Goal: Task Accomplishment & Management: Use online tool/utility

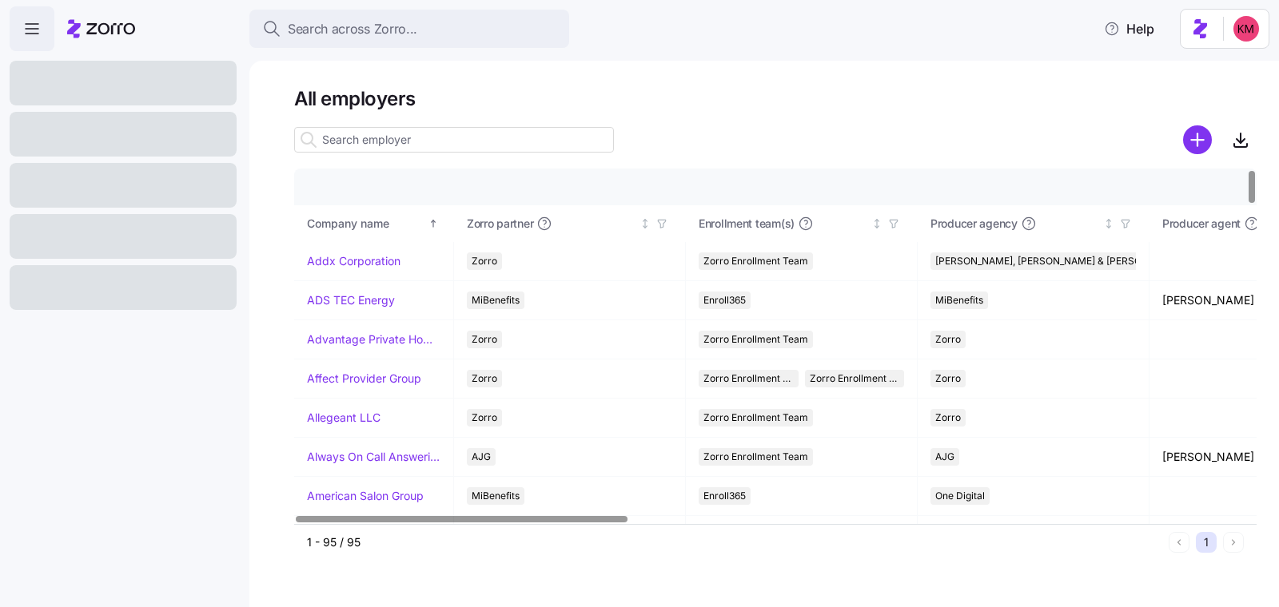
click at [437, 149] on input at bounding box center [454, 140] width 320 height 26
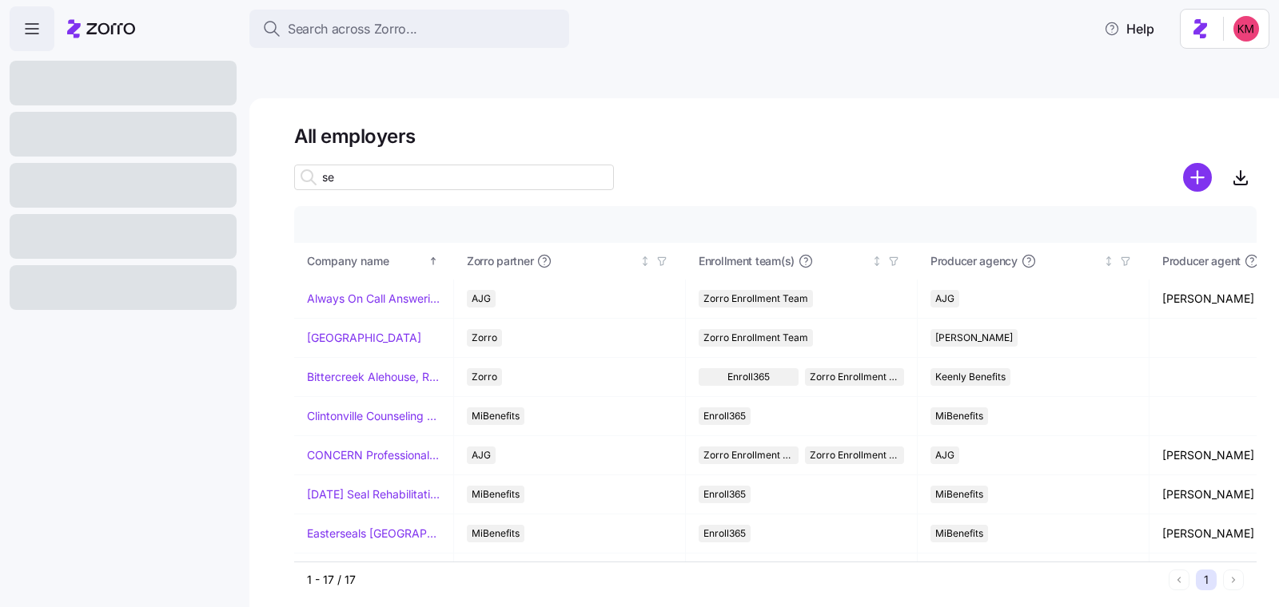
type input "s"
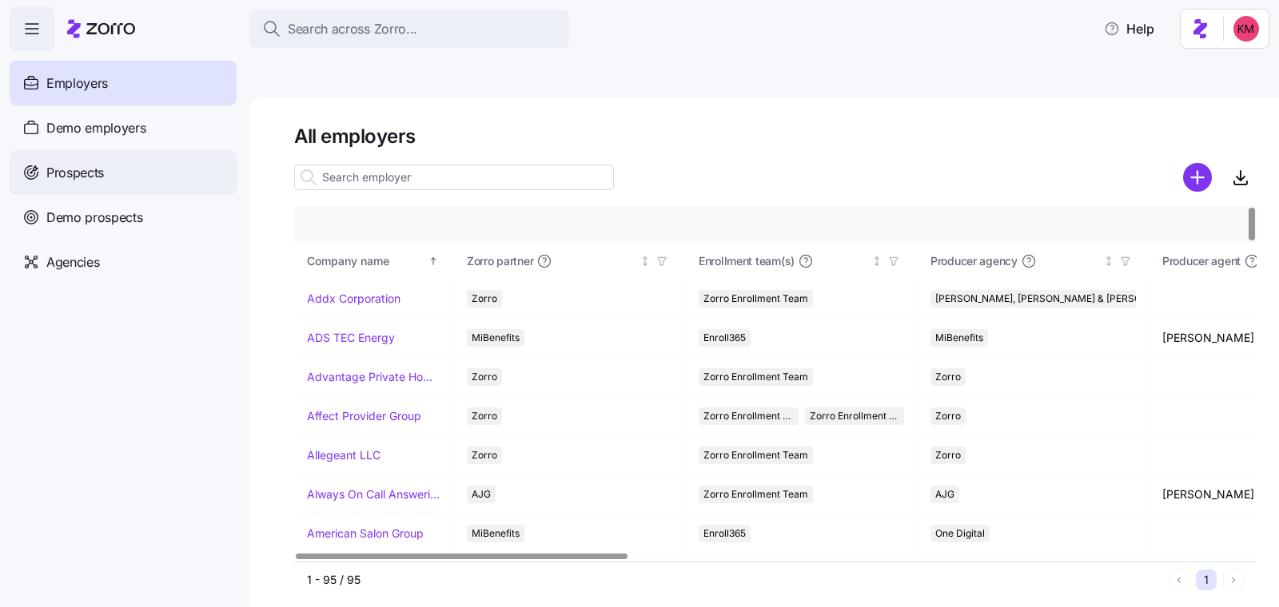
click at [93, 164] on span "Prospects" at bounding box center [75, 173] width 58 height 20
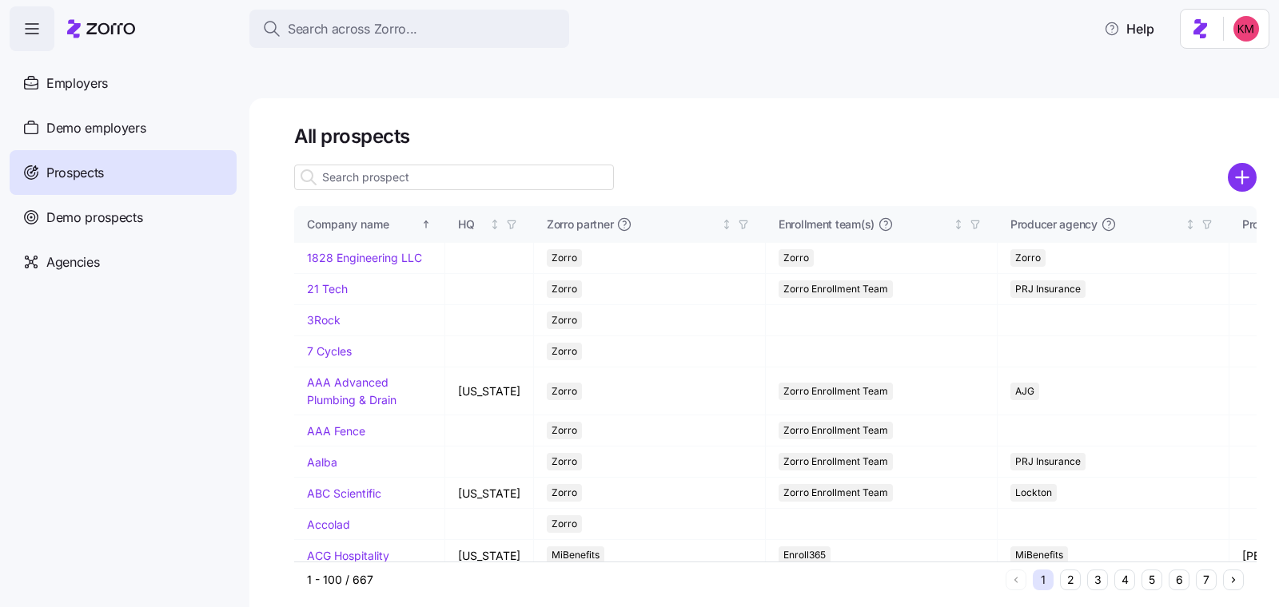
click at [405, 165] on input at bounding box center [454, 178] width 320 height 26
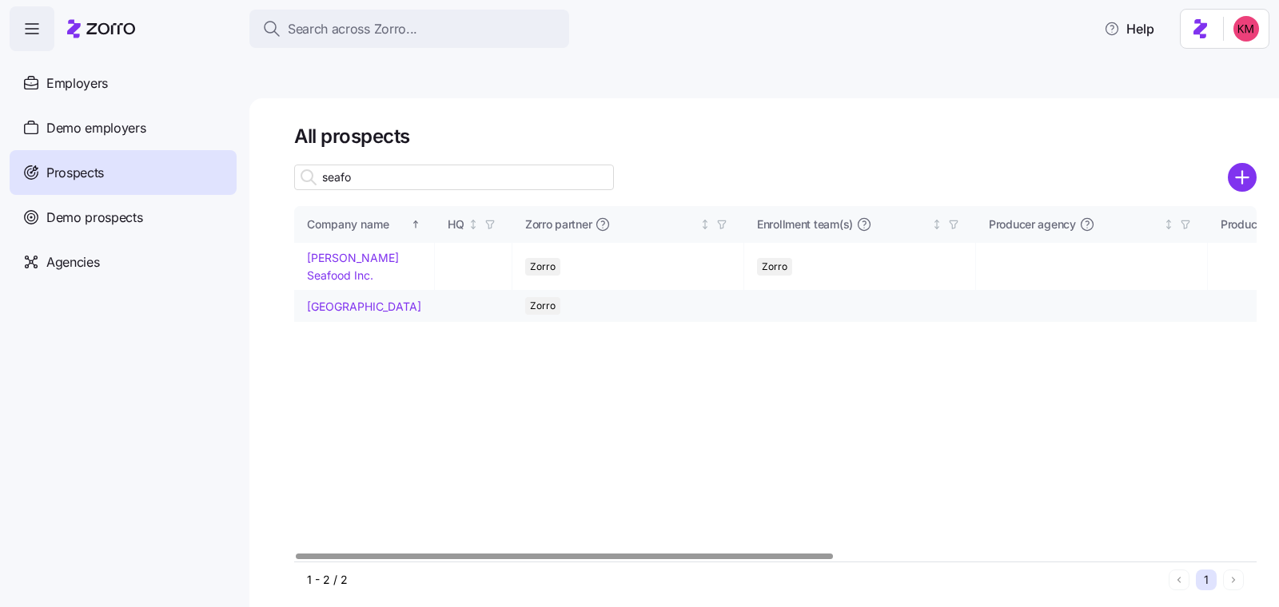
type input "seafo"
click at [349, 300] on link "Seaford Vet Center" at bounding box center [364, 307] width 114 height 14
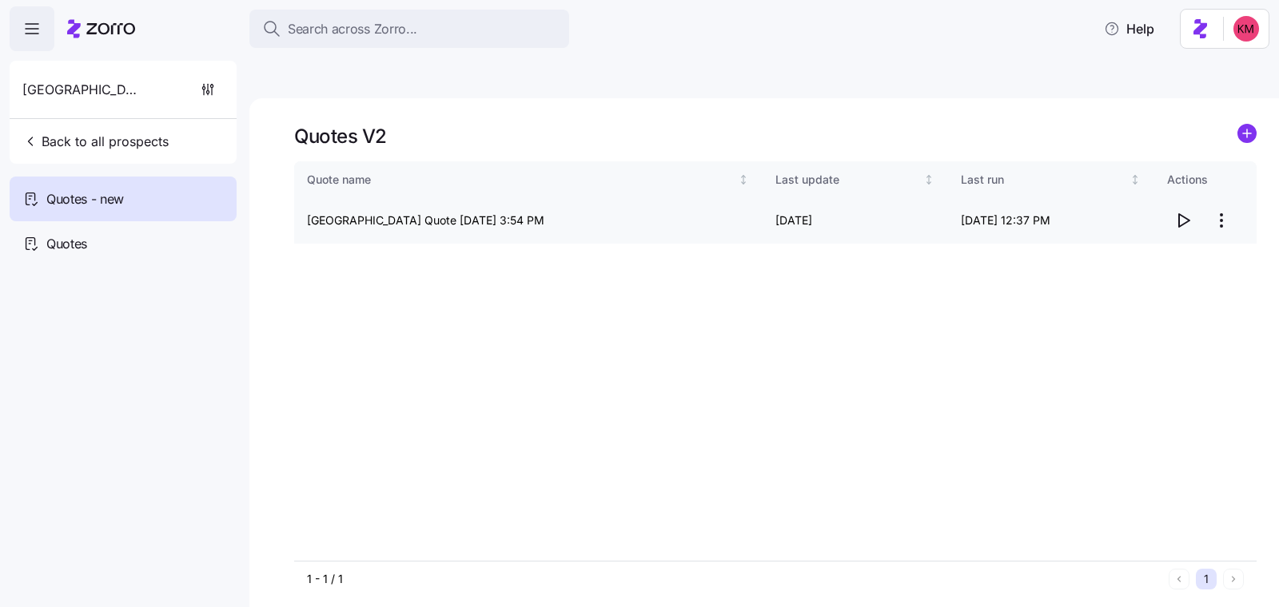
click at [1192, 205] on span "button" at bounding box center [1183, 220] width 30 height 30
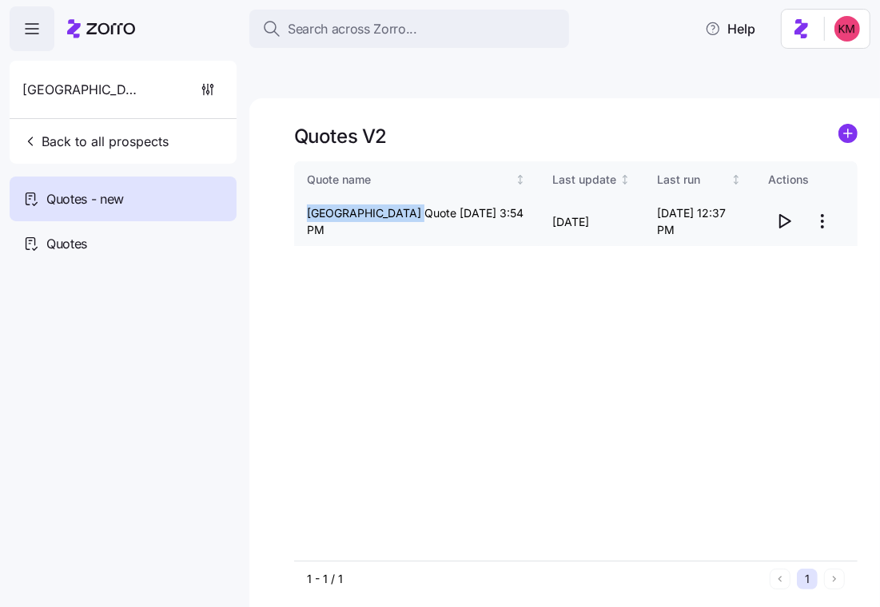
drag, startPoint x: 300, startPoint y: 178, endPoint x: 408, endPoint y: 174, distance: 108.0
click at [408, 198] on td "Seaford Vet Center Quote 09/11/2025 3:54 PM" at bounding box center [416, 222] width 245 height 48
copy td "Seaford Vet Center"
click at [823, 177] on html "Search across Zorro... Help Seaford Vet Center Back to all prospects Quotes - n…" at bounding box center [440, 379] width 880 height 758
click at [530, 263] on html "Search across Zorro... Help Seaford Vet Center Back to all prospects Quotes - n…" at bounding box center [440, 379] width 880 height 758
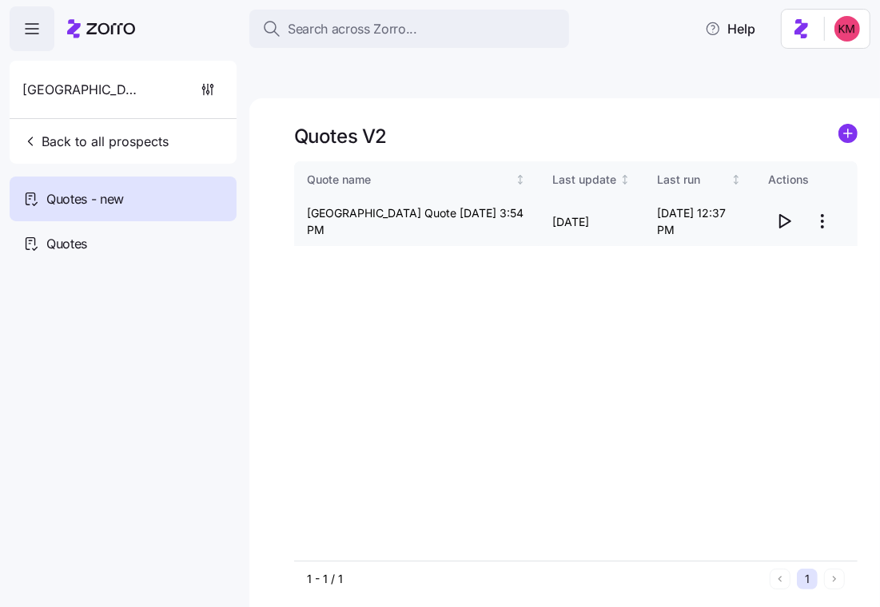
click at [780, 215] on icon "button" at bounding box center [785, 221] width 10 height 13
drag, startPoint x: 309, startPoint y: 173, endPoint x: 407, endPoint y: 174, distance: 98.3
click at [407, 198] on td "Seaford Vet Center Quote 09/11/2025 3:54 PM" at bounding box center [419, 222] width 250 height 48
copy td "Seaford Vet Center"
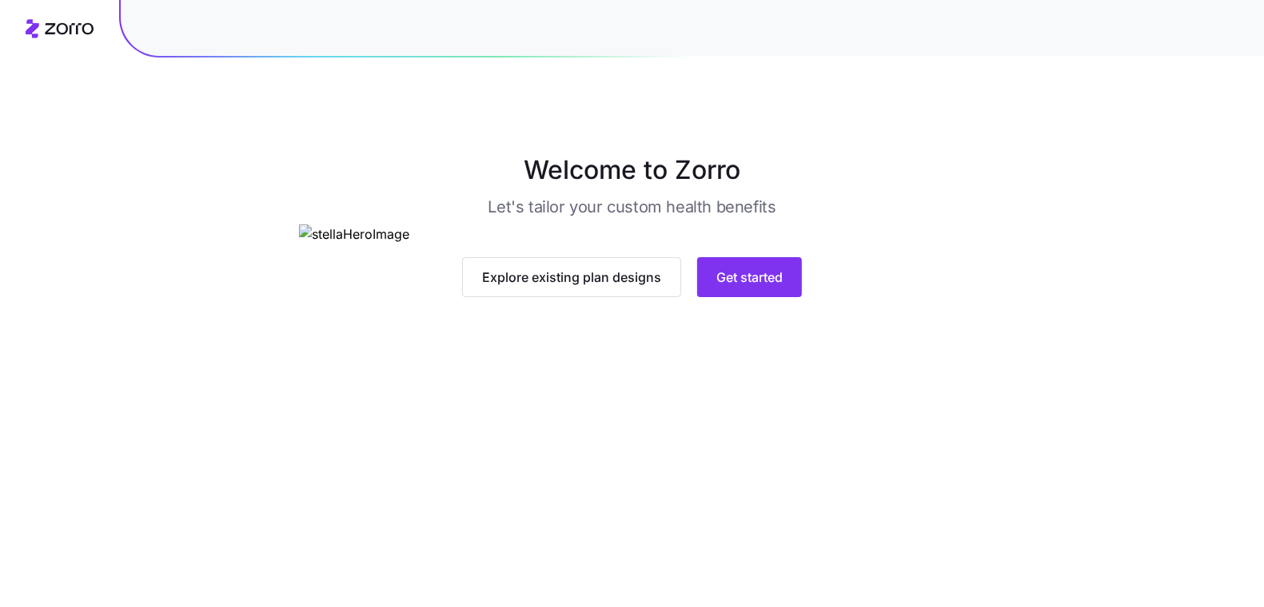
scroll to position [82, 0]
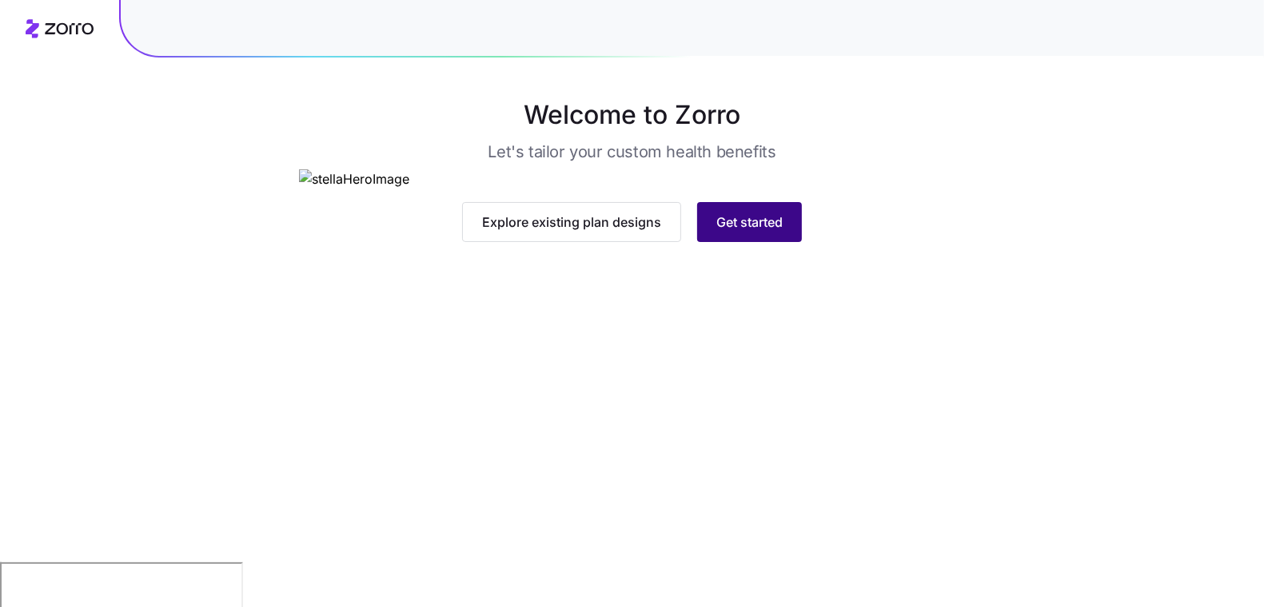
click at [735, 232] on span "Get started" at bounding box center [749, 222] width 66 height 19
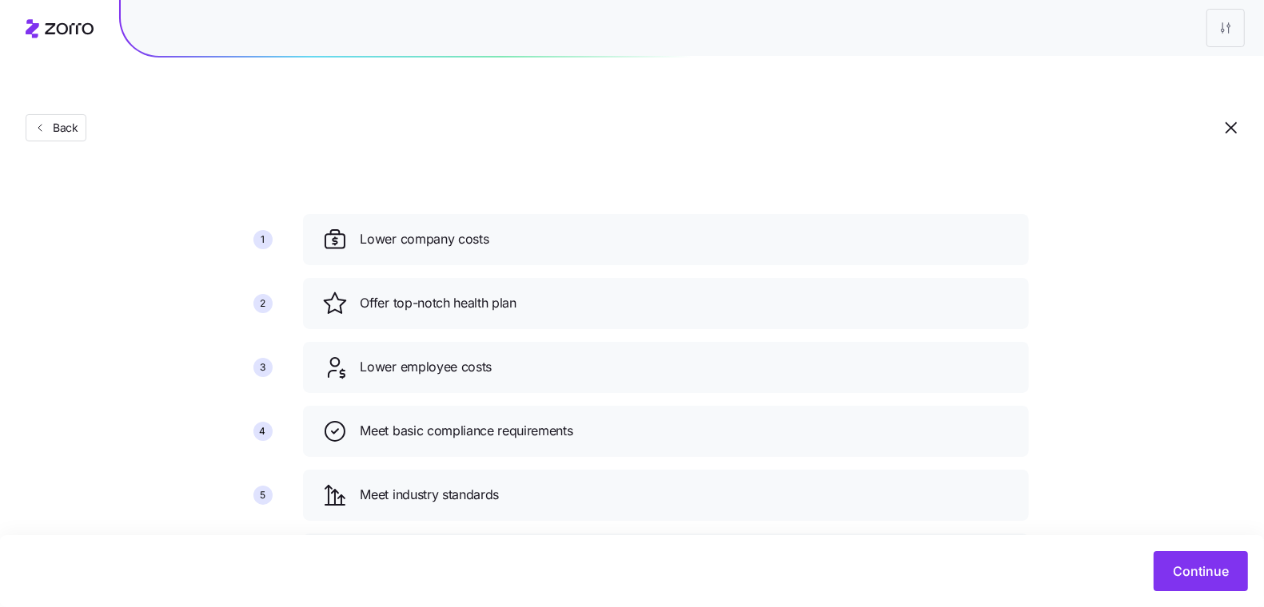
scroll to position [114, 0]
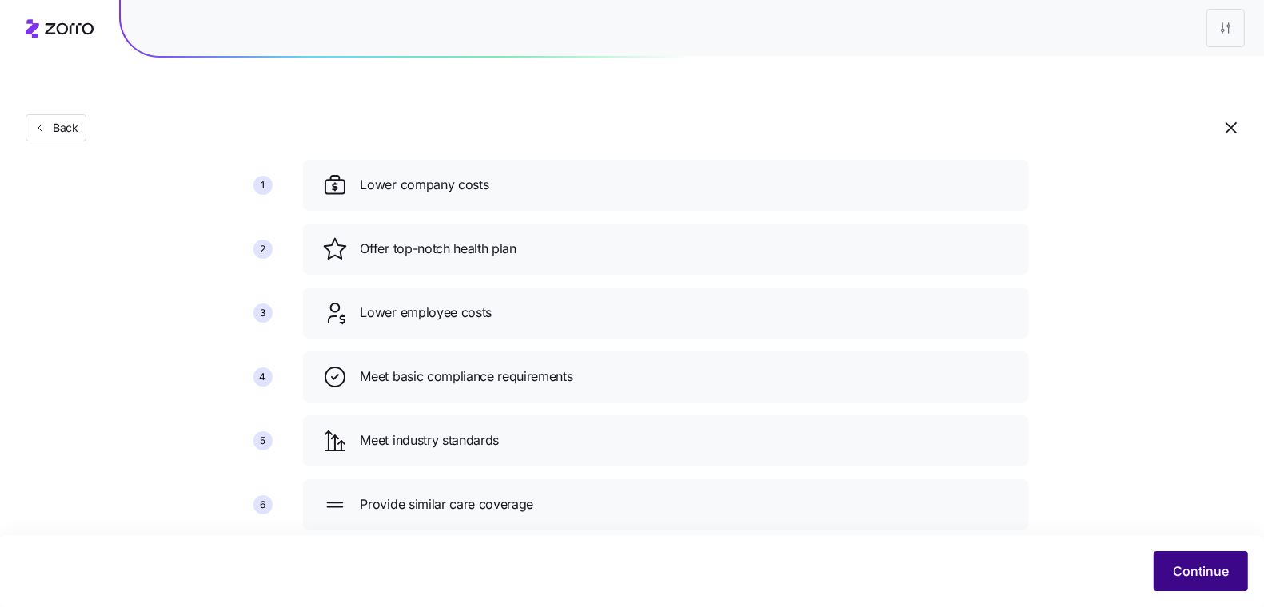
click at [1201, 572] on span "Continue" at bounding box center [1200, 571] width 56 height 19
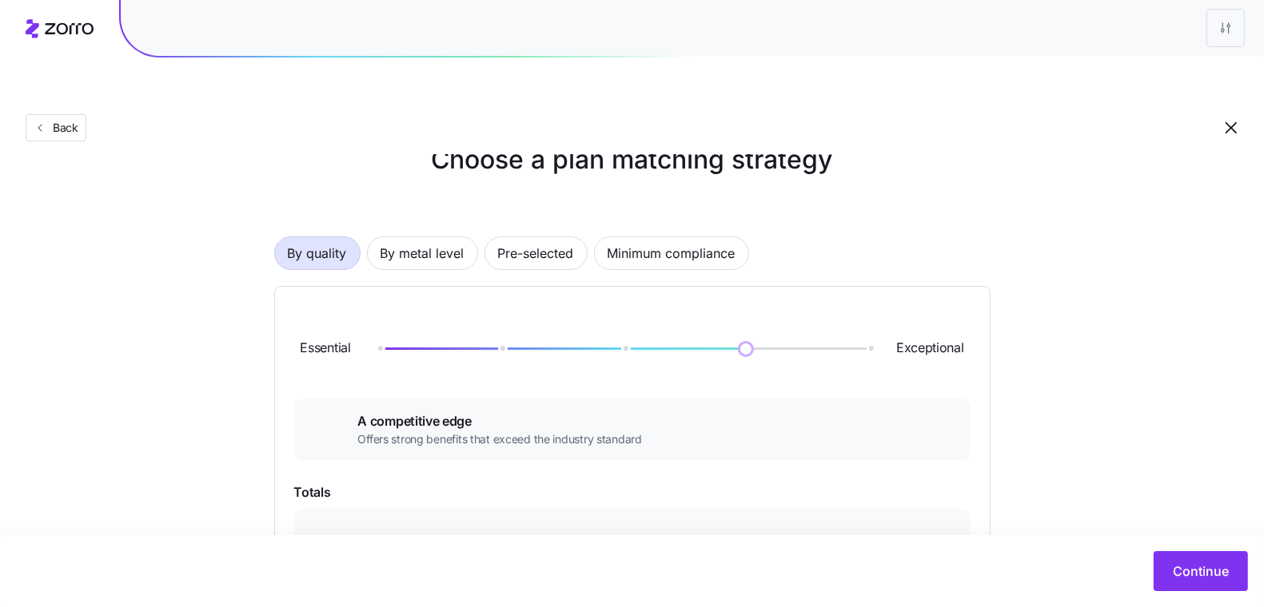
scroll to position [30, 0]
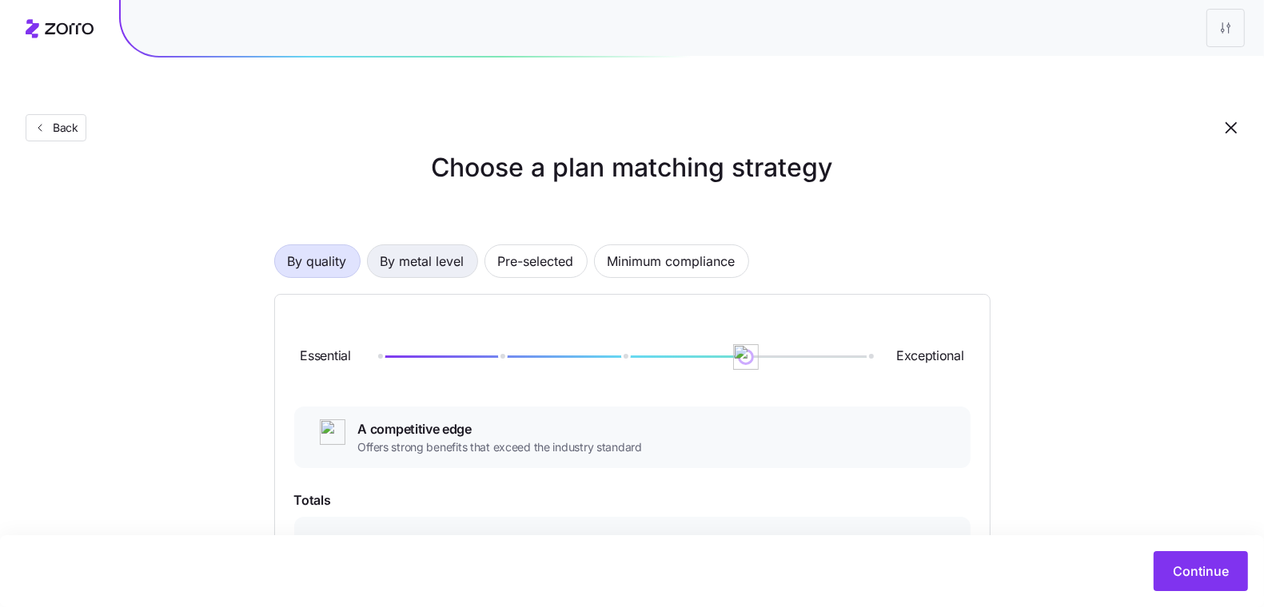
click at [432, 245] on span "By metal level" at bounding box center [422, 261] width 84 height 32
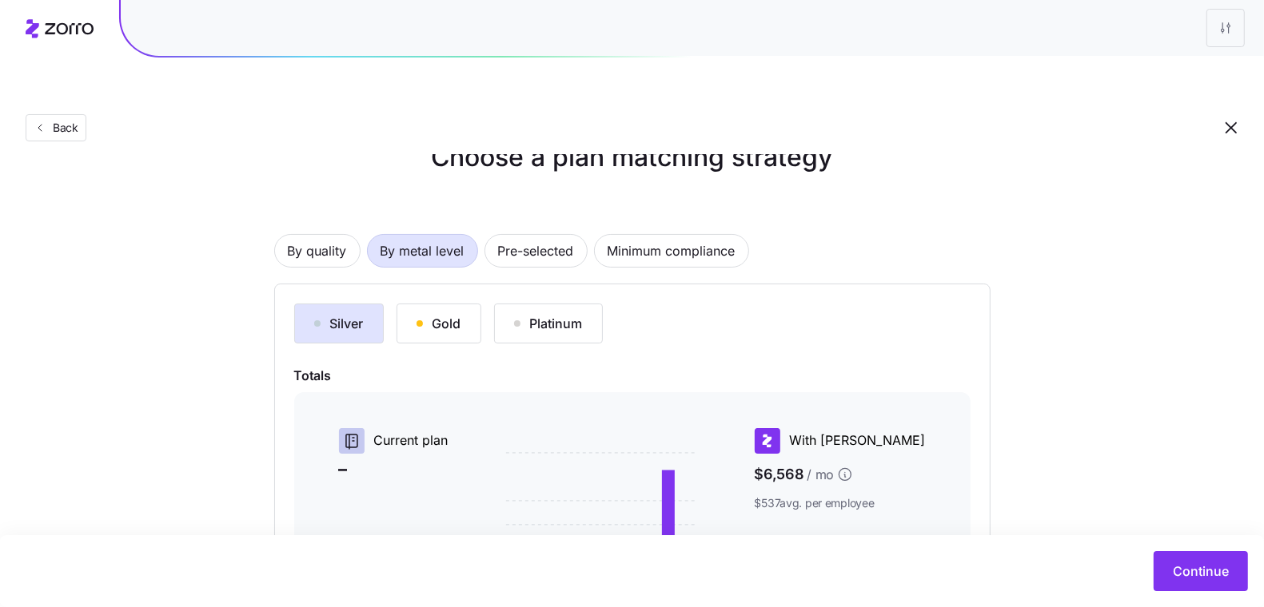
scroll to position [142, 0]
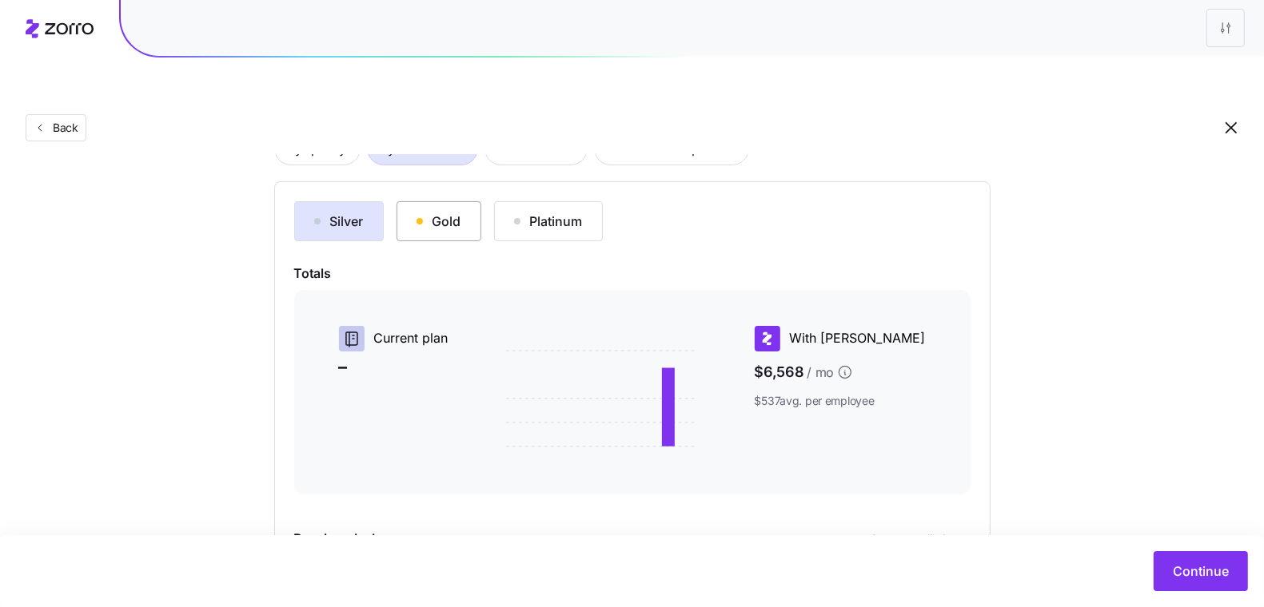
click at [432, 212] on div "Gold" at bounding box center [438, 221] width 45 height 19
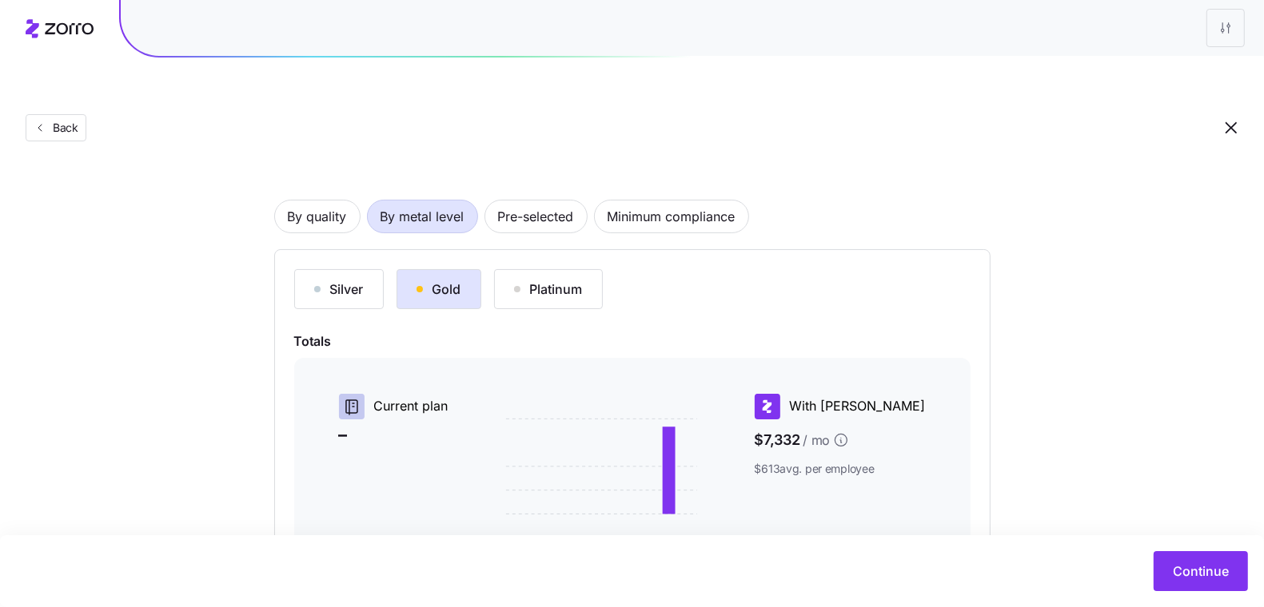
scroll to position [177, 0]
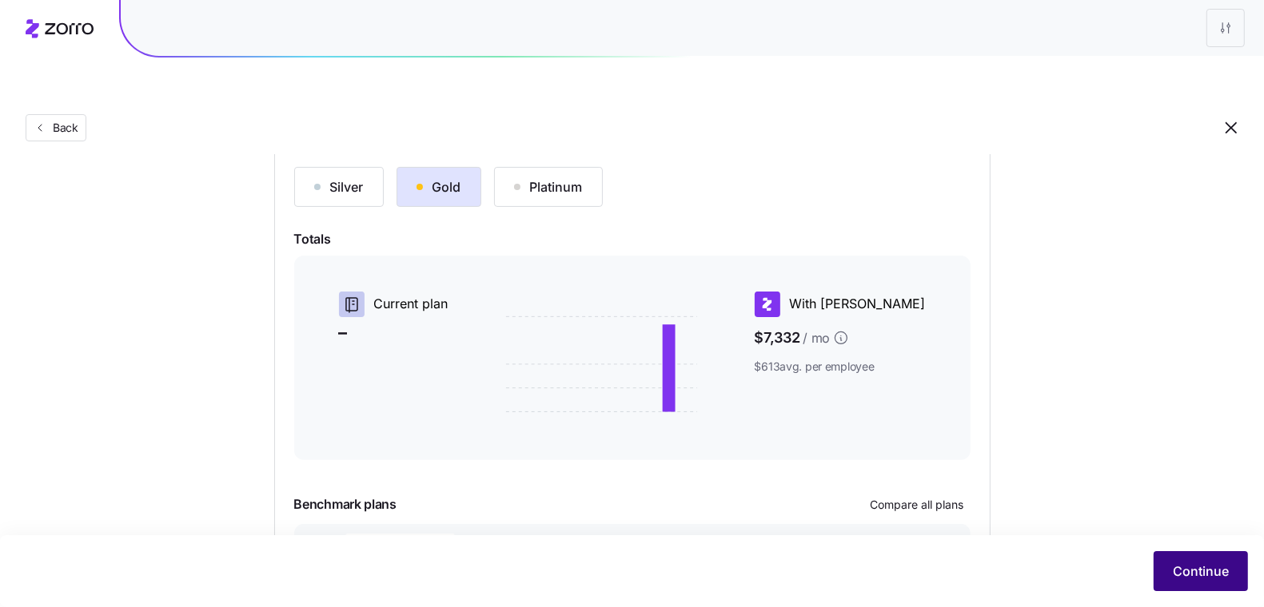
click at [1177, 568] on span "Continue" at bounding box center [1200, 571] width 56 height 19
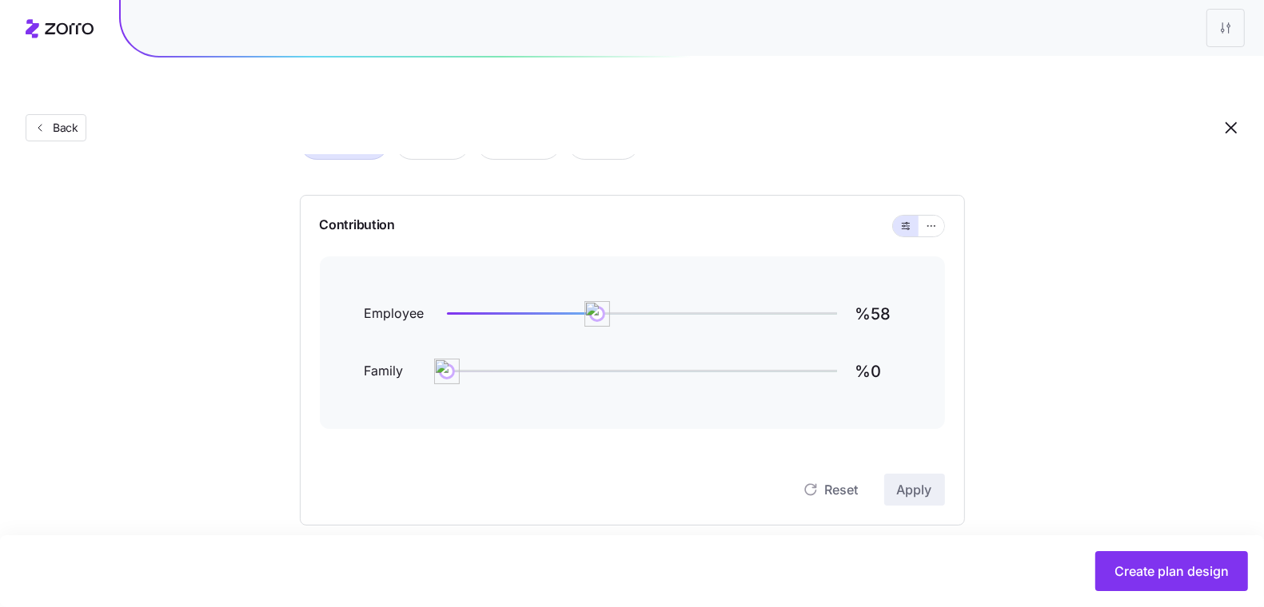
scroll to position [133, 0]
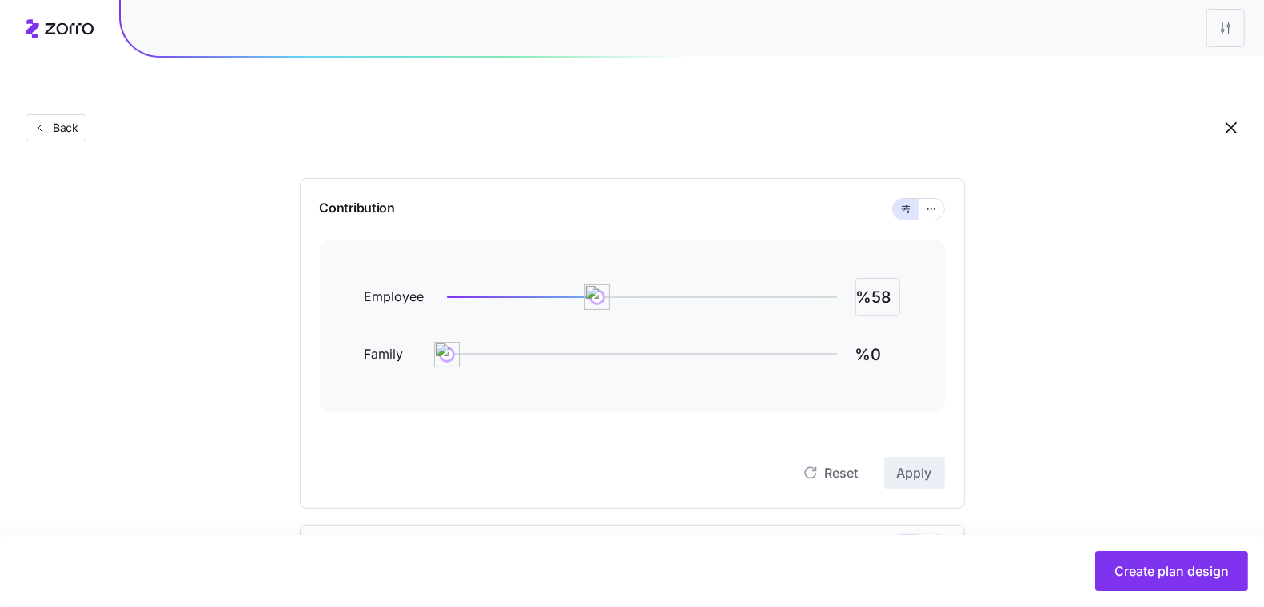
click at [871, 278] on input "%58" at bounding box center [877, 297] width 45 height 38
click at [872, 278] on input "%58" at bounding box center [877, 297] width 45 height 38
type input "%60"
click at [934, 457] on button "Apply" at bounding box center [914, 473] width 61 height 32
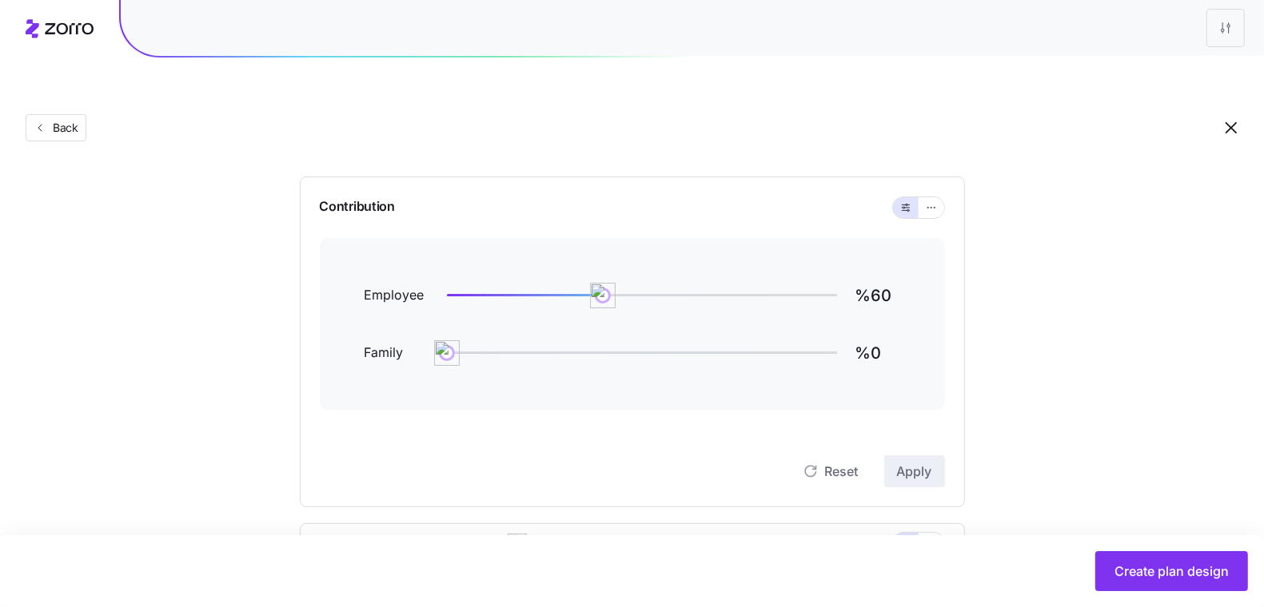
scroll to position [522, 0]
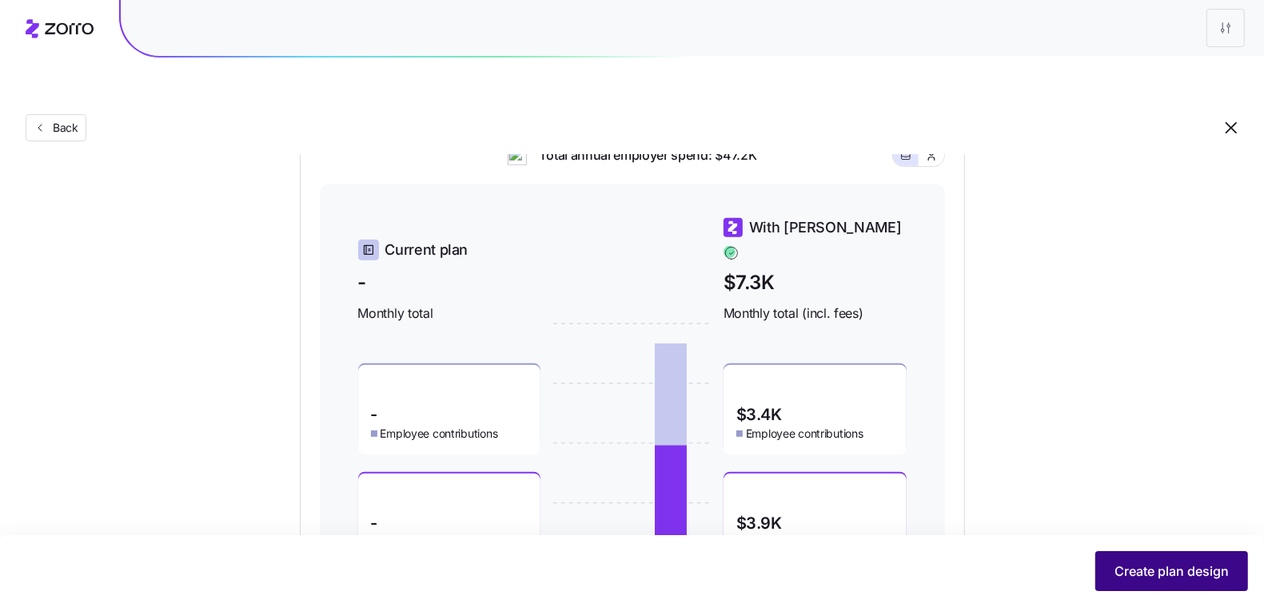
click at [1176, 559] on button "Create plan design" at bounding box center [1171, 571] width 153 height 40
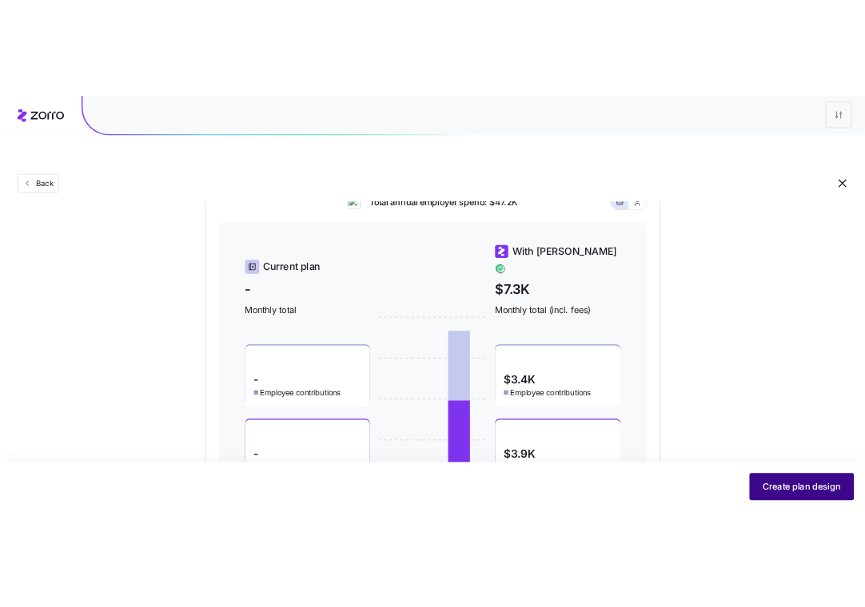
scroll to position [0, 0]
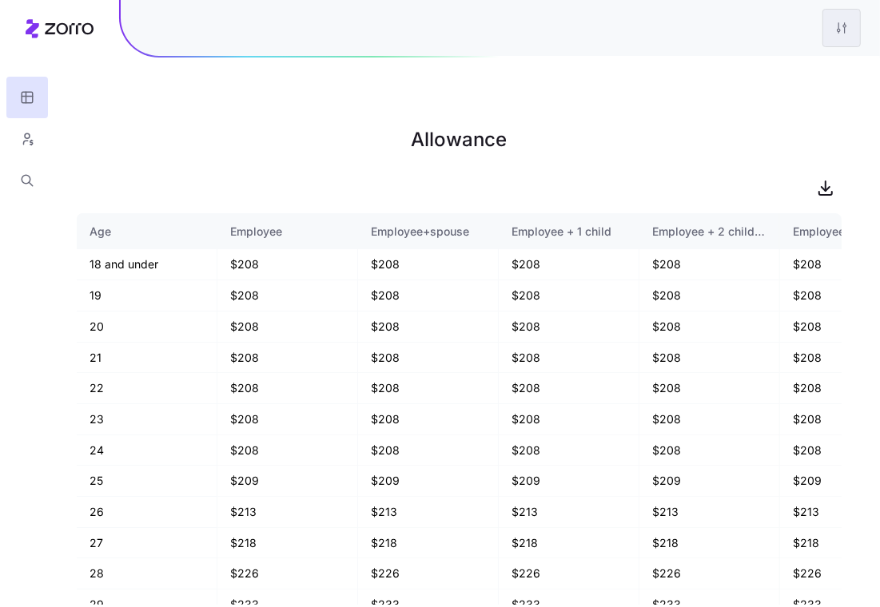
click at [846, 29] on html "Allowance Age Employee Employee+spouse Employee + 1 child Employee + 2 children…" at bounding box center [440, 384] width 880 height 768
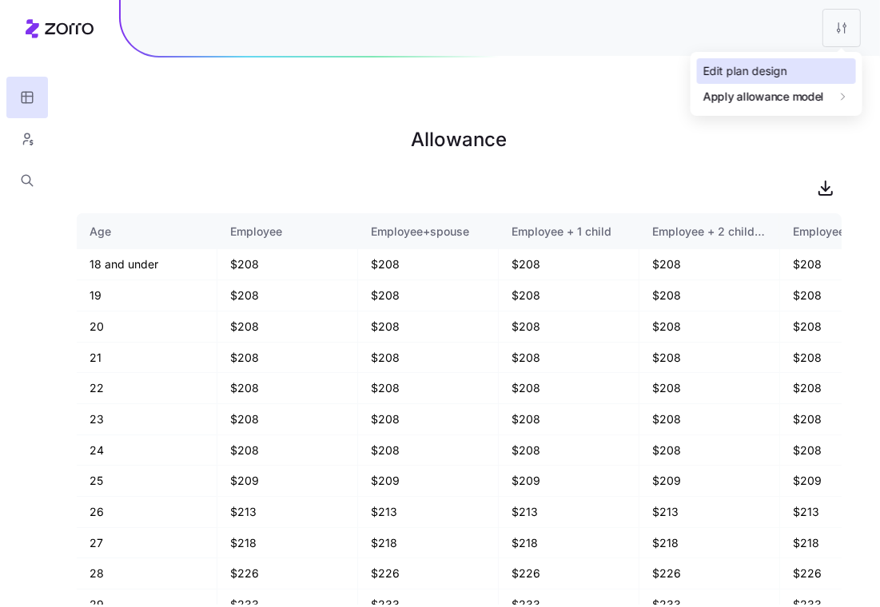
click at [809, 72] on div "Edit plan design" at bounding box center [776, 71] width 159 height 26
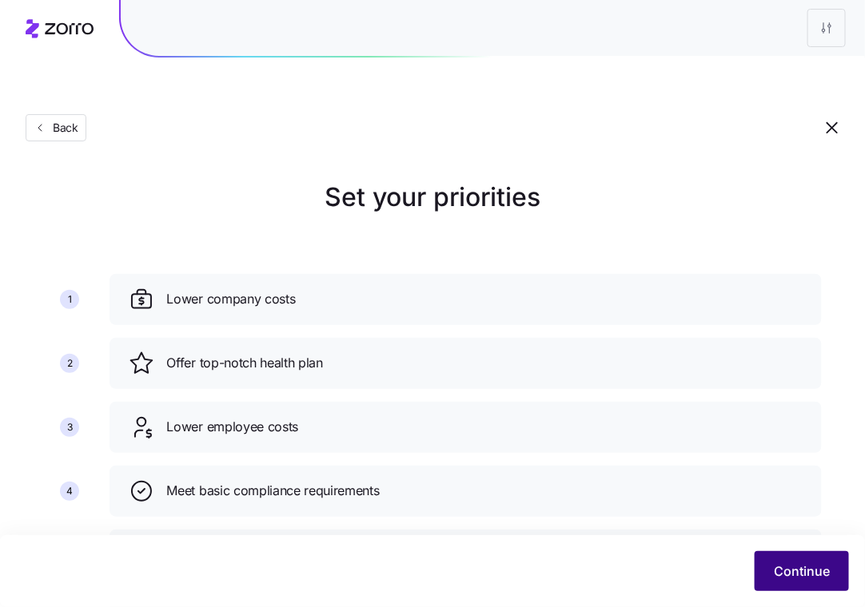
click at [826, 558] on button "Continue" at bounding box center [801, 571] width 94 height 40
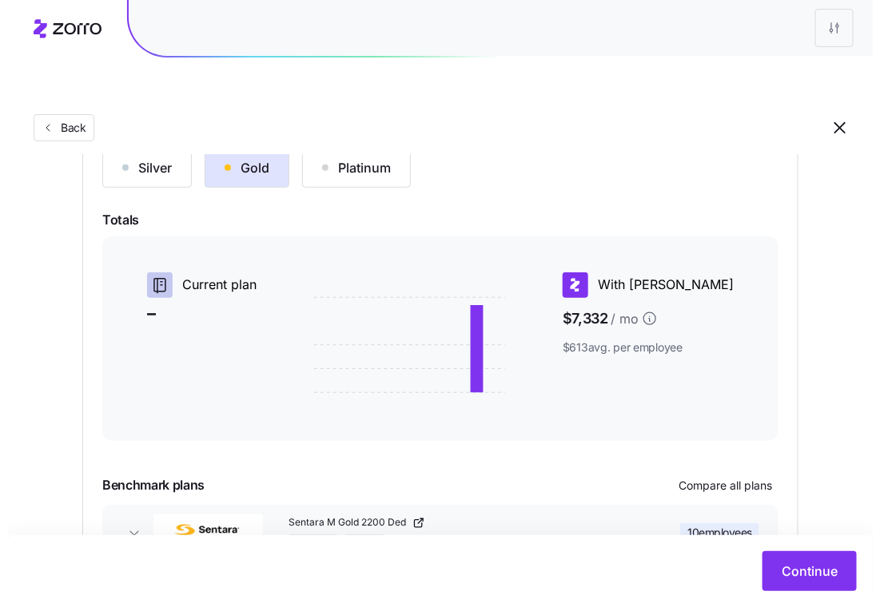
scroll to position [273, 0]
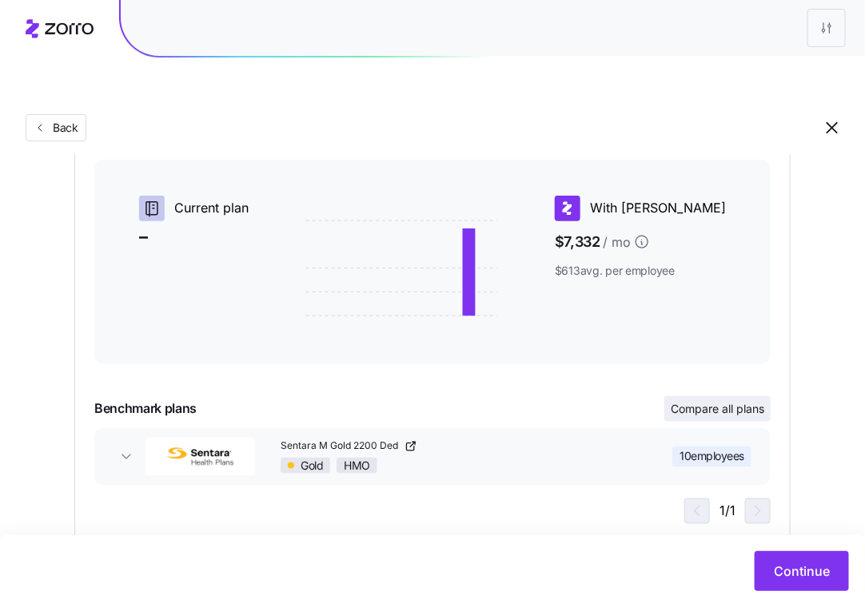
click at [750, 401] on span "Compare all plans" at bounding box center [718, 409] width 94 height 16
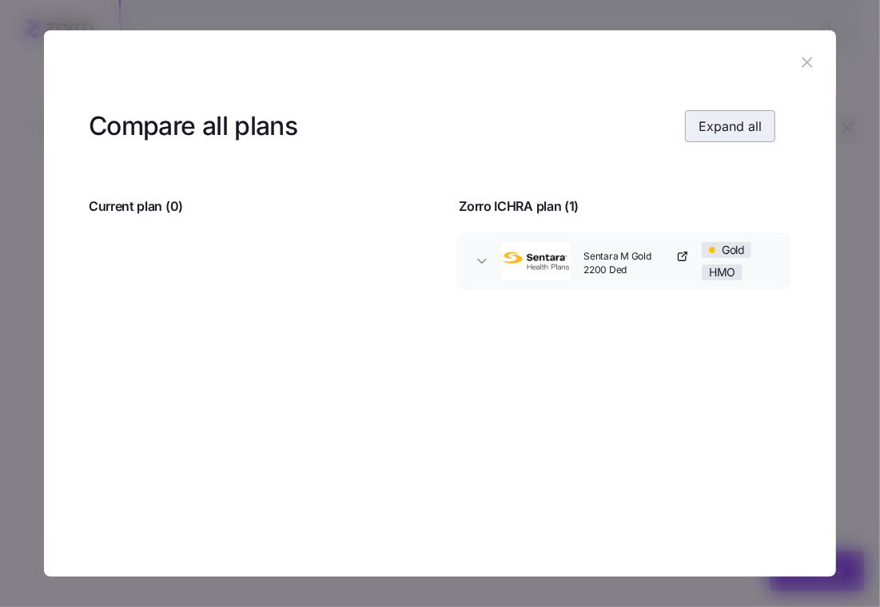
click at [745, 111] on button "Expand all" at bounding box center [730, 126] width 90 height 32
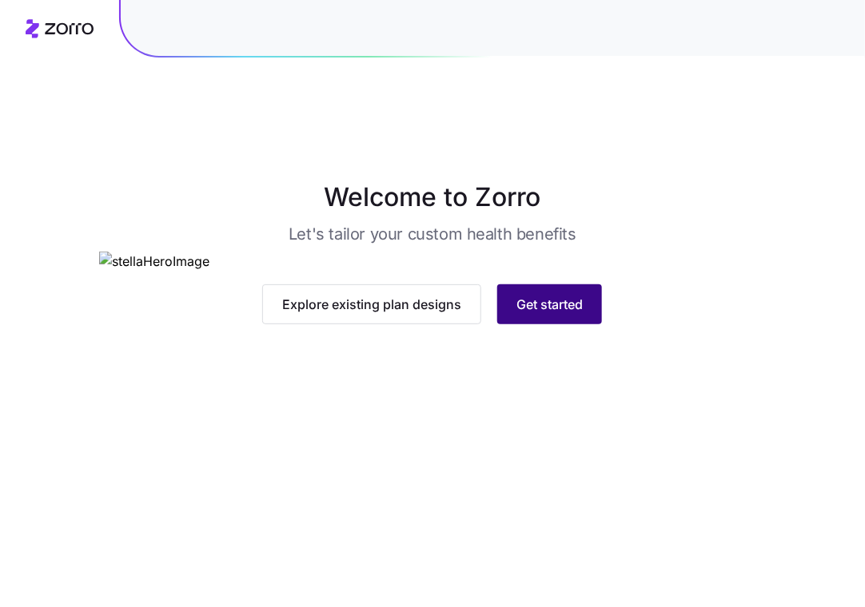
click at [580, 324] on button "Get started" at bounding box center [549, 305] width 105 height 40
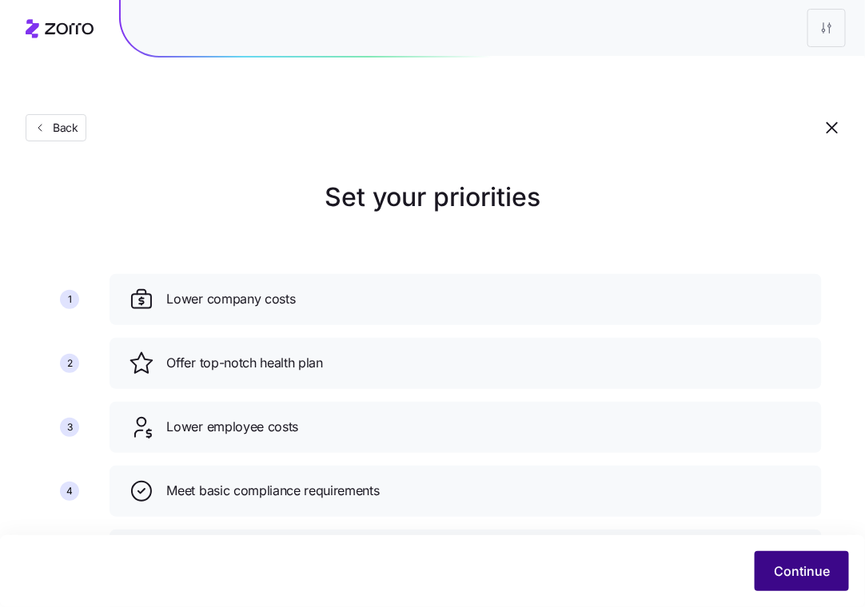
click at [800, 568] on span "Continue" at bounding box center [802, 571] width 56 height 19
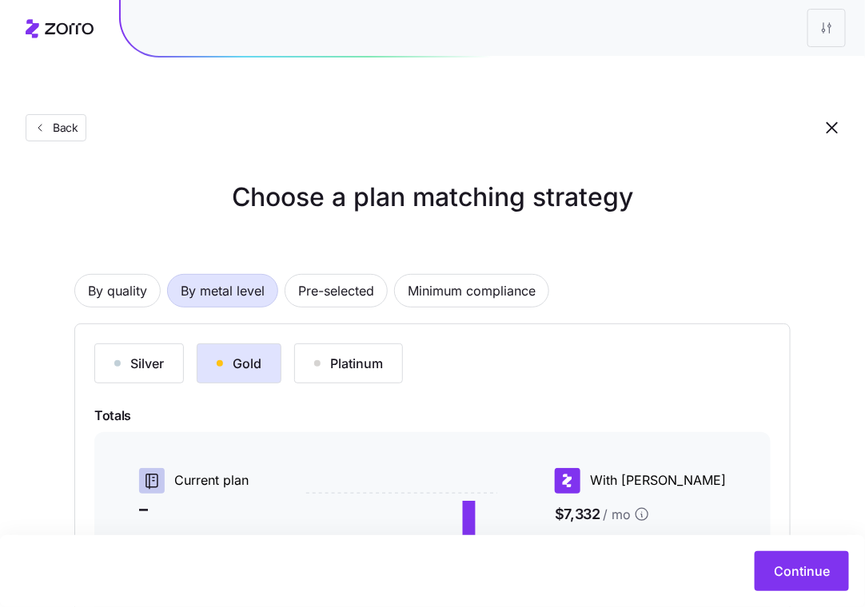
scroll to position [273, 0]
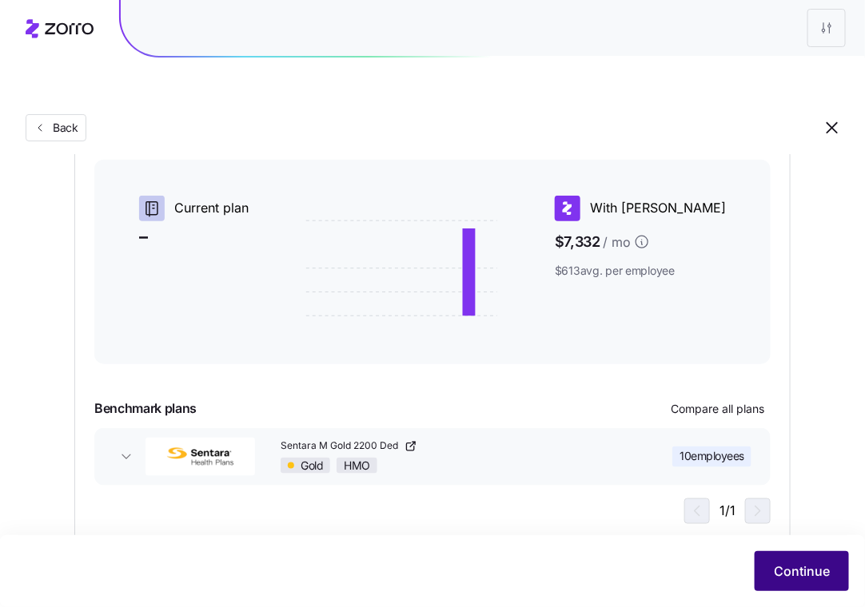
click at [833, 563] on button "Continue" at bounding box center [801, 571] width 94 height 40
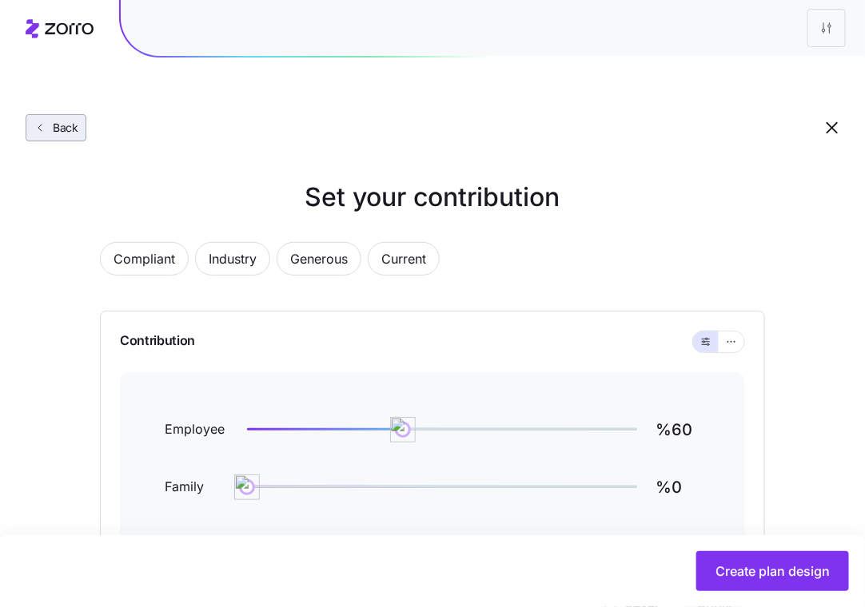
click at [76, 114] on button "Back" at bounding box center [56, 127] width 61 height 27
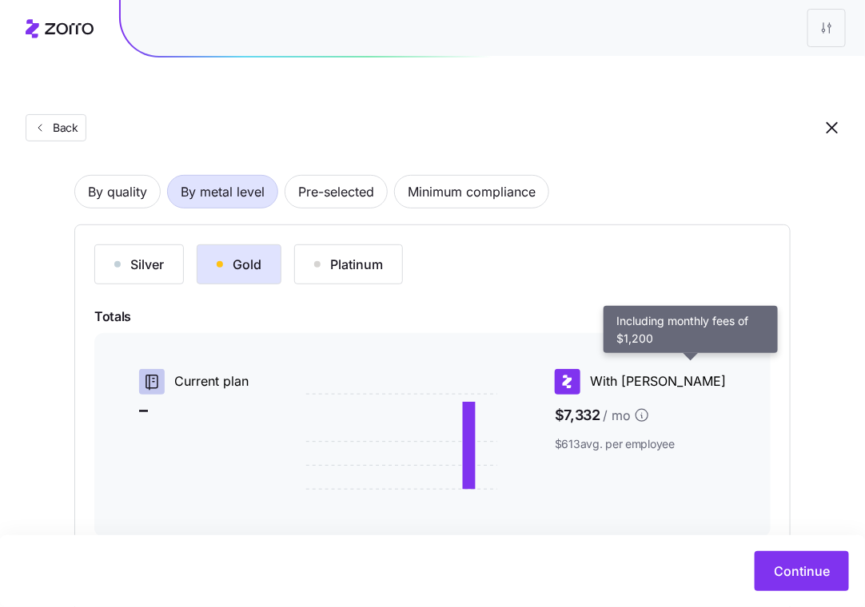
scroll to position [100, 0]
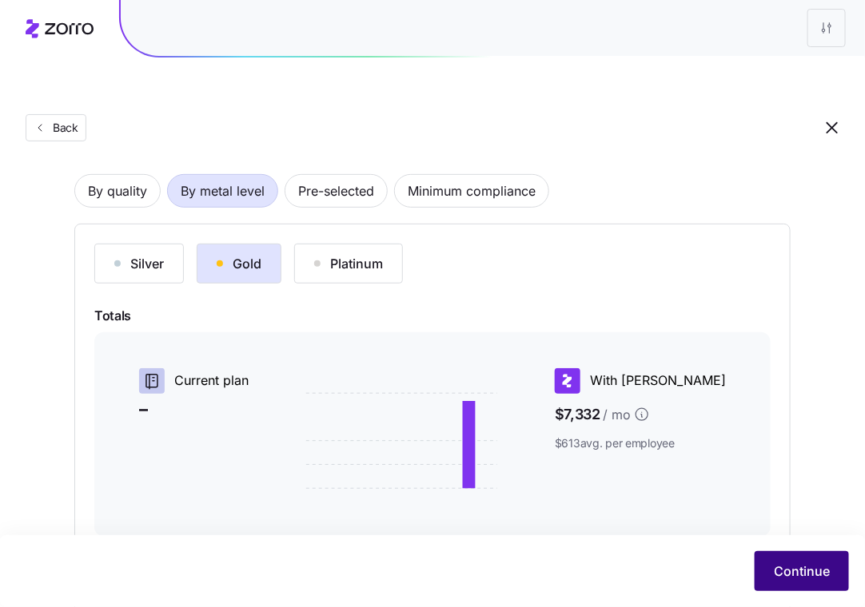
click at [790, 552] on button "Continue" at bounding box center [801, 571] width 94 height 40
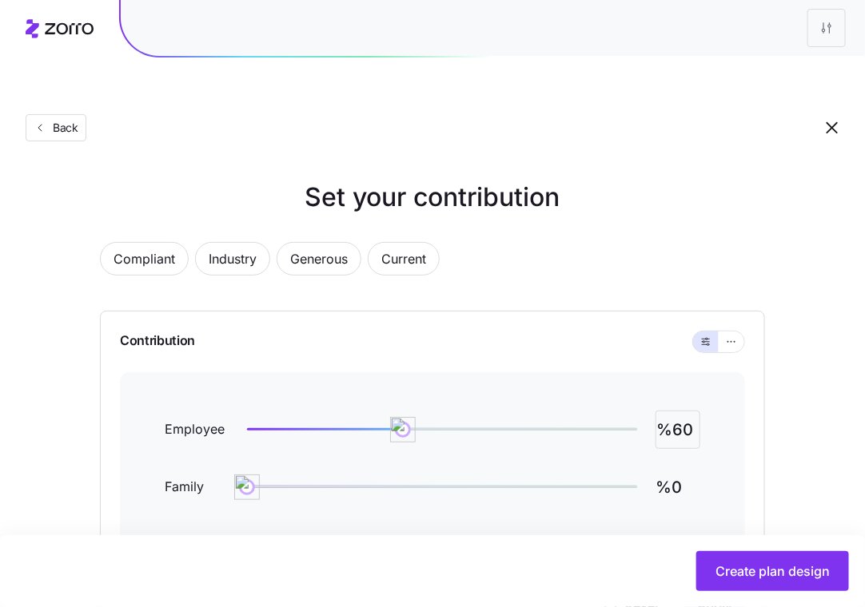
click at [681, 411] on input "%60" at bounding box center [677, 430] width 45 height 38
type input "%50"
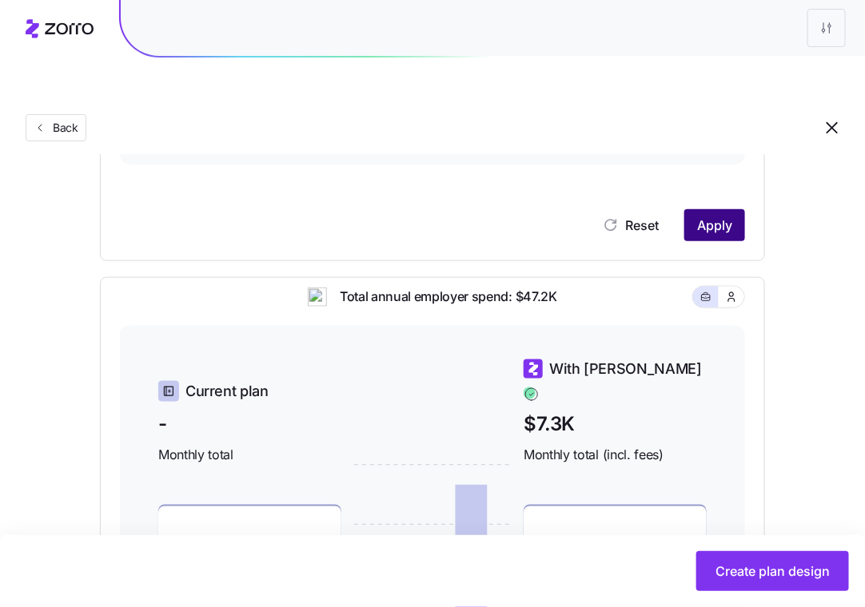
type input "%25"
click at [711, 209] on button "Apply" at bounding box center [714, 225] width 61 height 32
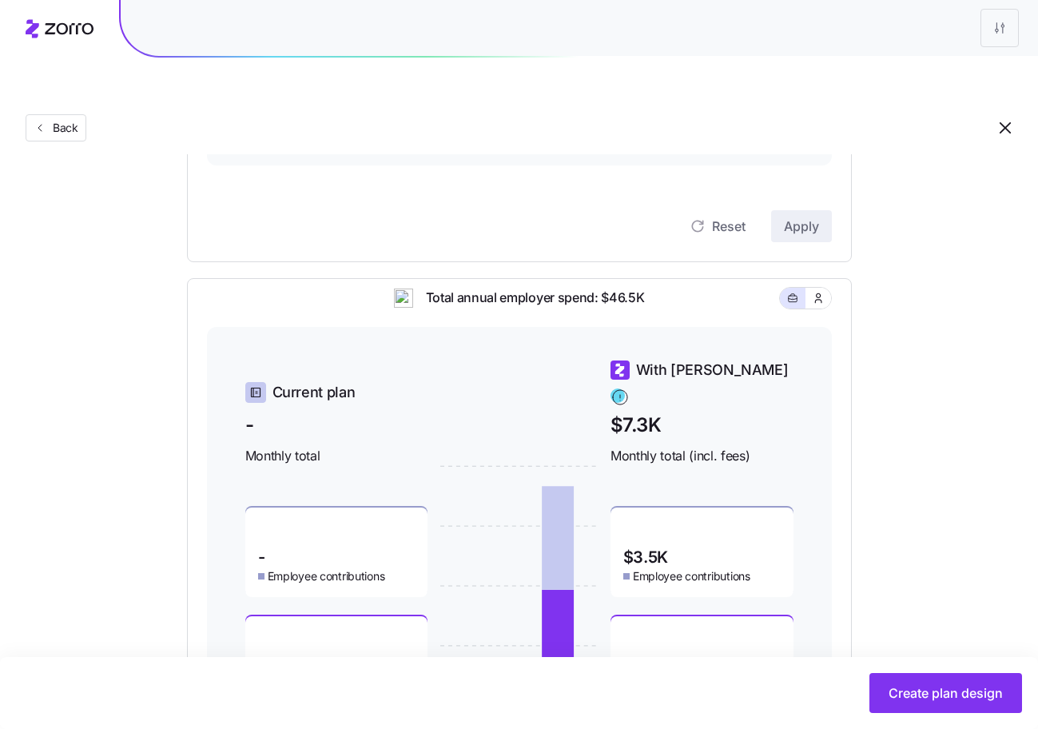
scroll to position [463, 0]
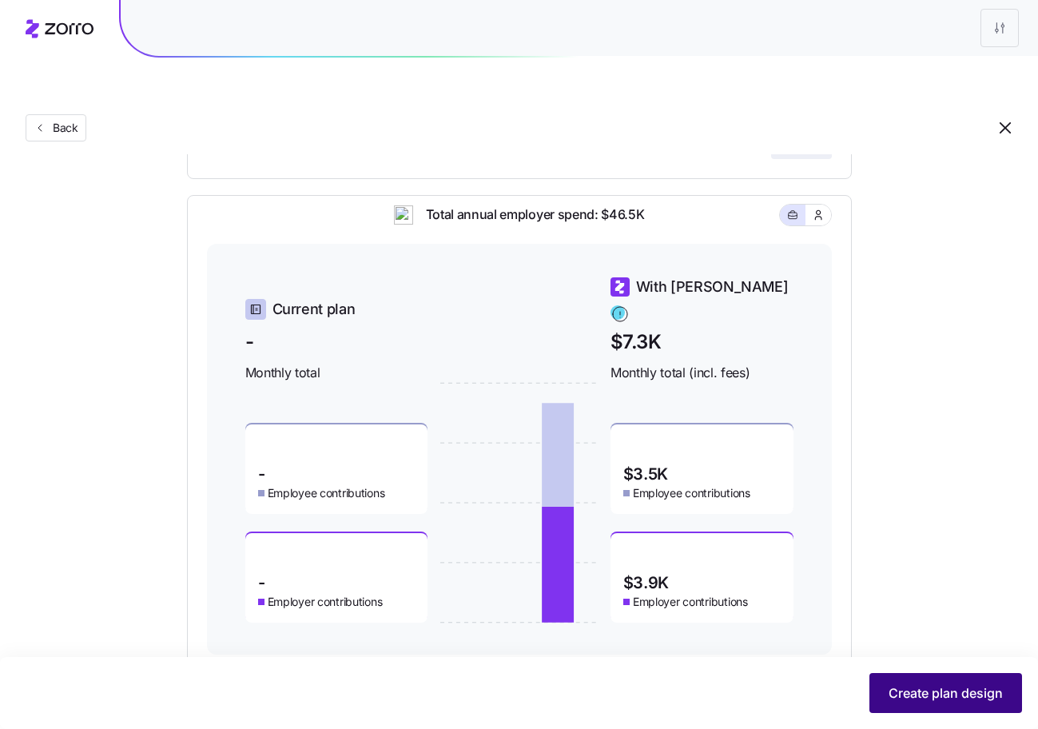
click at [879, 607] on span "Create plan design" at bounding box center [946, 692] width 114 height 19
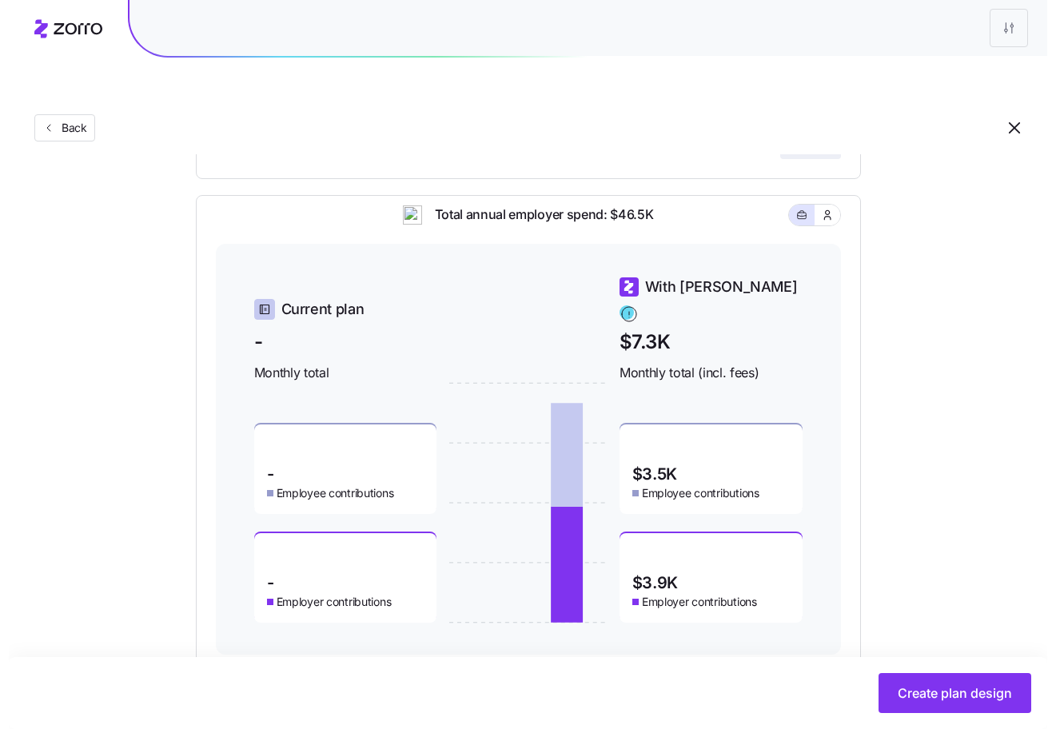
scroll to position [0, 0]
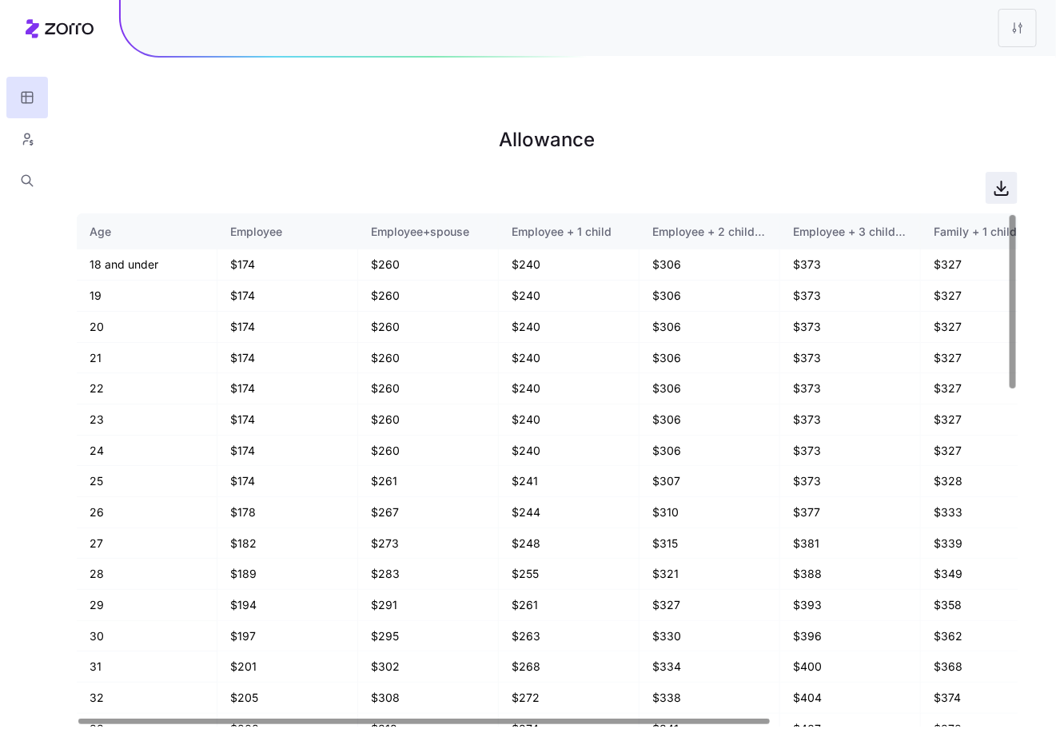
click at [879, 178] on icon "button" at bounding box center [1001, 187] width 19 height 19
click at [33, 148] on button "button" at bounding box center [27, 139] width 42 height 42
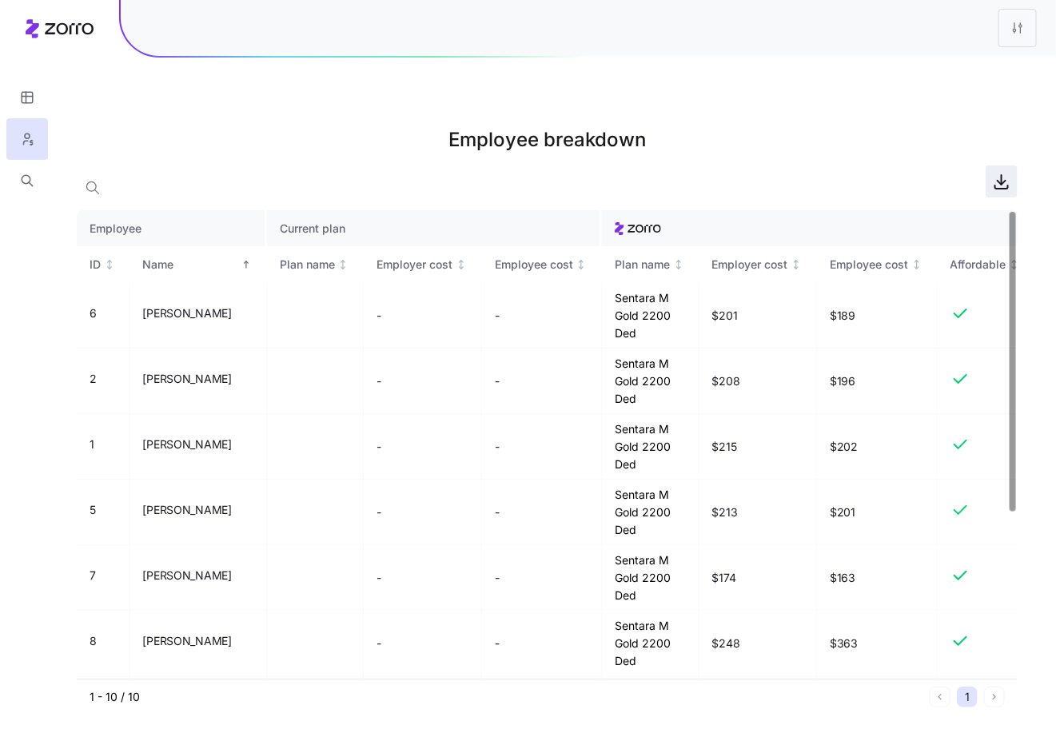
click at [879, 166] on span "button" at bounding box center [1001, 181] width 30 height 30
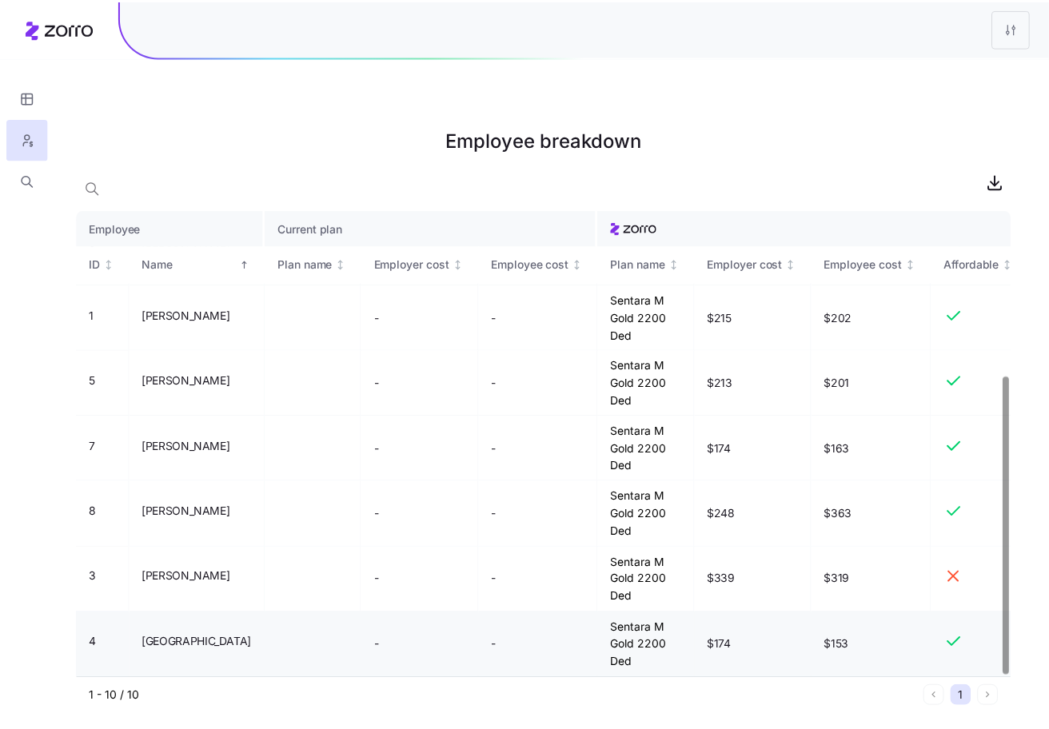
scroll to position [257, 0]
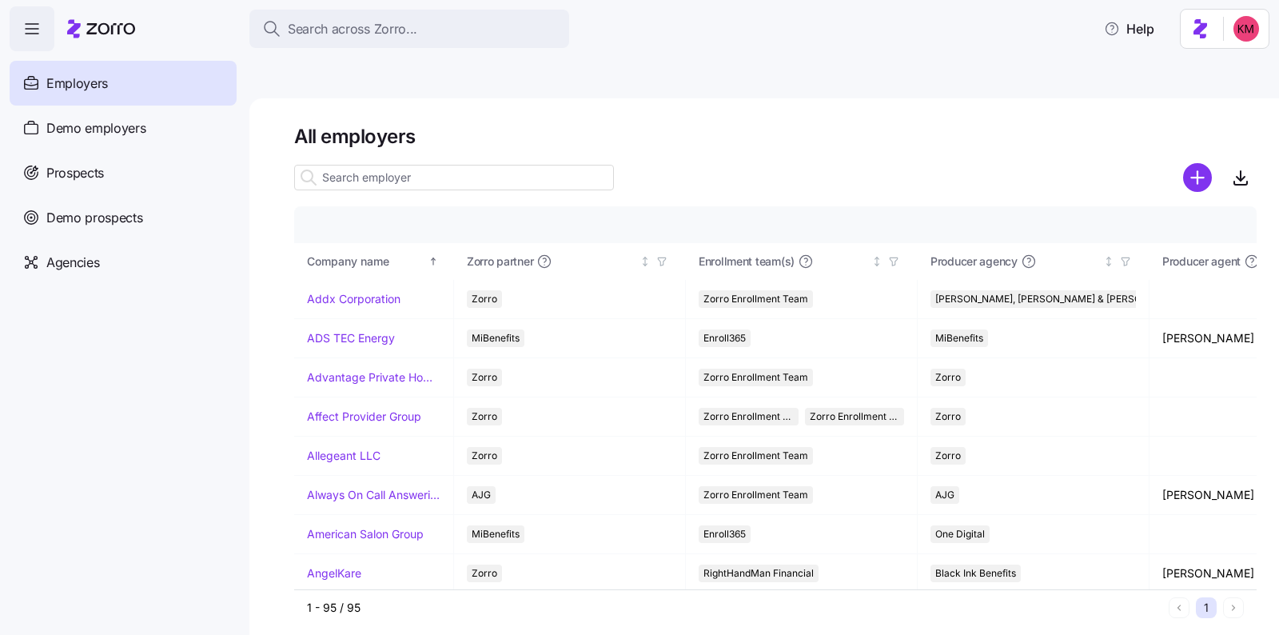
click at [480, 165] on input at bounding box center [454, 178] width 320 height 26
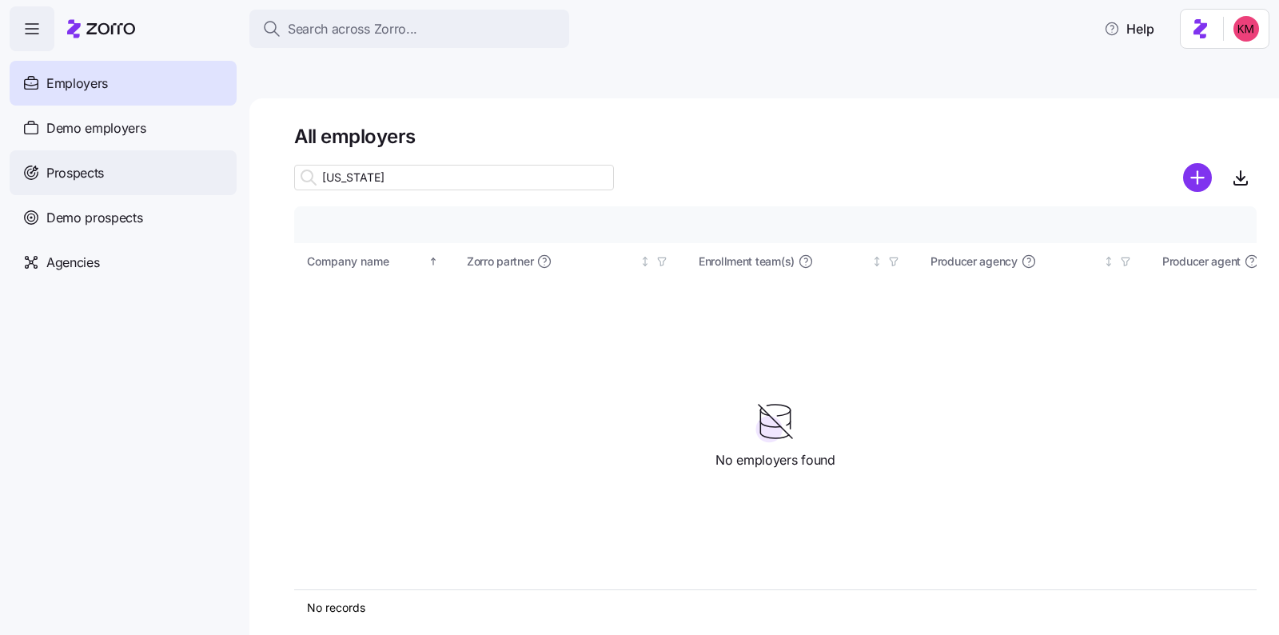
type input "virginia"
click at [161, 169] on div "Prospects" at bounding box center [123, 172] width 227 height 45
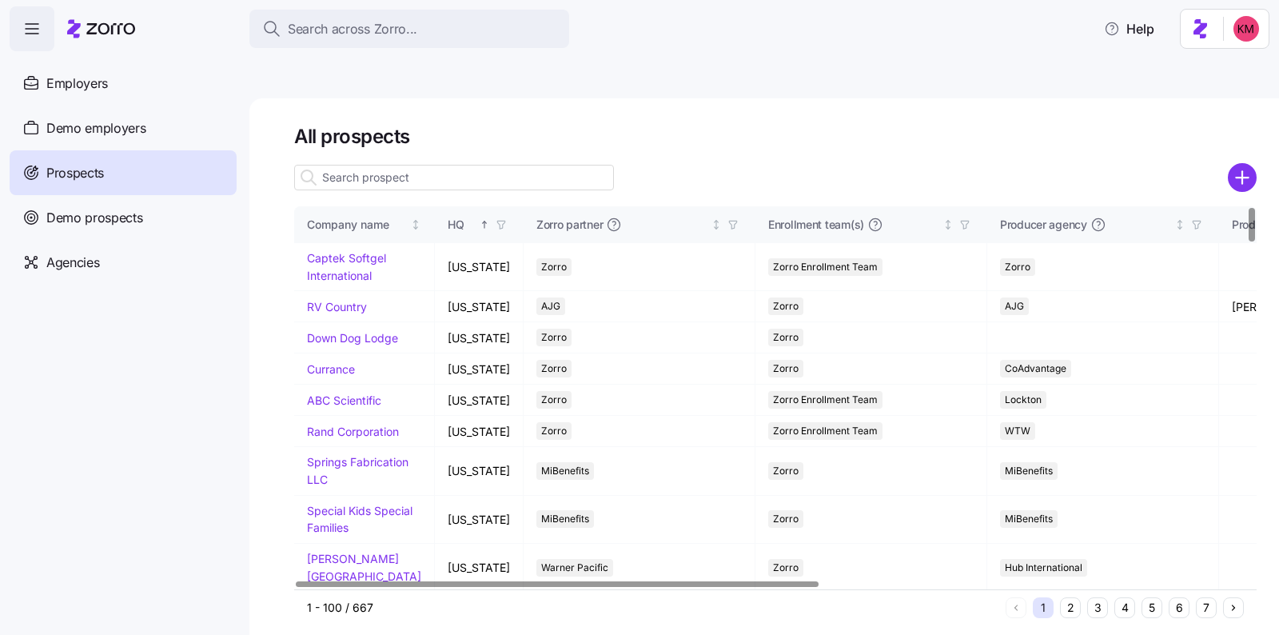
drag, startPoint x: 488, startPoint y: 104, endPoint x: 488, endPoint y: 115, distance: 11.2
click at [488, 124] on h1 "All prospects" at bounding box center [775, 136] width 962 height 25
click at [483, 165] on input at bounding box center [454, 178] width 320 height 26
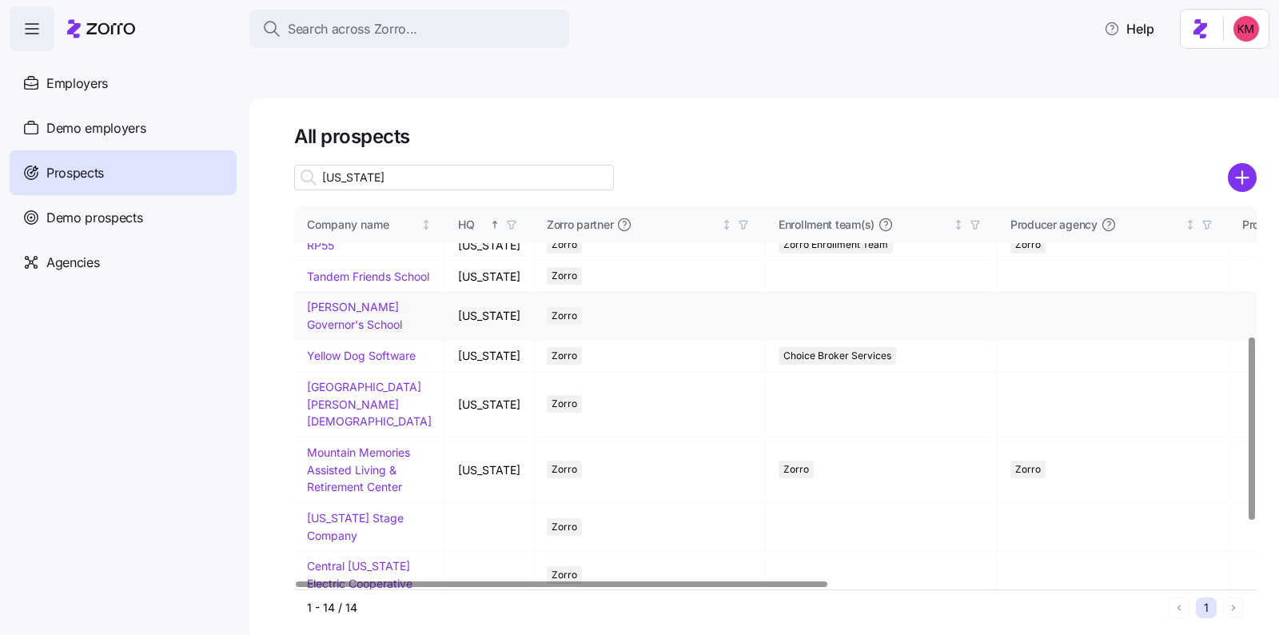
scroll to position [395, 0]
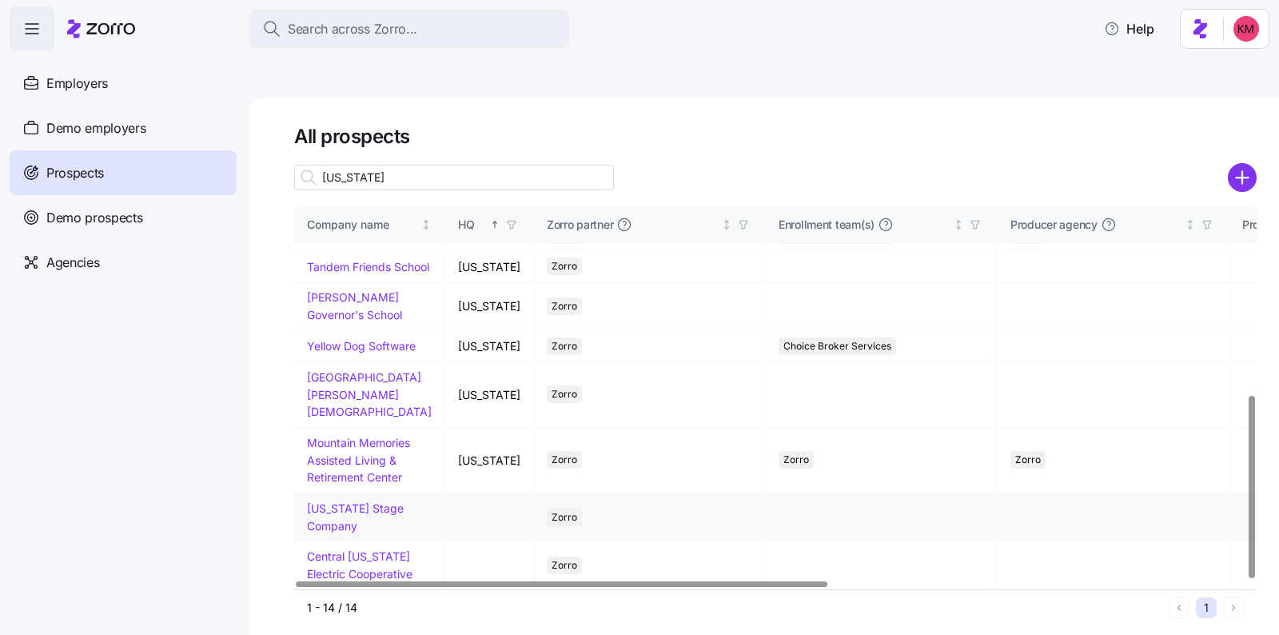
type input "virginia"
click at [340, 501] on link "Virginia Stage Company" at bounding box center [355, 516] width 97 height 31
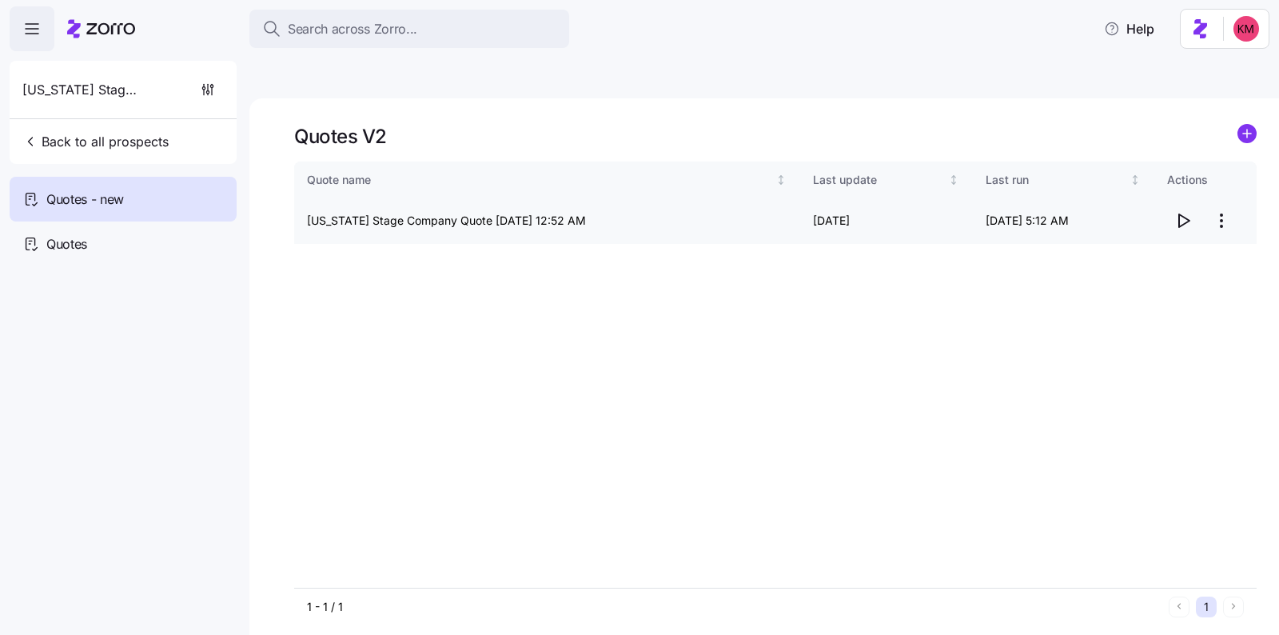
click at [1181, 211] on icon "button" at bounding box center [1182, 220] width 19 height 19
click at [1224, 188] on html "Search across Zorro... Help Virginia Stage Company Back to all prospects Quotes…" at bounding box center [639, 393] width 1279 height 786
click at [1136, 225] on div "Edit quote" at bounding box center [1117, 222] width 54 height 18
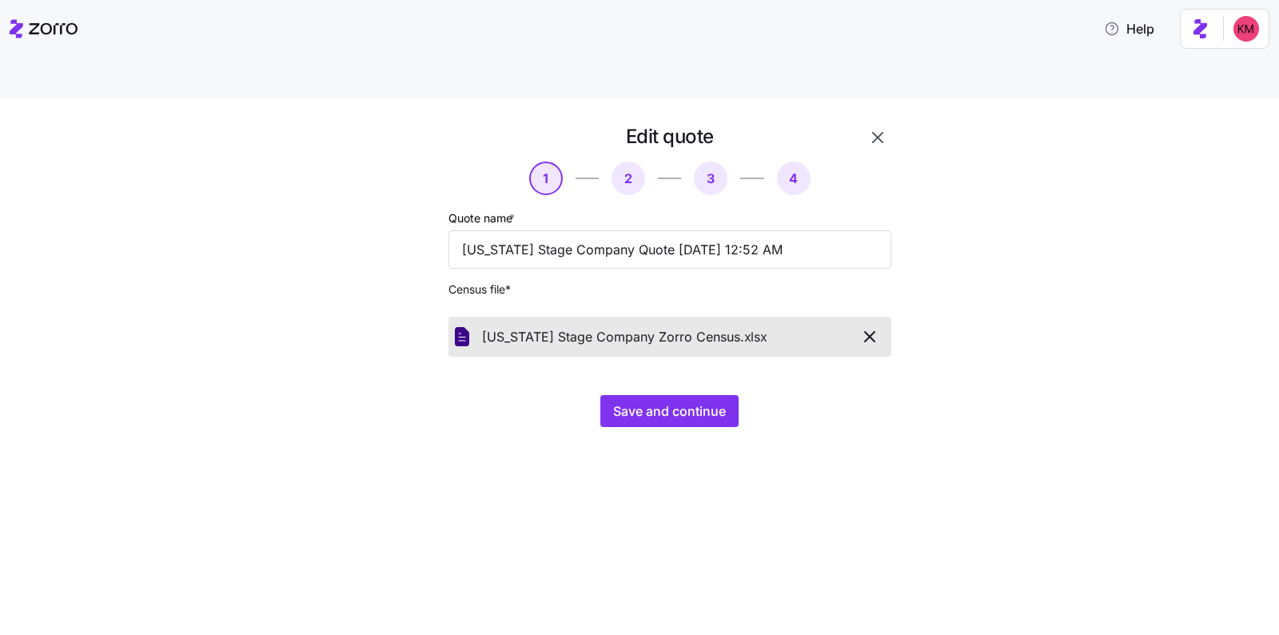
click at [742, 458] on div "Edit quote 1 2 3 4 Quote name * Virginia Stage Company Quote 09/09/2025 12:52 A…" at bounding box center [639, 385] width 1279 height 574
click at [699, 390] on div "Edit quote 1 2 3 4 Quote name * Virginia Stage Company Quote 09/09/2025 12:52 A…" at bounding box center [650, 285] width 559 height 322
click at [693, 401] on span "Save and continue" at bounding box center [669, 410] width 113 height 19
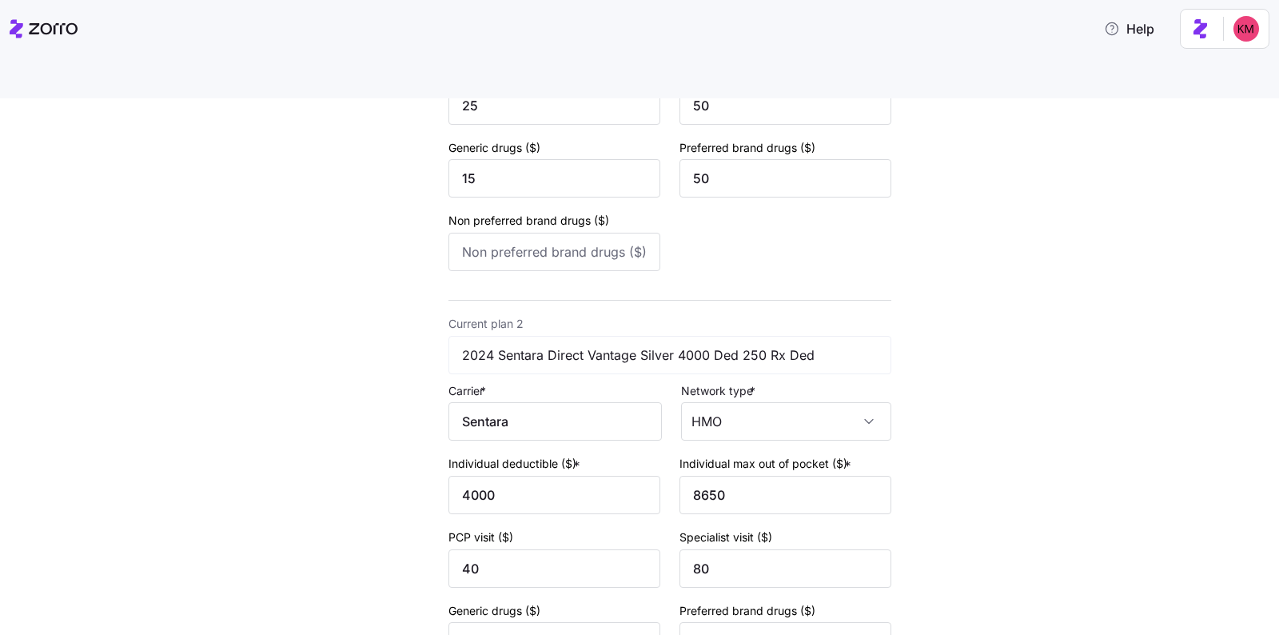
scroll to position [613, 0]
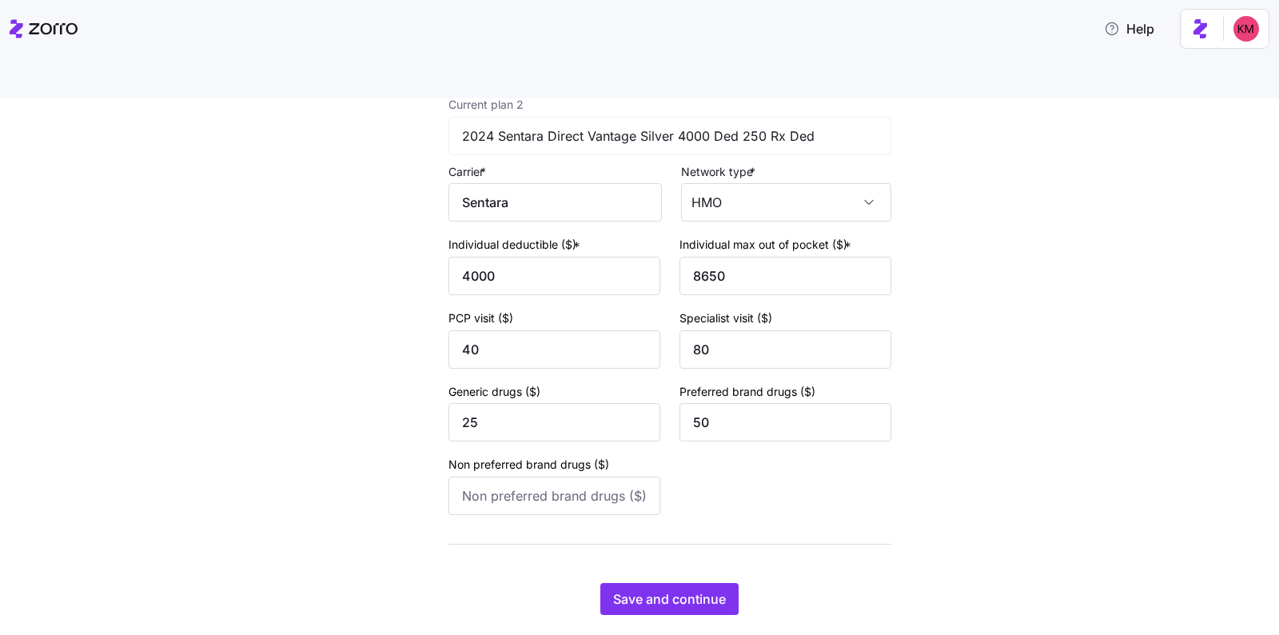
click at [735, 583] on div "Save and continue" at bounding box center [669, 599] width 443 height 32
click at [703, 589] on span "Save and continue" at bounding box center [669, 598] width 113 height 19
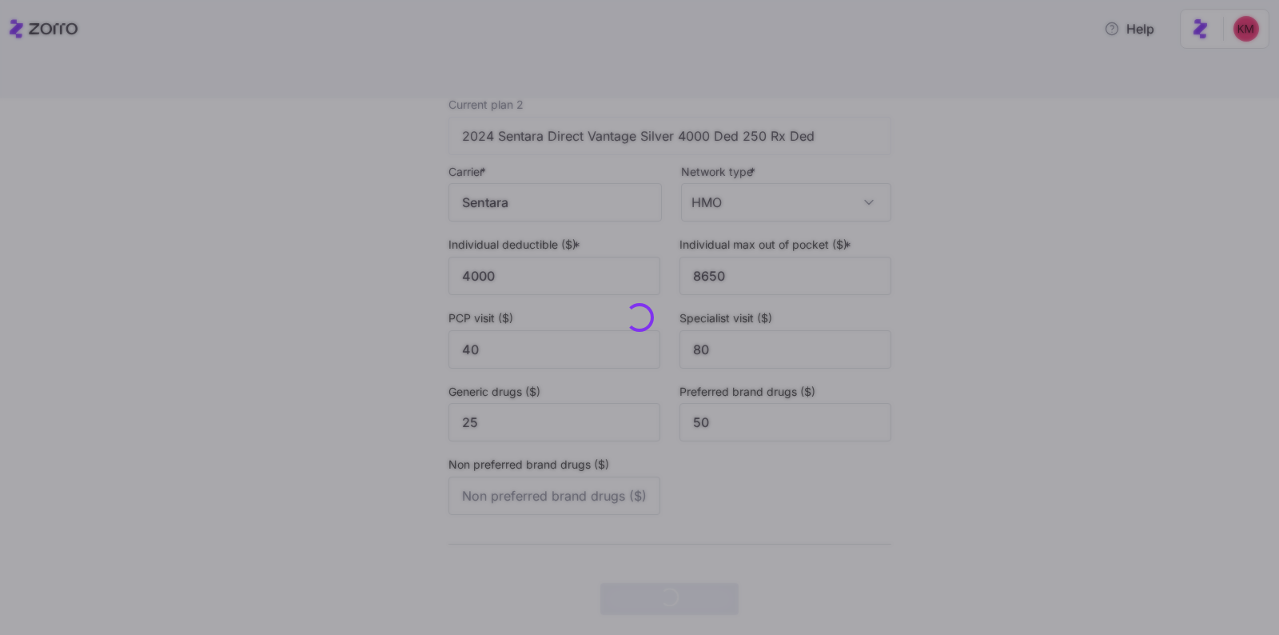
scroll to position [0, 0]
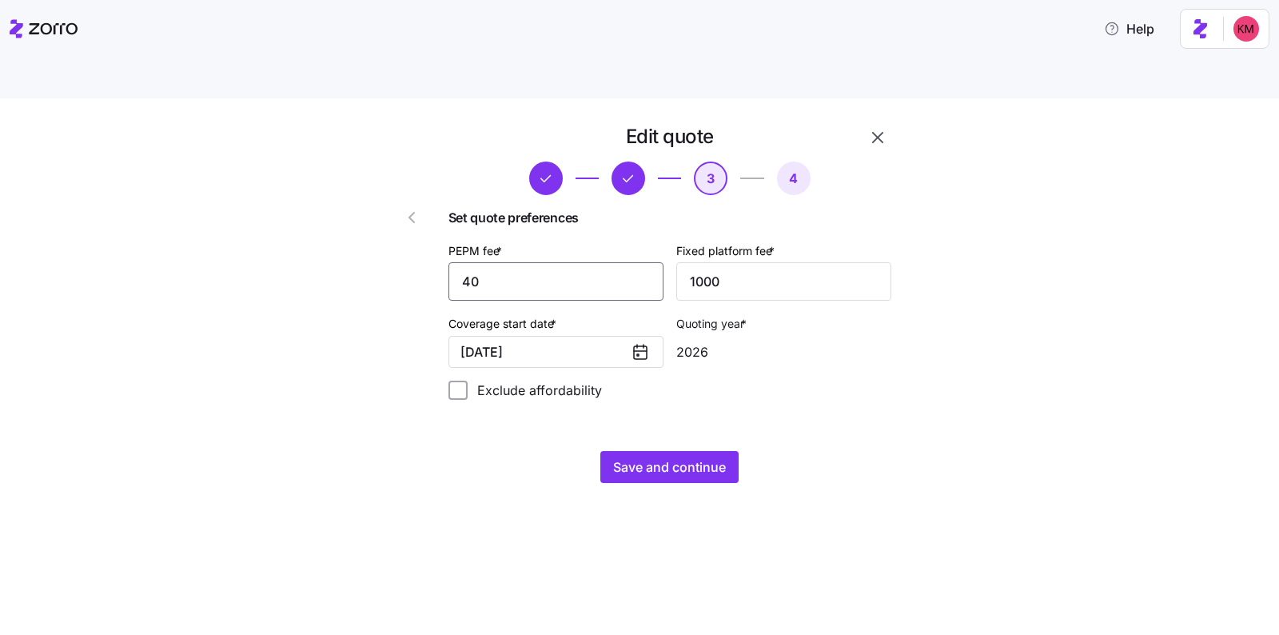
click at [536, 262] on input "40" at bounding box center [555, 281] width 215 height 38
click at [843, 412] on div "Edit quote 3 4 Set quote preferences PEPM fee * 40 Fixed platform fee * 1000 Co…" at bounding box center [670, 303] width 456 height 372
click at [675, 457] on span "Save and continue" at bounding box center [669, 466] width 113 height 19
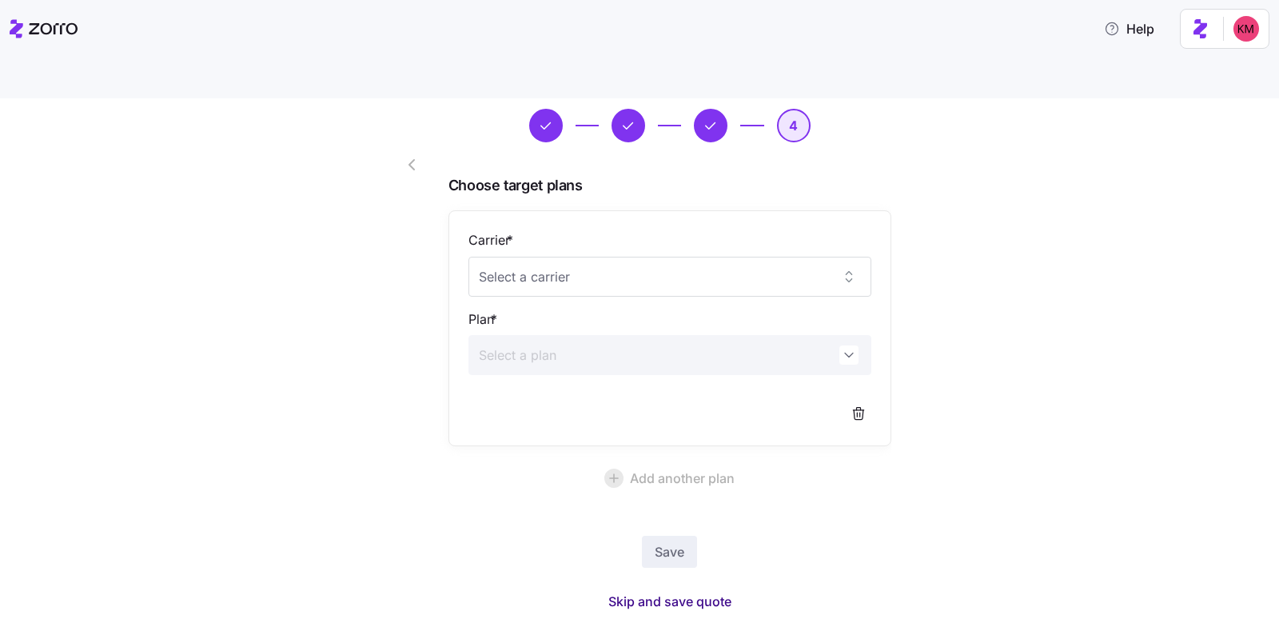
click at [679, 591] on span "Skip and save quote" at bounding box center [669, 600] width 123 height 19
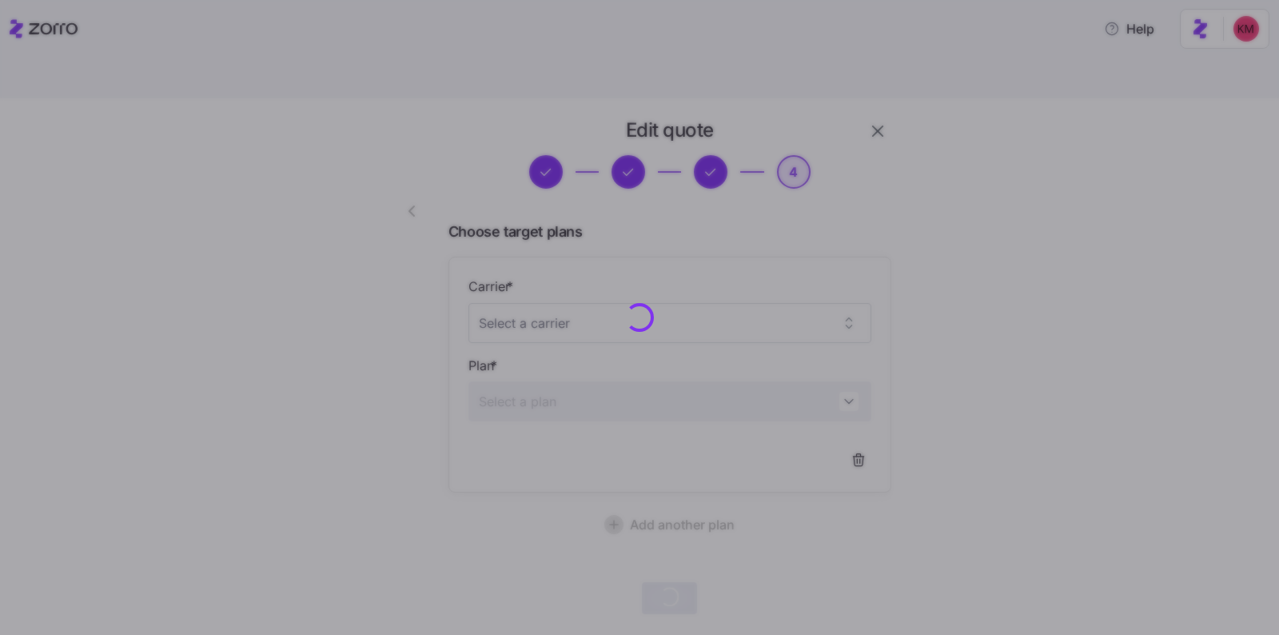
scroll to position [6, 0]
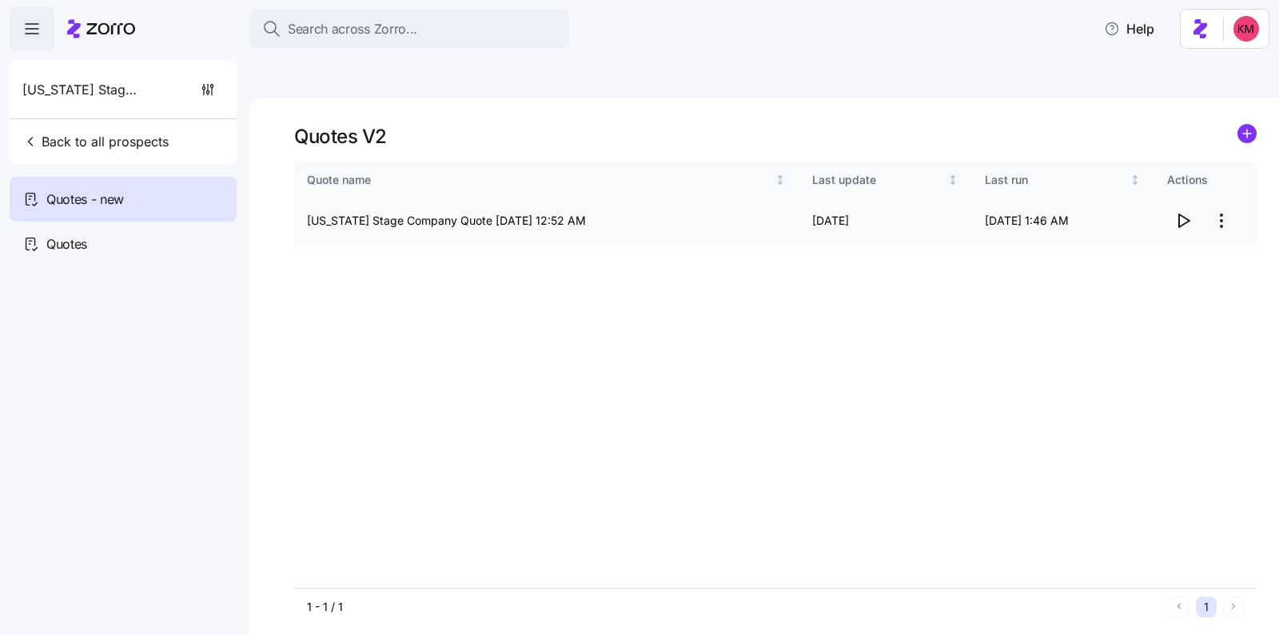
click at [1187, 211] on icon "button" at bounding box center [1182, 220] width 19 height 19
click at [1218, 177] on html "Search across Zorro... Help Virginia Stage Company Back to all prospects Quotes…" at bounding box center [639, 393] width 1279 height 786
click at [1135, 215] on div "Edit quote" at bounding box center [1117, 222] width 54 height 18
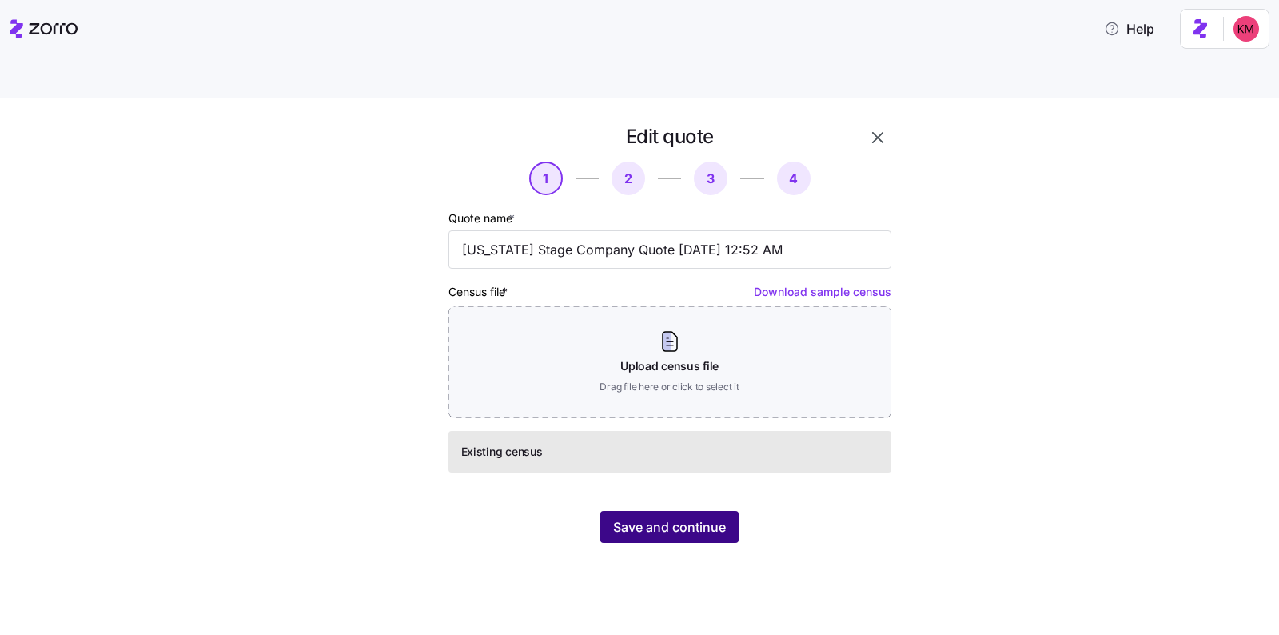
click at [664, 511] on button "Save and continue" at bounding box center [669, 527] width 138 height 32
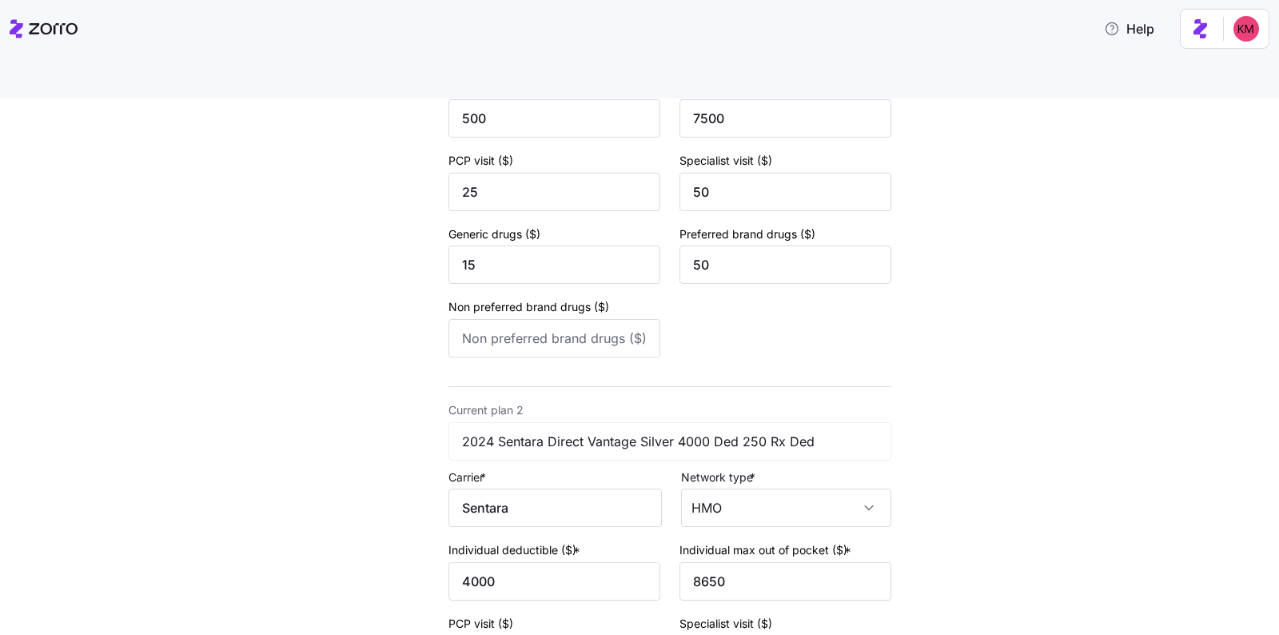
scroll to position [594, 0]
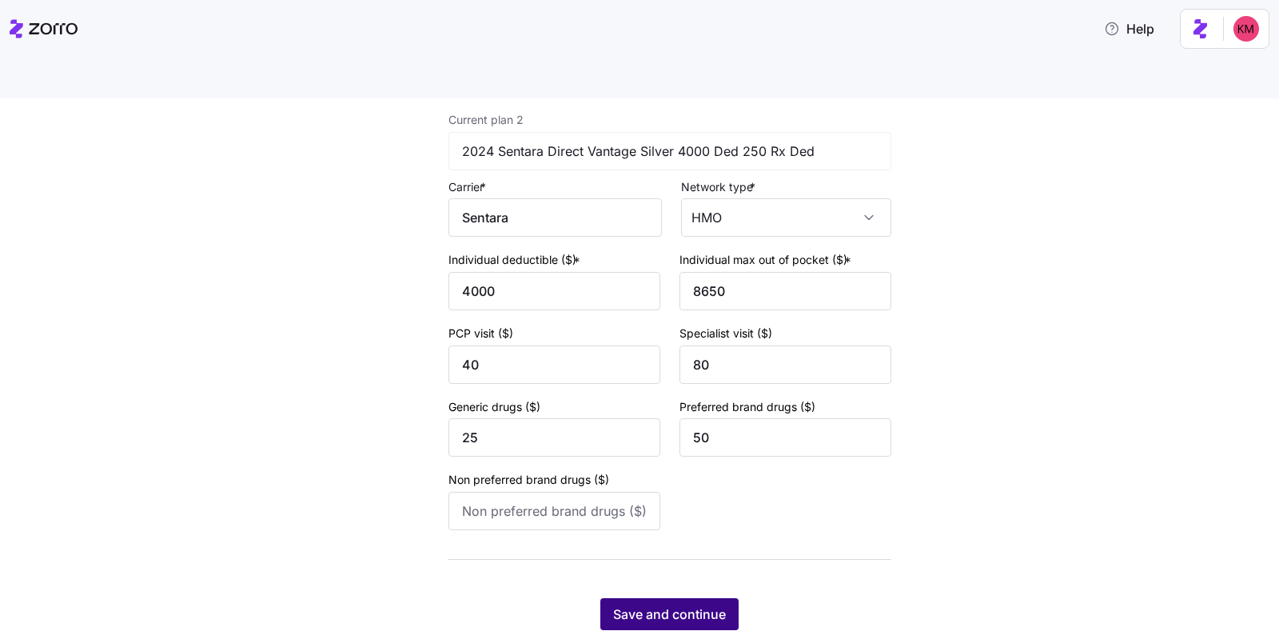
click at [687, 604] on span "Save and continue" at bounding box center [669, 613] width 113 height 19
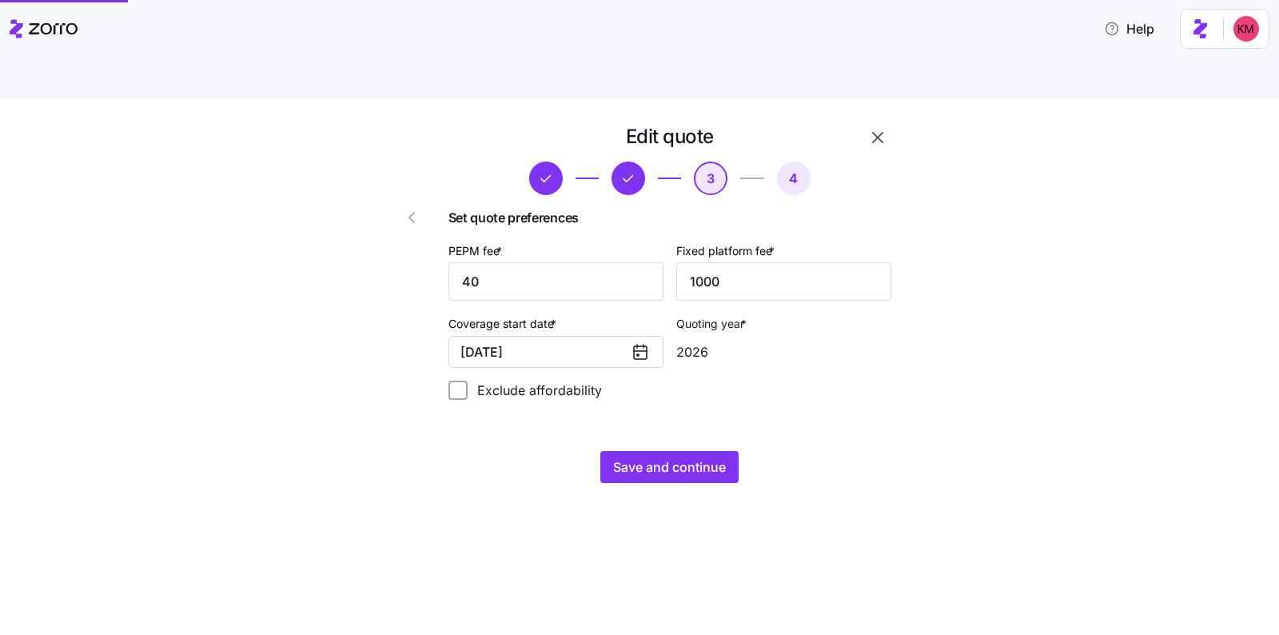
scroll to position [0, 0]
click at [593, 262] on input "40" at bounding box center [555, 281] width 215 height 38
type input "0"
drag, startPoint x: 1021, startPoint y: 396, endPoint x: 985, endPoint y: 400, distance: 37.1
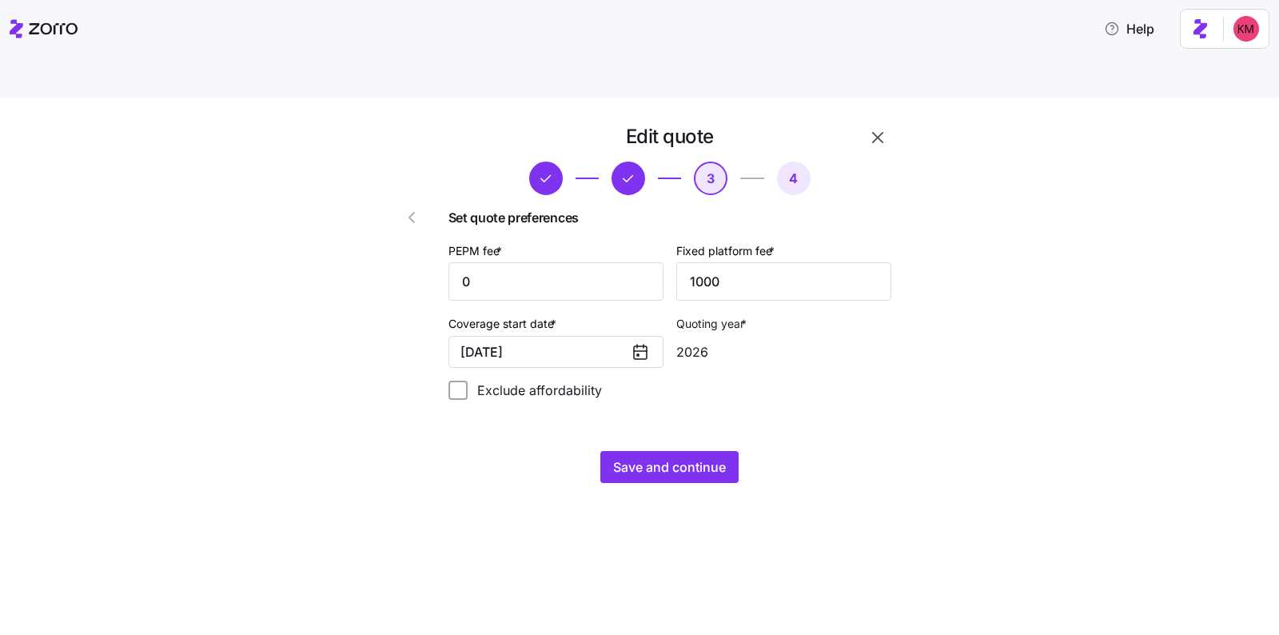
click at [1021, 396] on div "Edit quote 3 4 Set quote preferences PEPM fee * 0 Fixed platform fee * 1000 Cov…" at bounding box center [651, 313] width 1212 height 378
click at [676, 457] on span "Save and continue" at bounding box center [669, 466] width 113 height 19
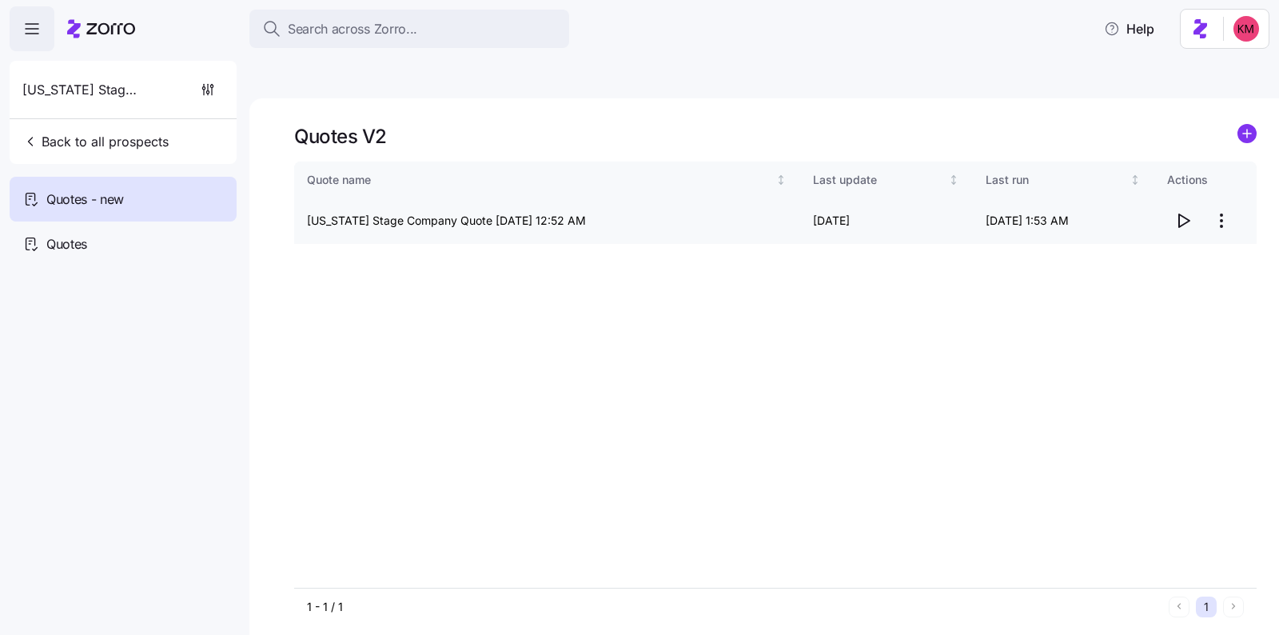
click at [1187, 211] on icon "button" at bounding box center [1182, 220] width 19 height 19
click at [129, 147] on span "Back to all prospects" at bounding box center [95, 141] width 146 height 19
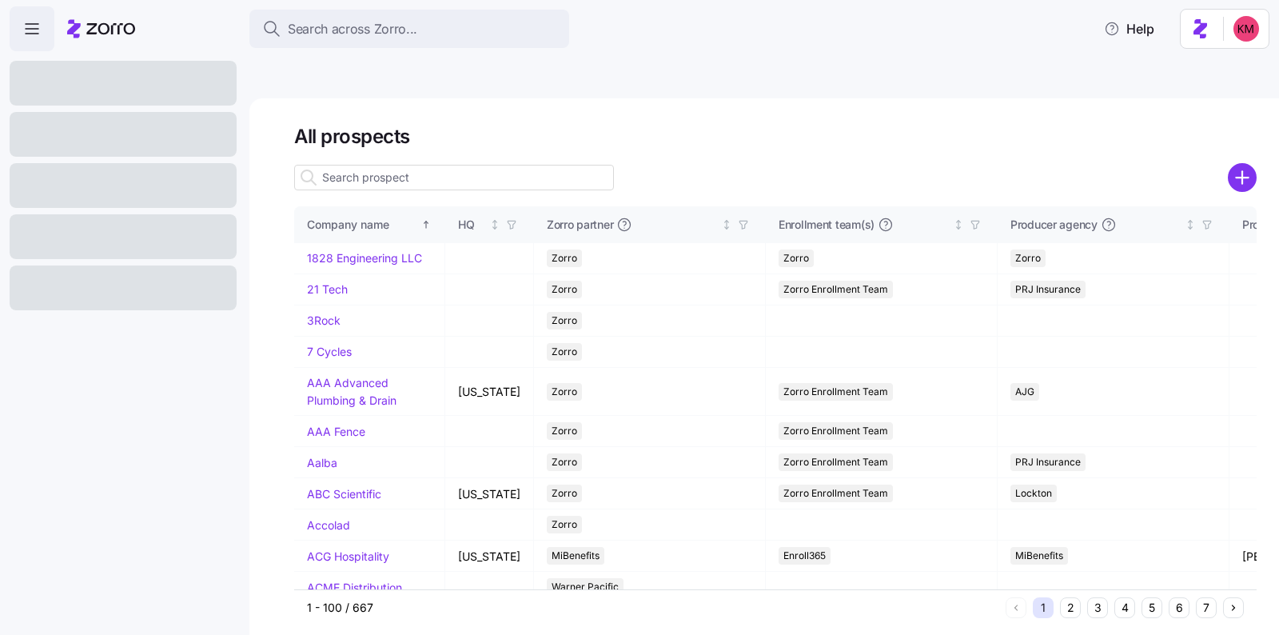
click at [1223, 161] on div at bounding box center [775, 177] width 962 height 32
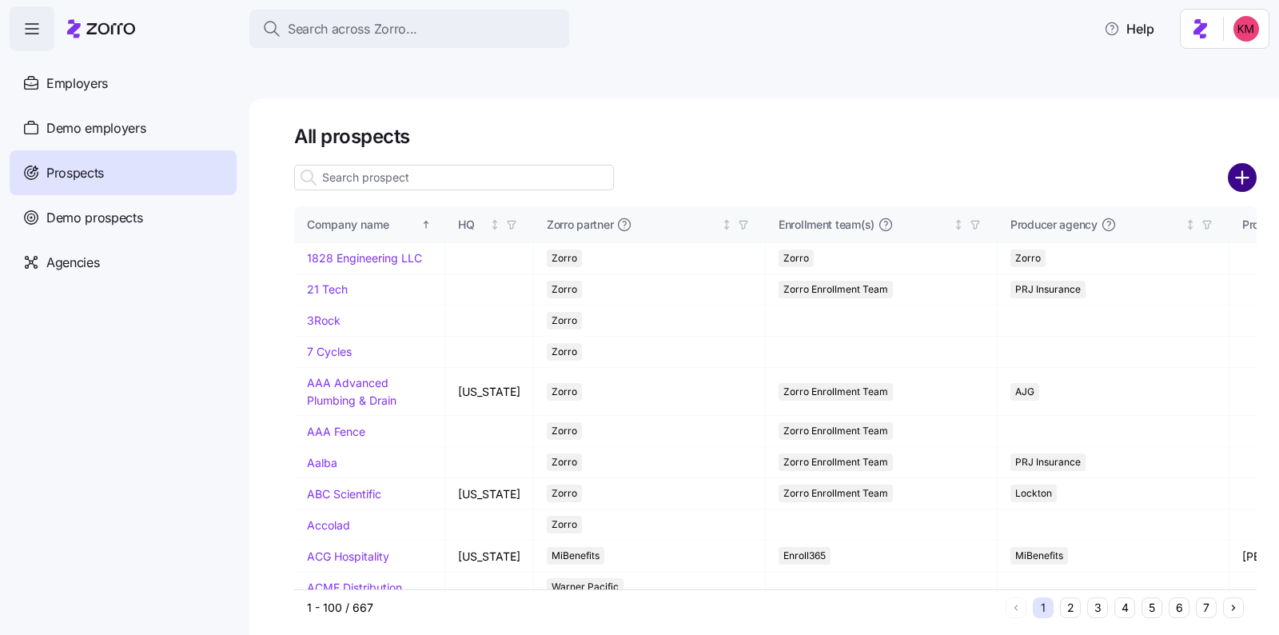
click at [1235, 164] on circle "add icon" at bounding box center [1242, 177] width 26 height 26
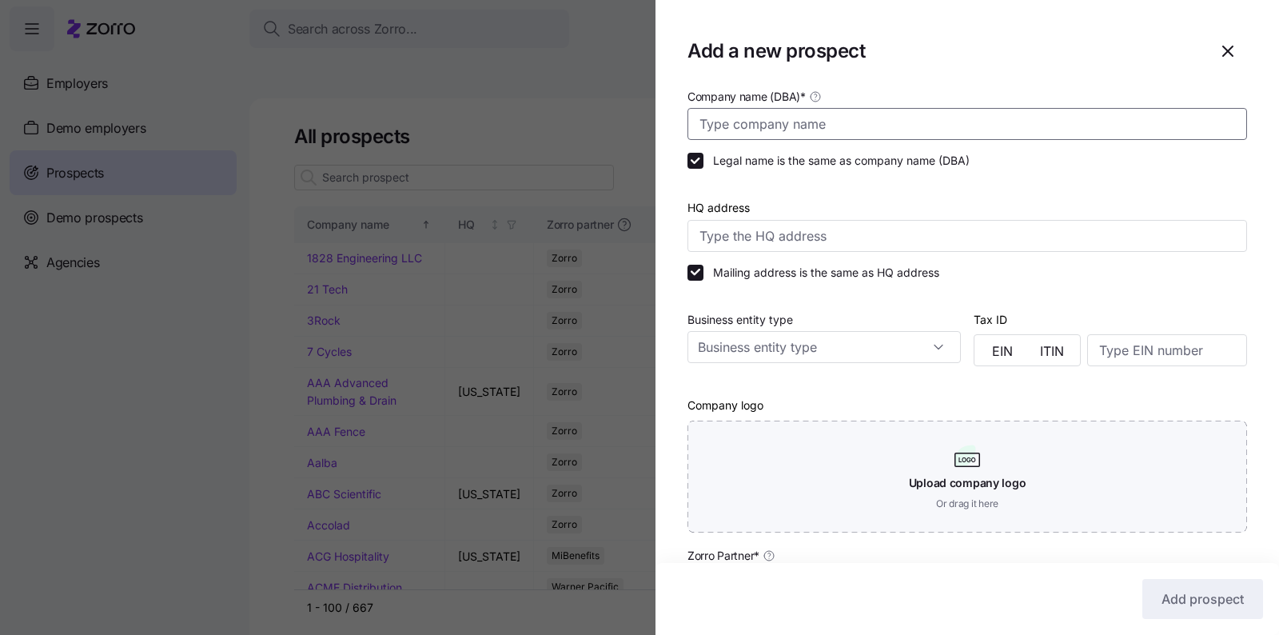
click at [971, 125] on input "Company name (DBA) *" at bounding box center [966, 124] width 559 height 32
paste input "Atlantic Yacht Basin"
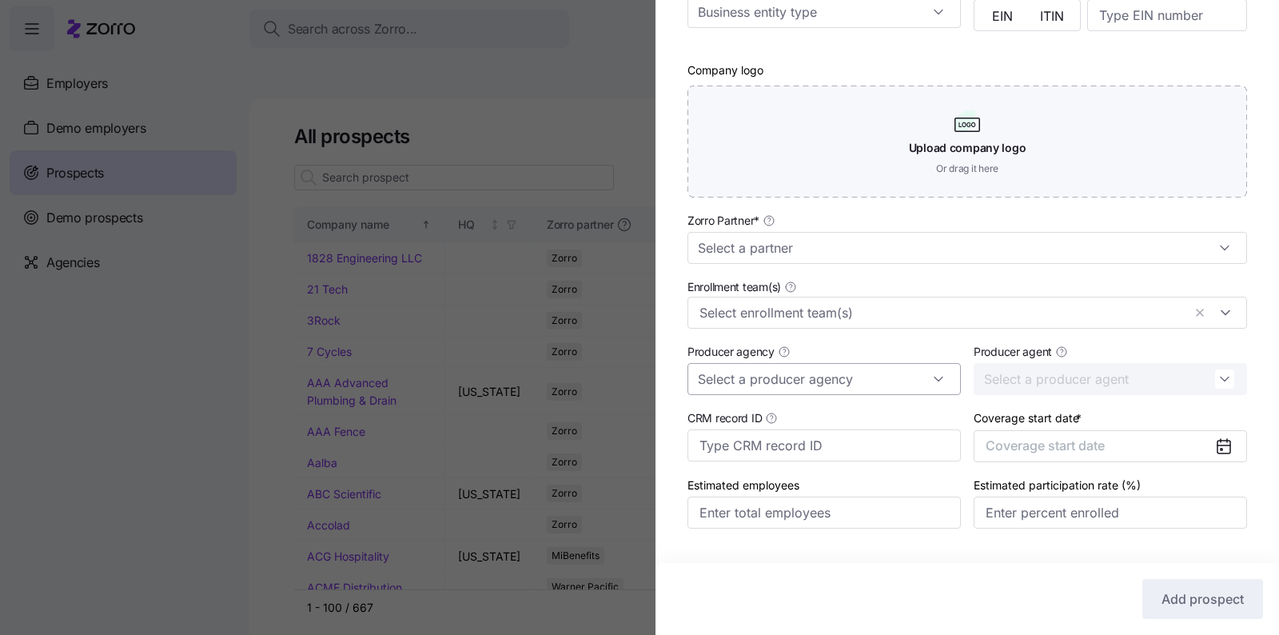
scroll to position [373, 0]
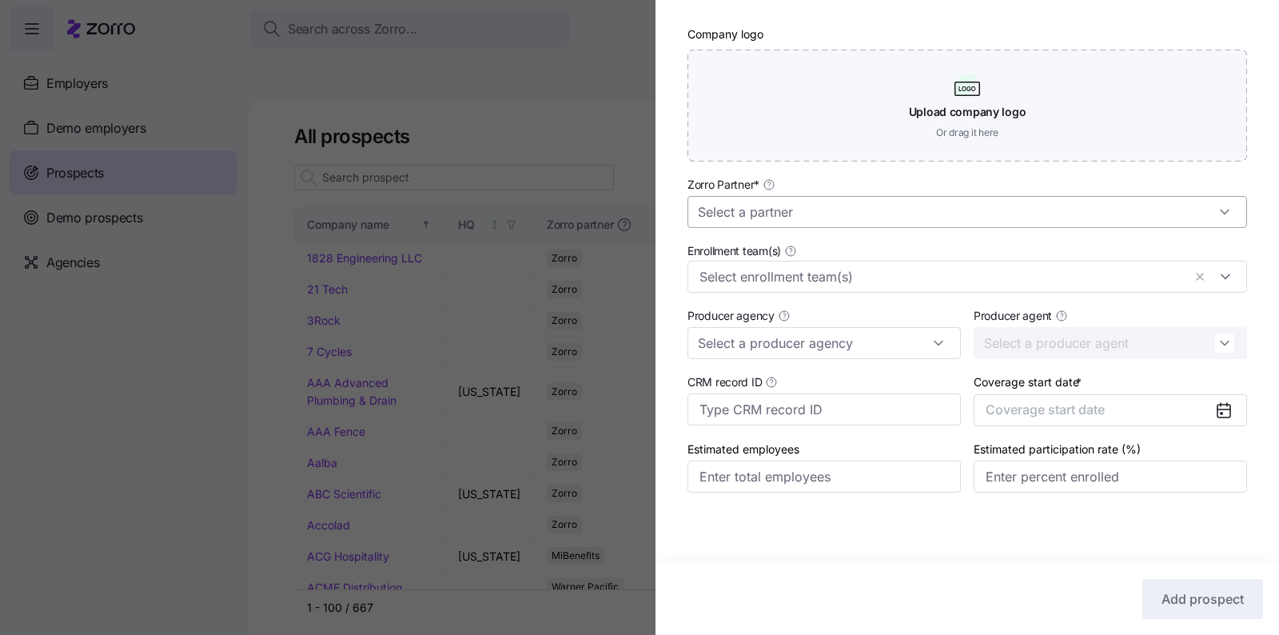
type input "Atlantic Yacht Basin"
click at [861, 197] on input "Zorro Partner *" at bounding box center [966, 212] width 559 height 32
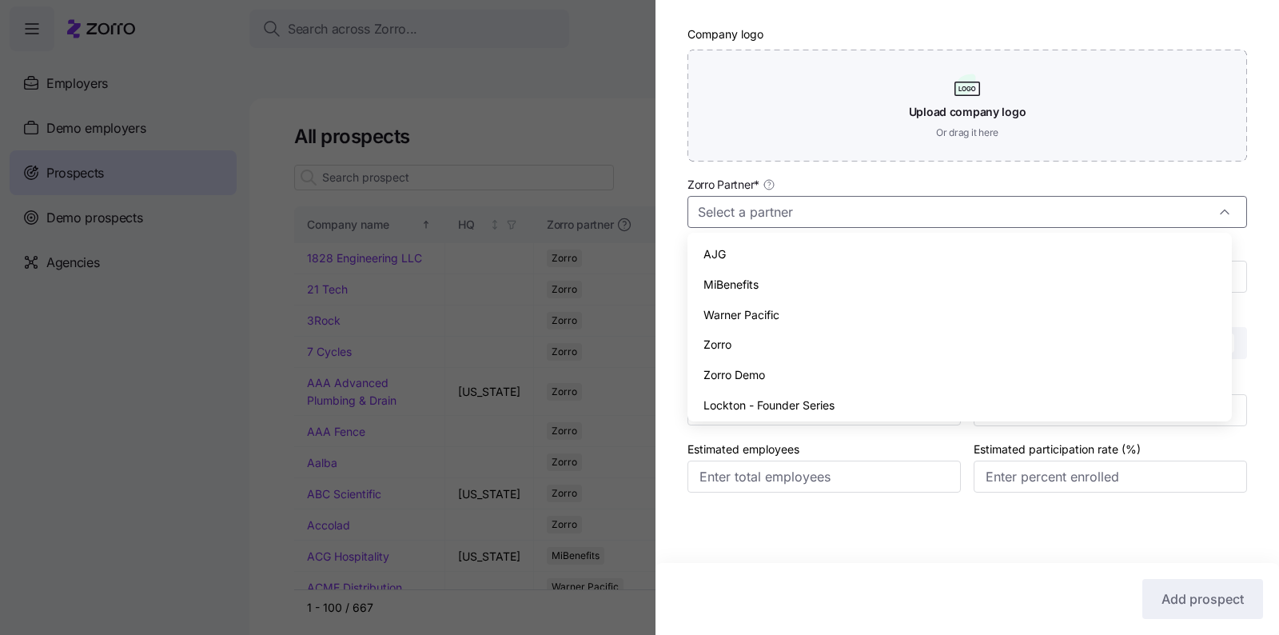
click at [825, 336] on div "Zorro" at bounding box center [959, 344] width 531 height 30
type input "Zorro"
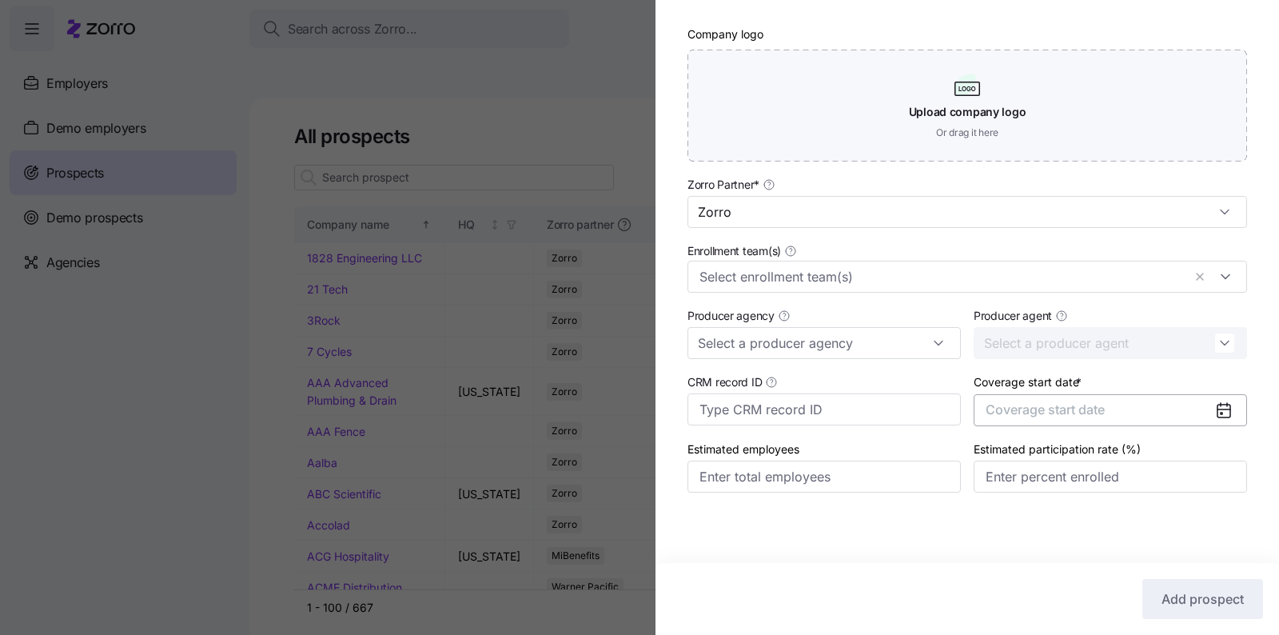
click at [1057, 405] on span "Coverage start date" at bounding box center [1044, 409] width 119 height 16
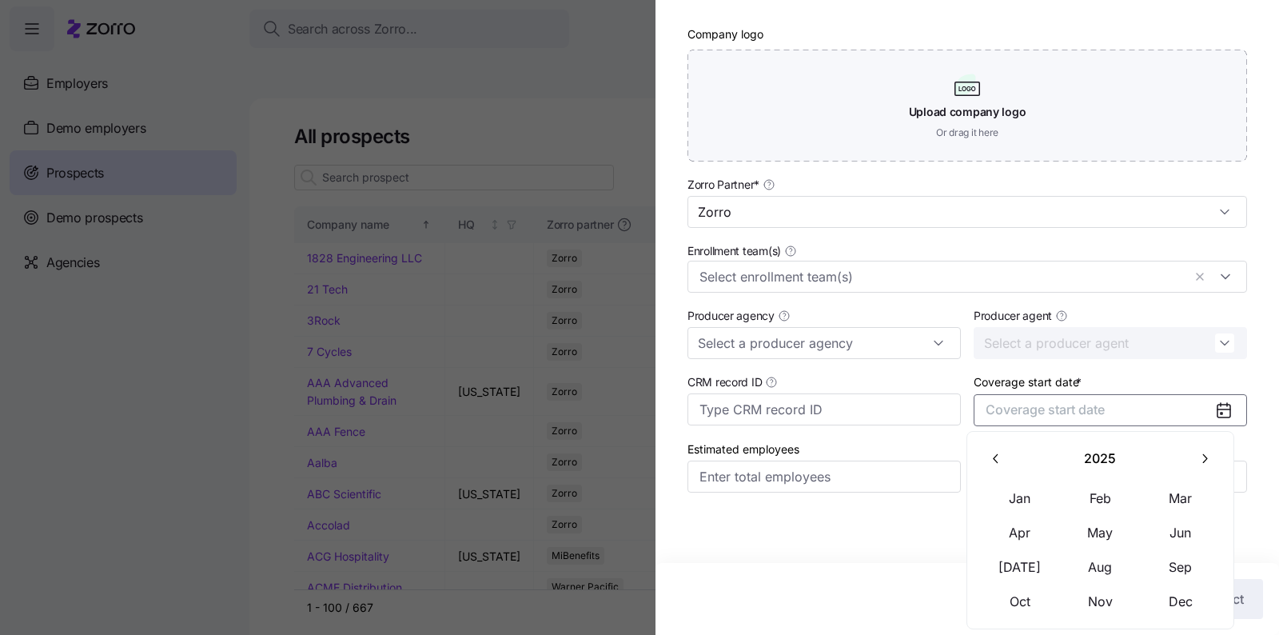
click at [1213, 464] on button "button" at bounding box center [1204, 458] width 34 height 34
click at [1022, 504] on button "Jan" at bounding box center [1020, 499] width 80 height 34
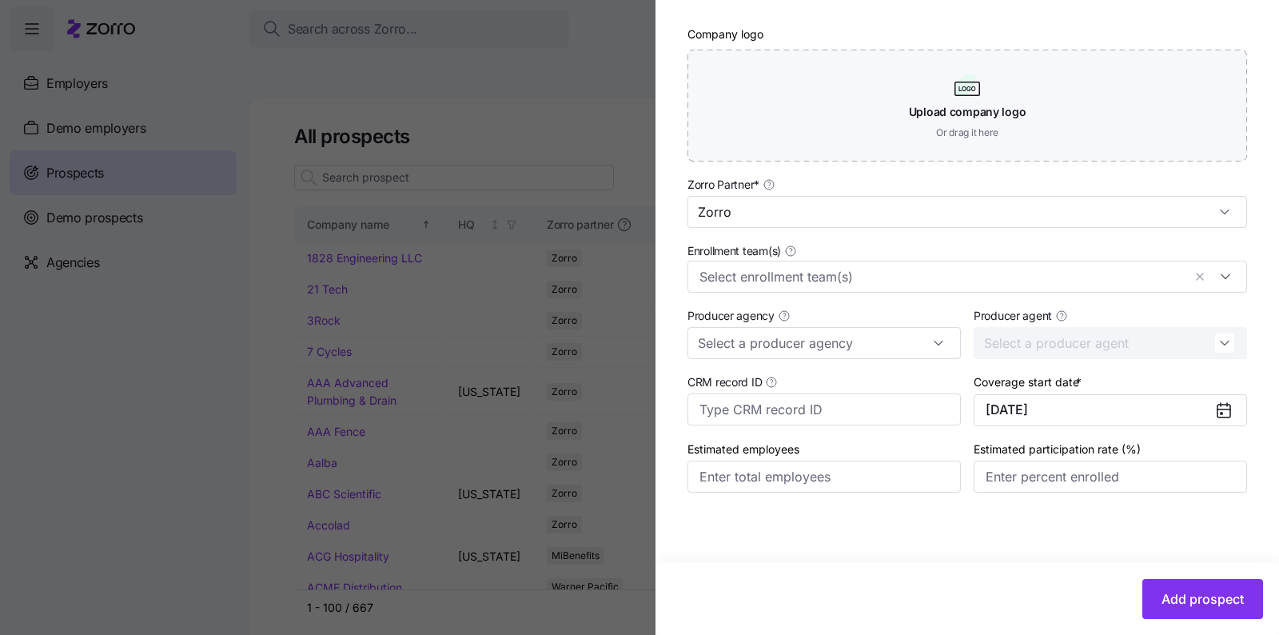
click at [1159, 576] on div "Add prospect" at bounding box center [966, 599] width 623 height 72
click at [1163, 595] on span "Add prospect" at bounding box center [1202, 598] width 82 height 19
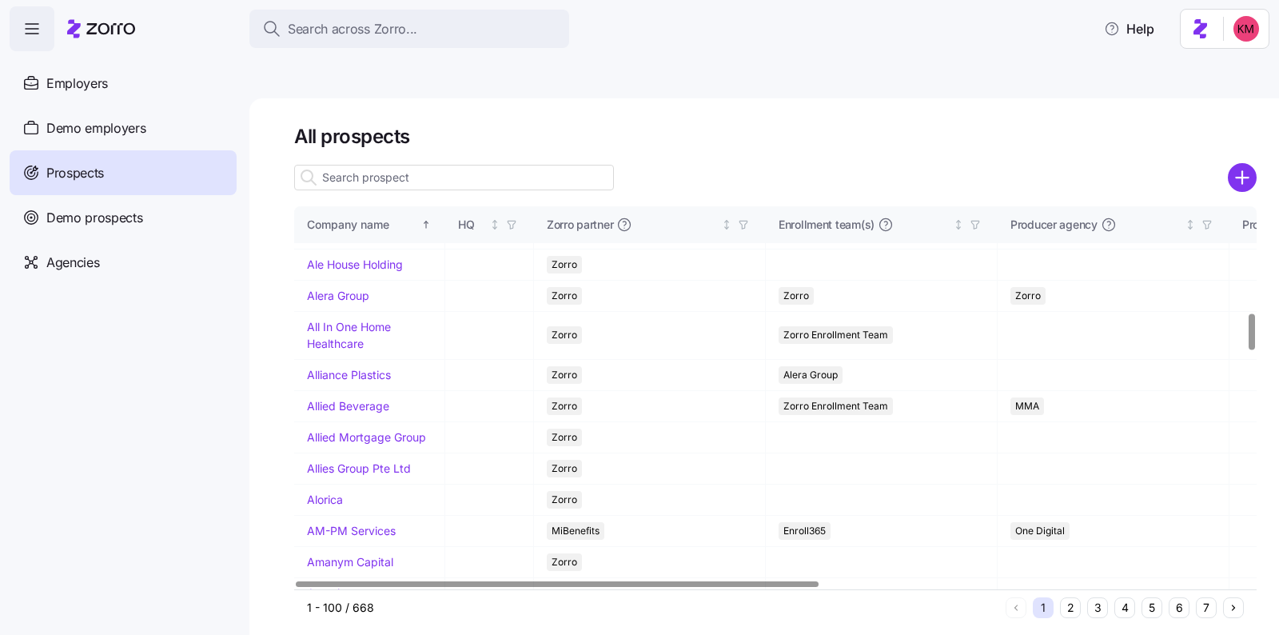
scroll to position [1957, 0]
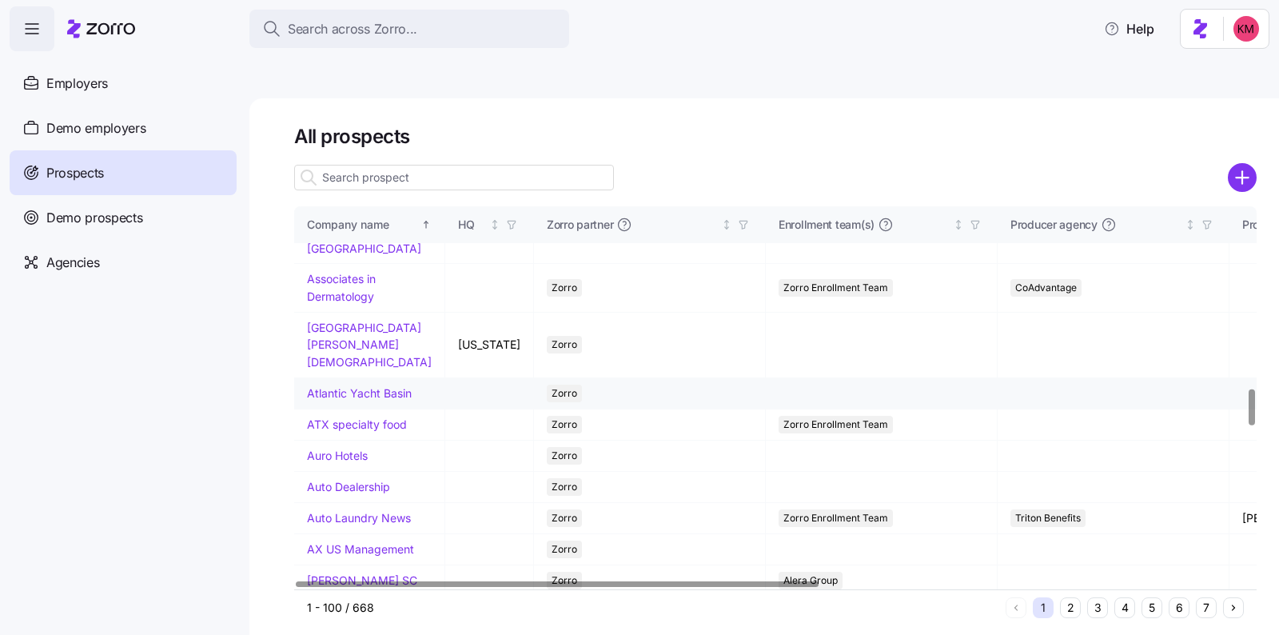
click at [341, 409] on td "Atlantic Yacht Basin" at bounding box center [369, 393] width 151 height 31
click at [340, 400] on link "Atlantic Yacht Basin" at bounding box center [359, 393] width 105 height 14
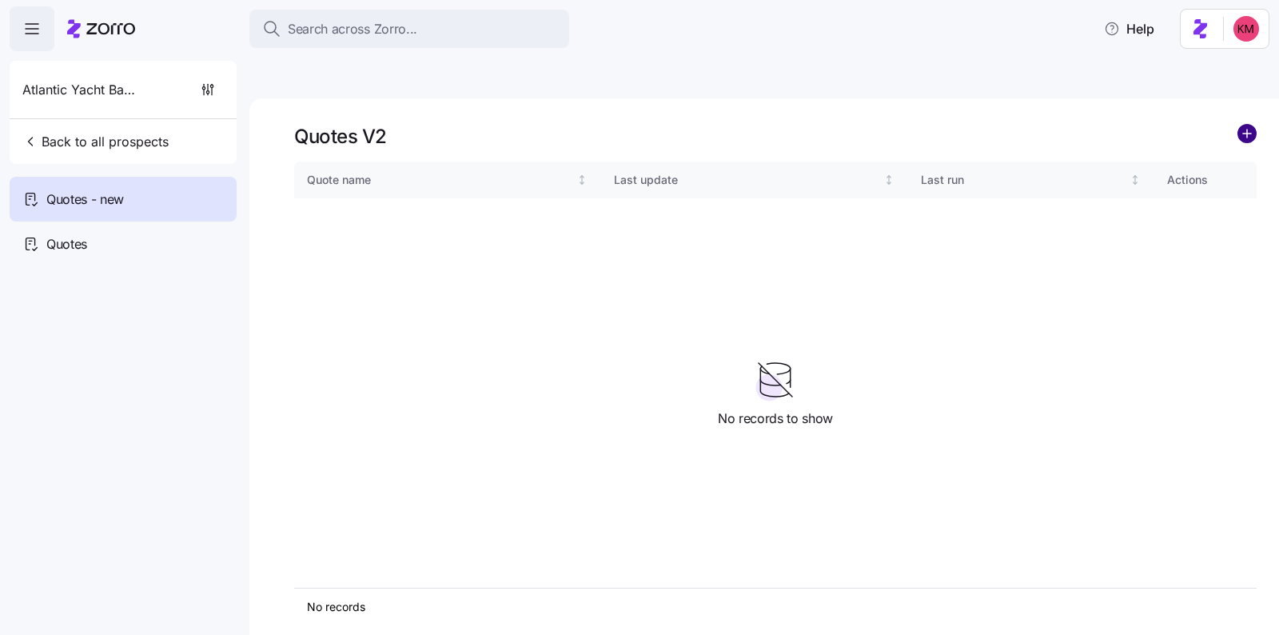
click at [1254, 125] on circle "add icon" at bounding box center [1247, 134] width 18 height 18
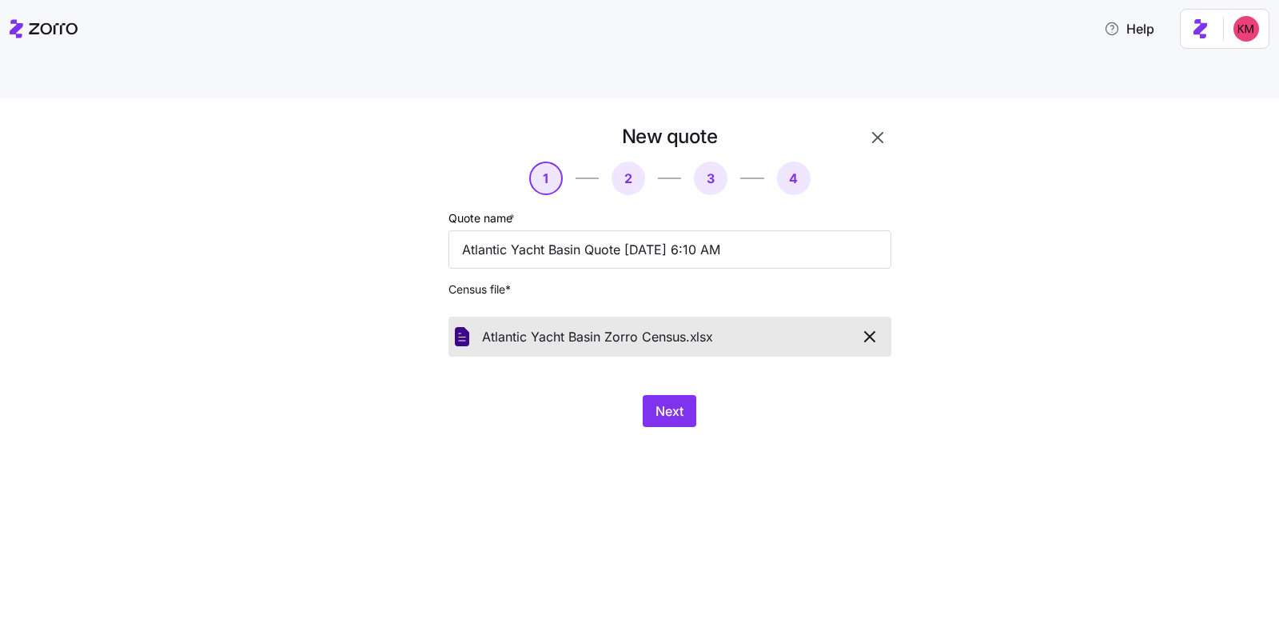
click at [814, 457] on div "New quote 1 2 3 4 Quote name * Atlantic Yacht Basin Quote 09/17/2025 6:10 AM Ce…" at bounding box center [639, 385] width 1279 height 574
click at [714, 395] on div "Next" at bounding box center [669, 411] width 443 height 32
click at [678, 395] on button "Next" at bounding box center [670, 411] width 54 height 32
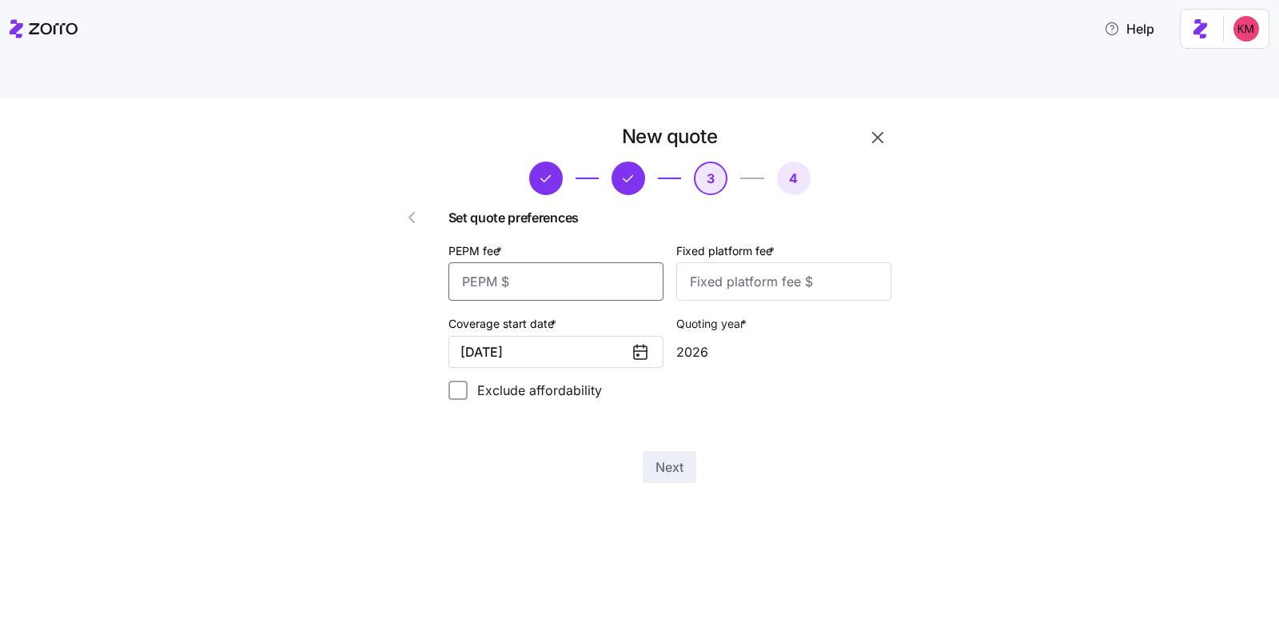
click at [553, 262] on input "PEPM fee *" at bounding box center [555, 281] width 215 height 38
click at [608, 262] on input "PEPM fee *" at bounding box center [555, 281] width 215 height 38
type input "0"
type input "1"
click at [738, 262] on input "Fixed platform fee *" at bounding box center [783, 281] width 215 height 38
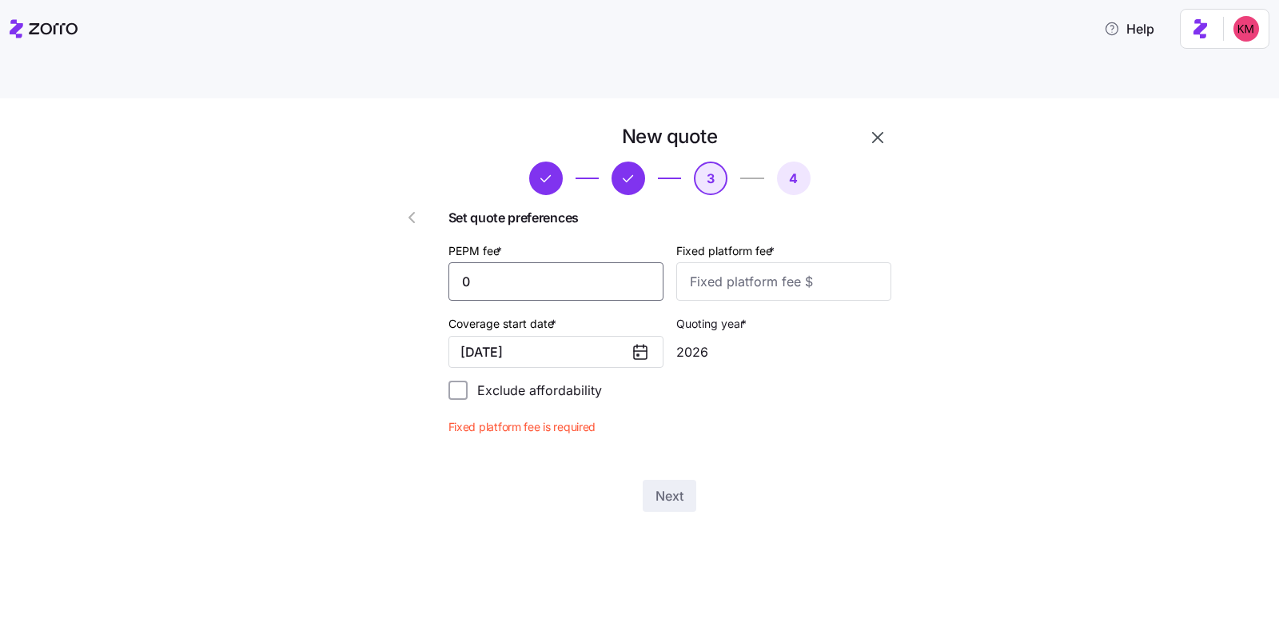
click at [637, 262] on input "0" at bounding box center [555, 281] width 215 height 38
type input "25"
click at [832, 262] on input "Fixed platform fee *" at bounding box center [783, 281] width 215 height 38
type input "175"
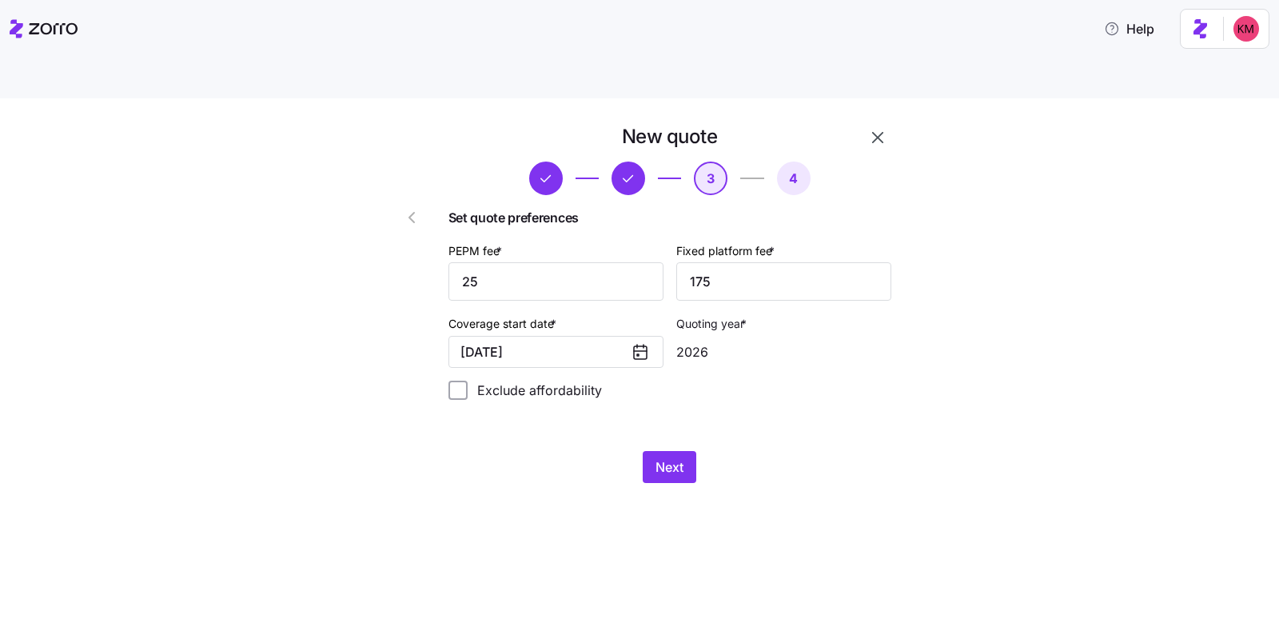
click at [871, 313] on div "Set quote preferences PEPM fee * 25 Fixed platform fee * 175 Coverage start dat…" at bounding box center [669, 303] width 443 height 217
click at [522, 262] on input "25" at bounding box center [555, 281] width 215 height 38
type input "675"
click at [520, 262] on input "PEPM fee *" at bounding box center [555, 281] width 215 height 38
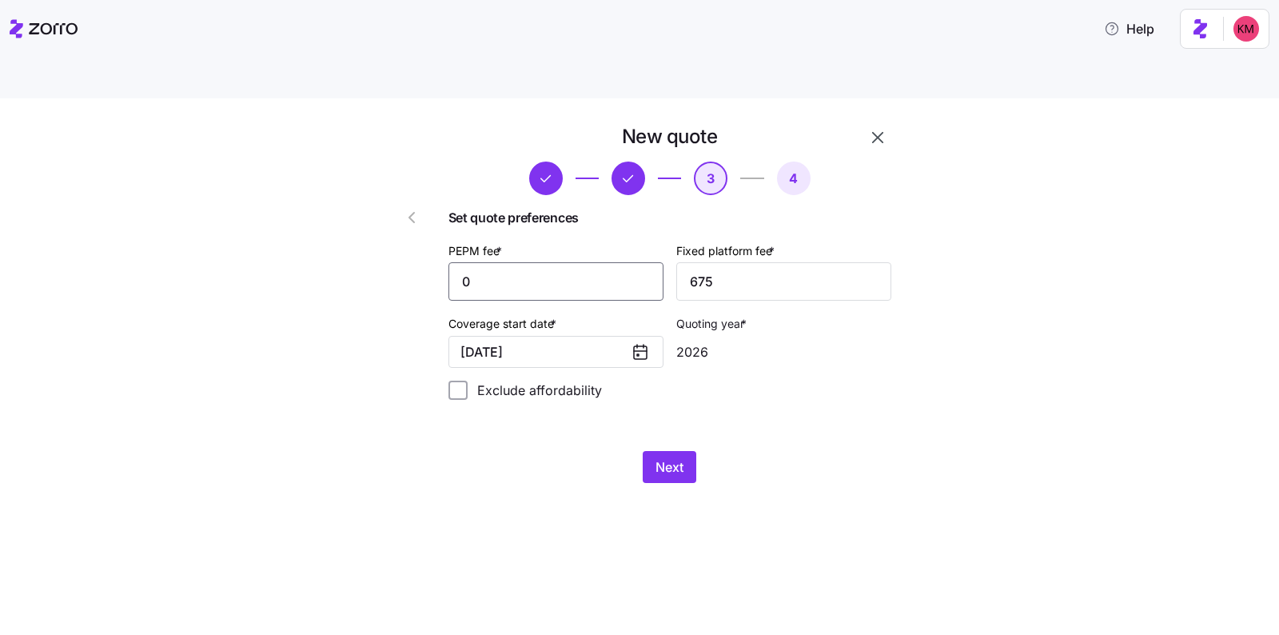
type input "0"
click at [524, 398] on div "New quote 3 4 Set quote preferences PEPM fee * 0 Fixed platform fee * 675 Cover…" at bounding box center [670, 303] width 456 height 372
click at [468, 380] on input "Exclude affordability" at bounding box center [457, 389] width 19 height 19
checkbox input "true"
click at [669, 457] on span "Next" at bounding box center [669, 466] width 28 height 19
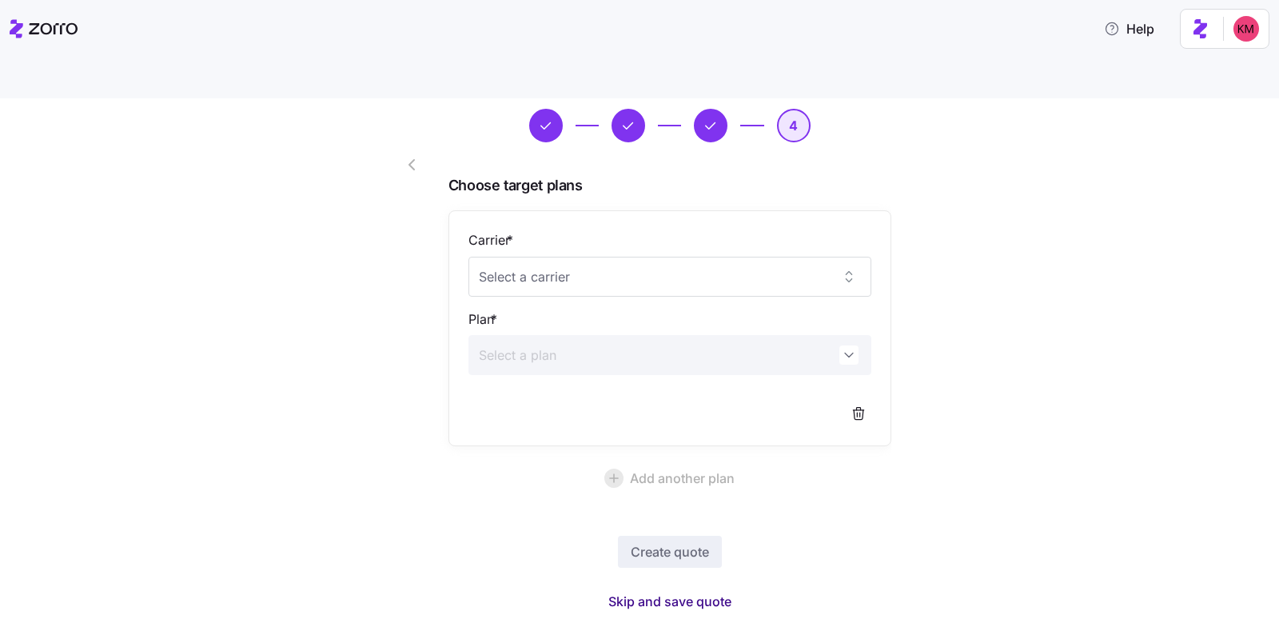
click at [643, 591] on span "Skip and save quote" at bounding box center [669, 600] width 123 height 19
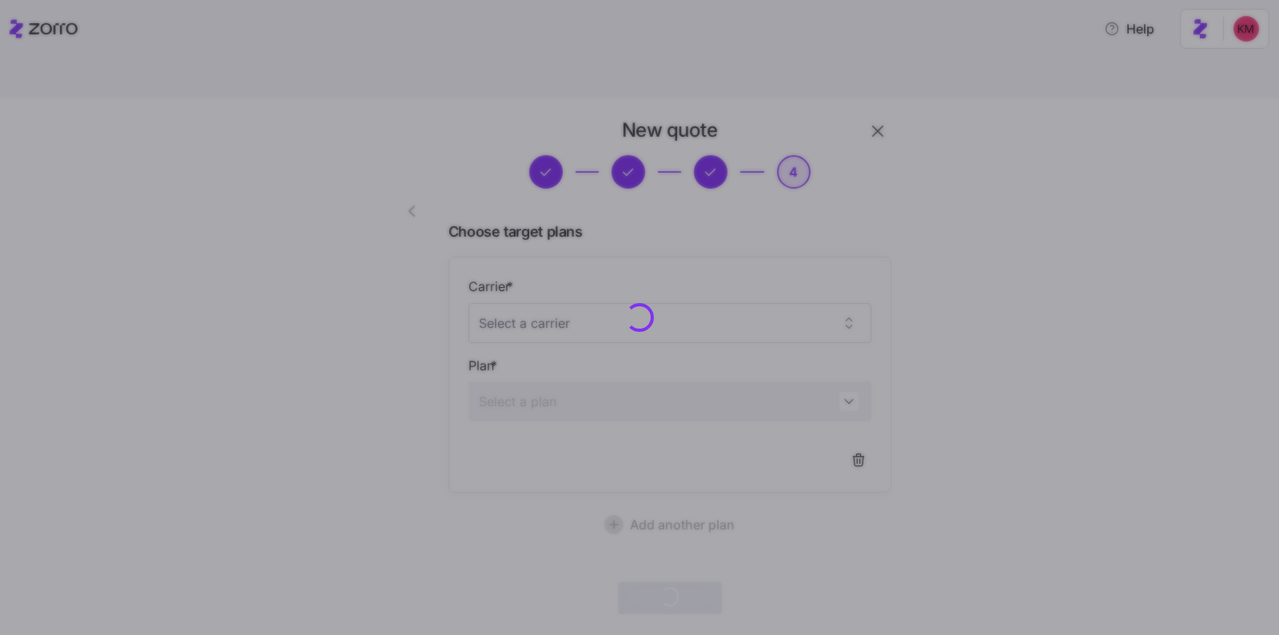
scroll to position [6, 0]
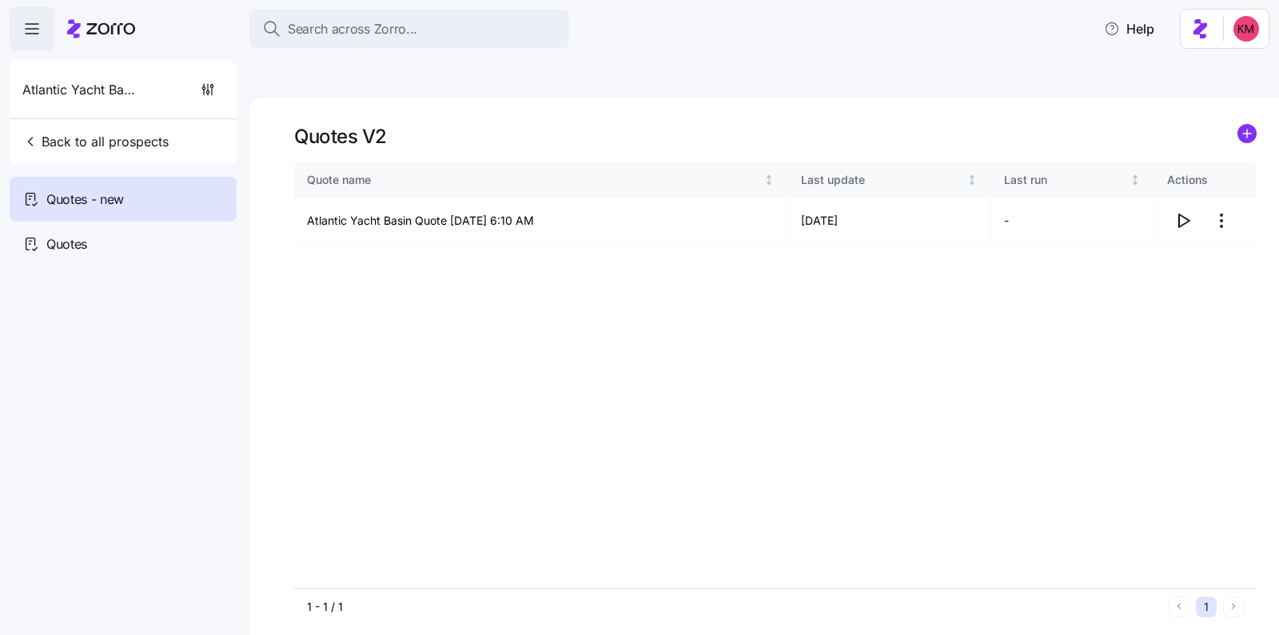
drag, startPoint x: 1186, startPoint y: 185, endPoint x: 1101, endPoint y: 292, distance: 137.1
click at [1104, 306] on div "Quote name Last update Last run Actions Atlantic Yacht Basin Quote 09/17/2025 6…" at bounding box center [775, 374] width 962 height 426
click at [1211, 177] on html "Search across Zorro... Help Atlantic Yacht Basin Back to all prospects Quotes -…" at bounding box center [639, 393] width 1279 height 786
click at [1176, 217] on div "Edit quote" at bounding box center [1157, 222] width 147 height 26
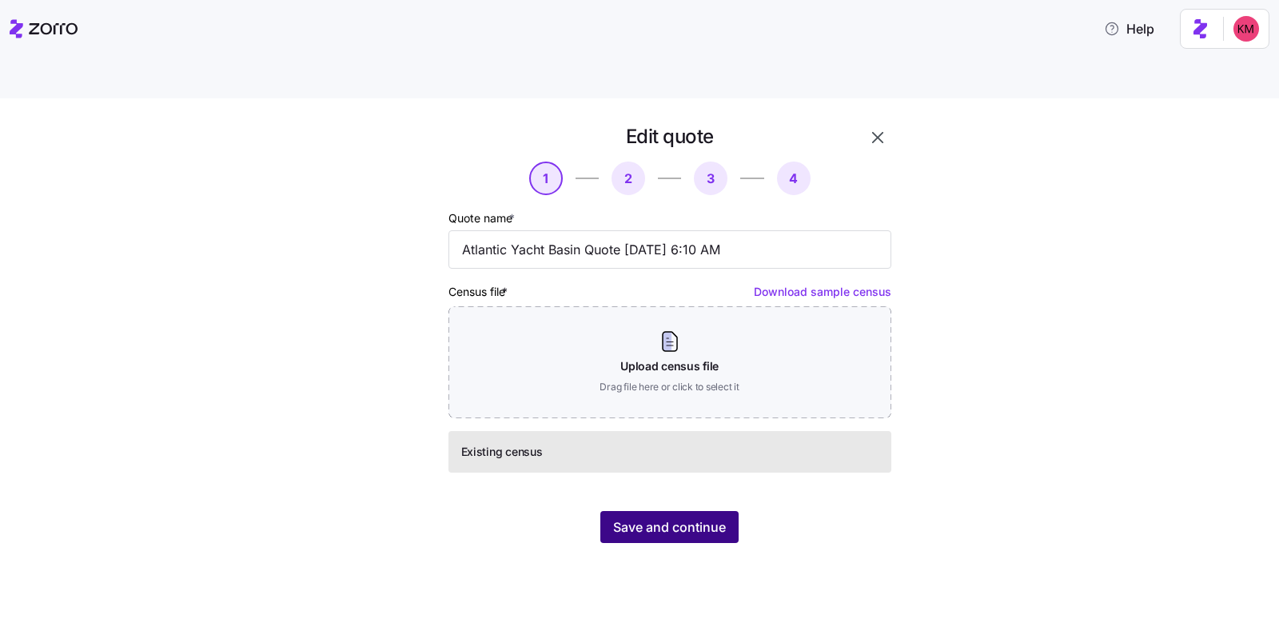
click at [717, 511] on button "Save and continue" at bounding box center [669, 527] width 138 height 32
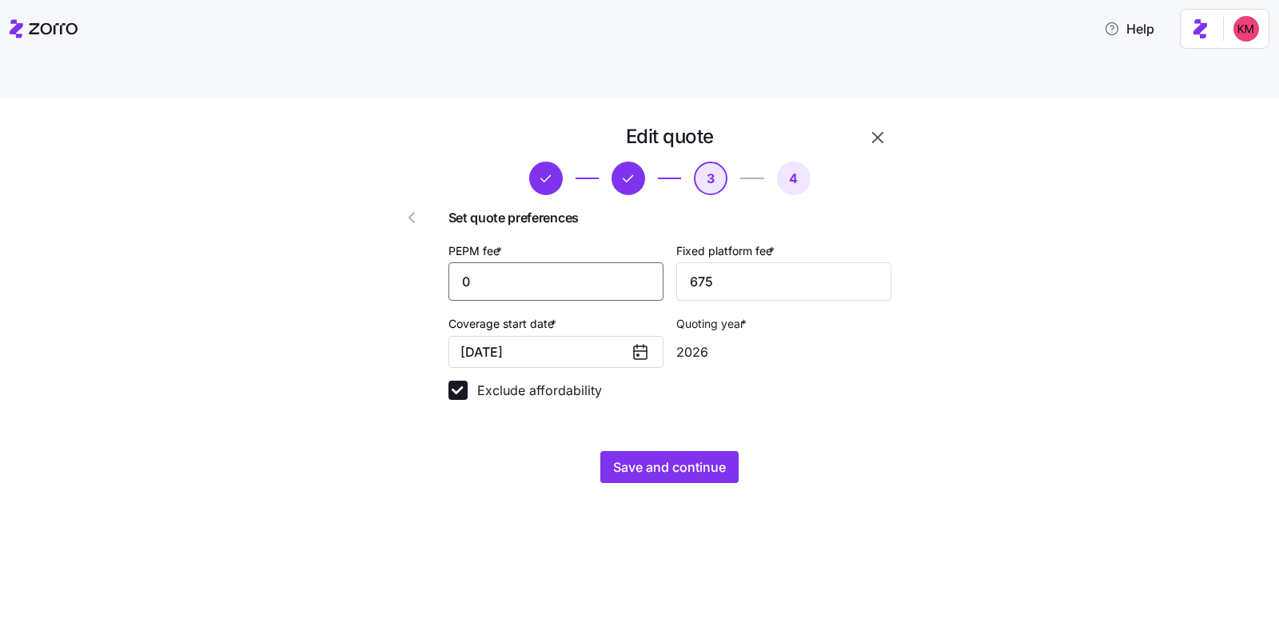
click at [562, 262] on input "0" at bounding box center [555, 281] width 215 height 38
click at [623, 262] on input "0" at bounding box center [555, 281] width 215 height 38
click at [720, 262] on input "675" at bounding box center [783, 281] width 215 height 38
type input "100"
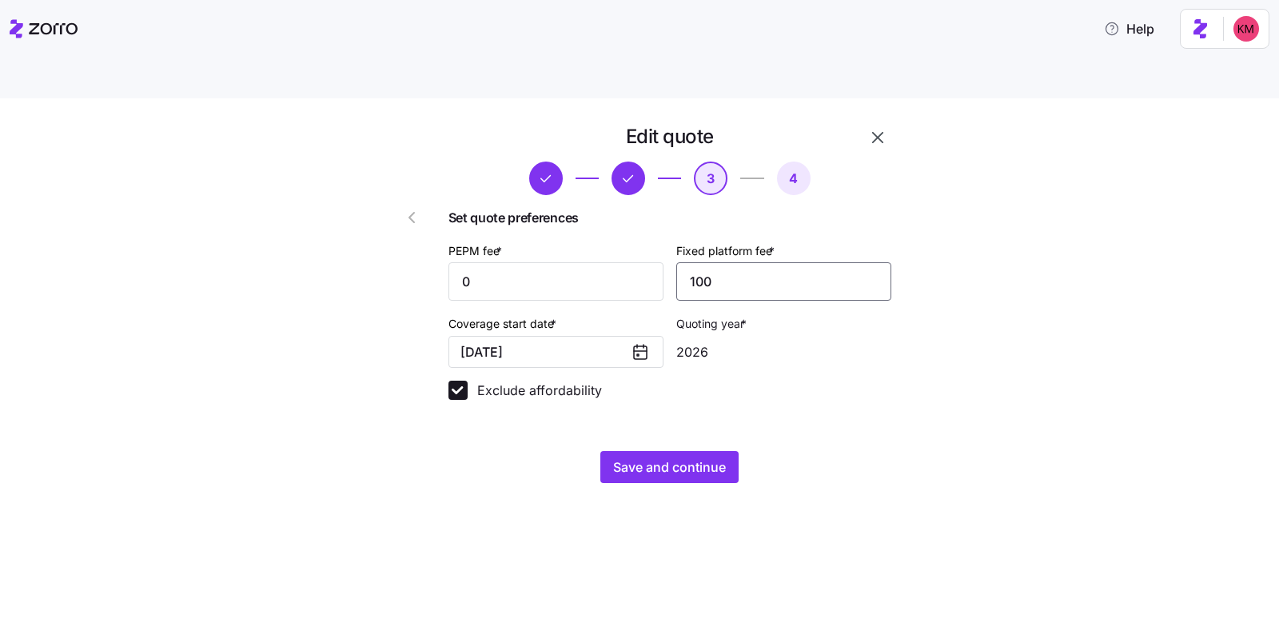
click at [735, 262] on input "100" at bounding box center [783, 281] width 215 height 38
type input "1000"
click at [703, 457] on span "Save and continue" at bounding box center [669, 466] width 113 height 19
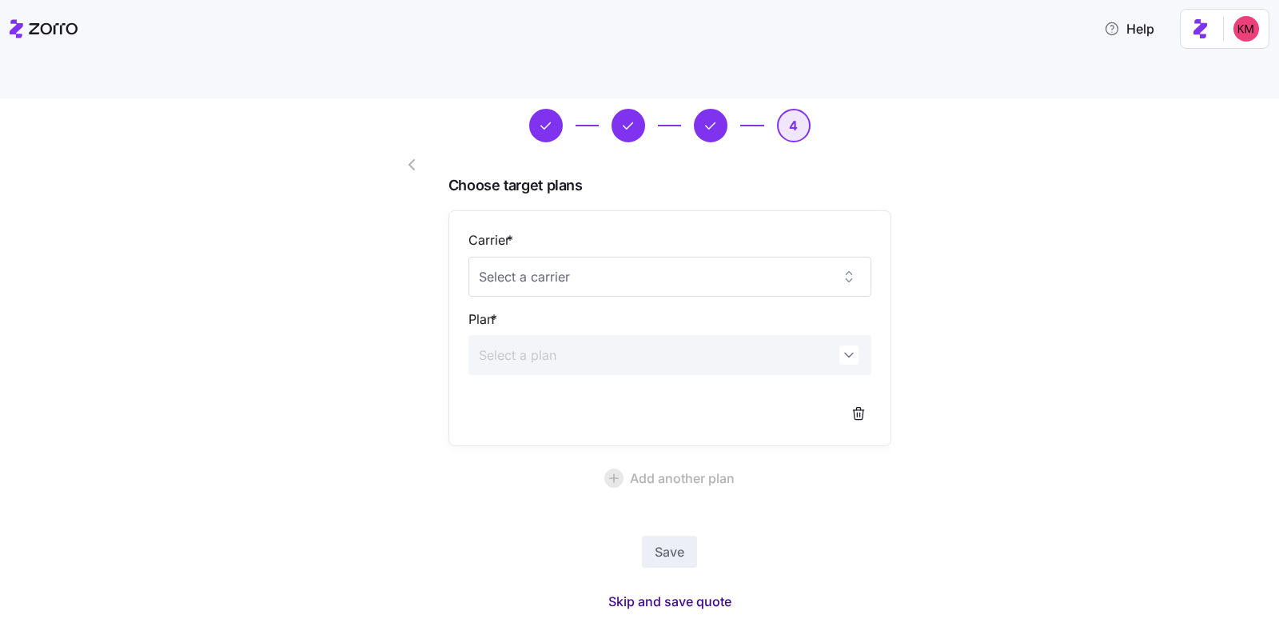
click at [652, 591] on span "Skip and save quote" at bounding box center [669, 600] width 123 height 19
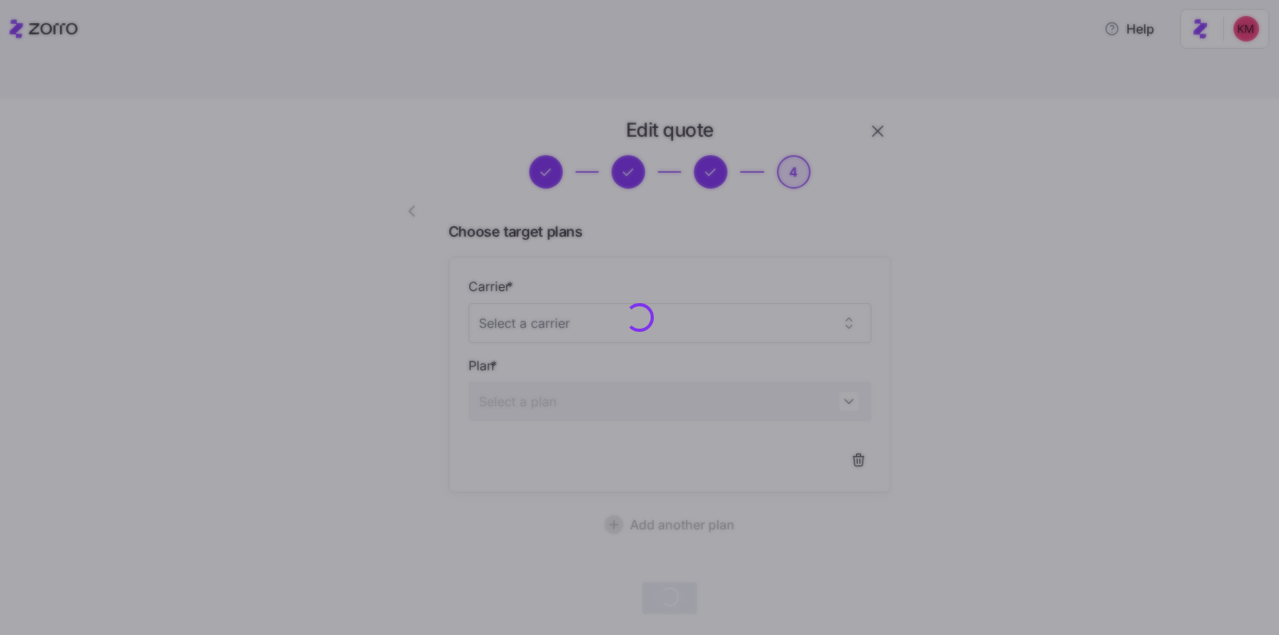
scroll to position [6, 0]
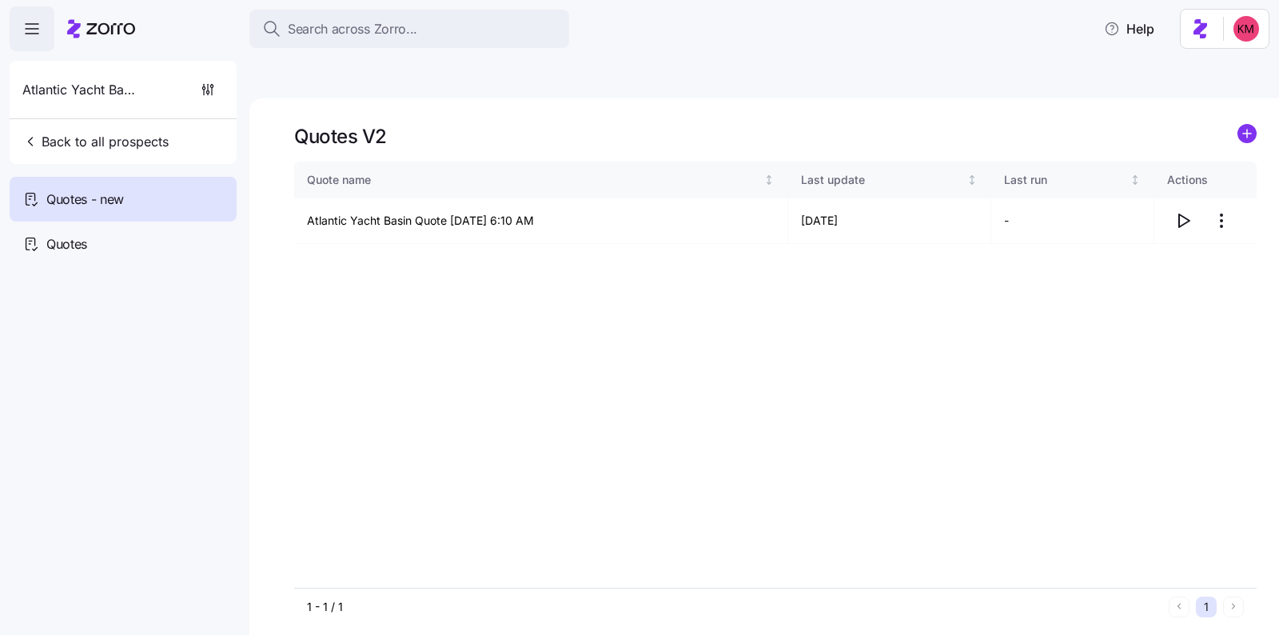
click at [1192, 161] on th "Actions" at bounding box center [1205, 179] width 102 height 37
click at [1191, 211] on icon "button" at bounding box center [1182, 220] width 19 height 19
click at [130, 128] on button "Back to all prospects" at bounding box center [95, 141] width 159 height 32
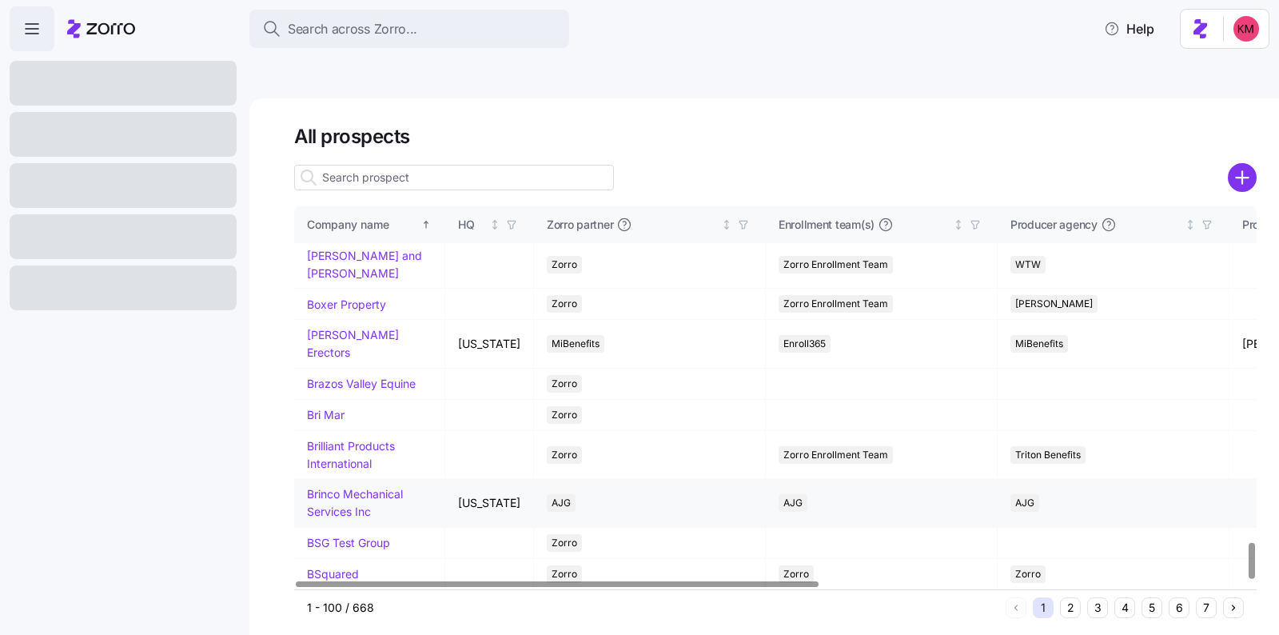
scroll to position [3614, 0]
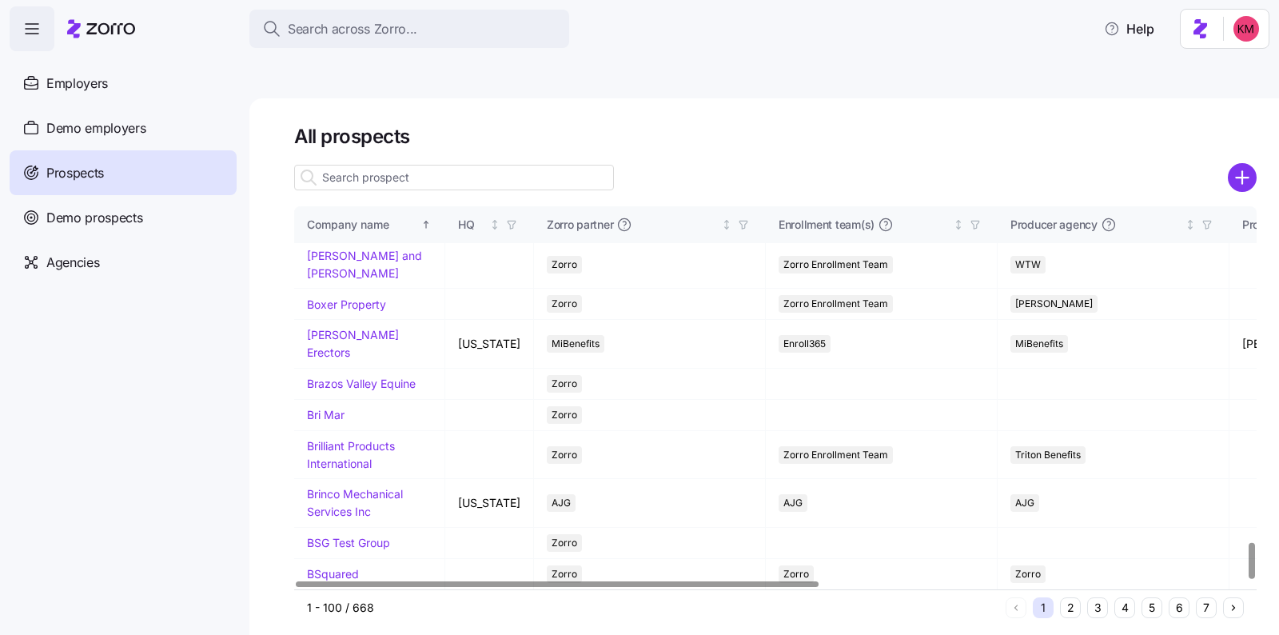
click at [130, 201] on div "Demo prospects" at bounding box center [123, 217] width 227 height 45
drag, startPoint x: 125, startPoint y: 185, endPoint x: 1069, endPoint y: 569, distance: 1018.4
click at [125, 184] on div "Prospects" at bounding box center [123, 172] width 227 height 45
click at [123, 175] on div "Prospects" at bounding box center [123, 172] width 227 height 45
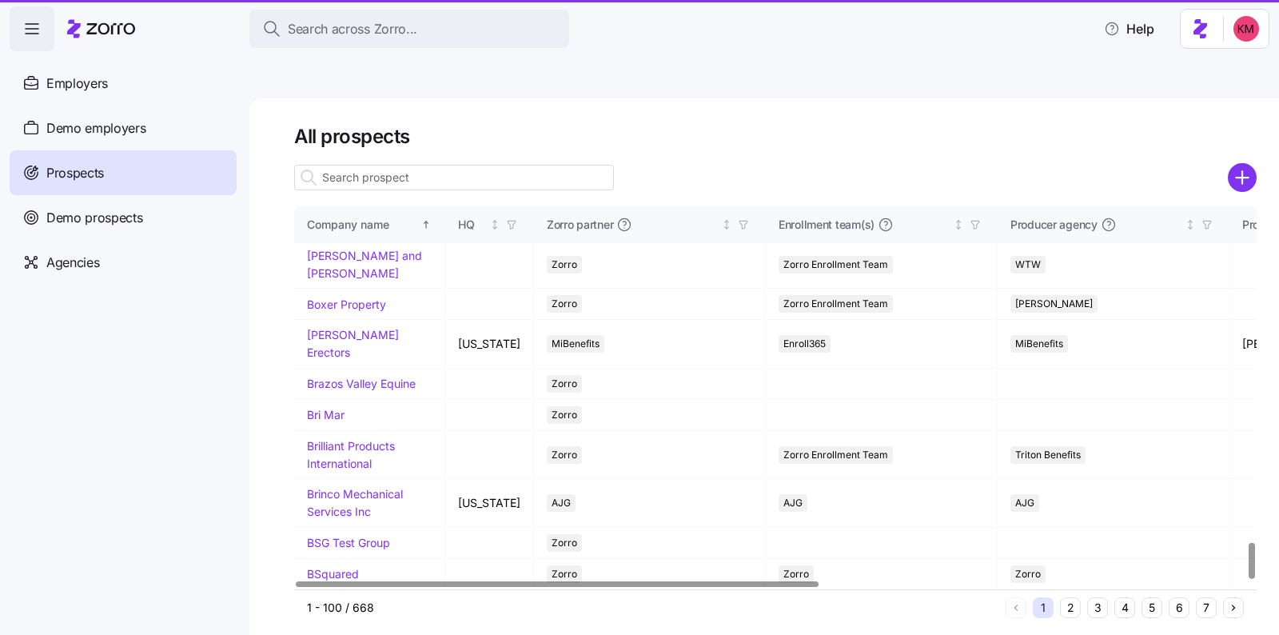
drag, startPoint x: 1069, startPoint y: 569, endPoint x: 155, endPoint y: 16, distance: 1067.9
click at [1069, 597] on button "2" at bounding box center [1070, 607] width 21 height 21
click at [1070, 597] on button "2" at bounding box center [1070, 607] width 21 height 21
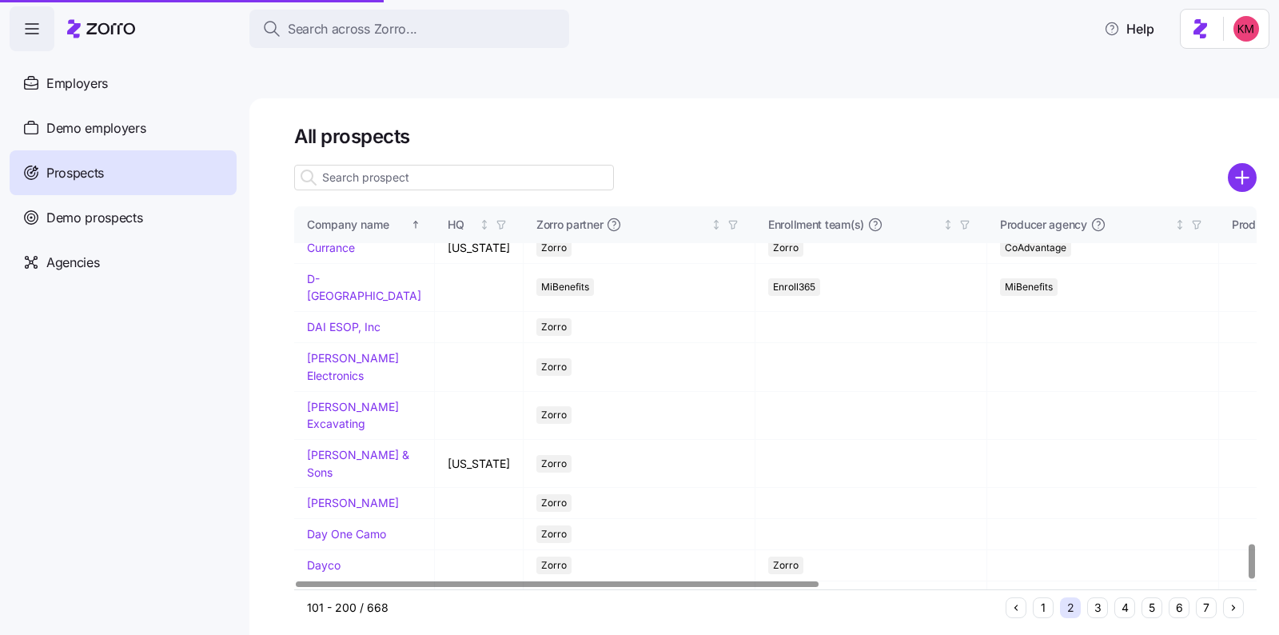
scroll to position [3784, 0]
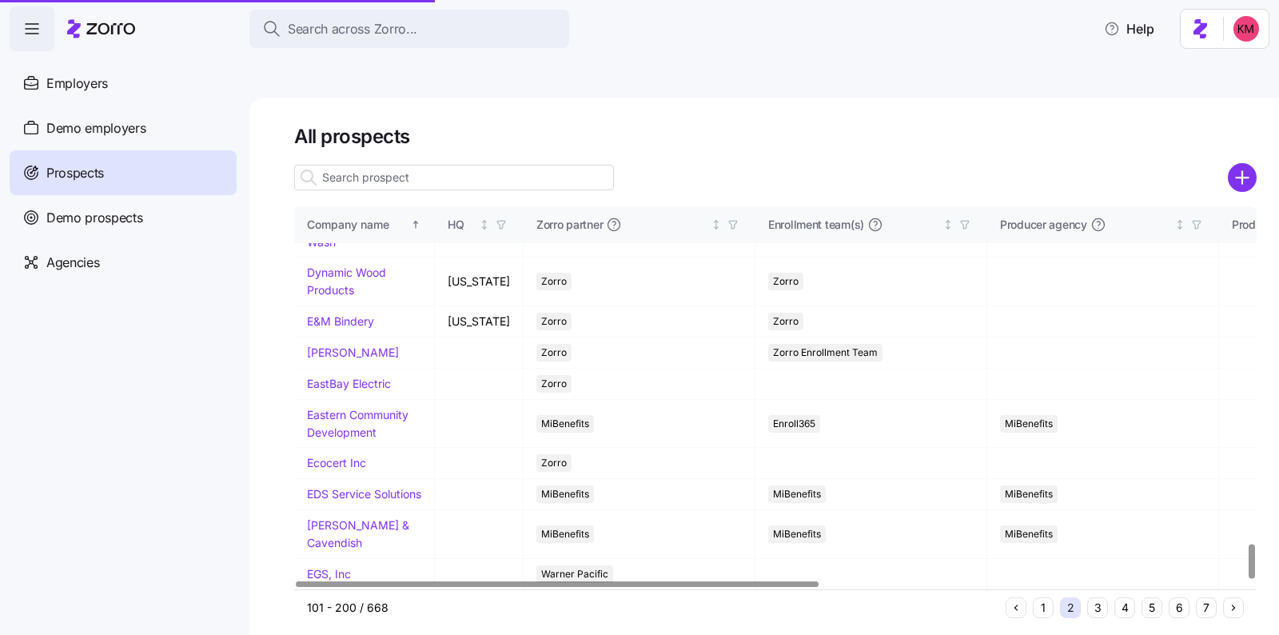
click at [1091, 597] on button "3" at bounding box center [1097, 607] width 21 height 21
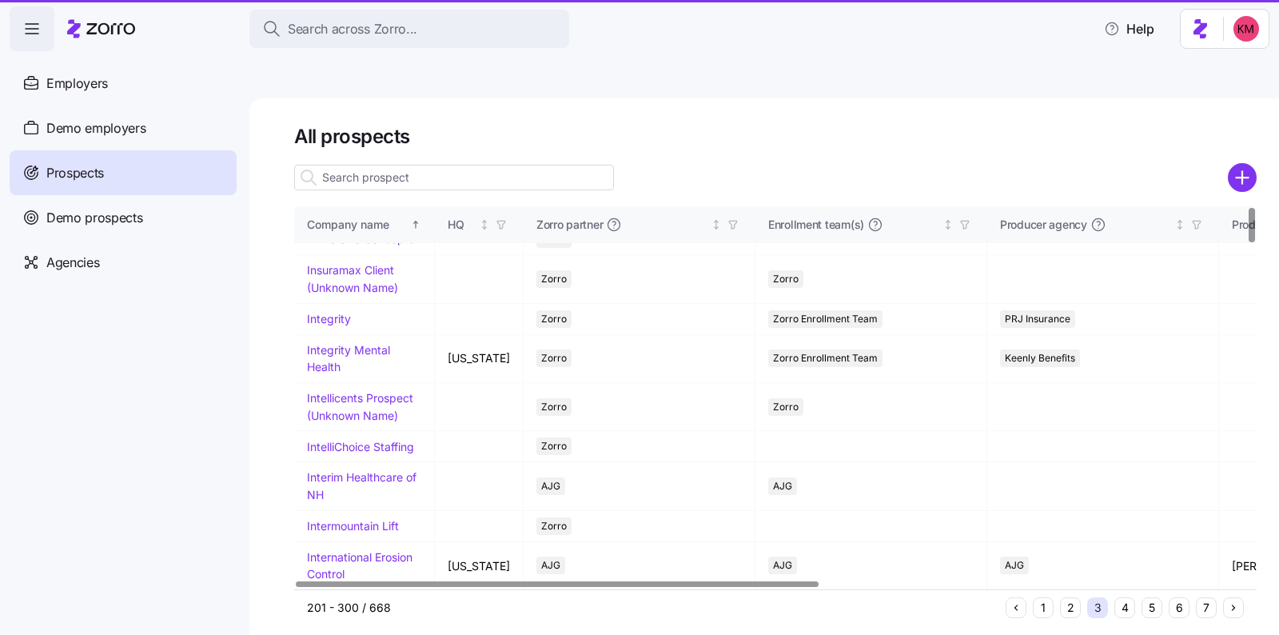
click at [1093, 597] on button "3" at bounding box center [1097, 607] width 21 height 21
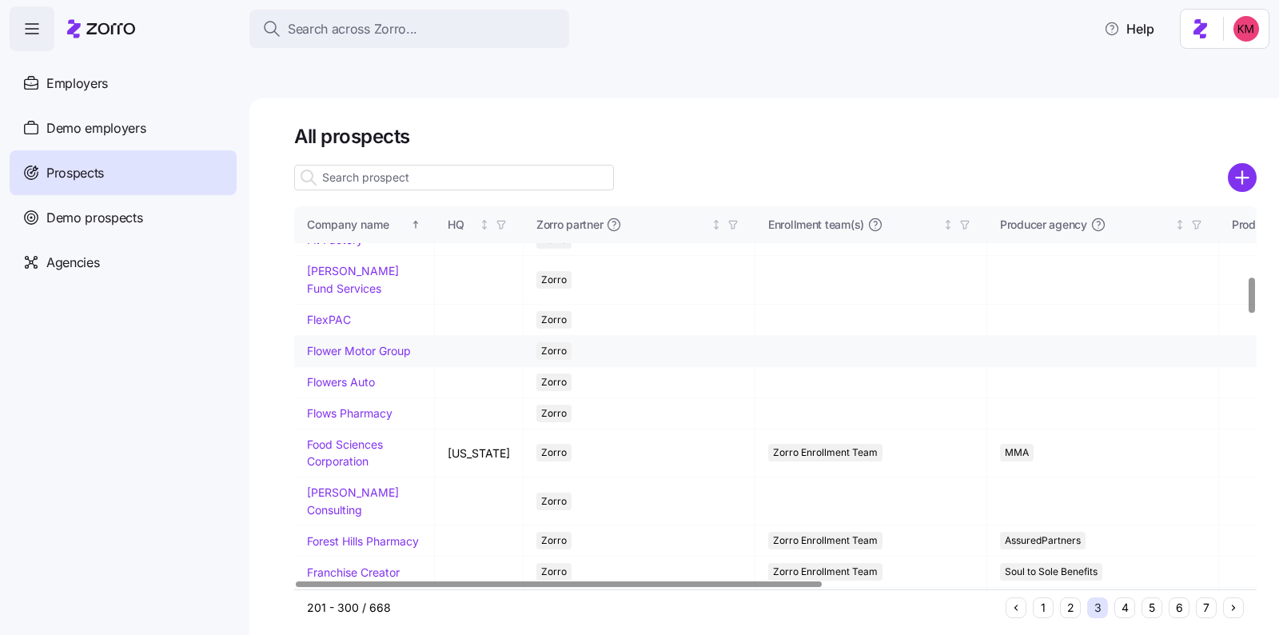
scroll to position [743, 0]
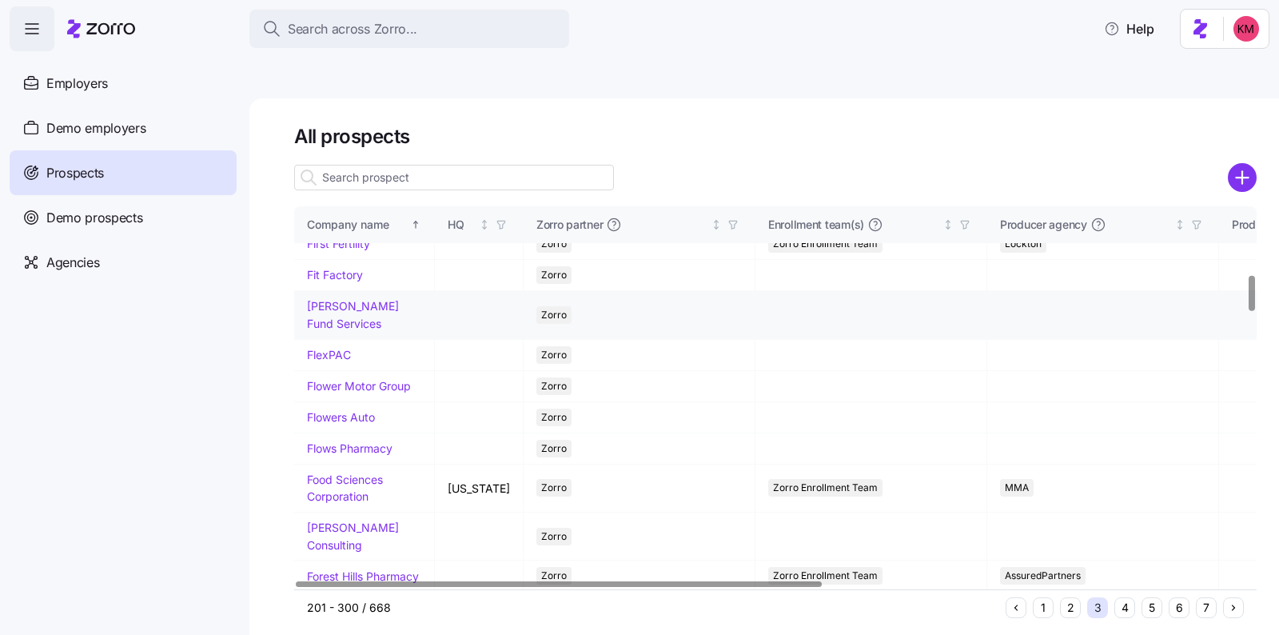
click at [332, 299] on link "Fleming Fund Services" at bounding box center [353, 314] width 92 height 31
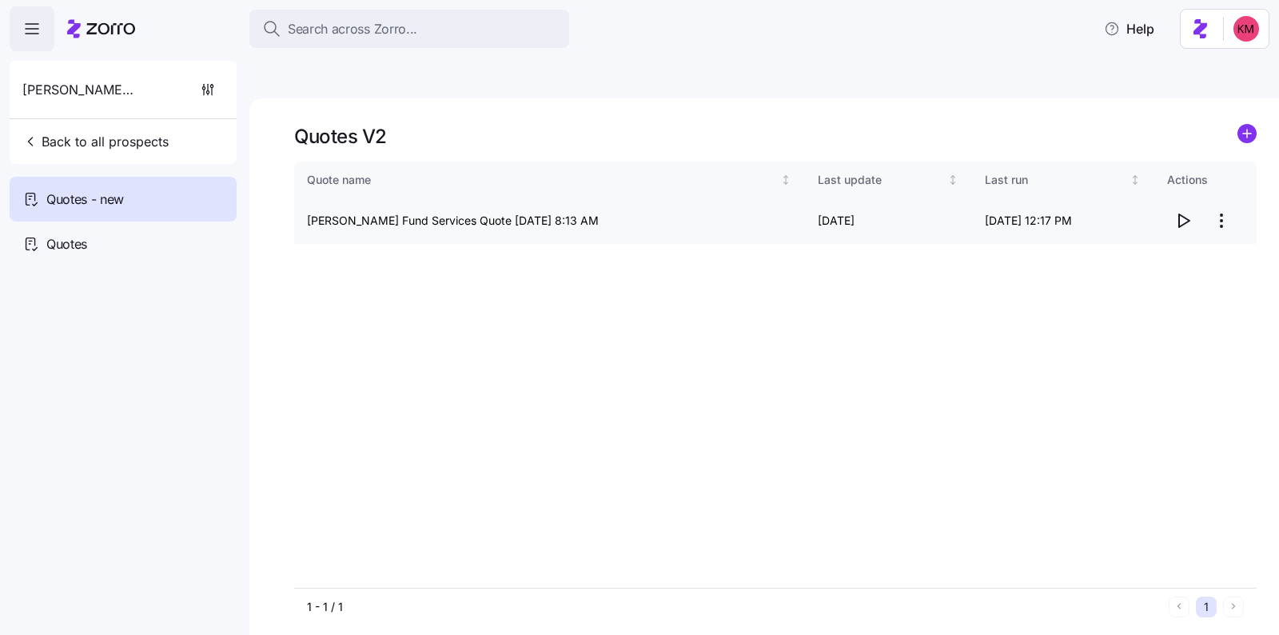
click at [1188, 211] on icon "button" at bounding box center [1182, 220] width 19 height 19
click at [176, 178] on div "Quotes - new" at bounding box center [123, 199] width 227 height 45
click at [144, 146] on span "Back to all prospects" at bounding box center [95, 141] width 146 height 19
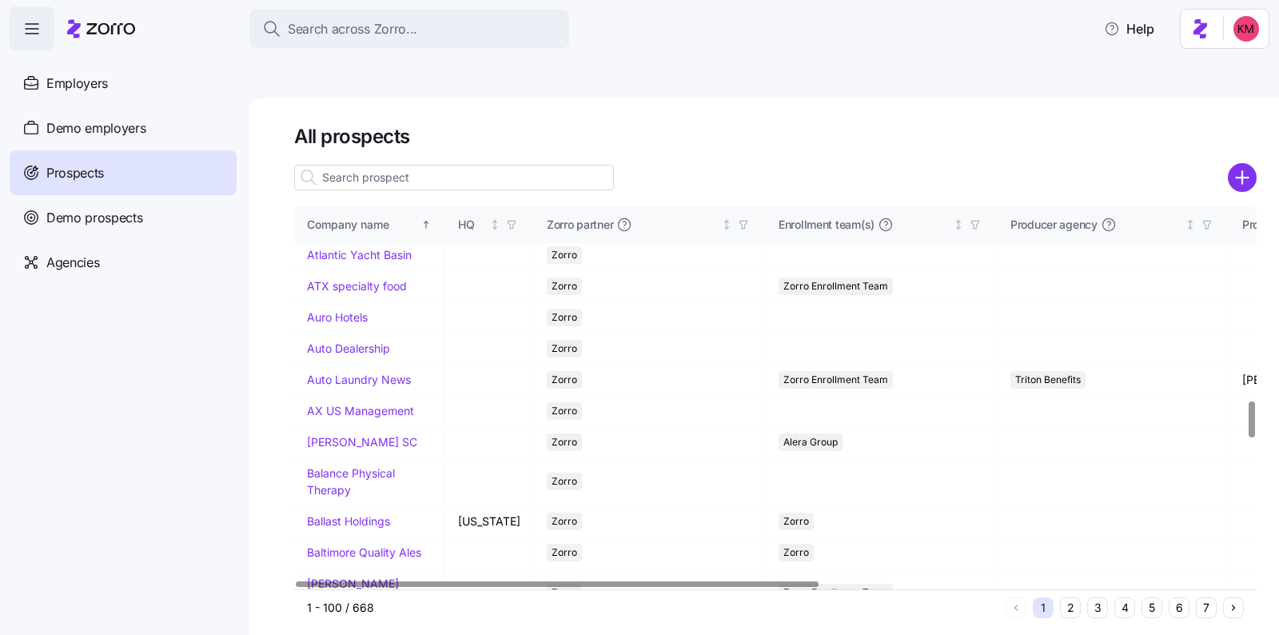
scroll to position [2088, 0]
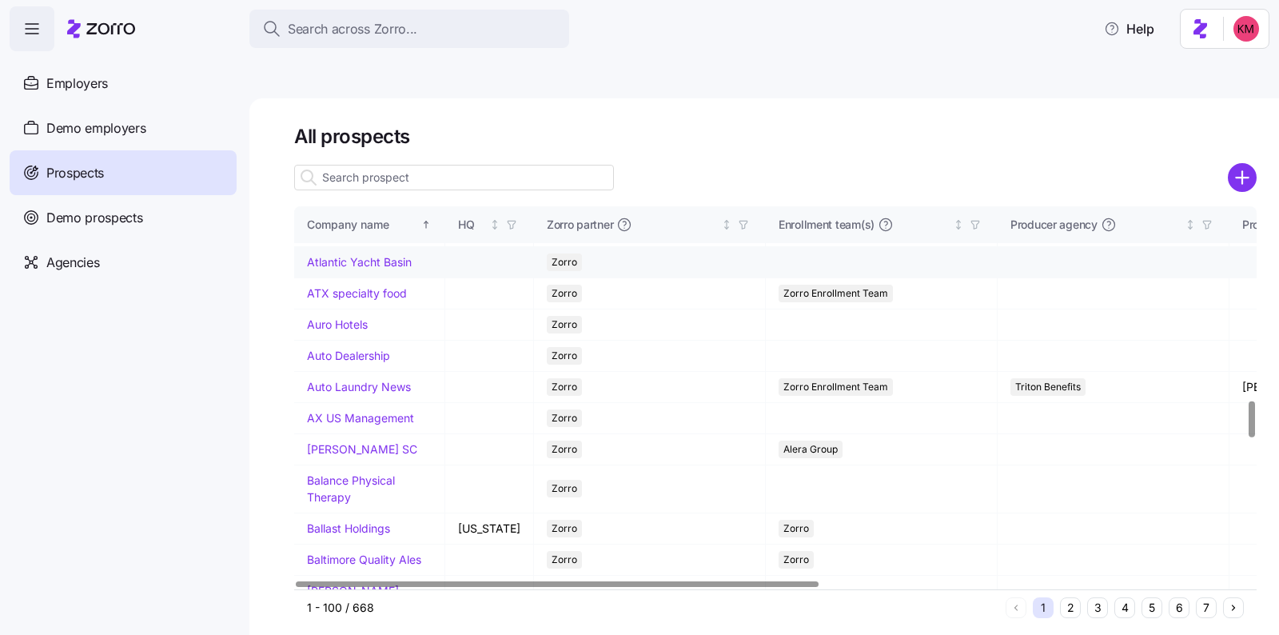
click at [335, 269] on link "Atlantic Yacht Basin" at bounding box center [359, 262] width 105 height 14
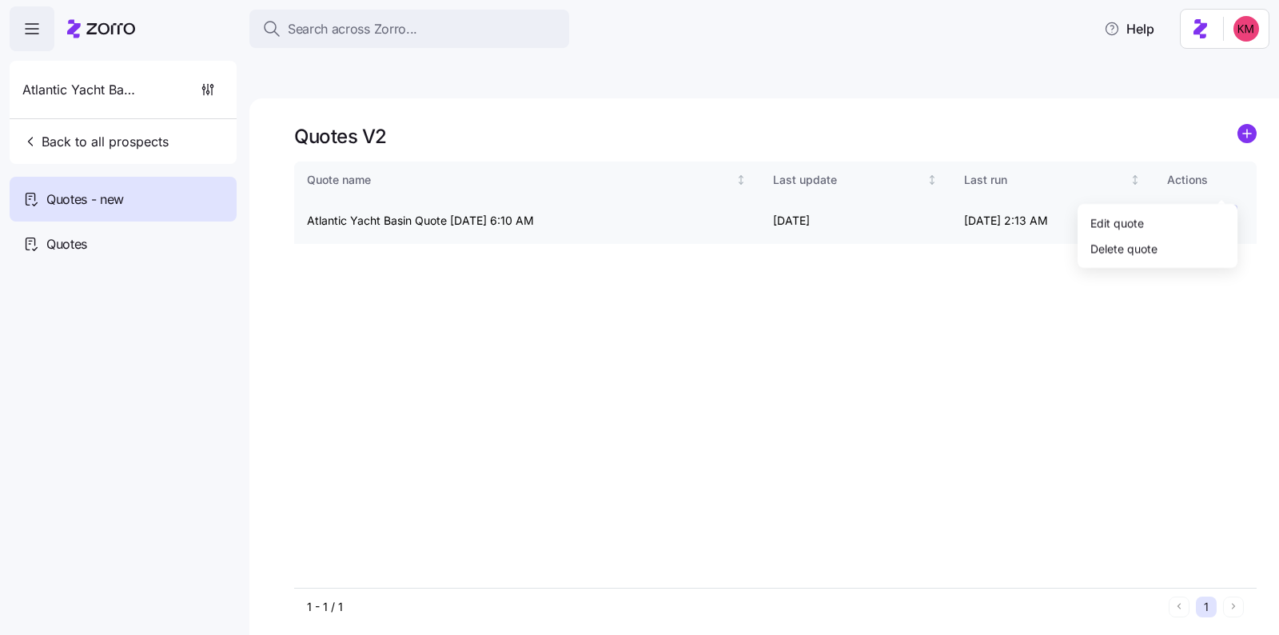
click at [1212, 180] on html "Search across Zorro... Help Atlantic Yacht Basin Back to all prospects Quotes -…" at bounding box center [639, 393] width 1279 height 786
click at [1160, 221] on div "Edit quote" at bounding box center [1157, 222] width 147 height 26
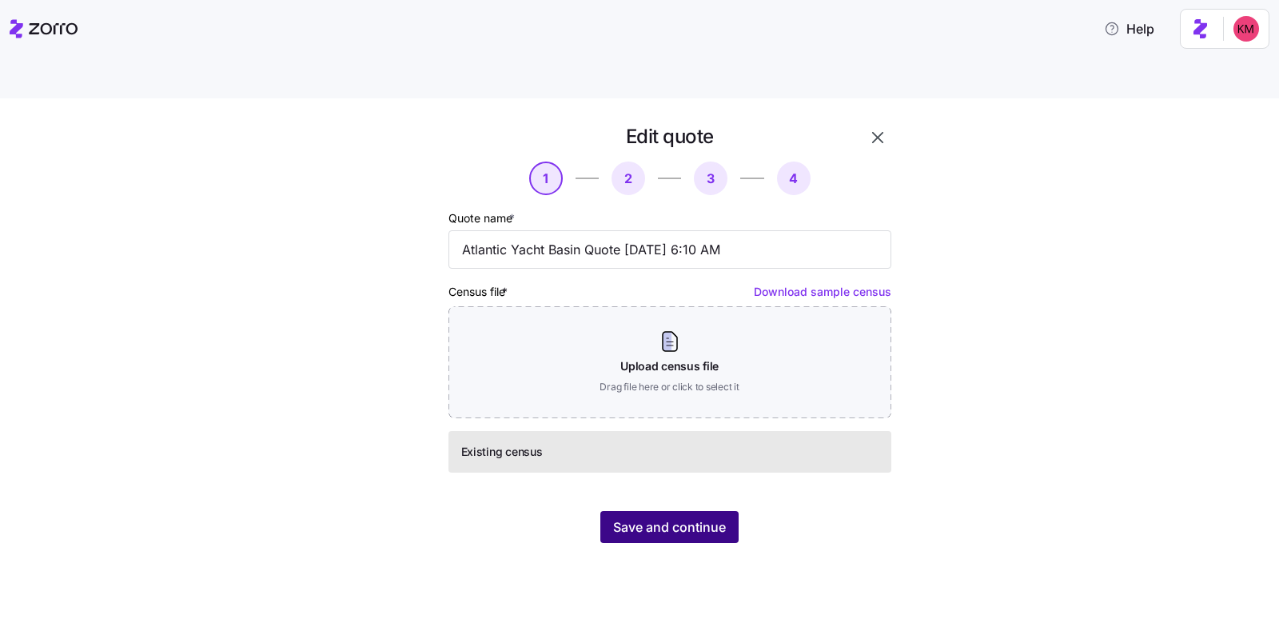
click at [687, 517] on span "Save and continue" at bounding box center [669, 526] width 113 height 19
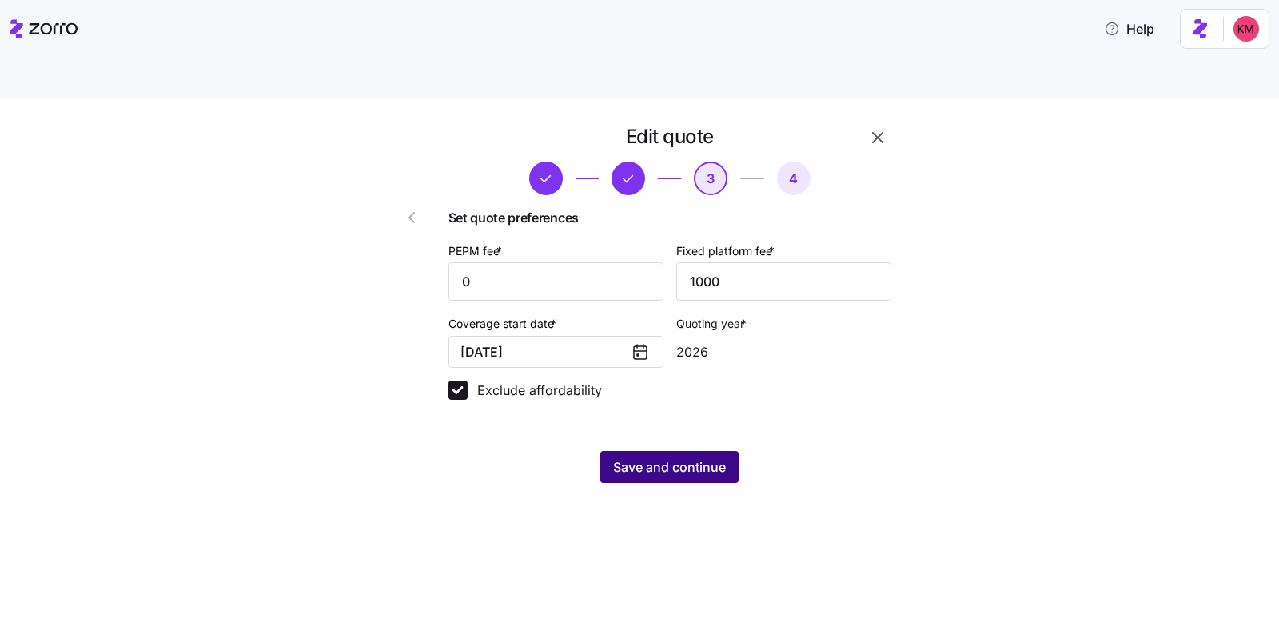
click at [683, 457] on span "Save and continue" at bounding box center [669, 466] width 113 height 19
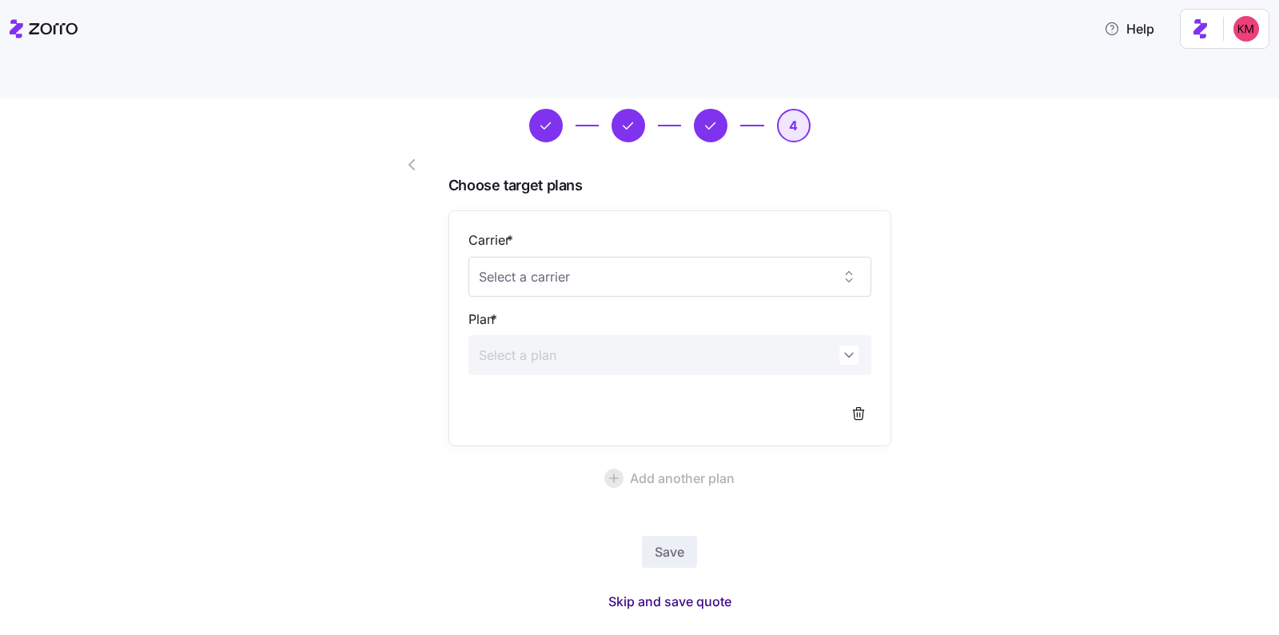
click at [692, 591] on span "Skip and save quote" at bounding box center [669, 600] width 123 height 19
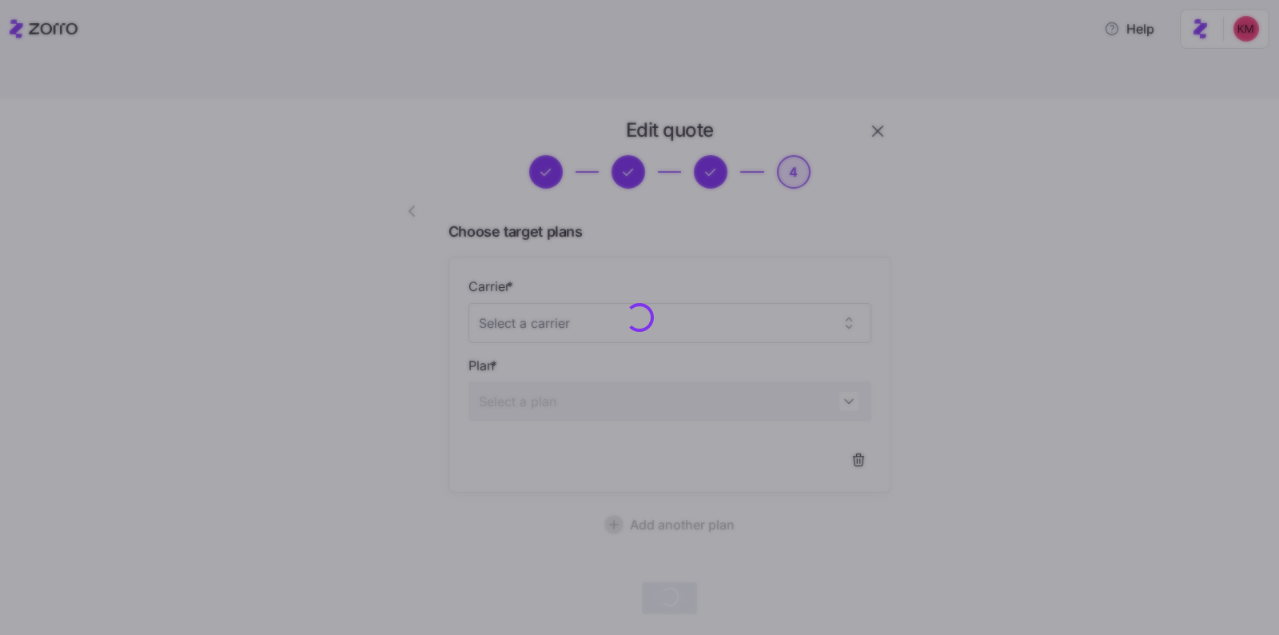
scroll to position [6, 0]
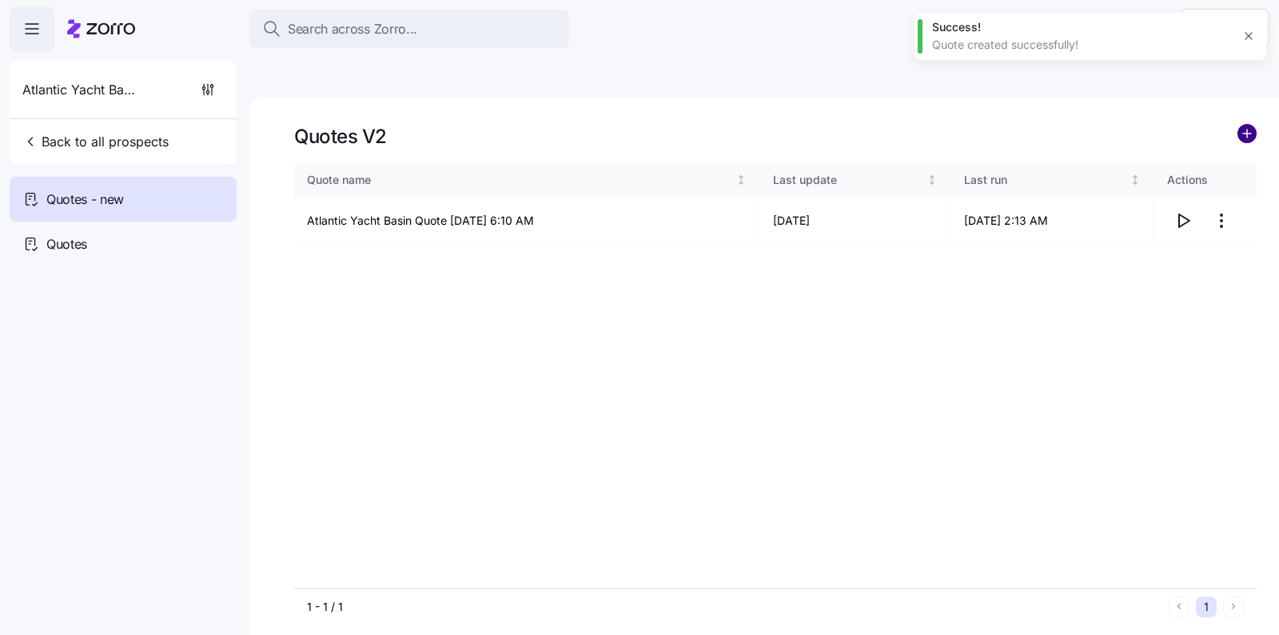
click at [1240, 125] on circle "add icon" at bounding box center [1247, 134] width 18 height 18
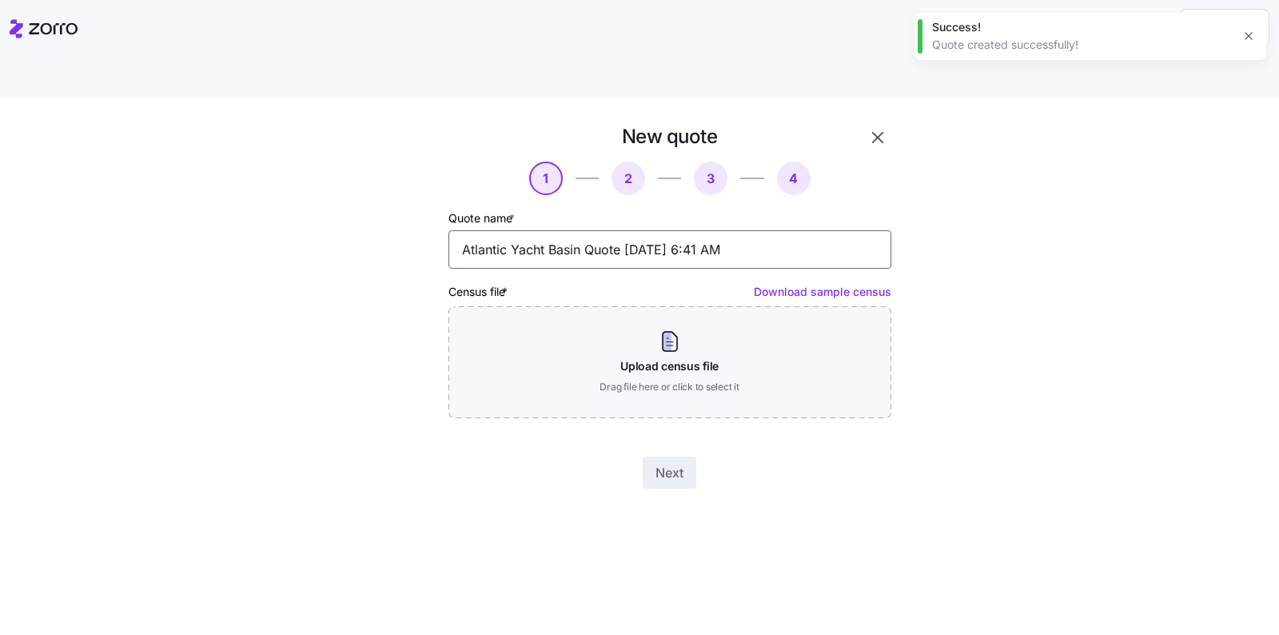
click at [590, 230] on input "Atlantic Yacht Basin Quote 09/17/2025 6:41 AM" at bounding box center [669, 249] width 443 height 38
type input "Atlantic Yacht Basin NC EE Quote 09/17/2025 6:41 AM"
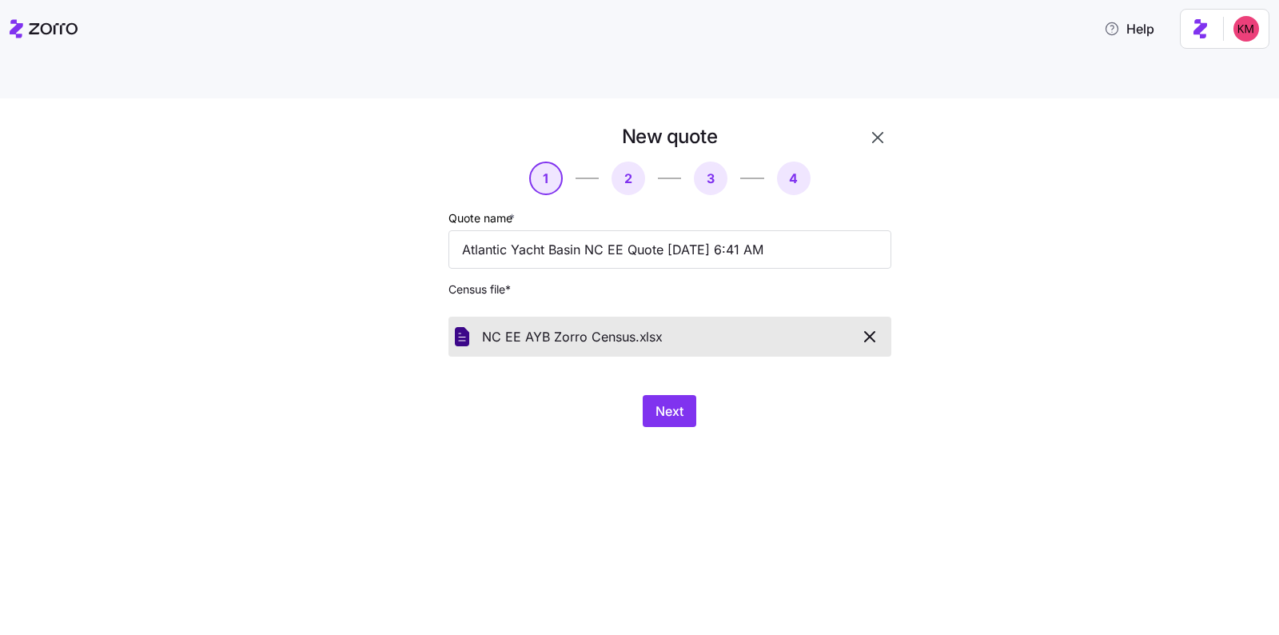
click at [774, 438] on div "New quote 1 2 3 4 Quote name * Atlantic Yacht Basin NC EE Quote 09/17/2025 6:41…" at bounding box center [639, 385] width 1279 height 574
click at [654, 395] on button "Next" at bounding box center [670, 411] width 54 height 32
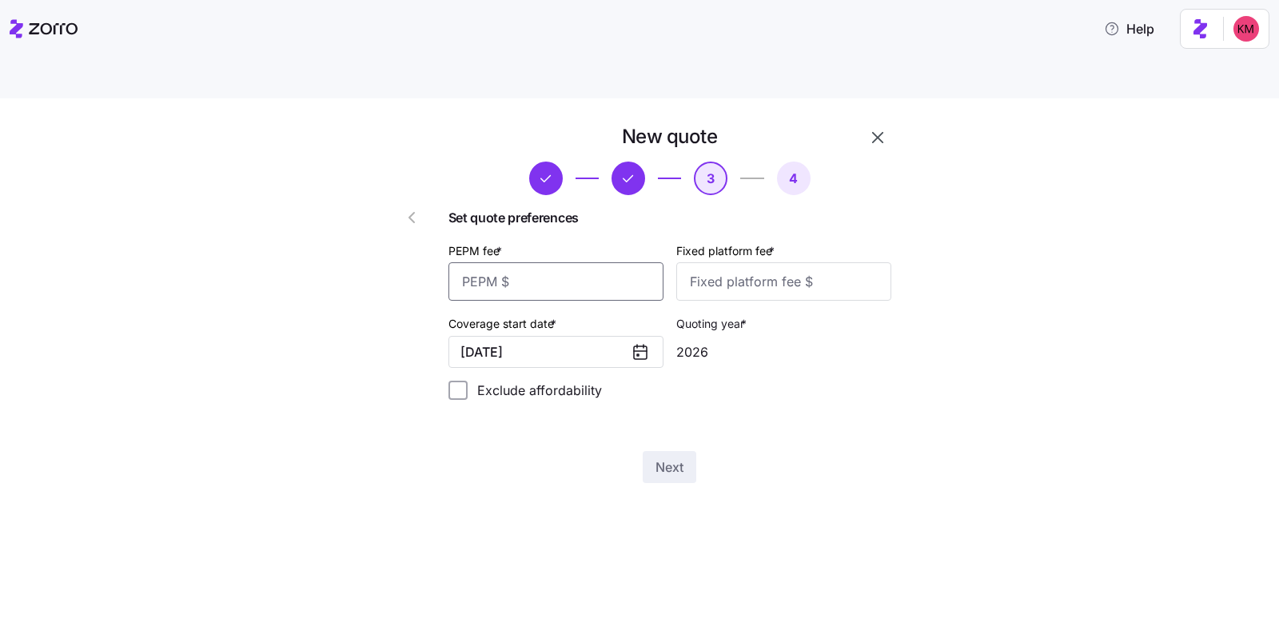
click at [565, 262] on input "PEPM fee *" at bounding box center [555, 281] width 215 height 38
type input "0"
click at [468, 380] on input "Exclude affordability" at bounding box center [457, 389] width 19 height 19
checkbox input "true"
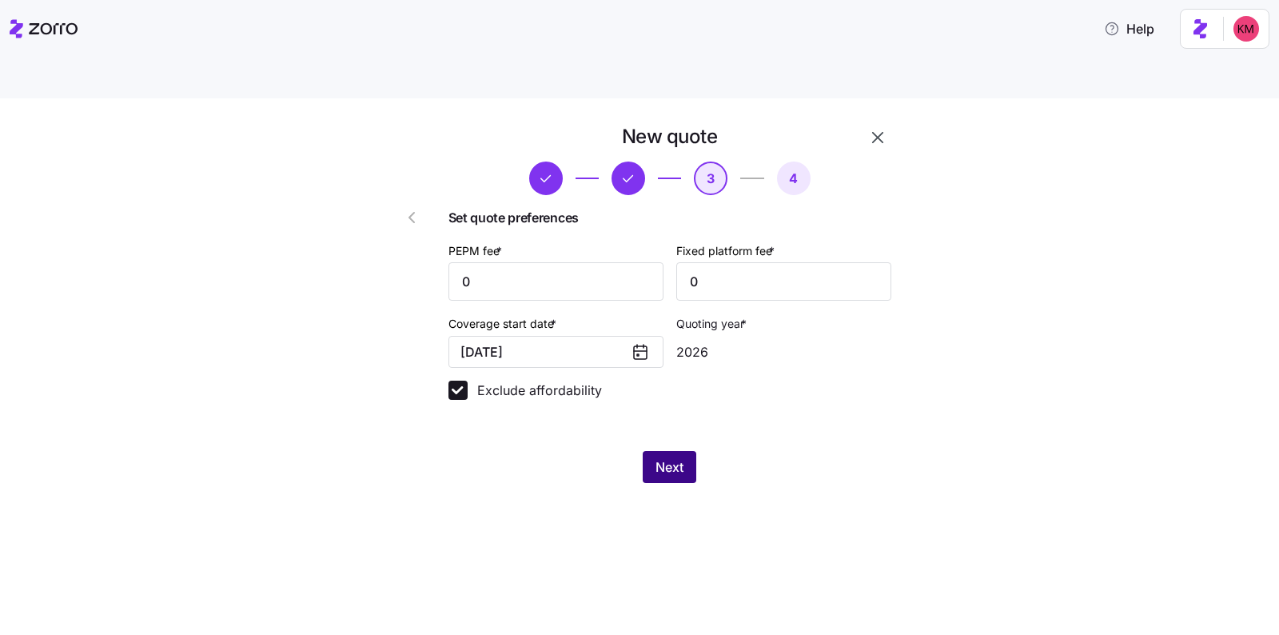
click at [665, 457] on span "Next" at bounding box center [669, 466] width 28 height 19
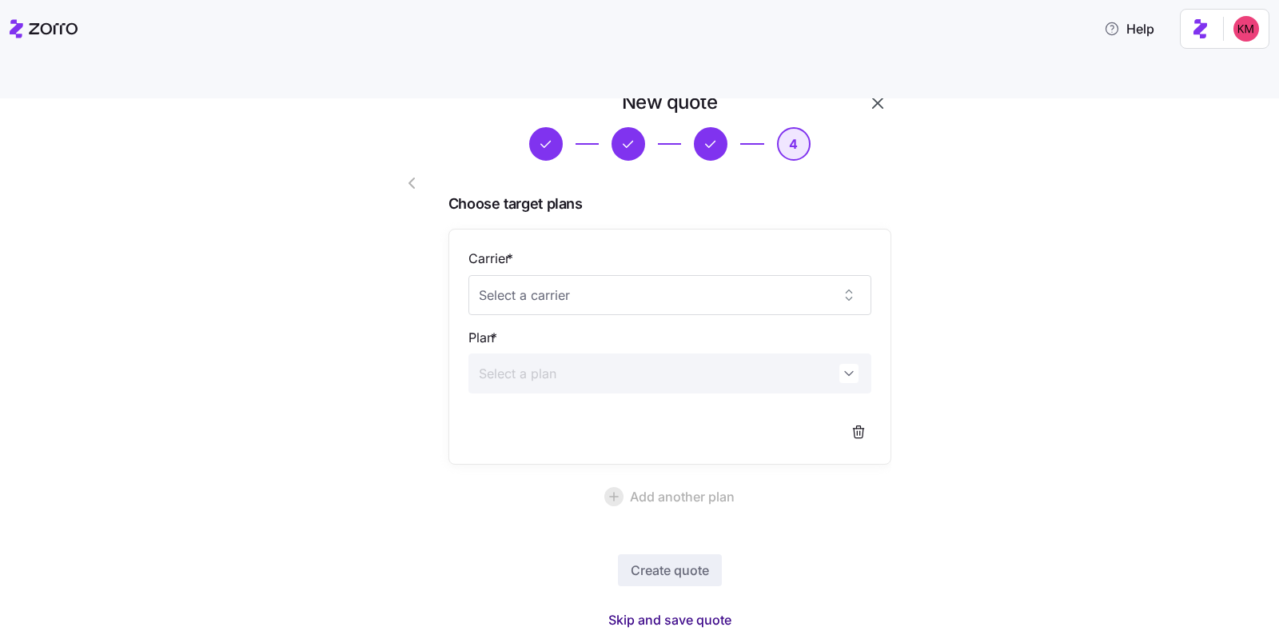
click at [681, 610] on span "Skip and save quote" at bounding box center [669, 619] width 123 height 19
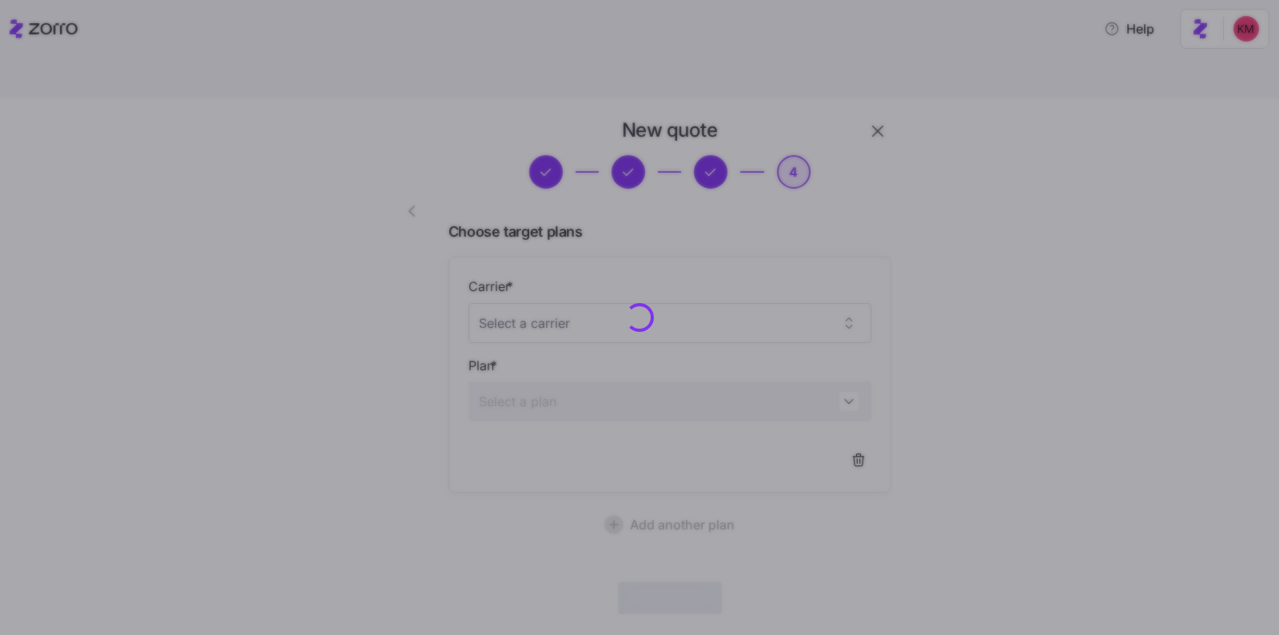
scroll to position [6, 0]
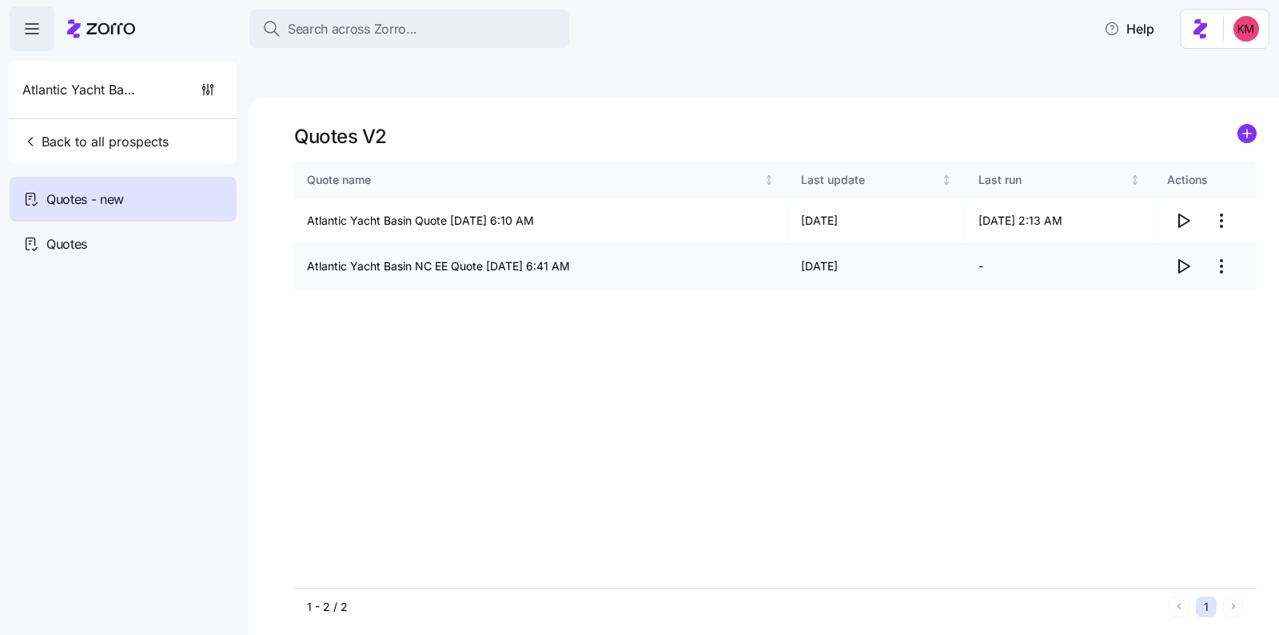
click at [1193, 251] on span "button" at bounding box center [1183, 266] width 30 height 30
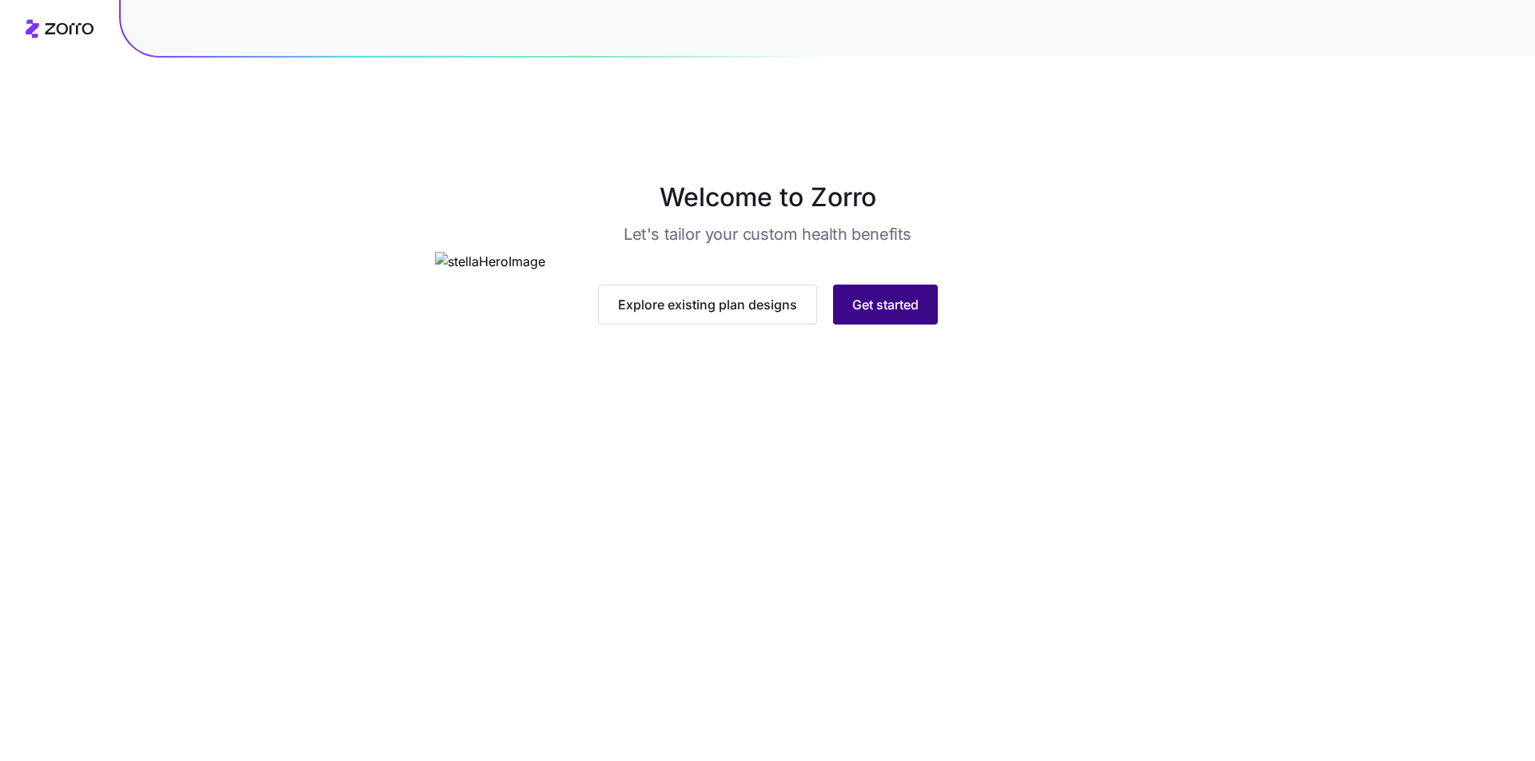
click at [870, 314] on span "Get started" at bounding box center [885, 304] width 66 height 19
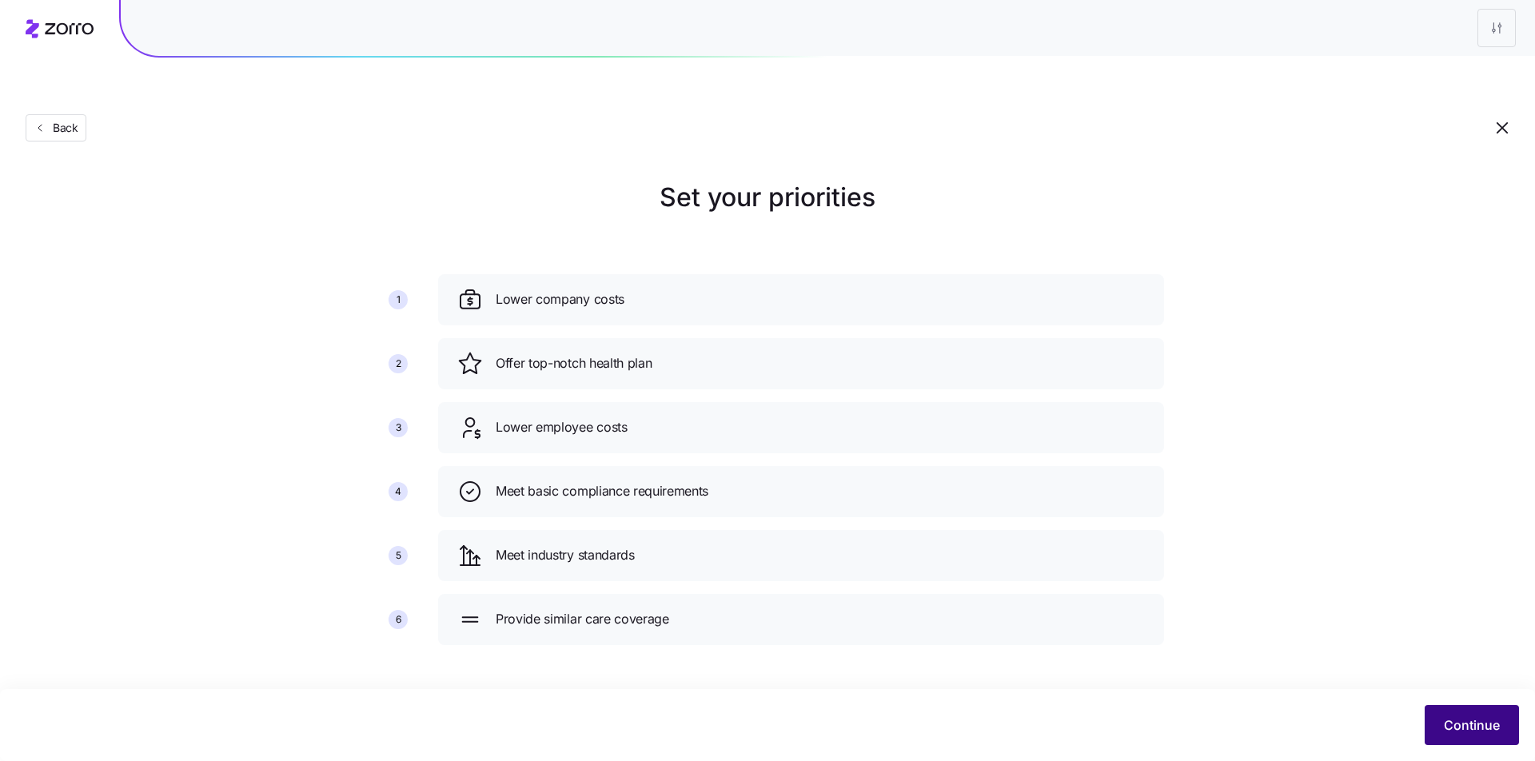
click at [1460, 726] on span "Continue" at bounding box center [1471, 724] width 56 height 19
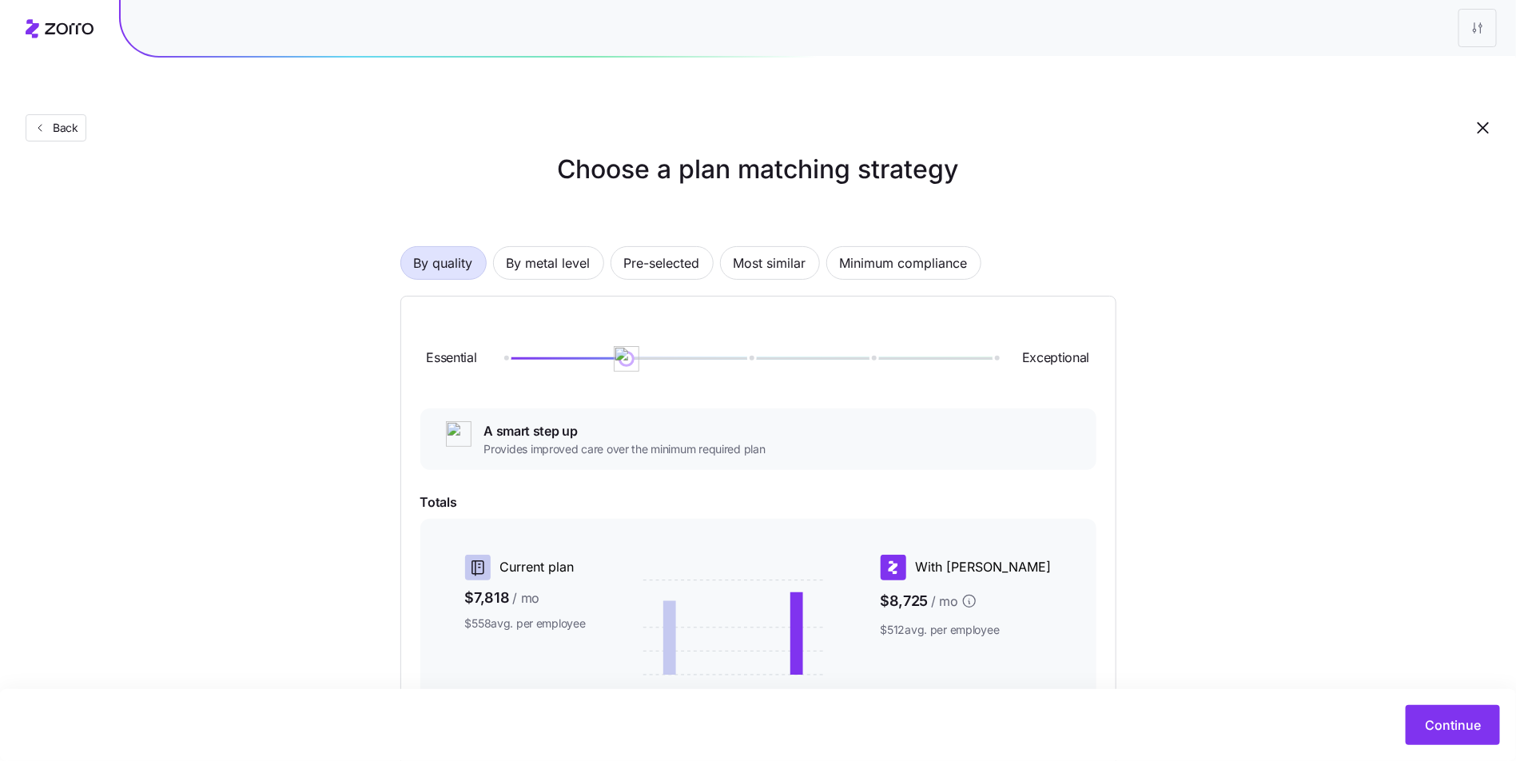
scroll to position [30, 0]
click at [744, 245] on span "Most similar" at bounding box center [770, 261] width 73 height 32
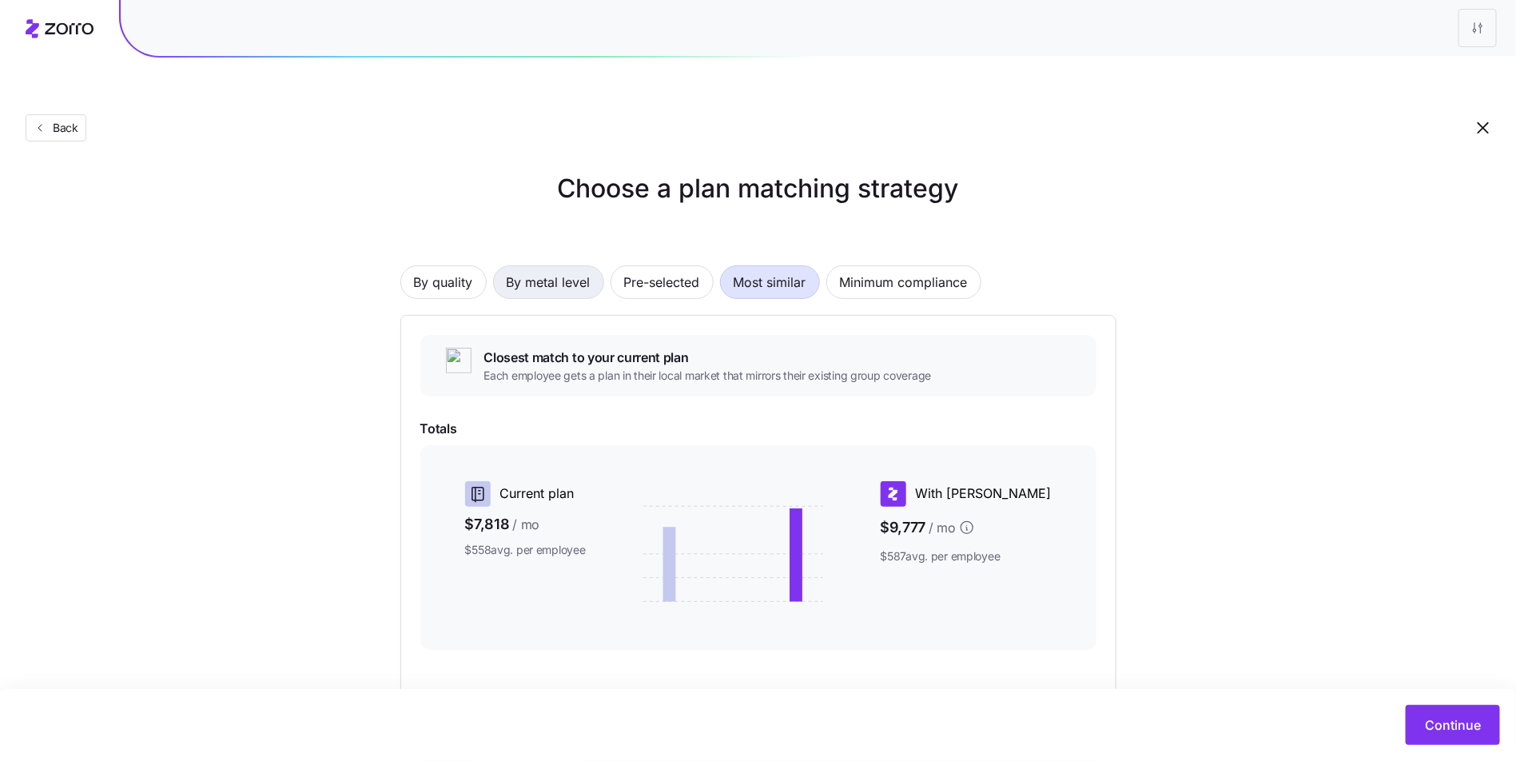
scroll to position [0, 0]
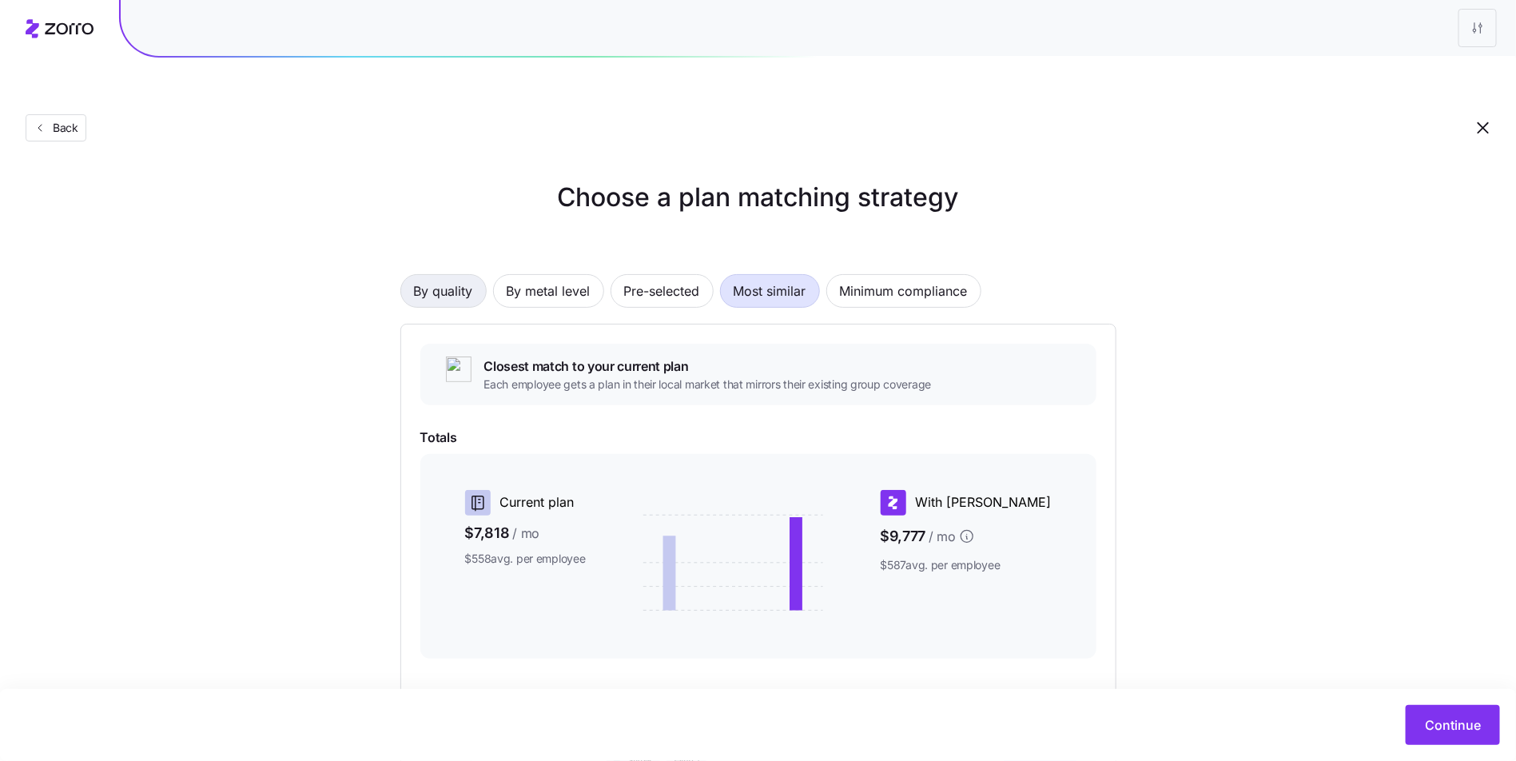
click at [482, 274] on button "By quality" at bounding box center [443, 291] width 86 height 34
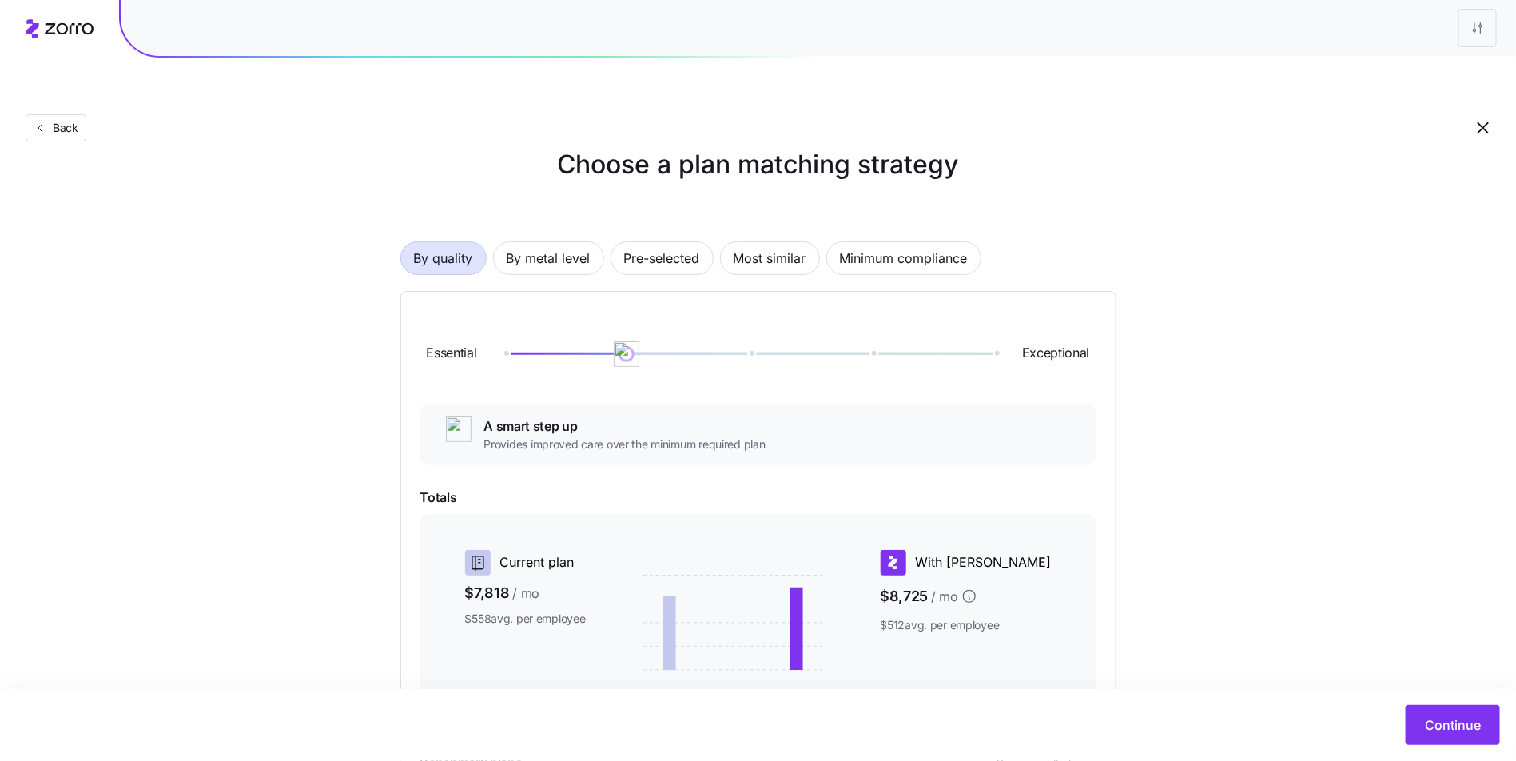
scroll to position [177, 0]
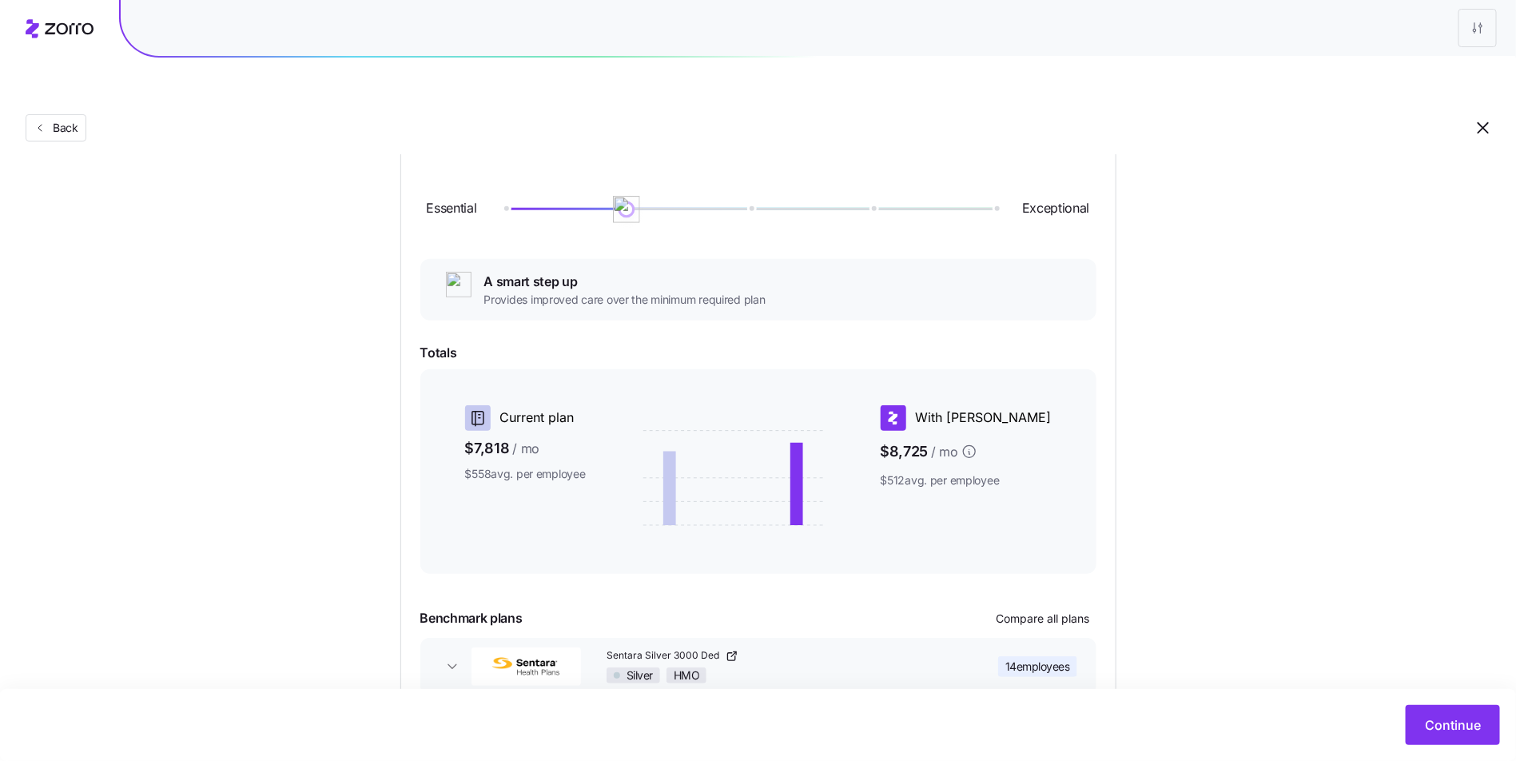
drag, startPoint x: 623, startPoint y: 171, endPoint x: 615, endPoint y: 173, distance: 8.3
click at [615, 196] on img at bounding box center [626, 209] width 27 height 27
drag, startPoint x: 627, startPoint y: 181, endPoint x: 724, endPoint y: 183, distance: 97.5
click at [724, 183] on div "Essential Exceptional" at bounding box center [758, 209] width 676 height 86
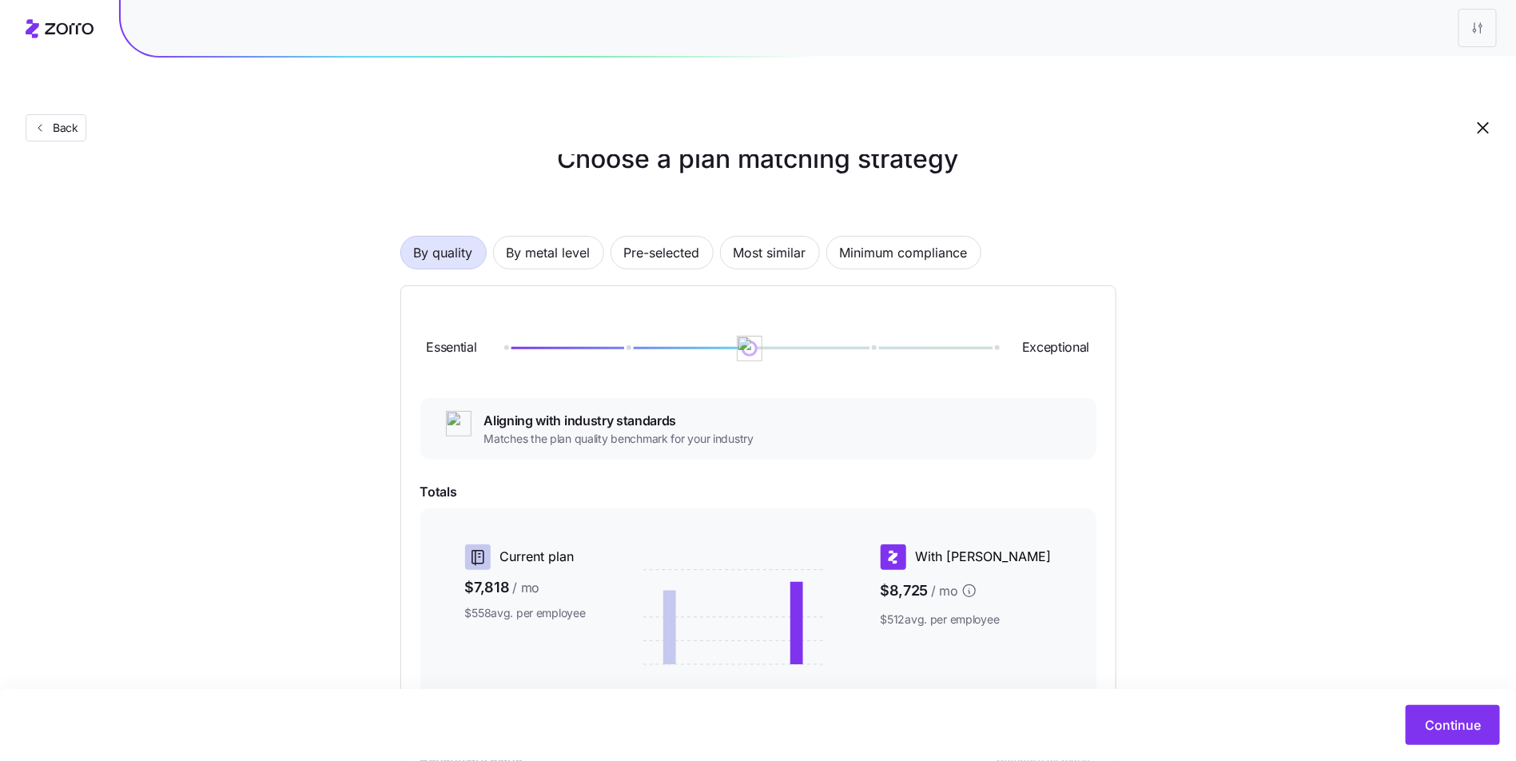
scroll to position [0, 0]
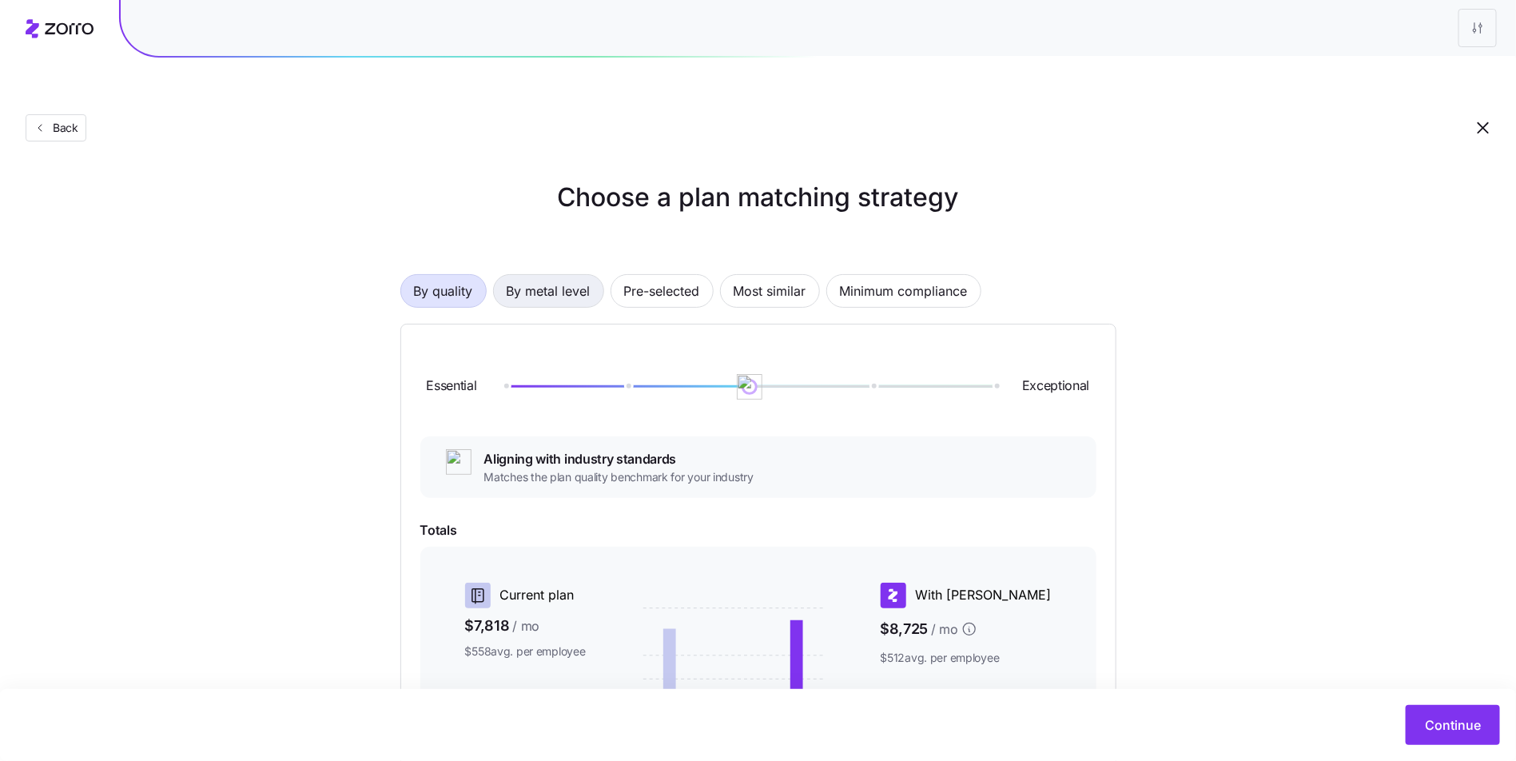
click at [565, 275] on span "By metal level" at bounding box center [549, 291] width 84 height 32
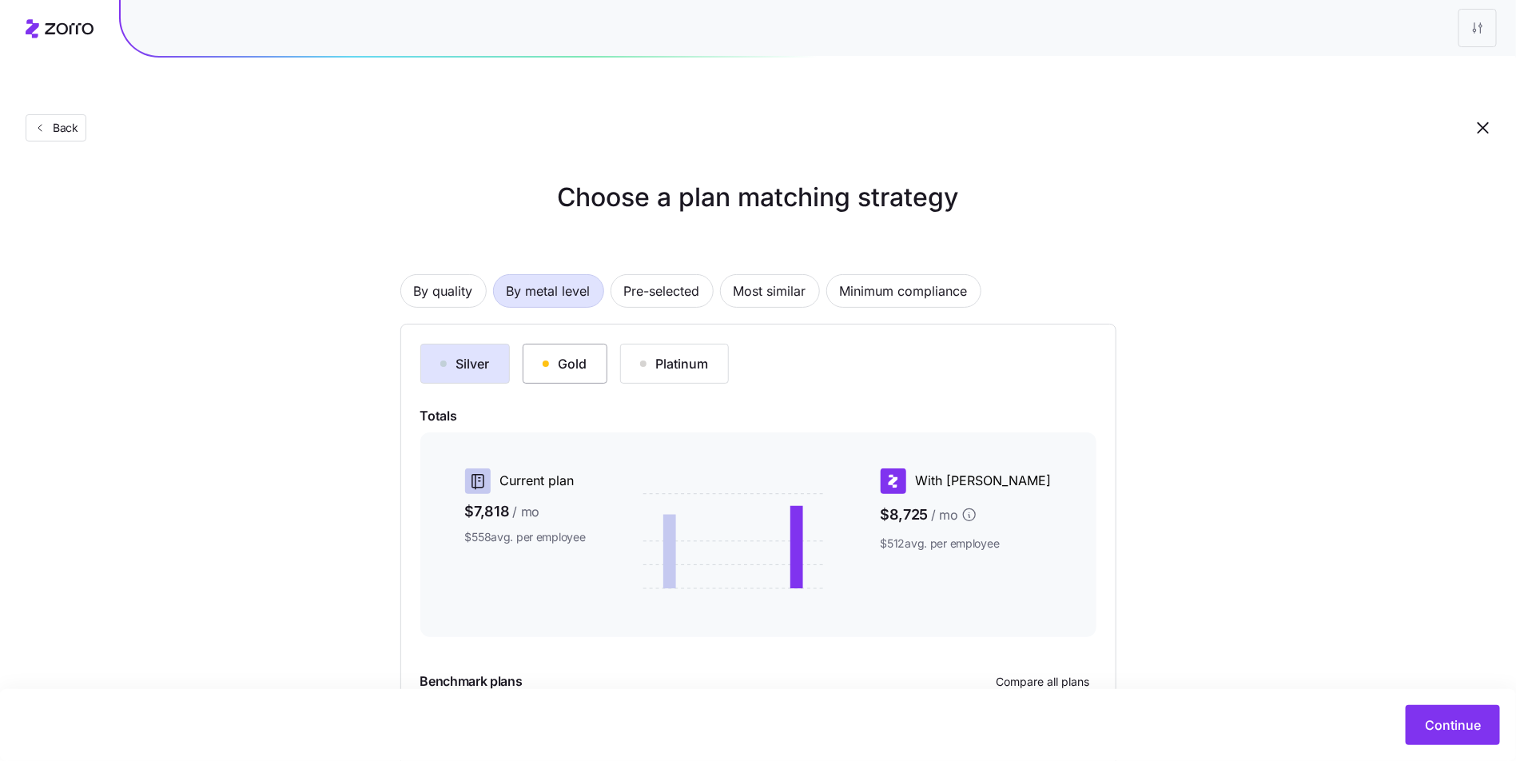
click at [580, 354] on div "Gold" at bounding box center [565, 363] width 45 height 19
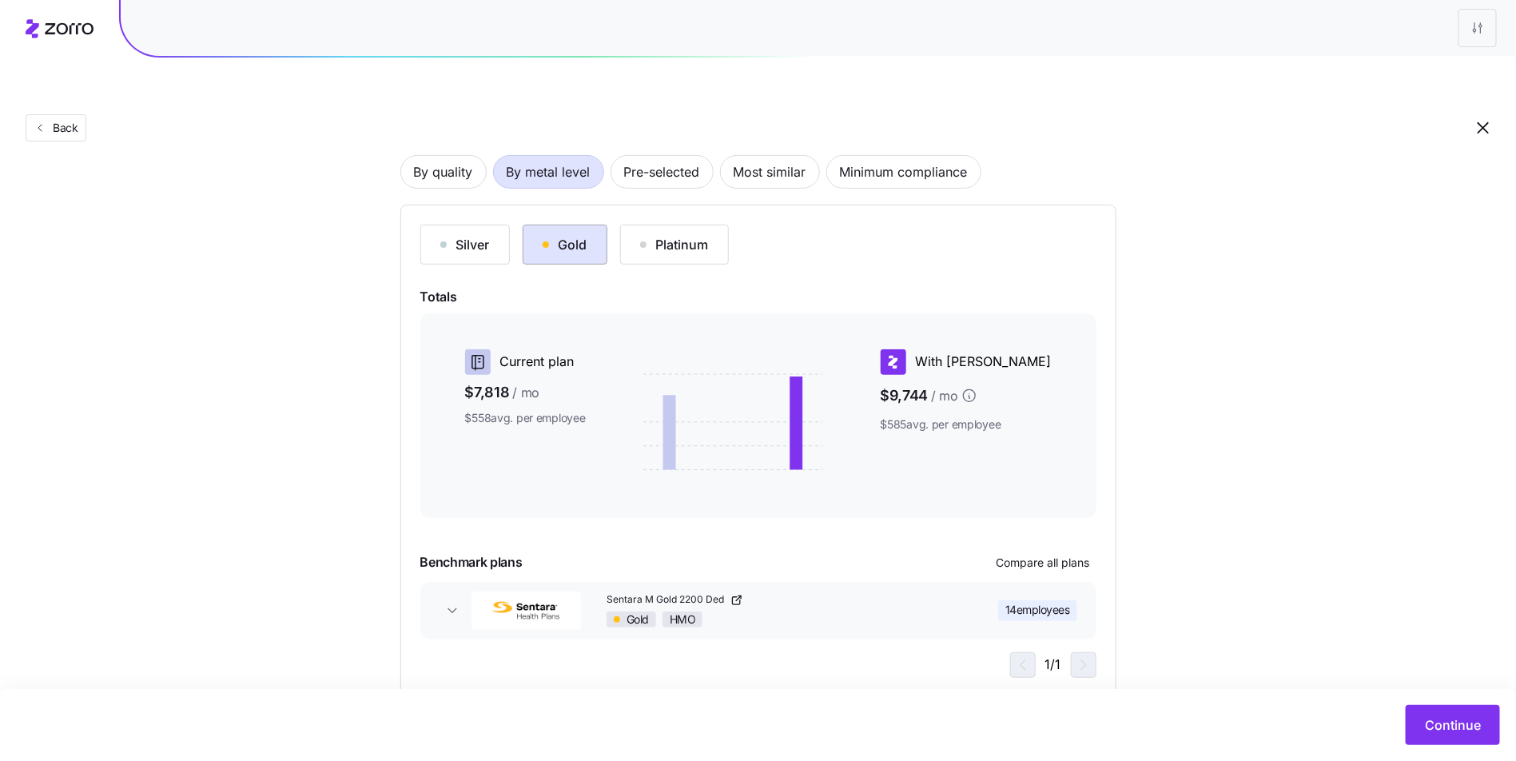
scroll to position [120, 0]
click at [442, 241] on div "button" at bounding box center [443, 244] width 6 height 6
click at [462, 155] on span "By quality" at bounding box center [443, 171] width 59 height 32
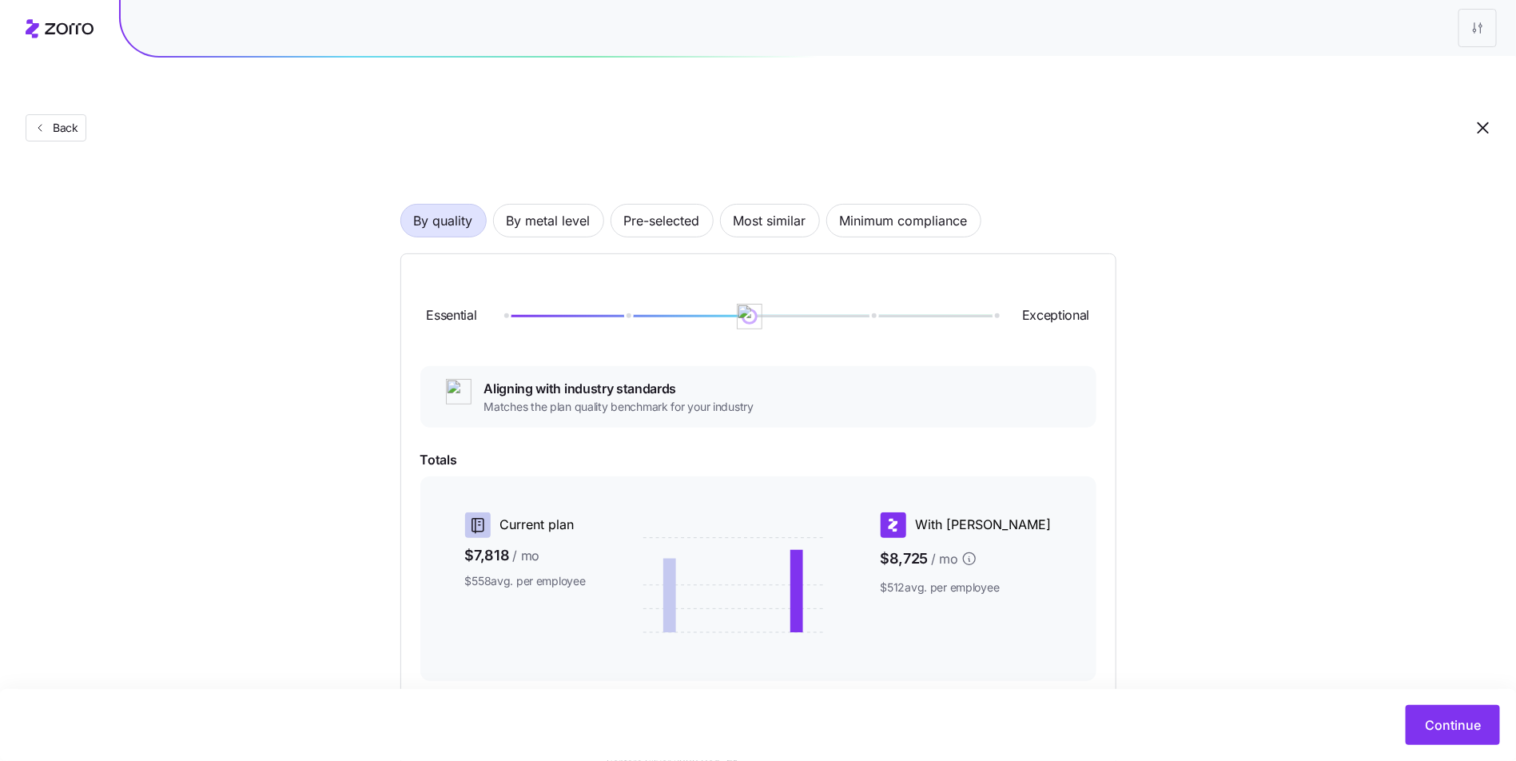
scroll to position [70, 0]
click at [578, 205] on span "By metal level" at bounding box center [549, 221] width 84 height 32
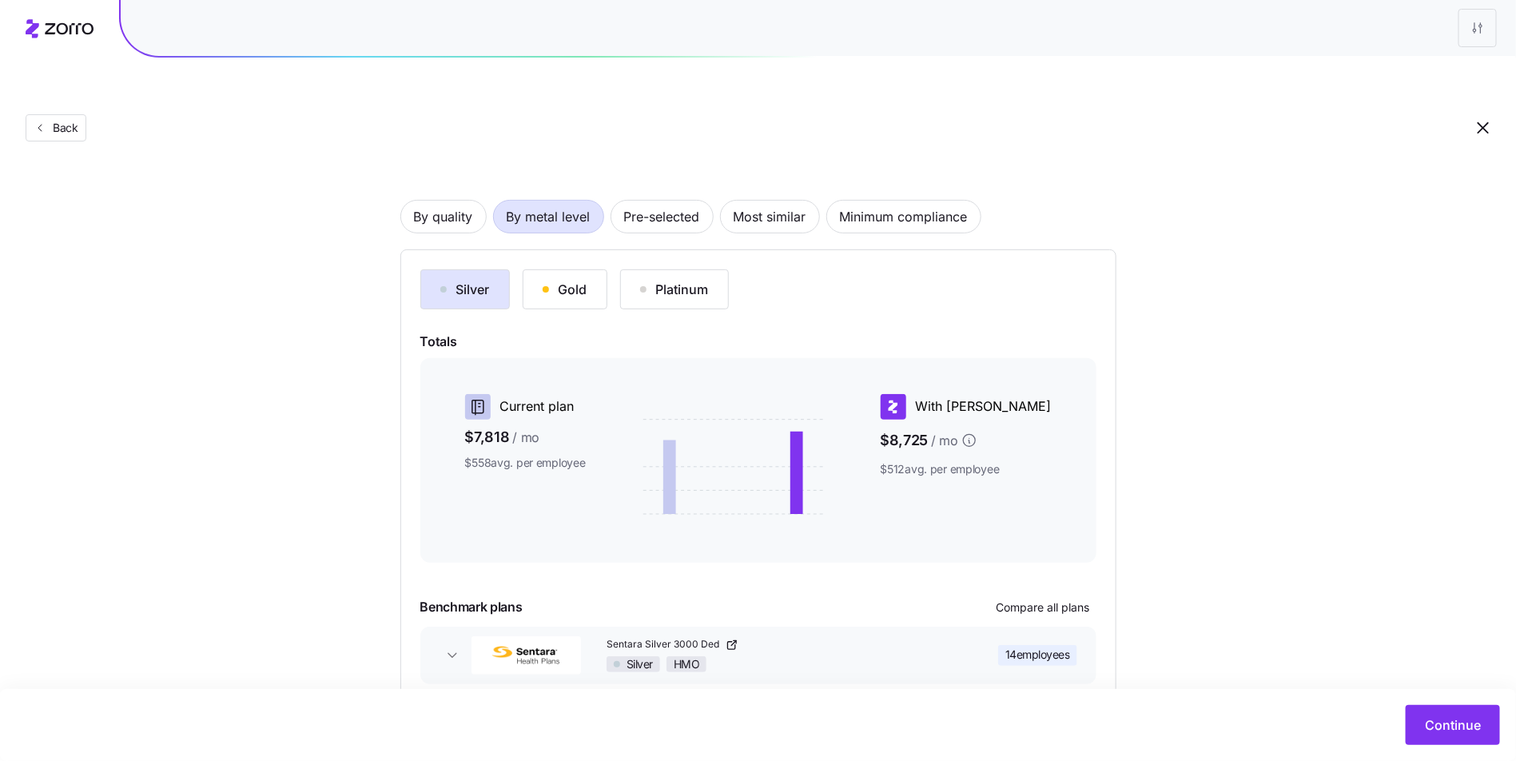
scroll to position [74, 0]
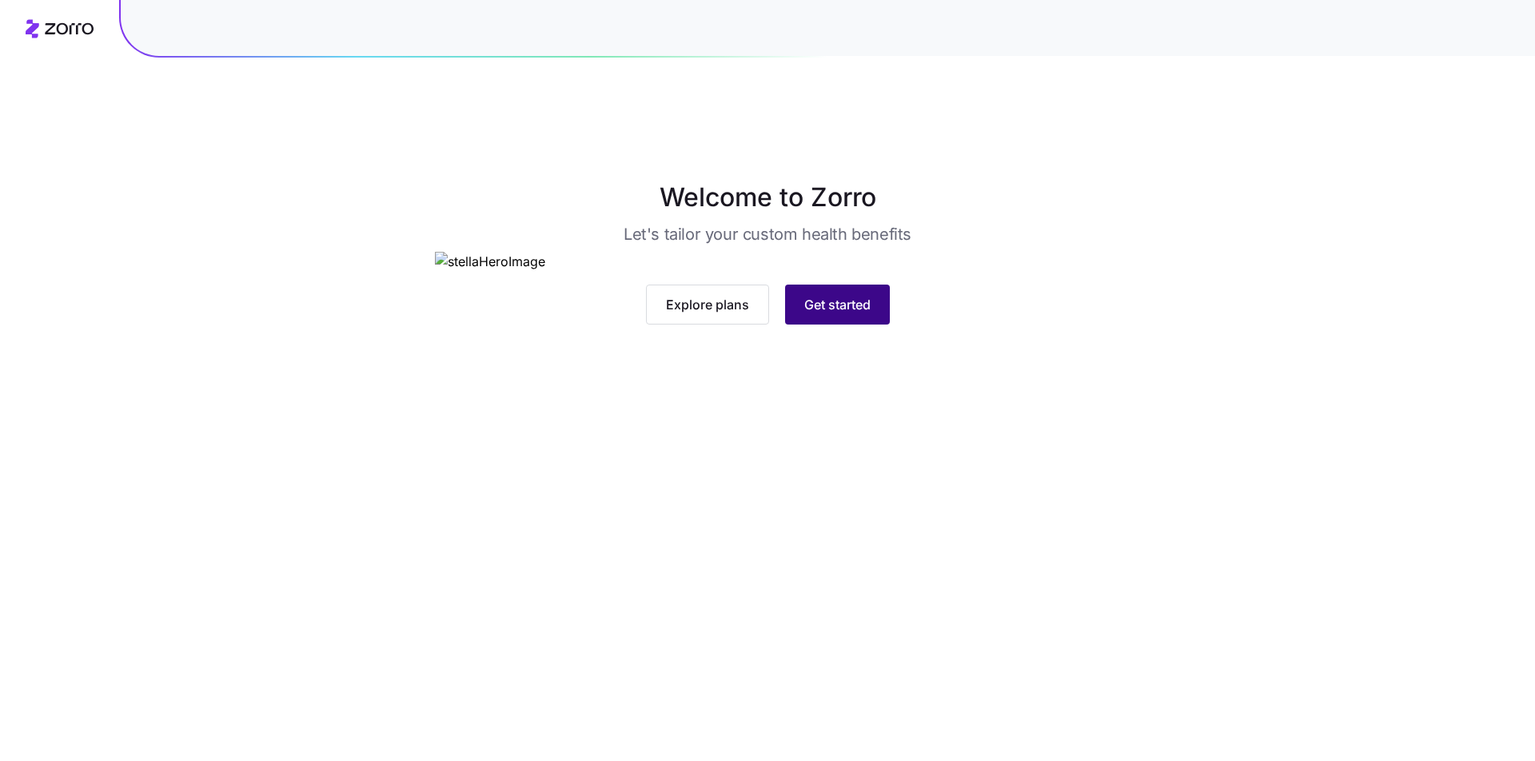
click at [866, 324] on button "Get started" at bounding box center [837, 305] width 105 height 40
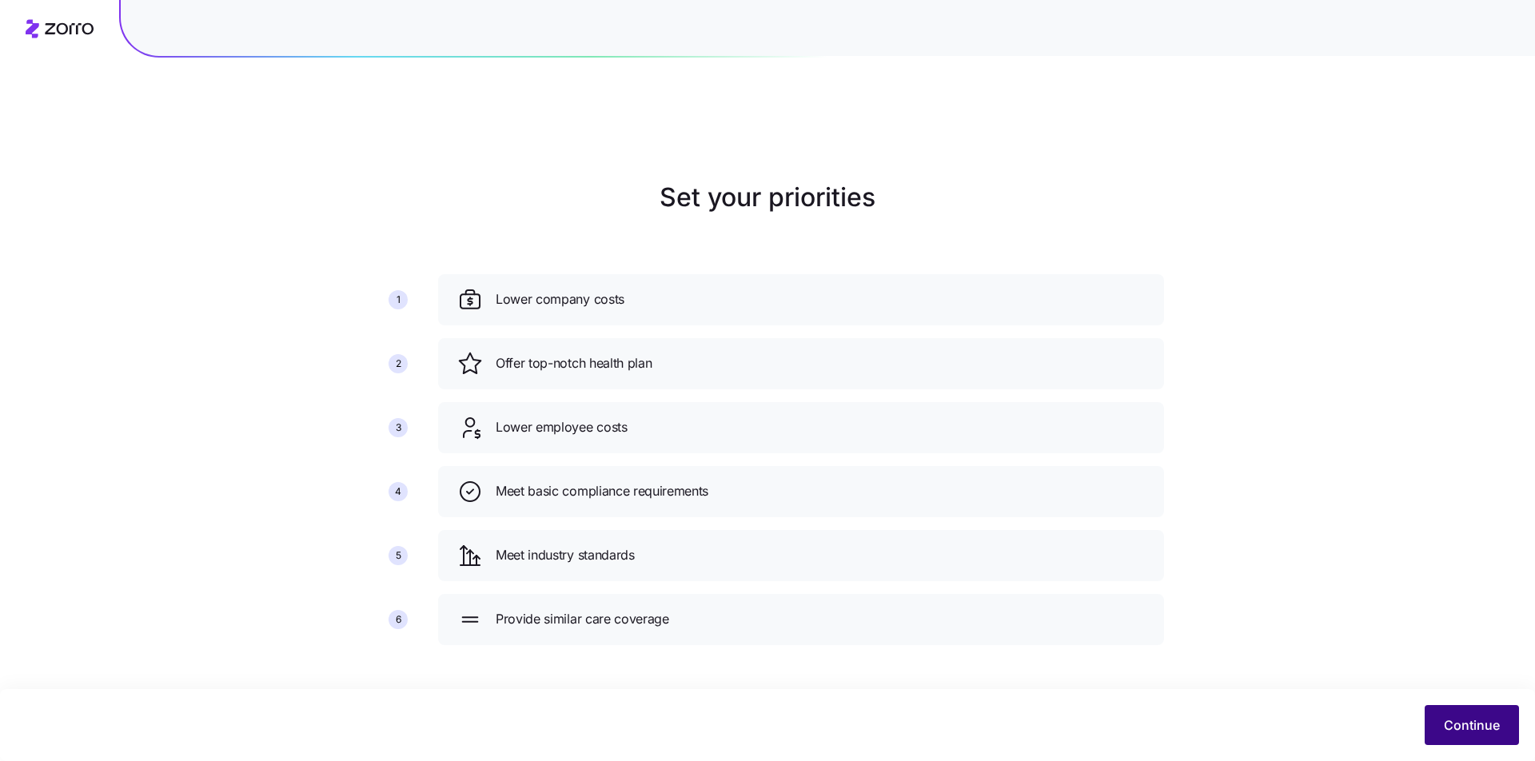
click at [1475, 732] on span "Continue" at bounding box center [1471, 724] width 56 height 19
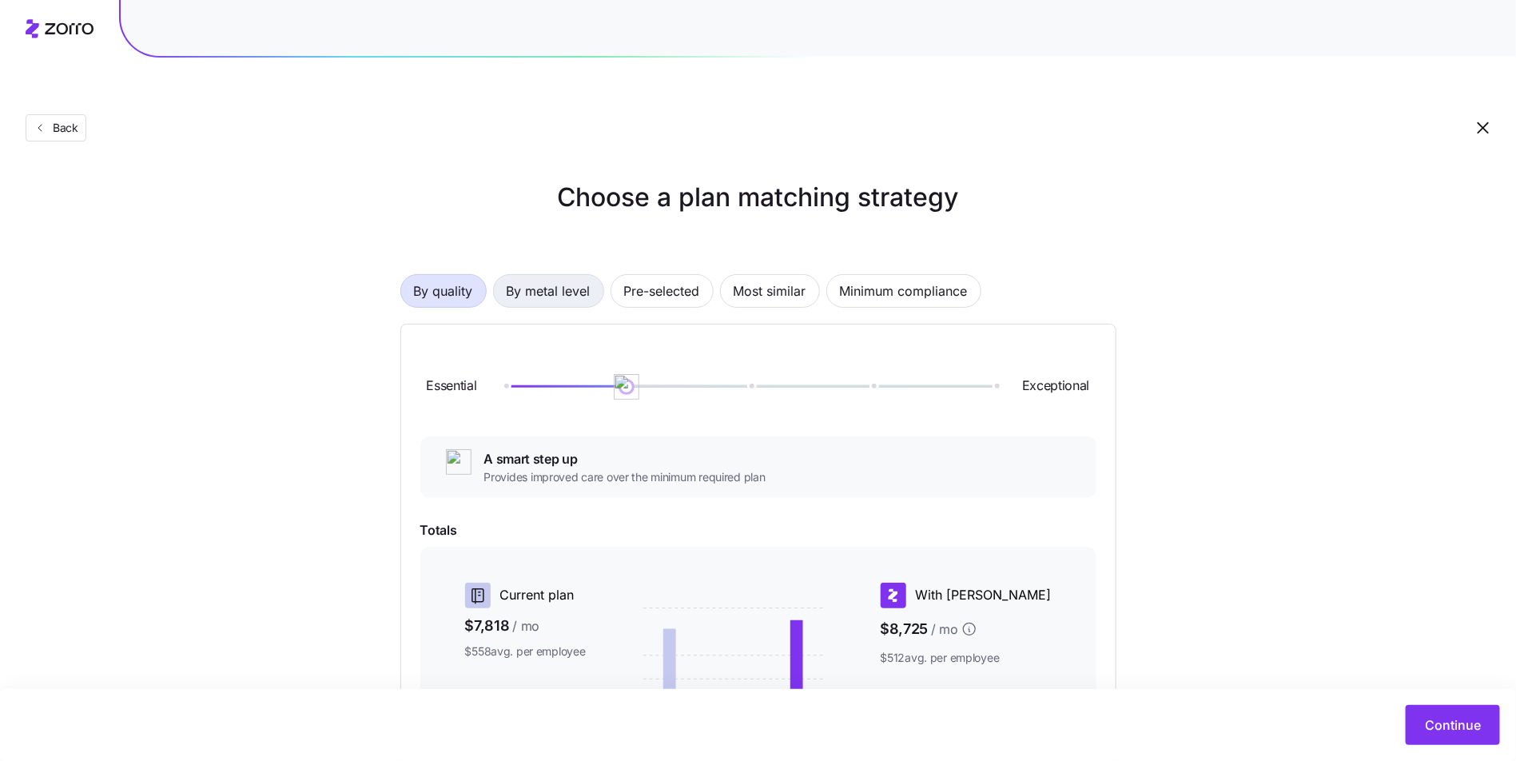
click at [549, 275] on span "By metal level" at bounding box center [549, 291] width 84 height 32
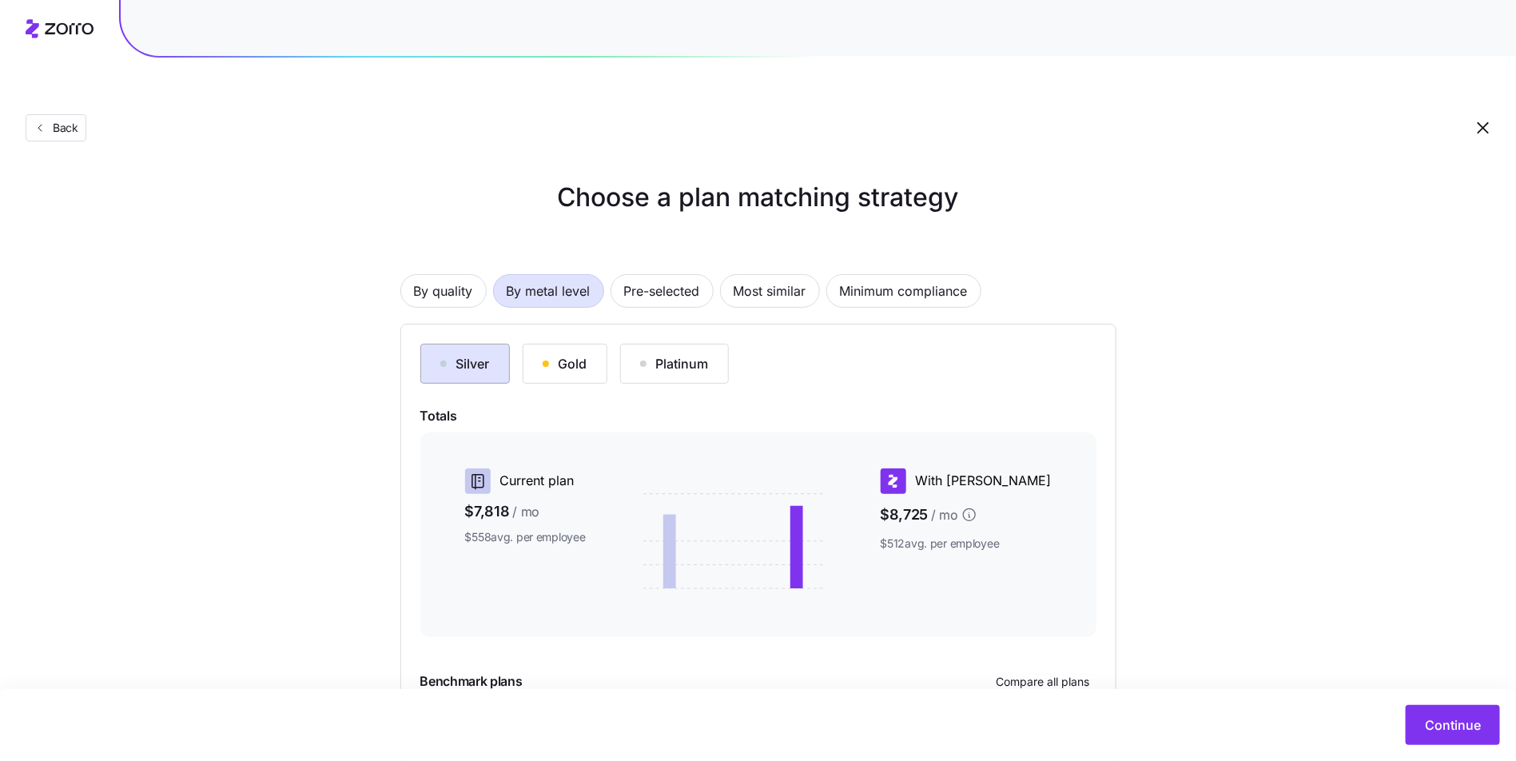
click at [502, 344] on button "Silver" at bounding box center [465, 364] width 90 height 40
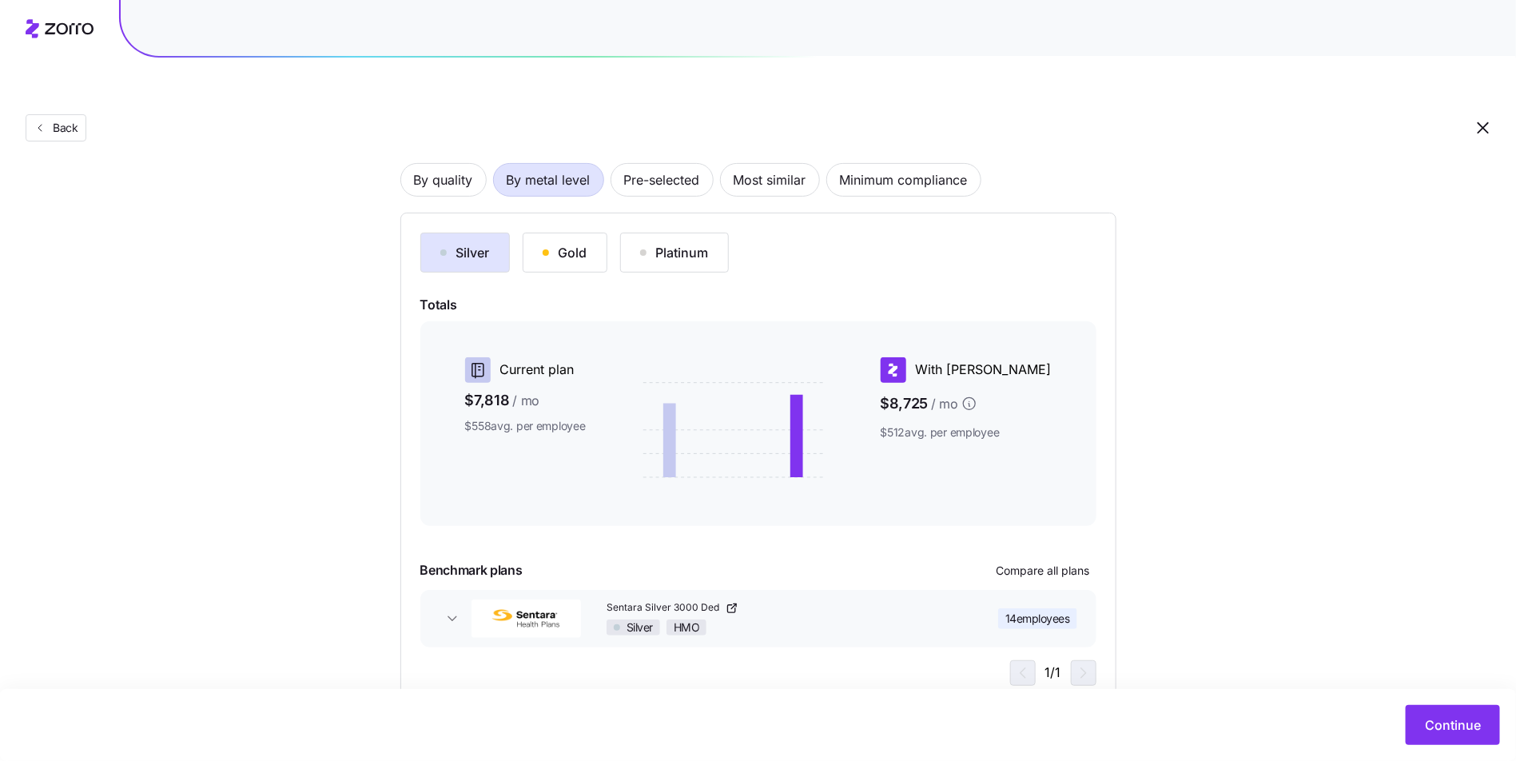
scroll to position [120, 0]
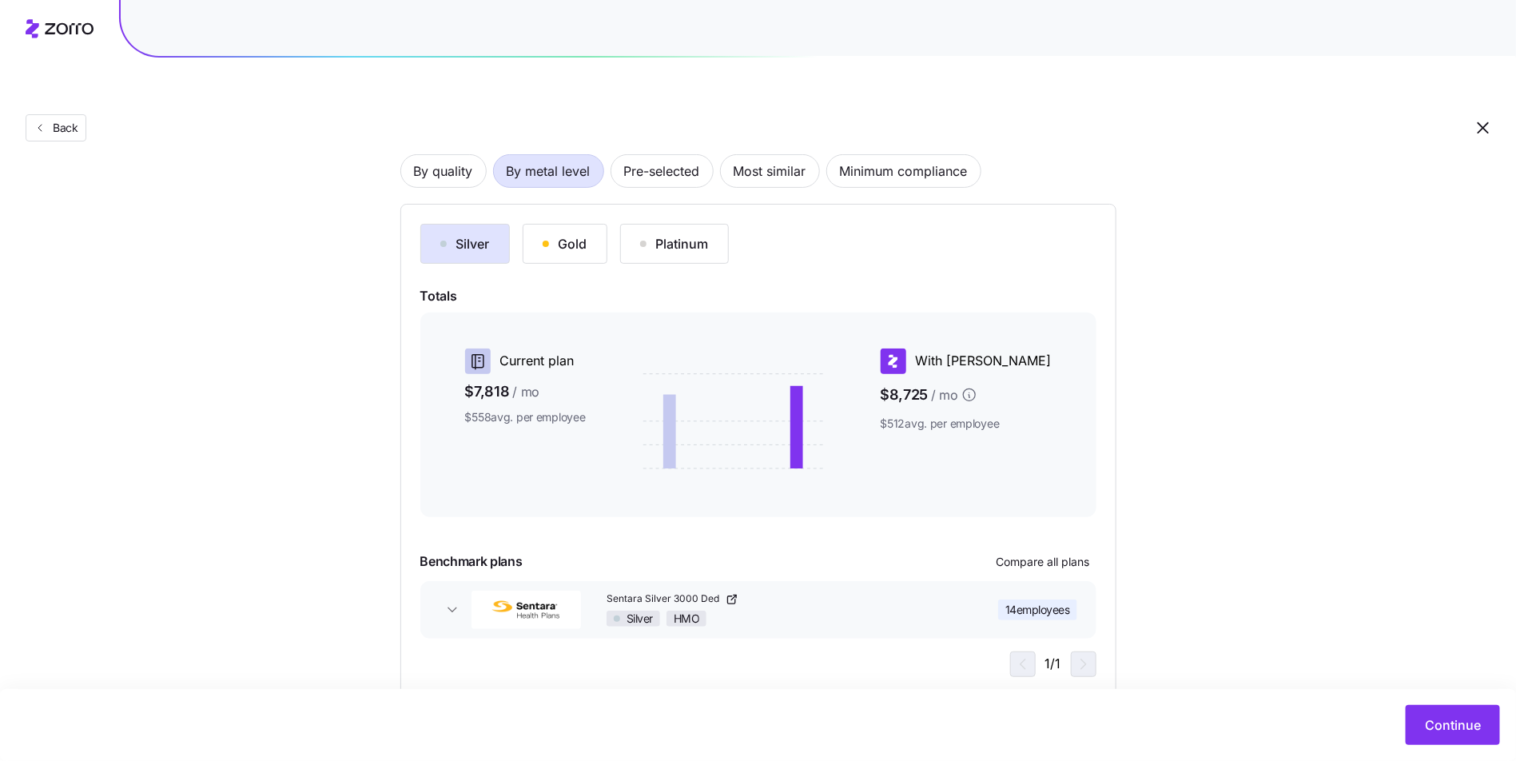
click at [1422, 701] on div "Continue" at bounding box center [758, 725] width 1516 height 72
click at [1427, 709] on button "Continue" at bounding box center [1453, 725] width 94 height 40
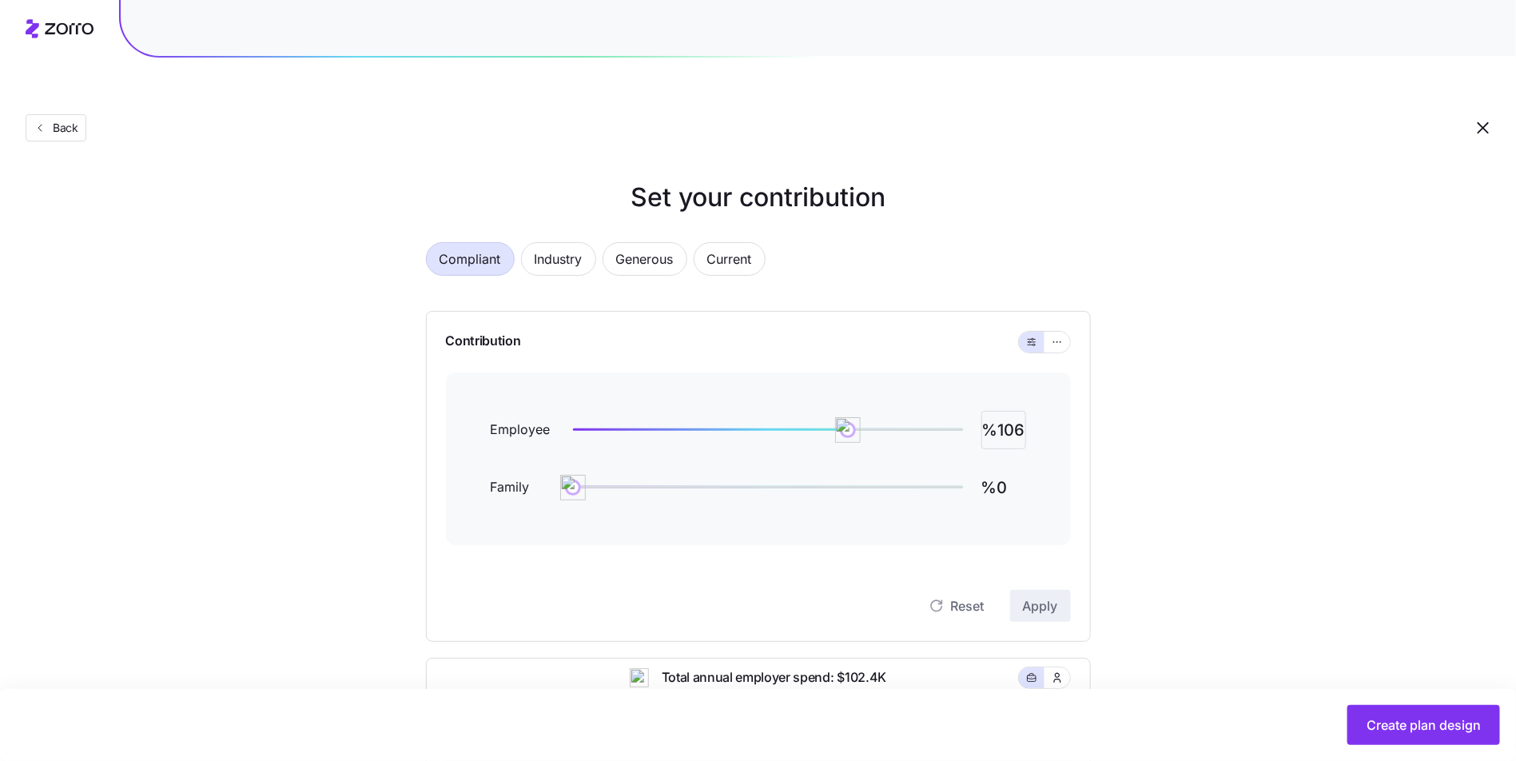
click at [1005, 411] on input "%106" at bounding box center [1003, 430] width 45 height 38
type input "%100"
click at [1039, 596] on span "Apply" at bounding box center [1040, 605] width 35 height 19
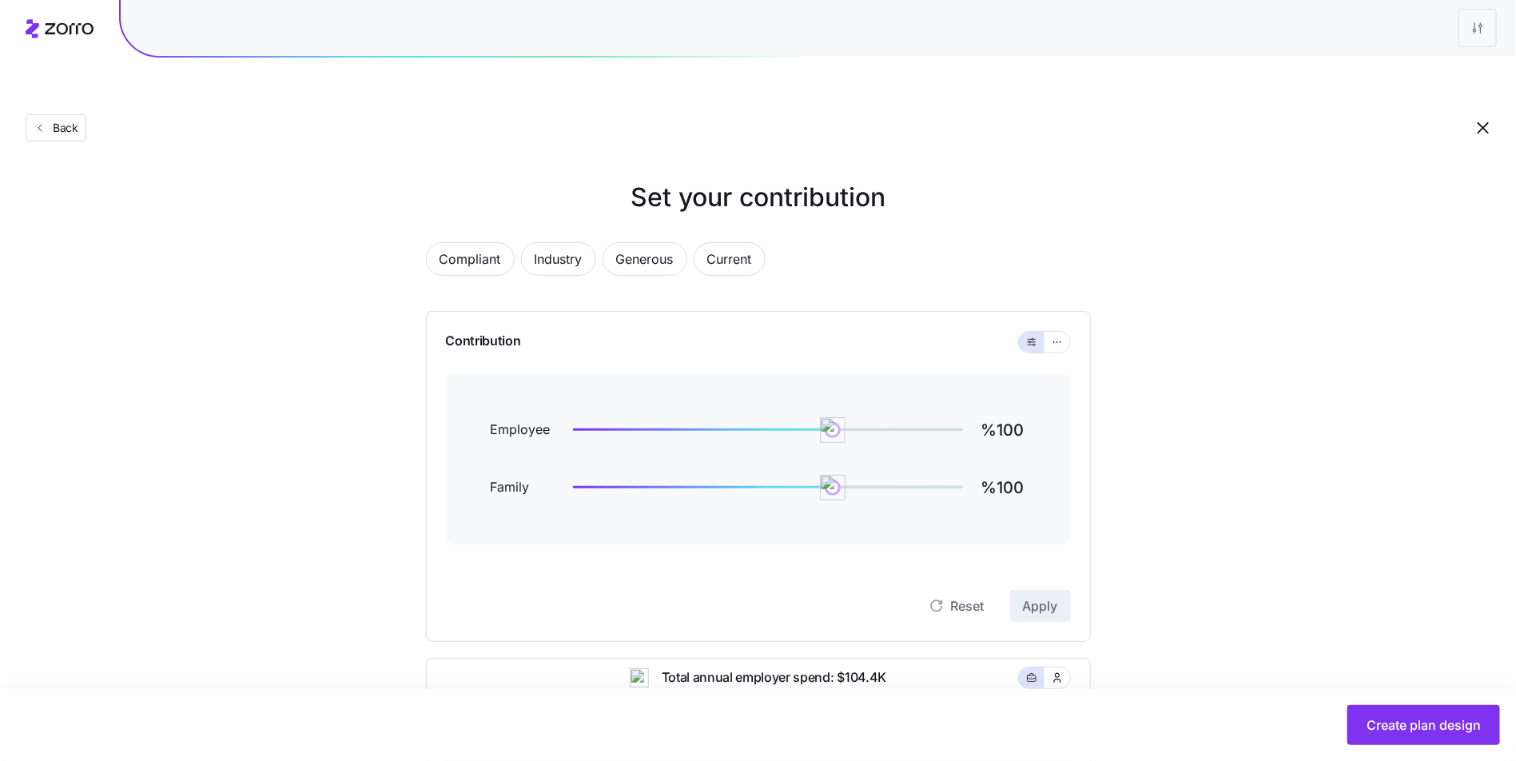
click at [77, 74] on div "Back" at bounding box center [758, 96] width 1516 height 117
click at [72, 114] on button "Back" at bounding box center [56, 127] width 61 height 27
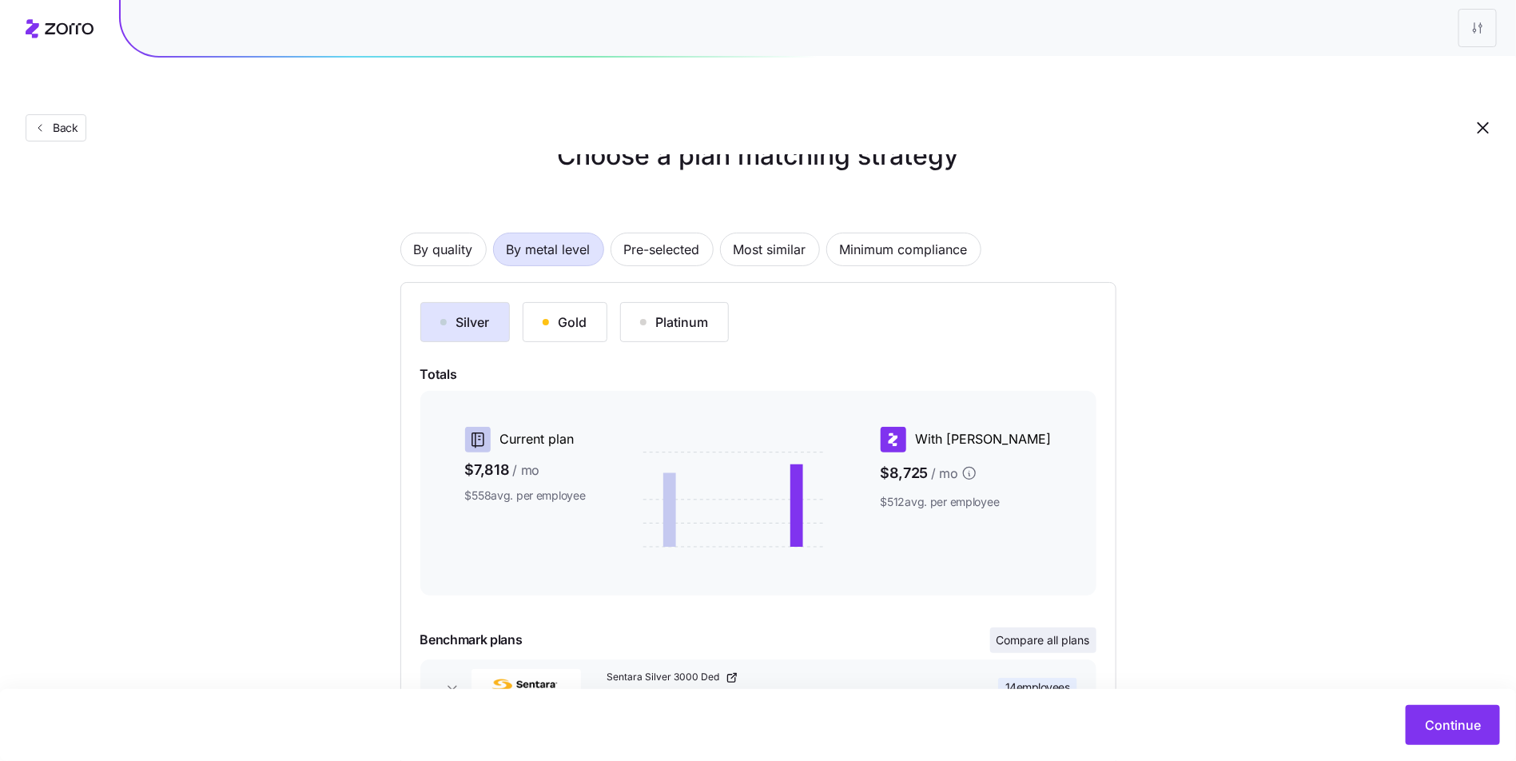
scroll to position [120, 0]
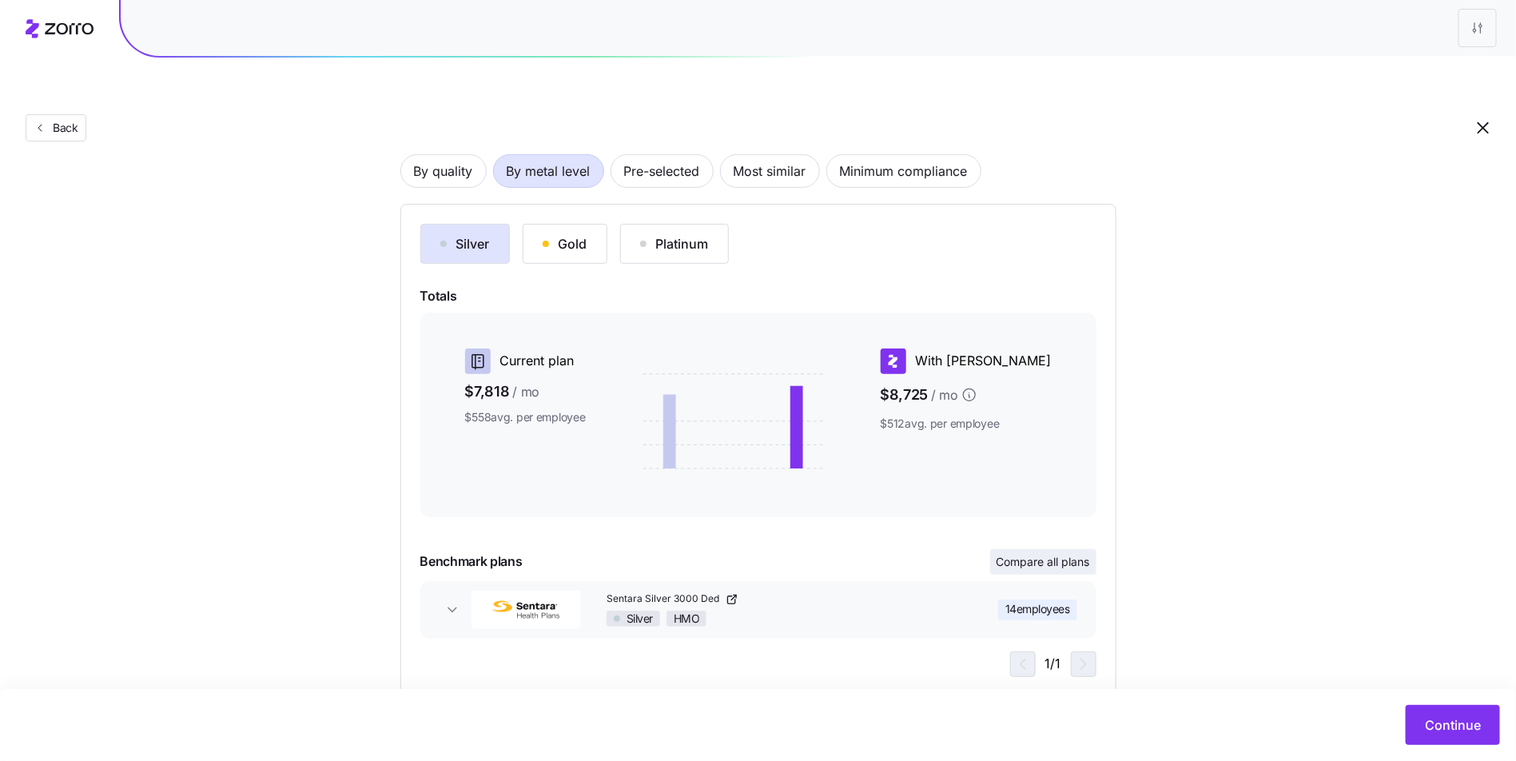
click at [1041, 554] on span "Compare all plans" at bounding box center [1044, 562] width 94 height 16
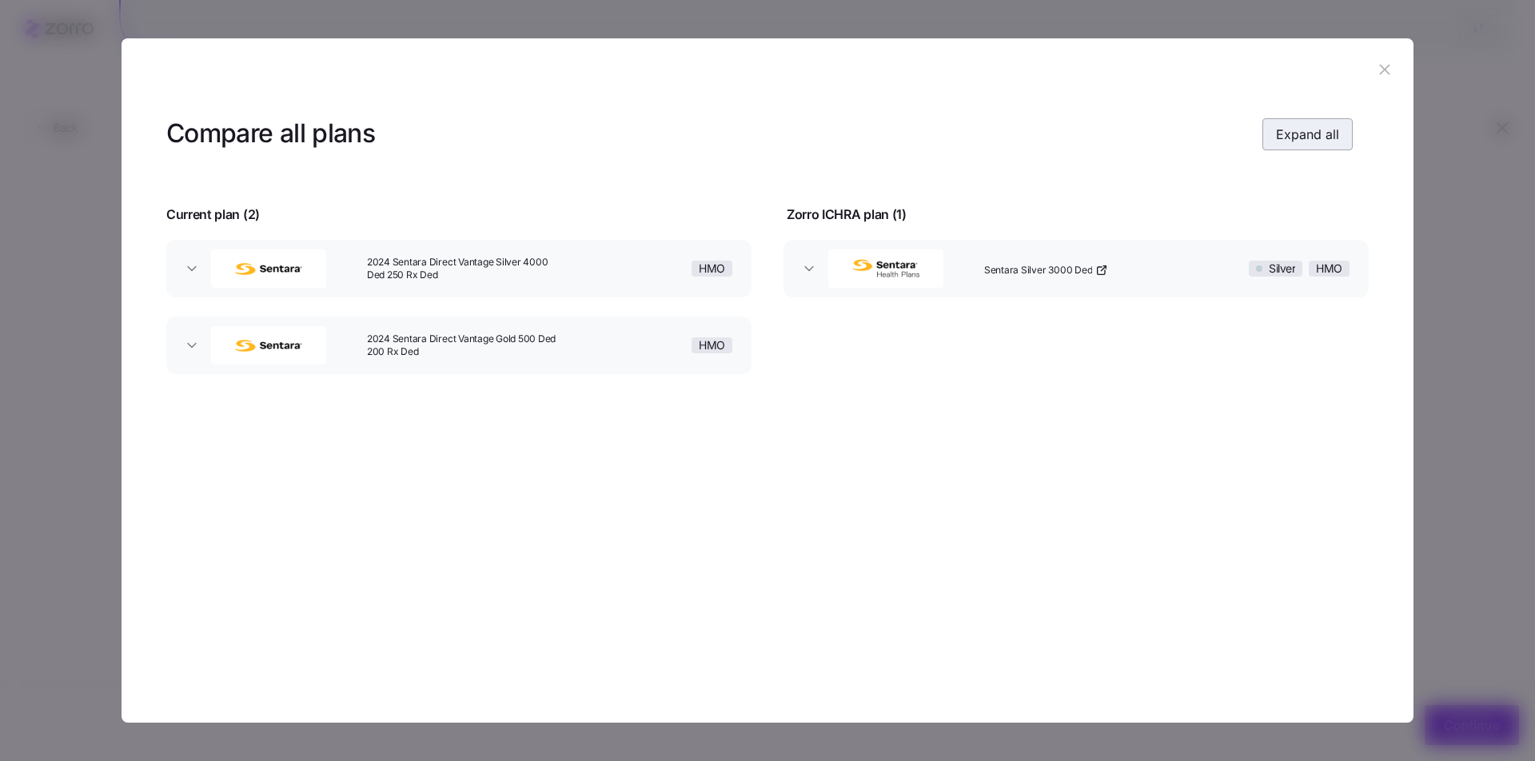
click at [1290, 143] on button "Expand all" at bounding box center [1307, 134] width 90 height 32
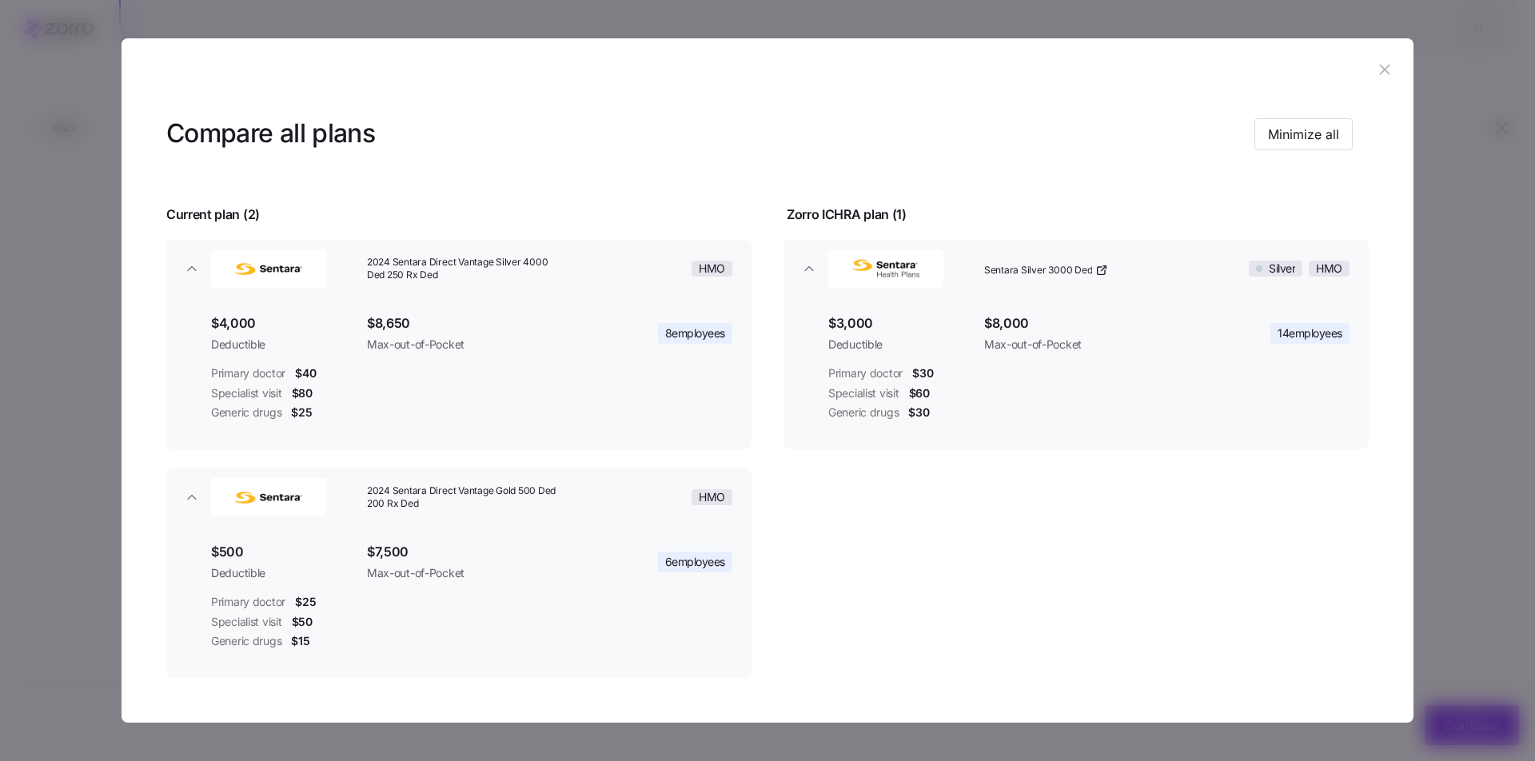
click at [1380, 66] on icon "button" at bounding box center [1384, 70] width 10 height 10
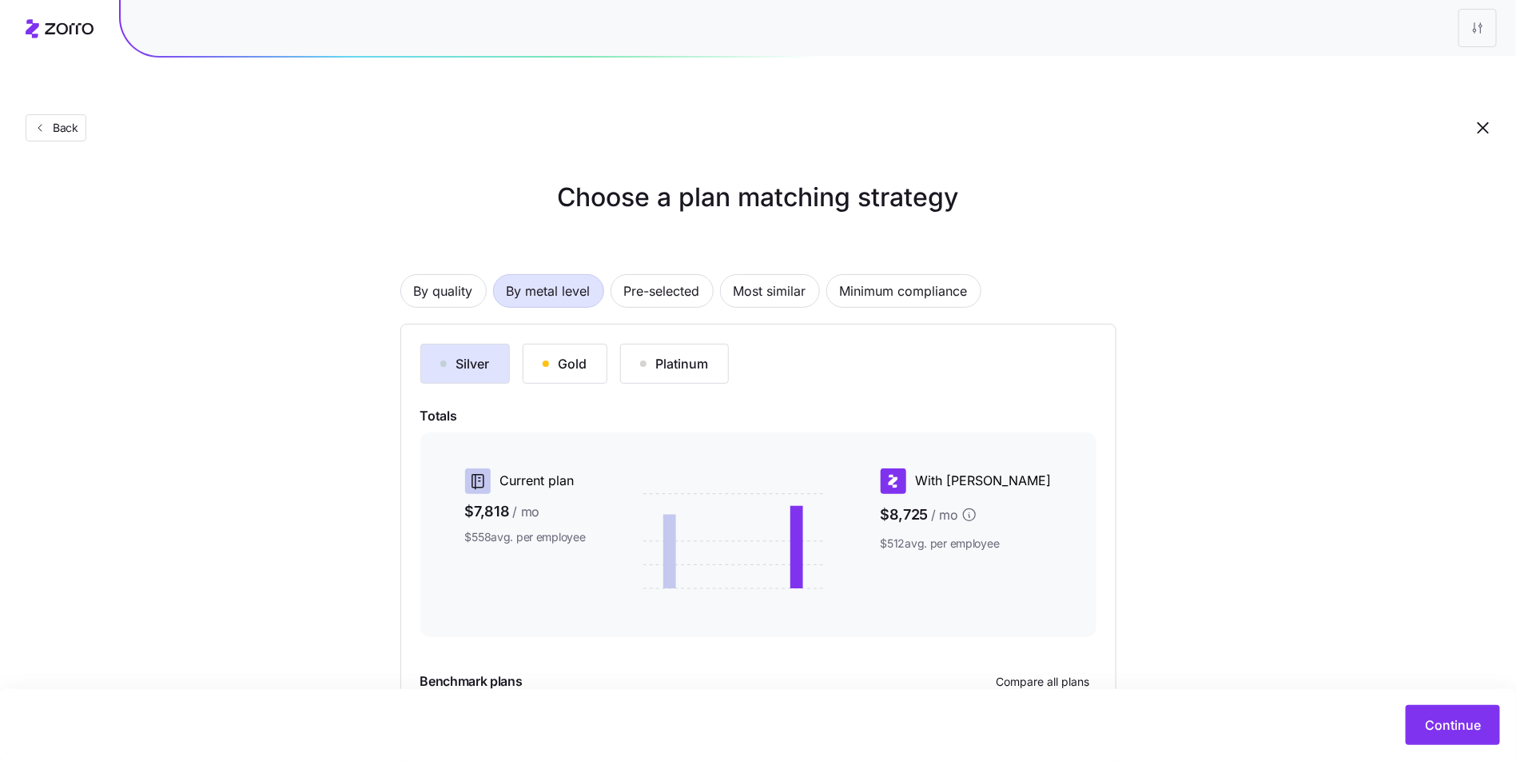
scroll to position [0, 0]
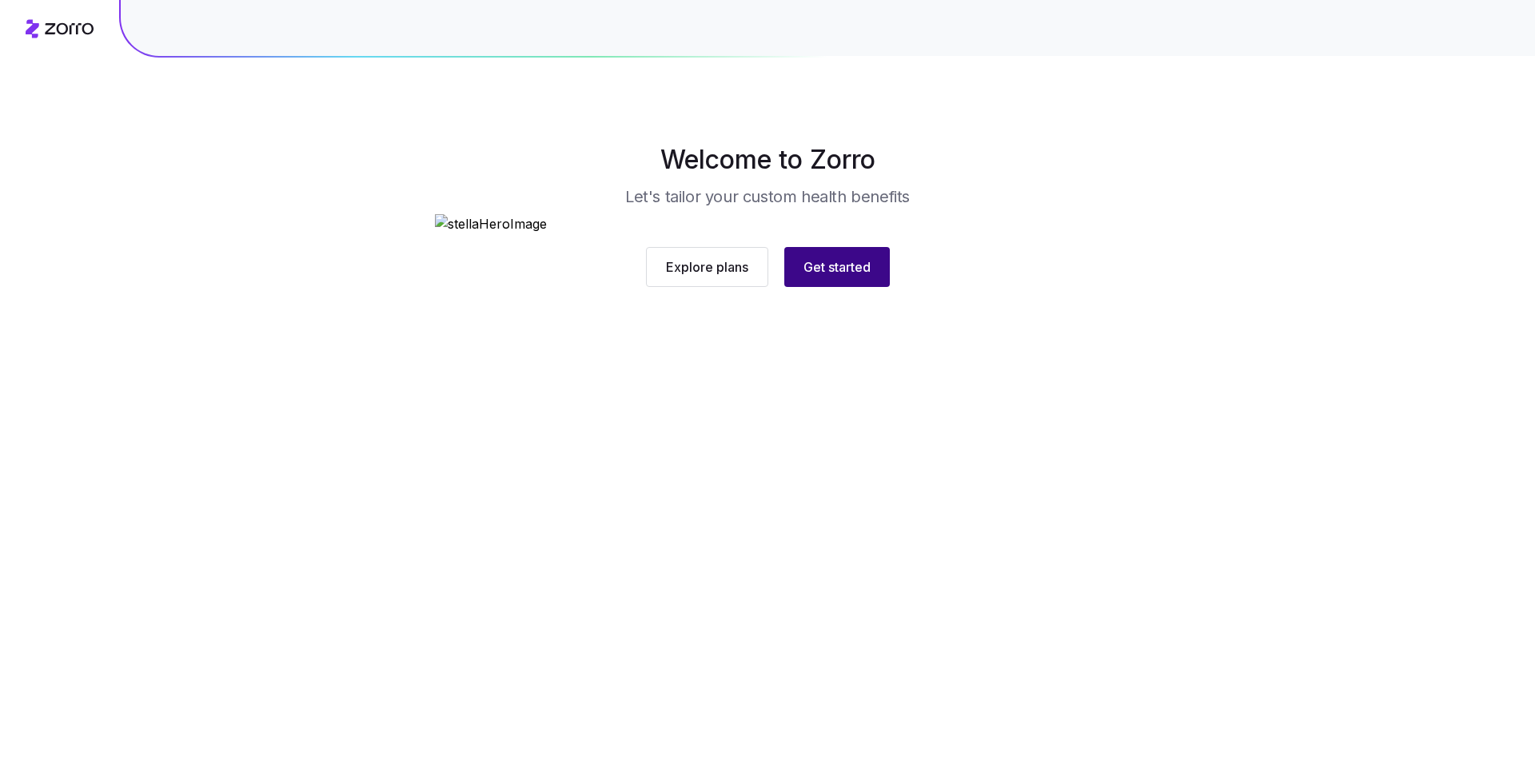
click at [809, 277] on span "Get started" at bounding box center [836, 266] width 67 height 19
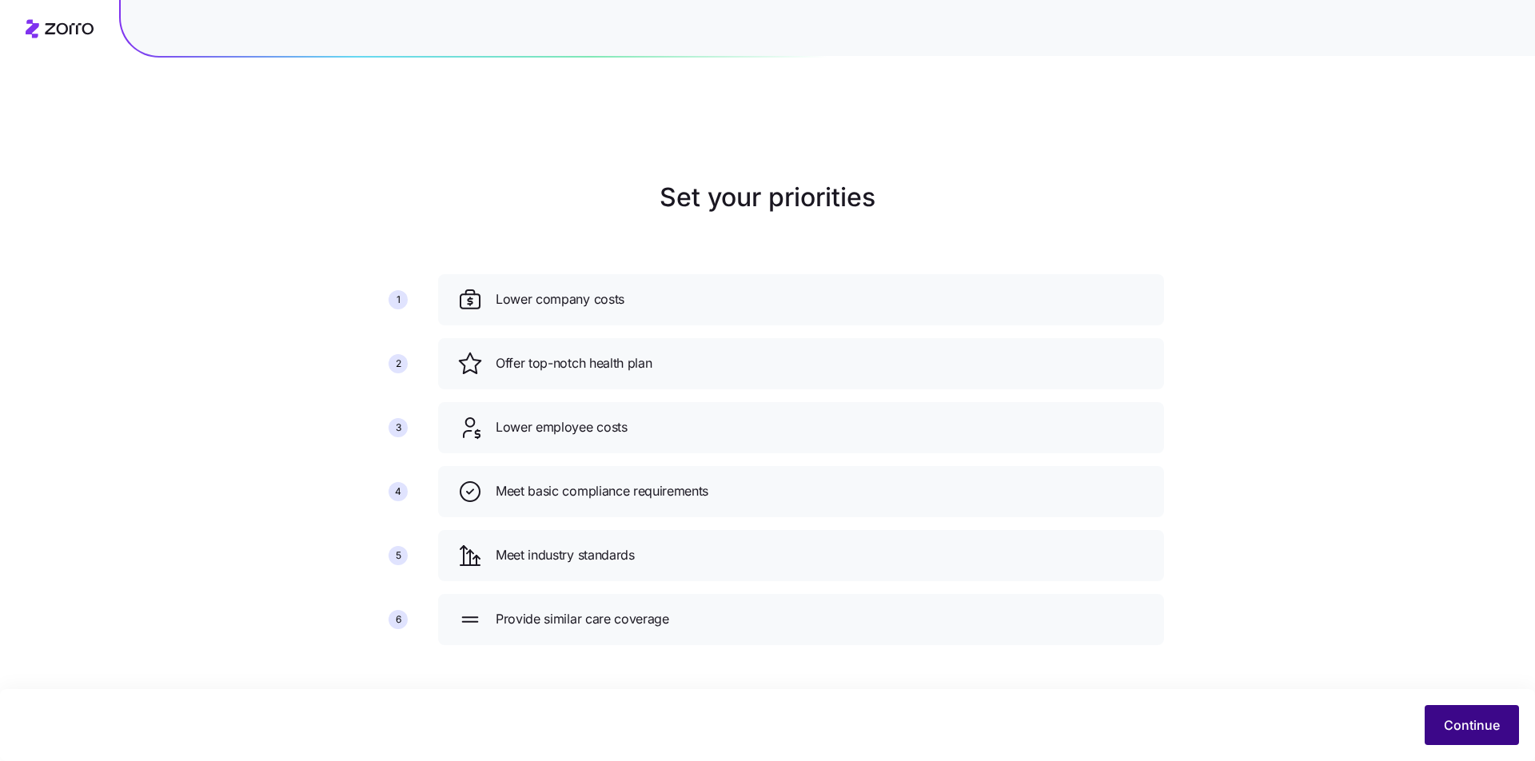
click at [1453, 723] on span "Continue" at bounding box center [1471, 724] width 56 height 19
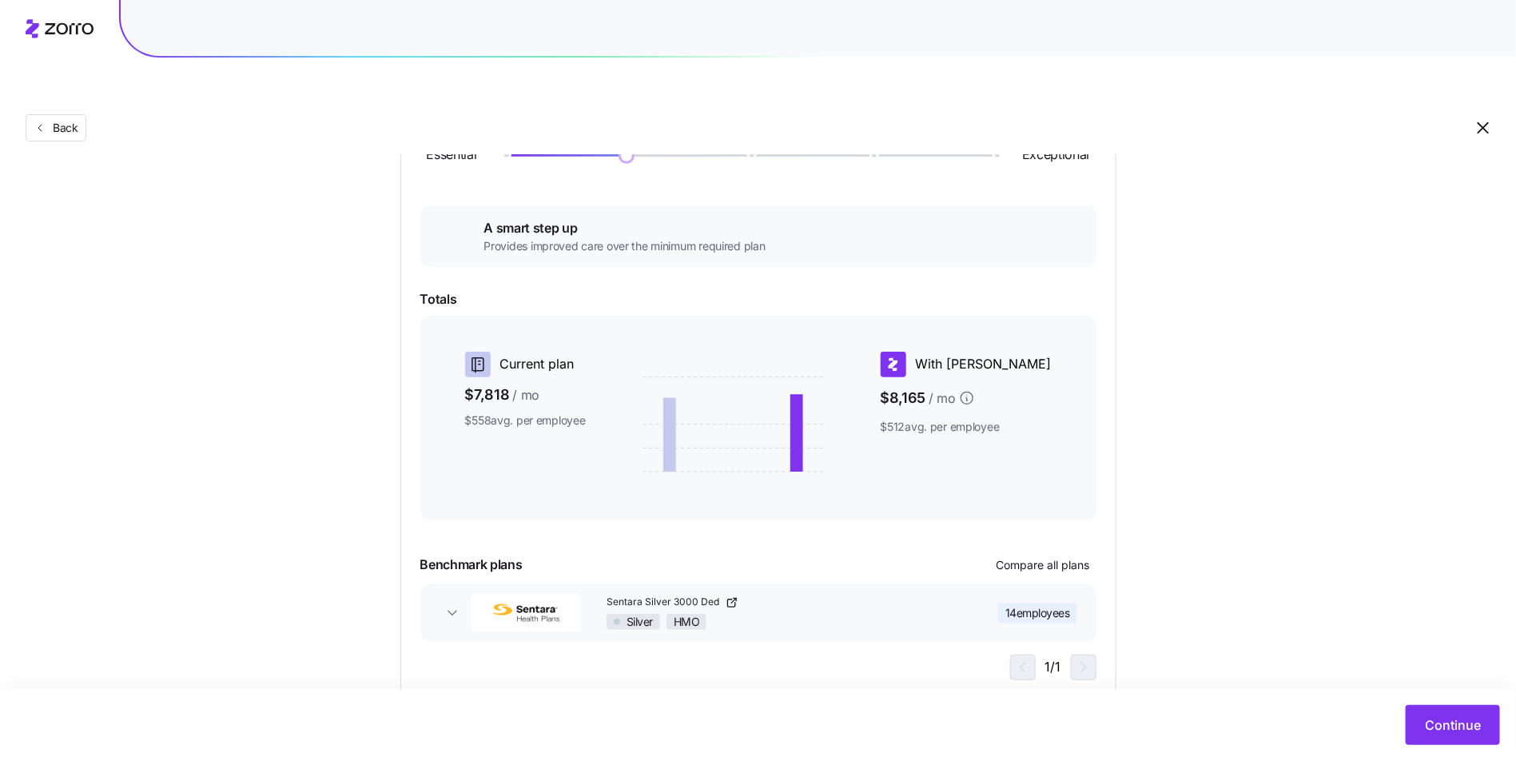
scroll to position [233, 0]
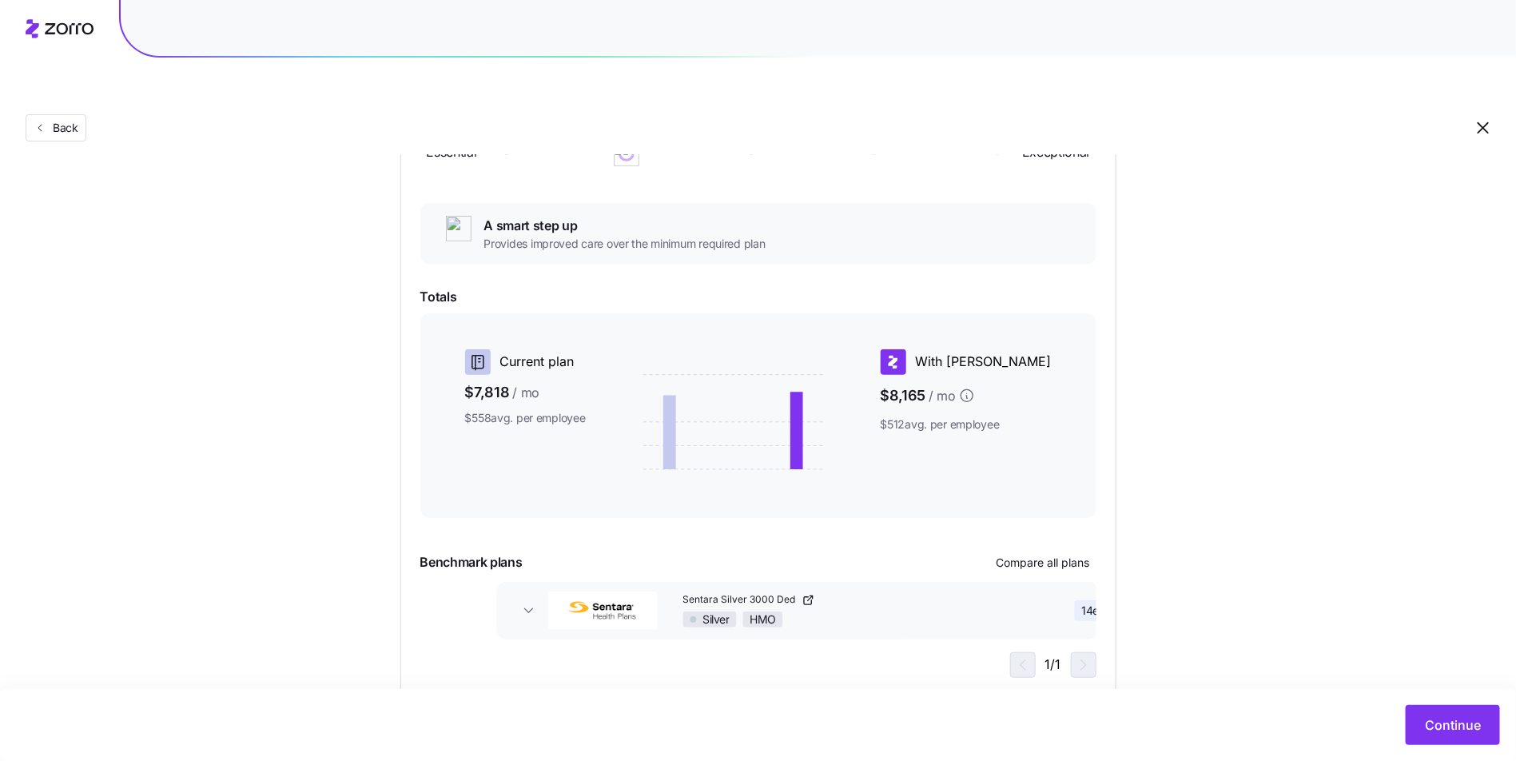
drag, startPoint x: 594, startPoint y: 560, endPoint x: 698, endPoint y: 563, distance: 103.9
click at [698, 587] on div "Sentara Silver 3000 Ded Silver HMO" at bounding box center [850, 610] width 361 height 47
click at [1059, 539] on div "Essential Exceptional A smart step up Provides improved care over the minimum r…" at bounding box center [758, 393] width 676 height 567
click at [1059, 550] on button "Compare all plans" at bounding box center [1043, 563] width 106 height 26
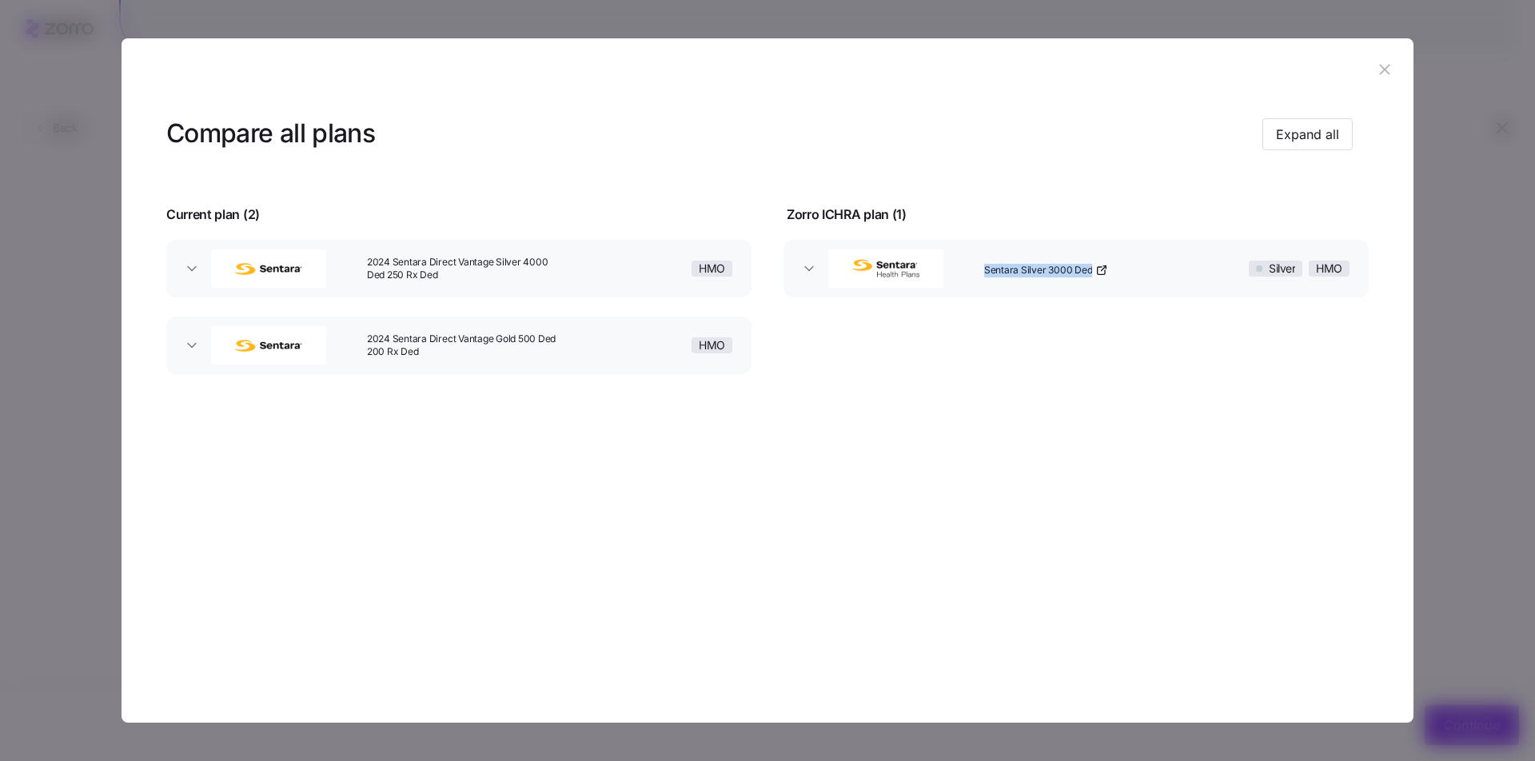
copy span "Sentara Silver 3000 Ded"
click at [1384, 65] on icon "button" at bounding box center [1384, 70] width 18 height 18
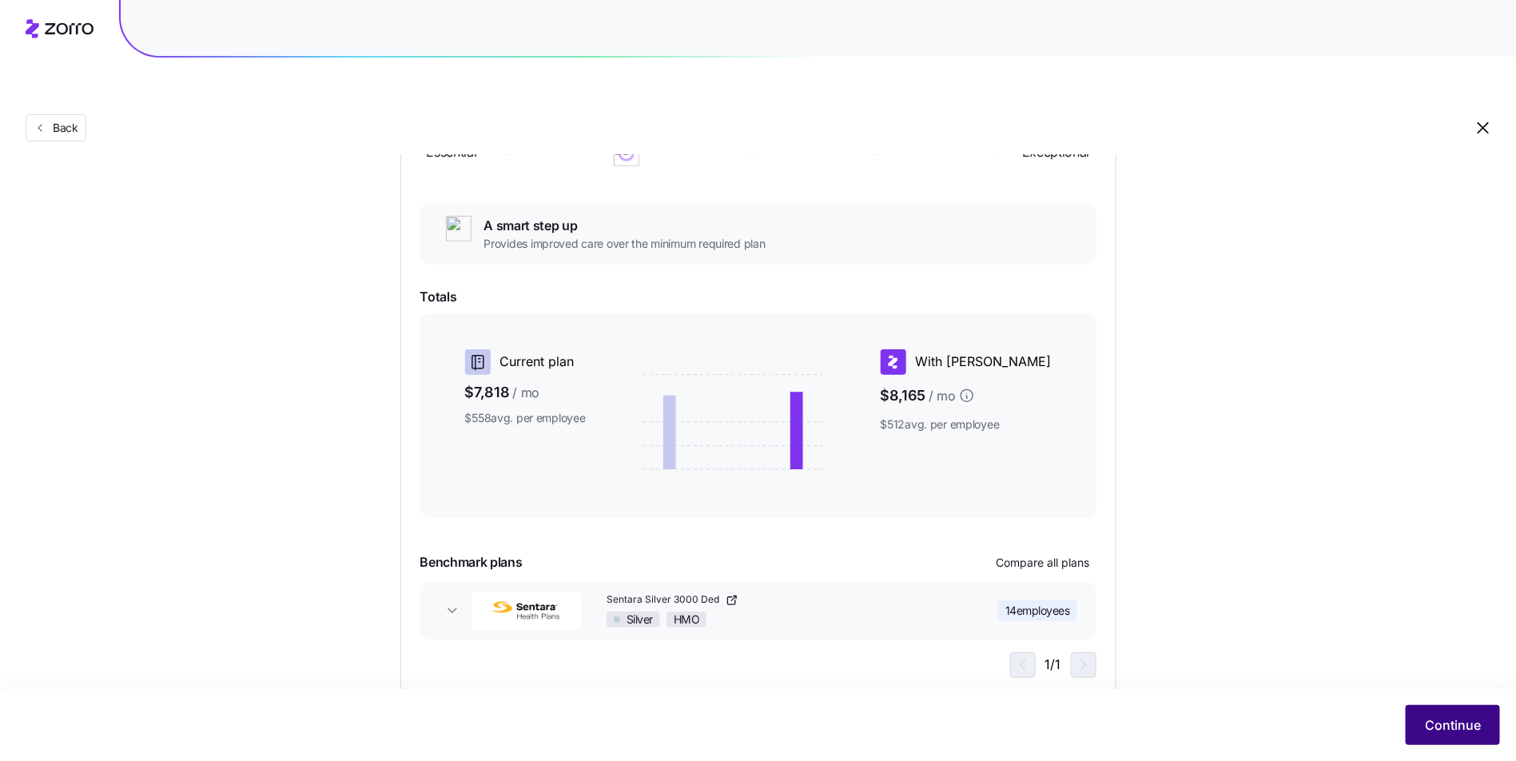
click at [1441, 714] on button "Continue" at bounding box center [1453, 725] width 94 height 40
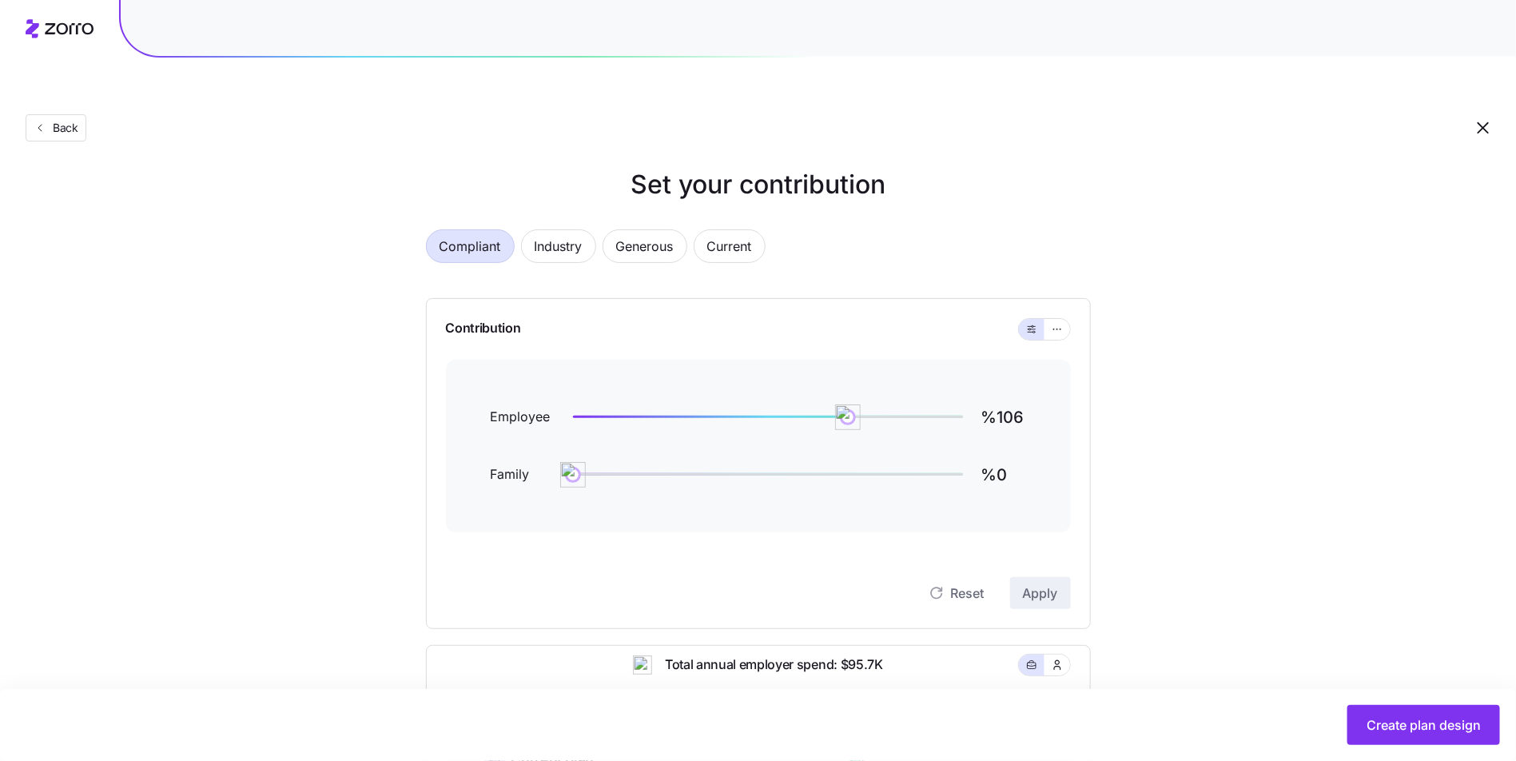
scroll to position [90, 0]
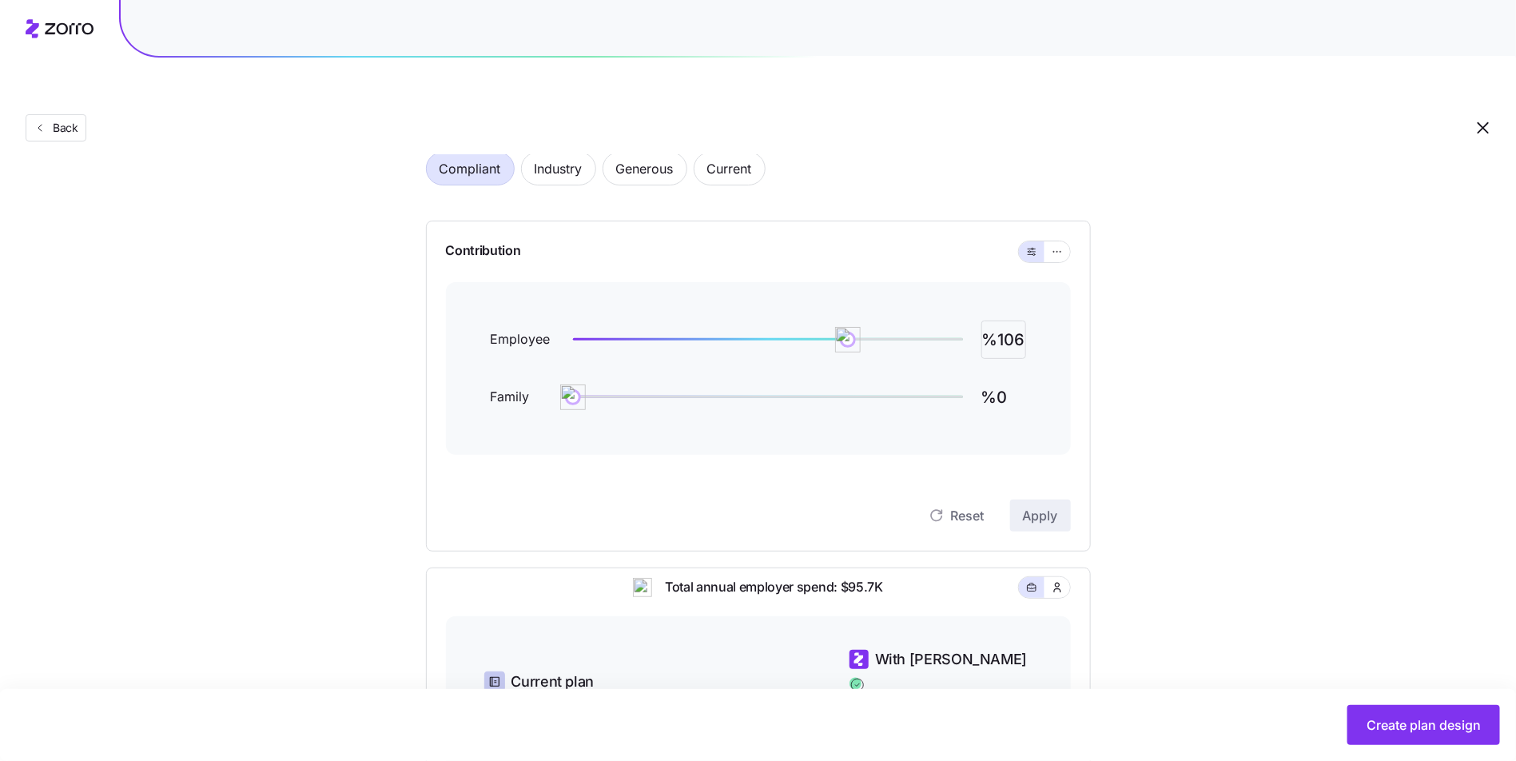
click at [1004, 320] on input "%106" at bounding box center [1003, 339] width 45 height 38
type input "%100"
click at [1053, 506] on span "Apply" at bounding box center [1040, 515] width 35 height 19
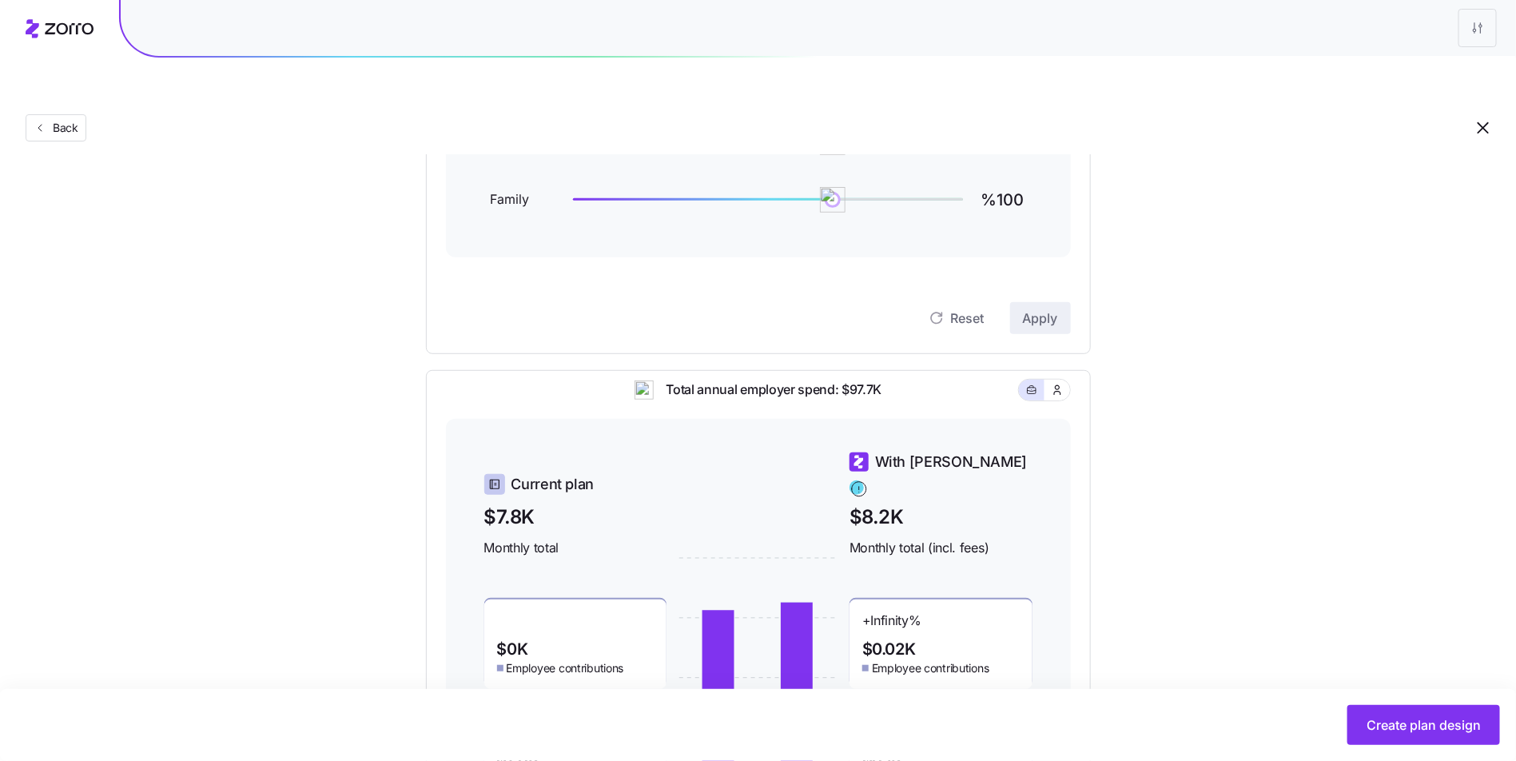
scroll to position [431, 0]
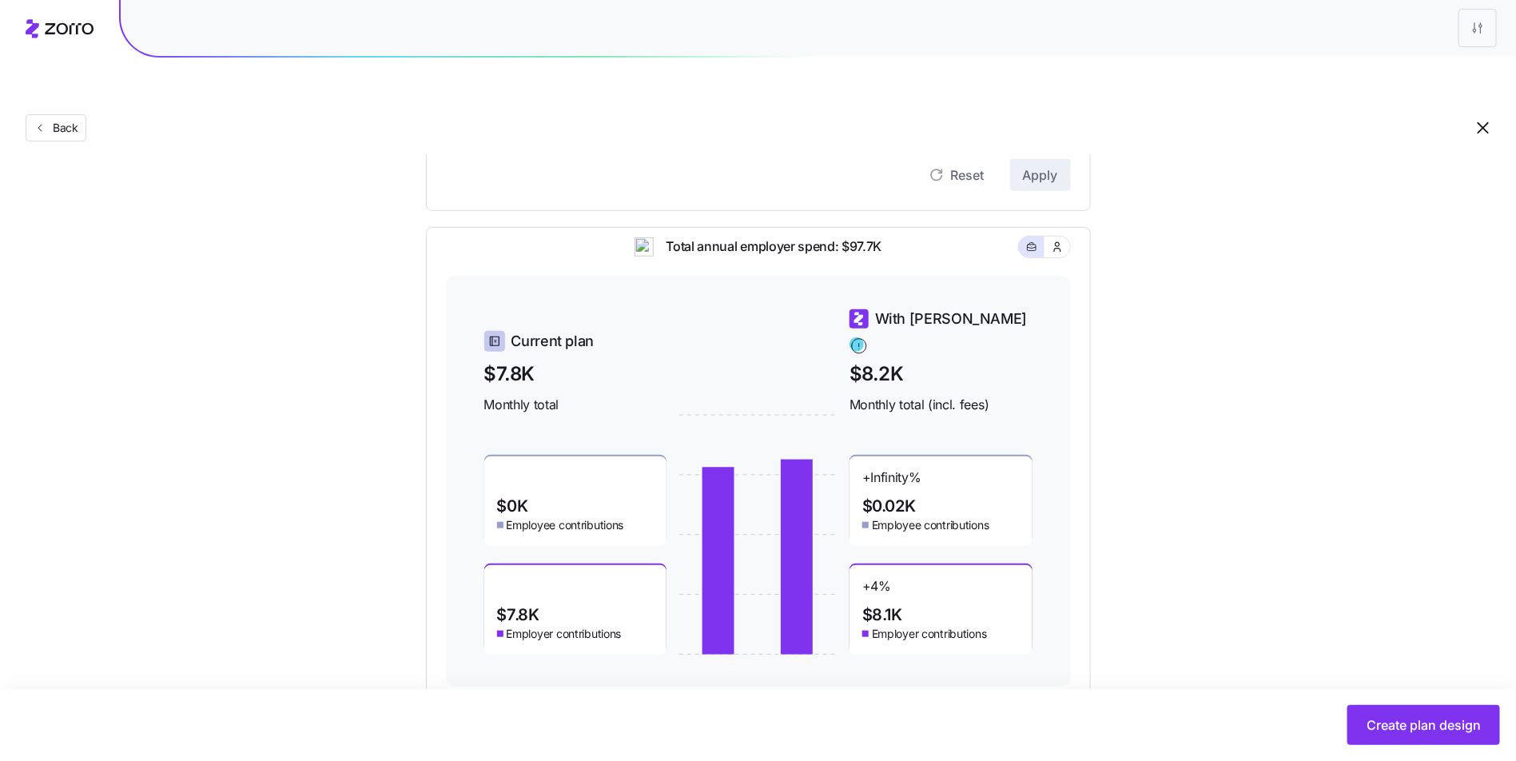
click at [1439, 731] on span "Create plan design" at bounding box center [1424, 724] width 114 height 19
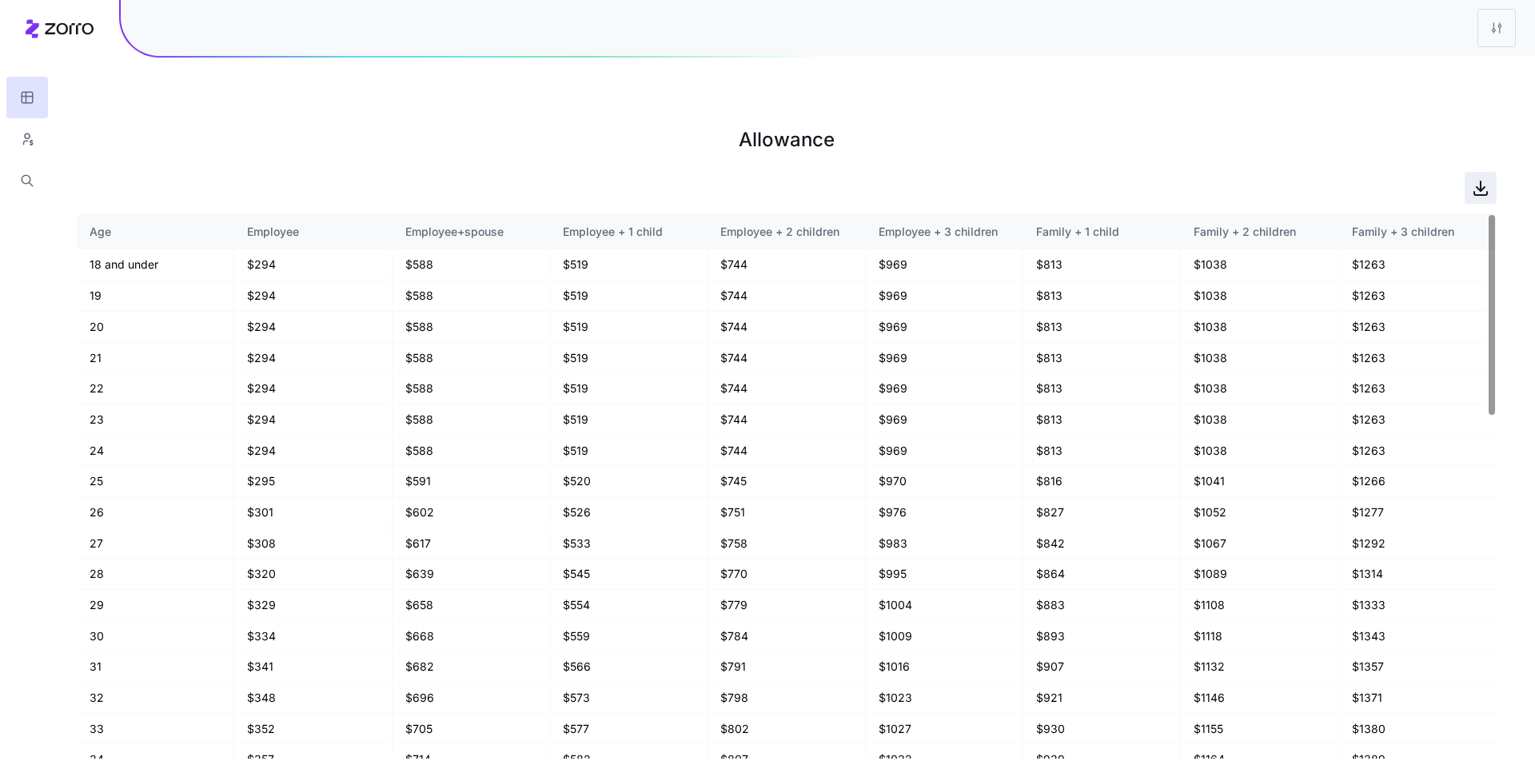
click at [1493, 173] on span "button" at bounding box center [1480, 188] width 30 height 30
click at [65, 120] on main "Allowance Age Employee Employee+spouse Employee + 1 child Employee + 2 children…" at bounding box center [767, 418] width 1535 height 761
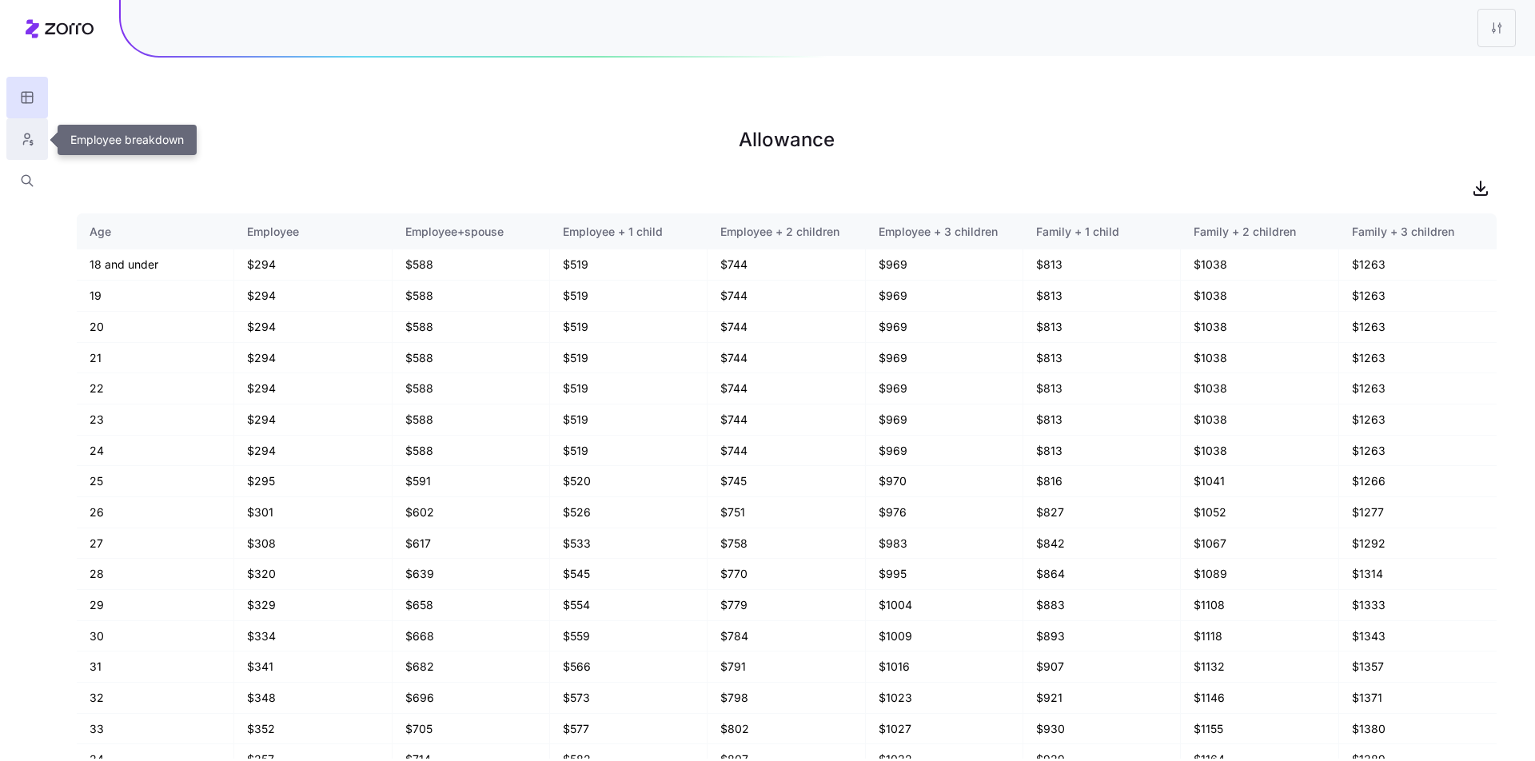
click at [38, 132] on button "button" at bounding box center [27, 139] width 42 height 42
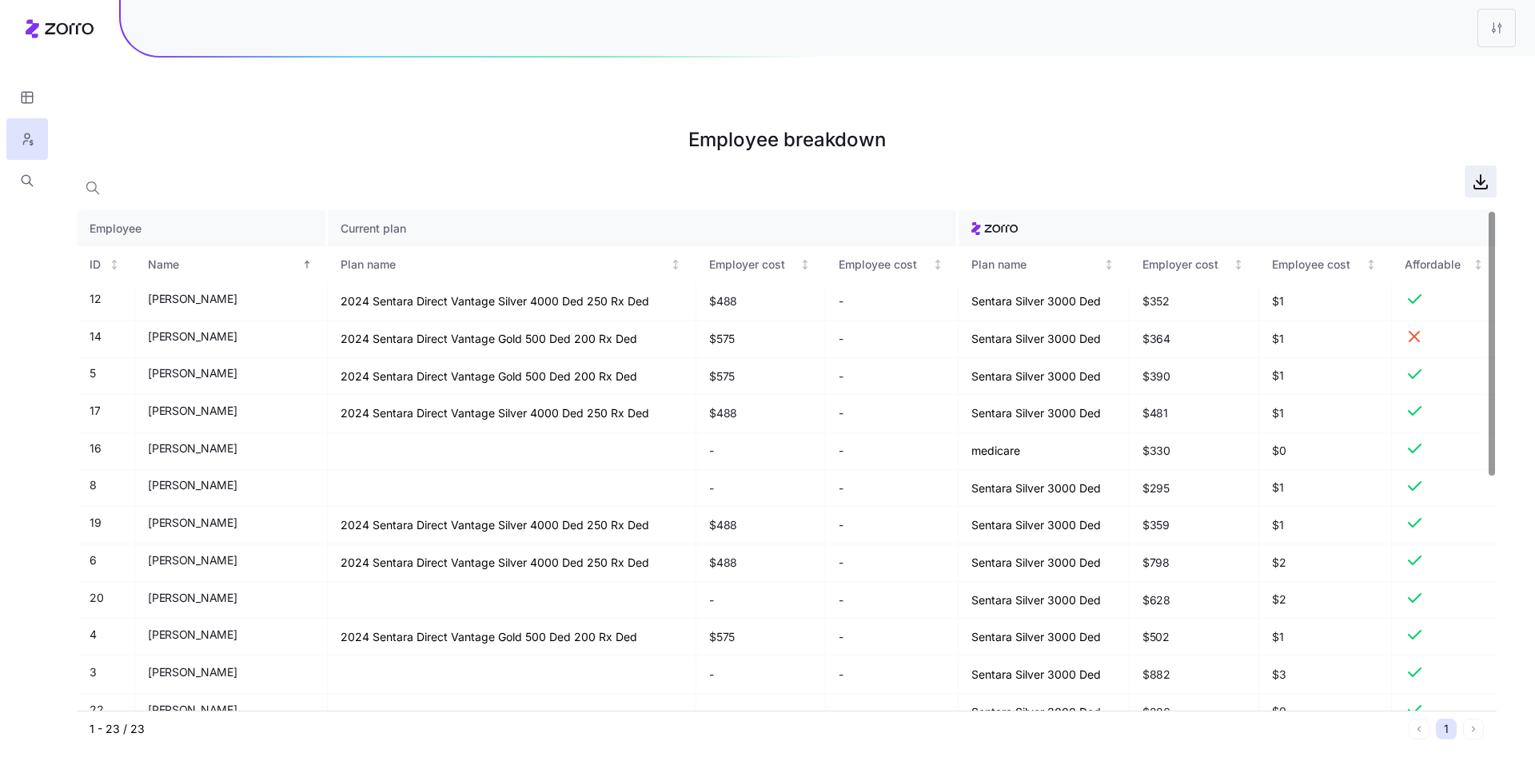
click at [1467, 166] on span "button" at bounding box center [1480, 181] width 30 height 30
click at [1508, 42] on html "Employee breakdown Employee Current plan ID Name Plan name Employer cost Employ…" at bounding box center [767, 461] width 1535 height 922
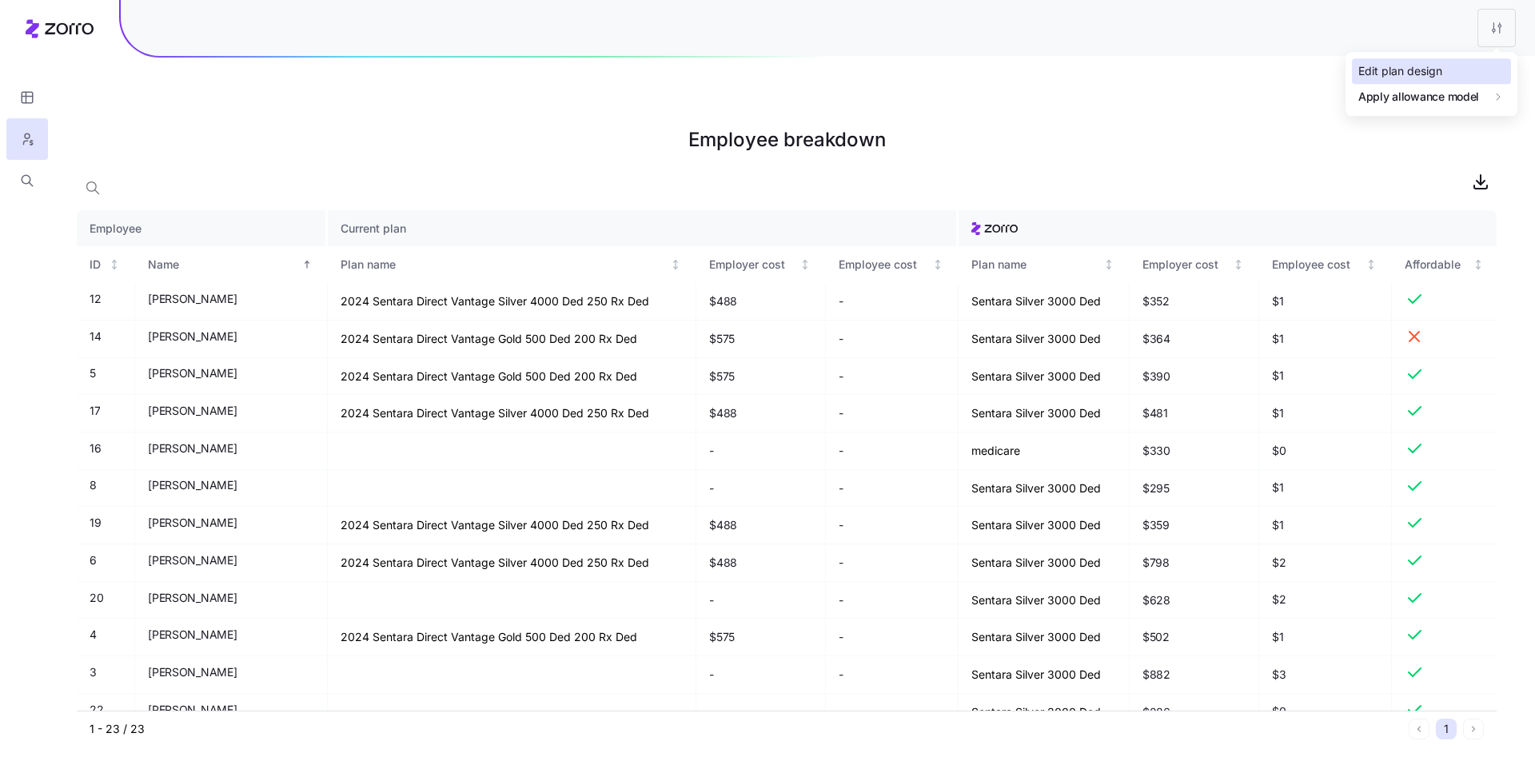
click at [1437, 63] on div "Edit plan design" at bounding box center [1400, 71] width 84 height 18
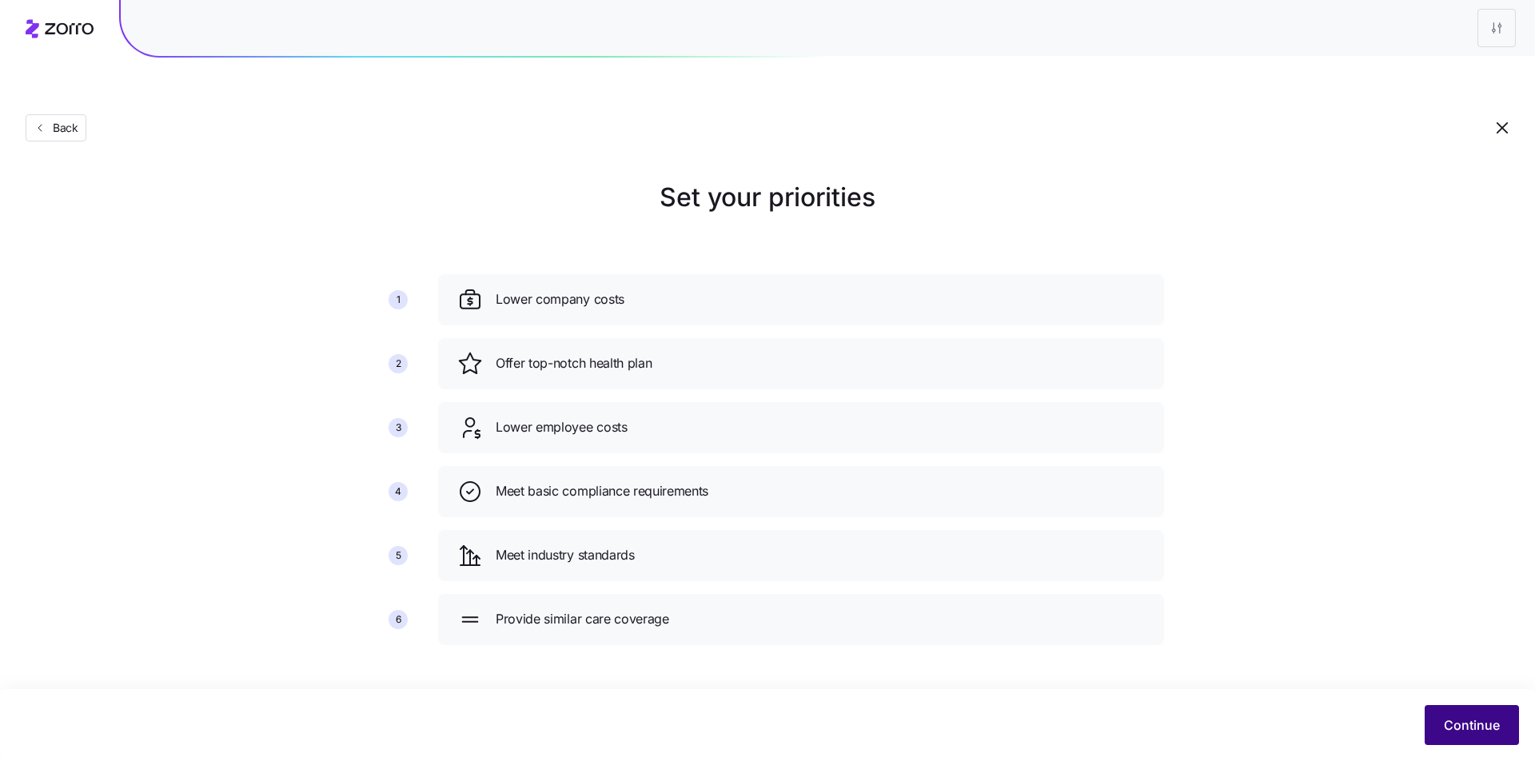
click at [1469, 725] on span "Continue" at bounding box center [1471, 724] width 56 height 19
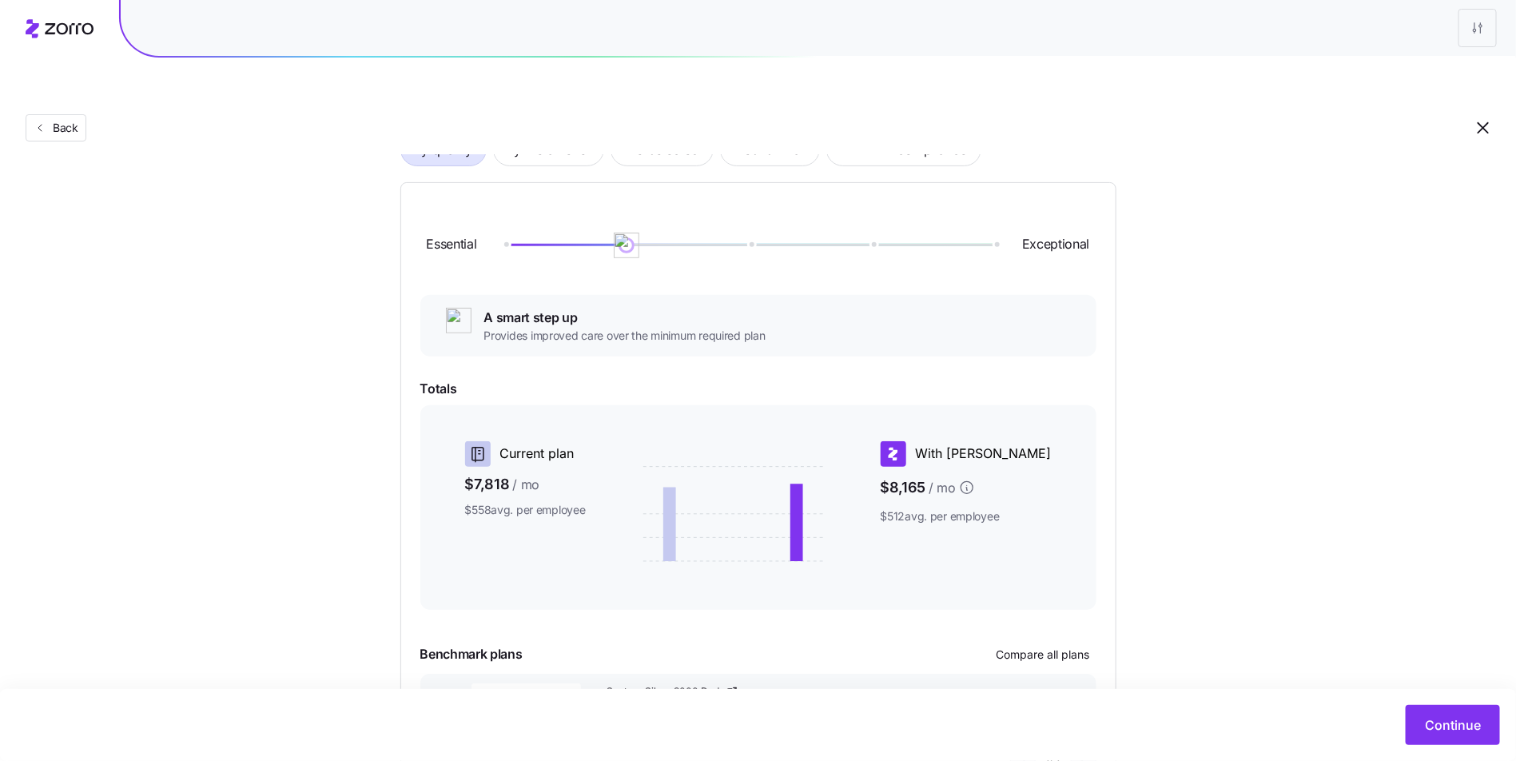
scroll to position [233, 0]
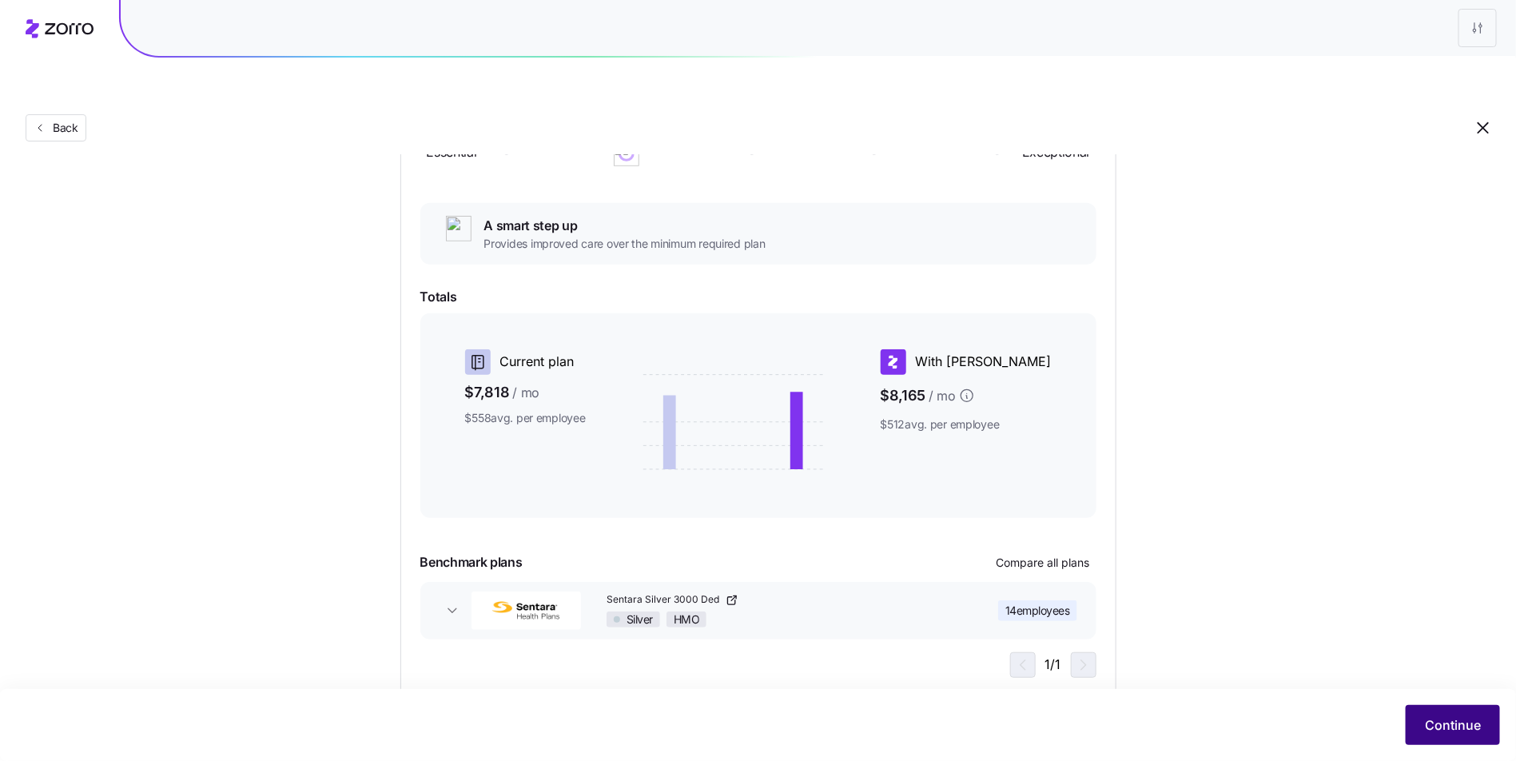
click at [1435, 715] on button "Continue" at bounding box center [1453, 725] width 94 height 40
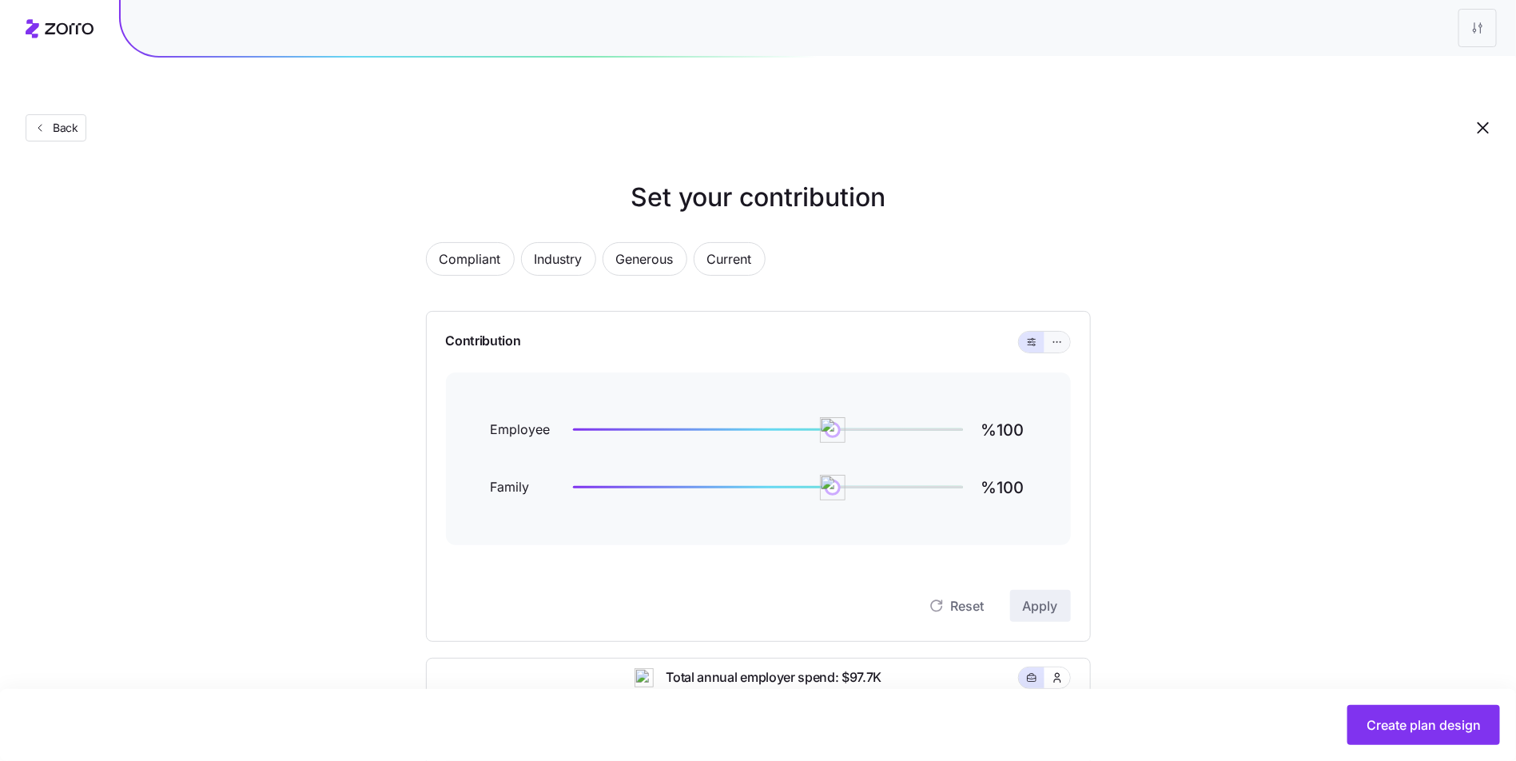
click at [1045, 332] on button "button" at bounding box center [1058, 342] width 26 height 21
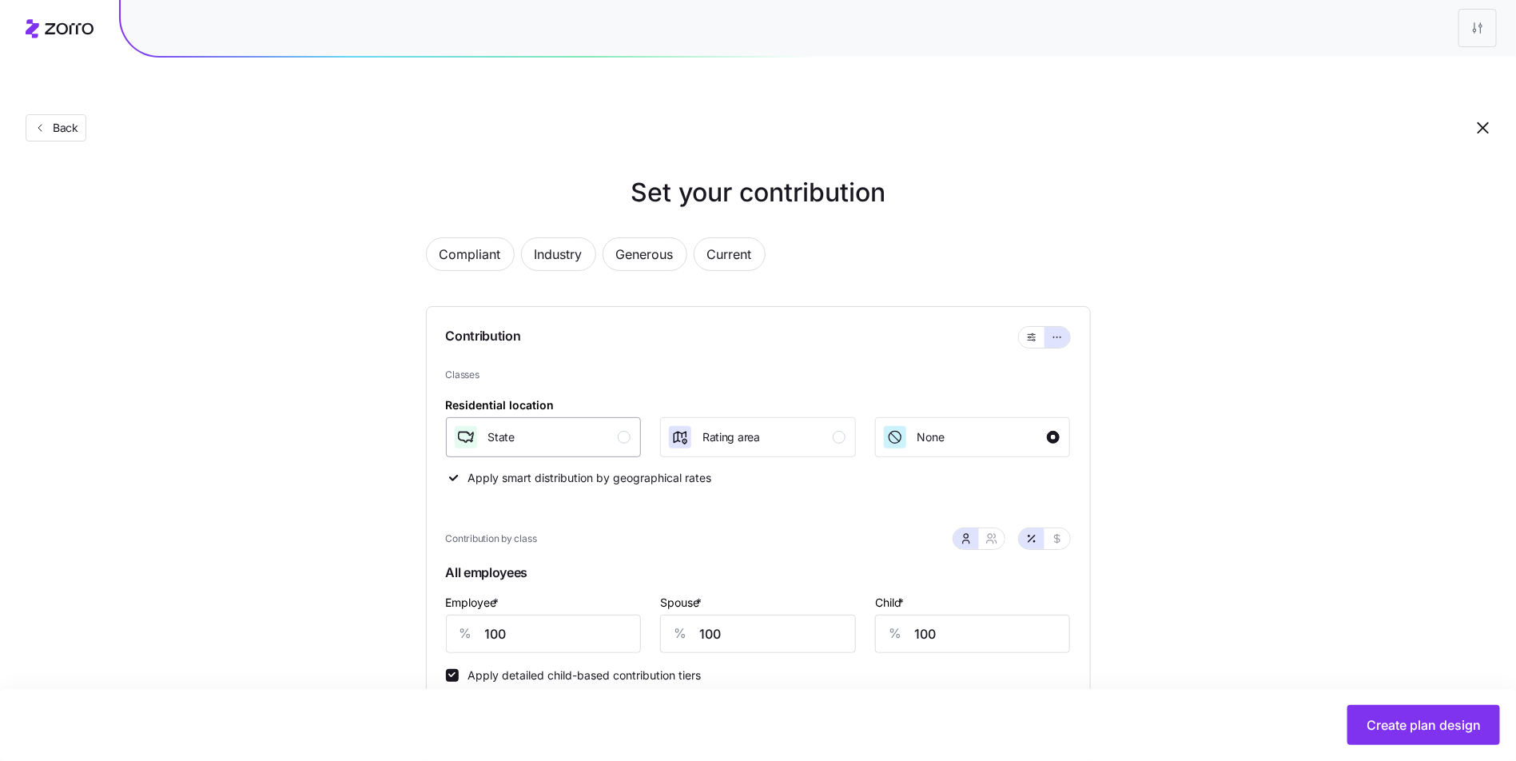
click at [572, 424] on div "State" at bounding box center [542, 437] width 178 height 26
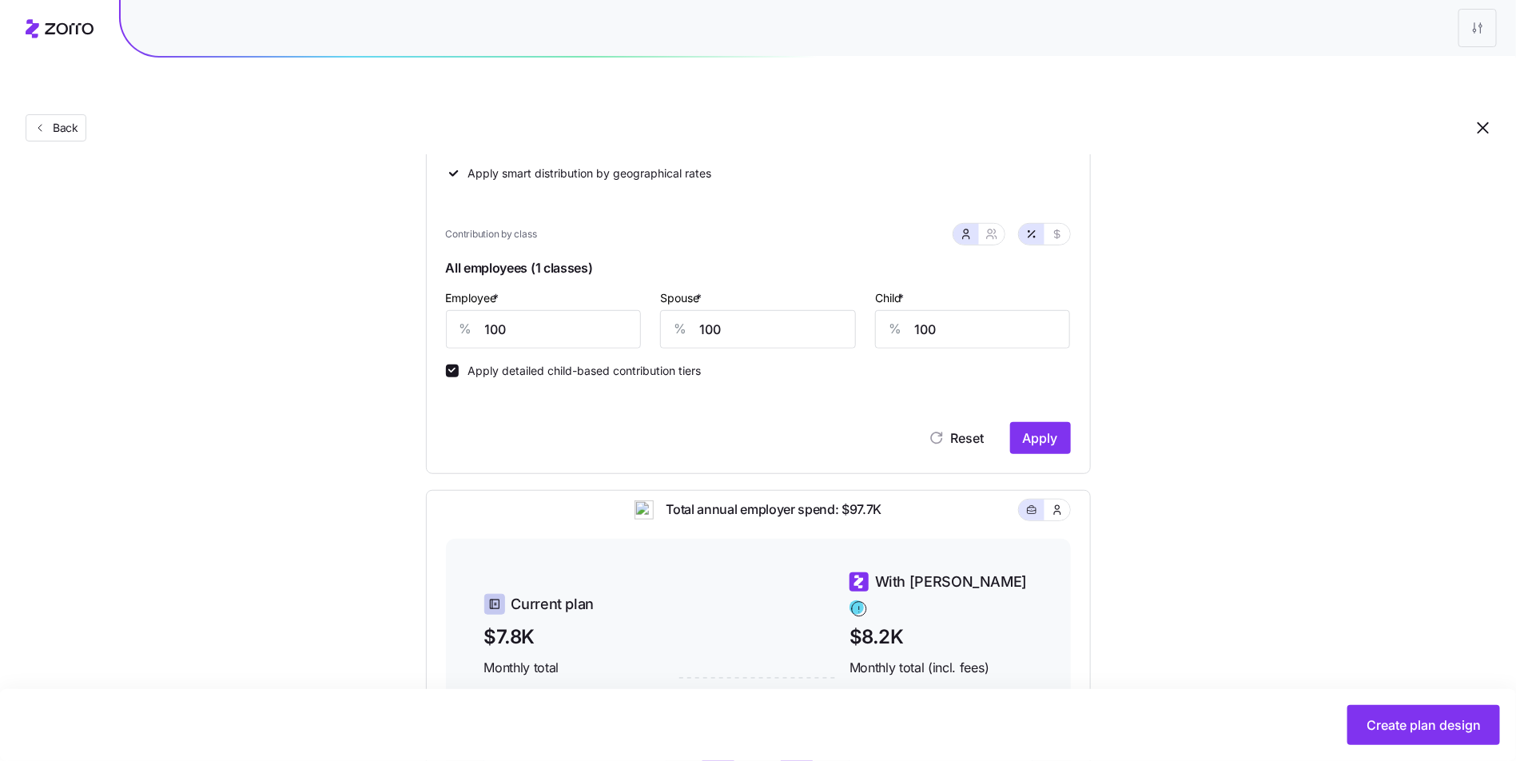
scroll to position [573, 0]
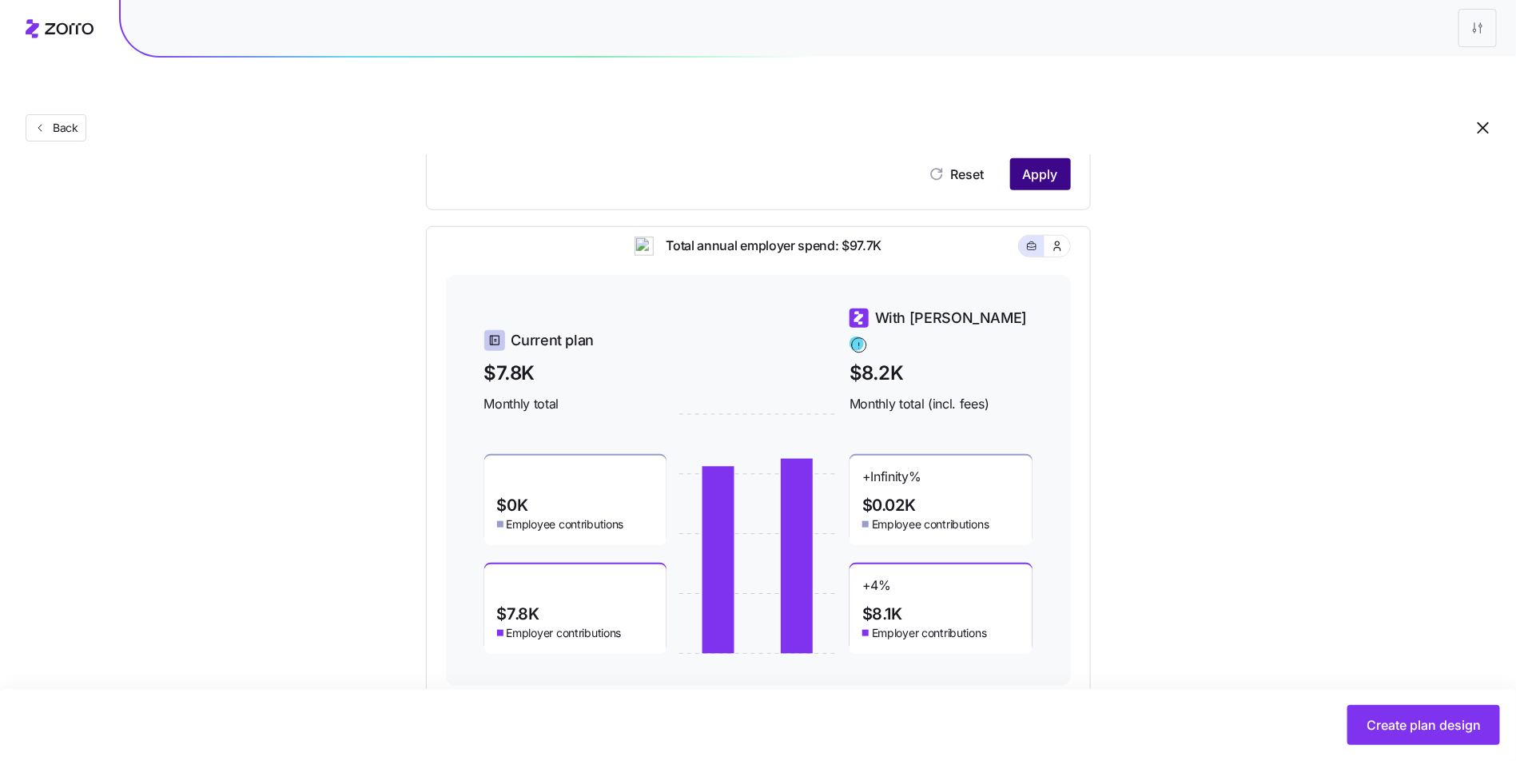
click at [1043, 165] on span "Apply" at bounding box center [1040, 174] width 35 height 19
click at [1412, 715] on button "Create plan design" at bounding box center [1424, 725] width 153 height 40
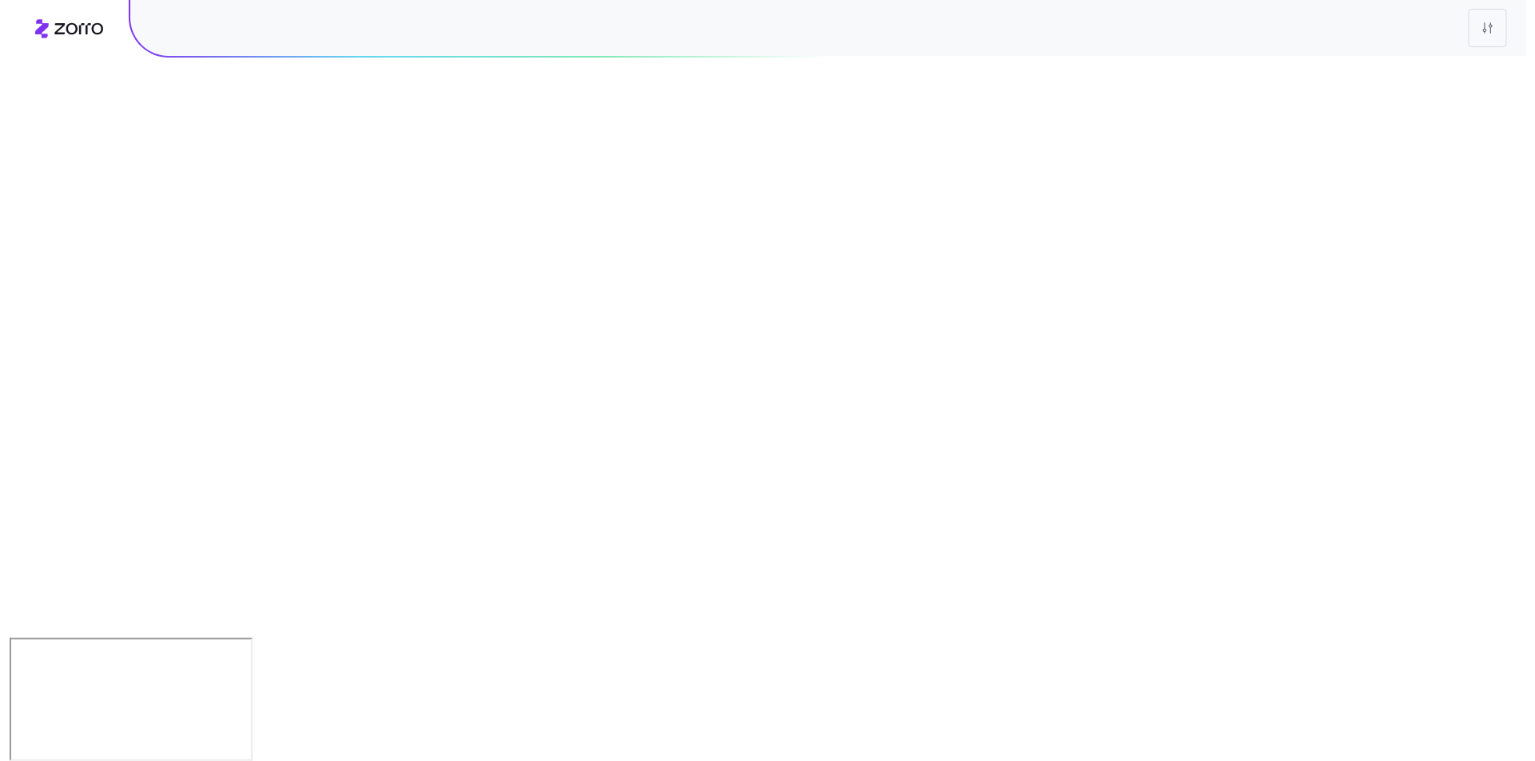
scroll to position [0, 0]
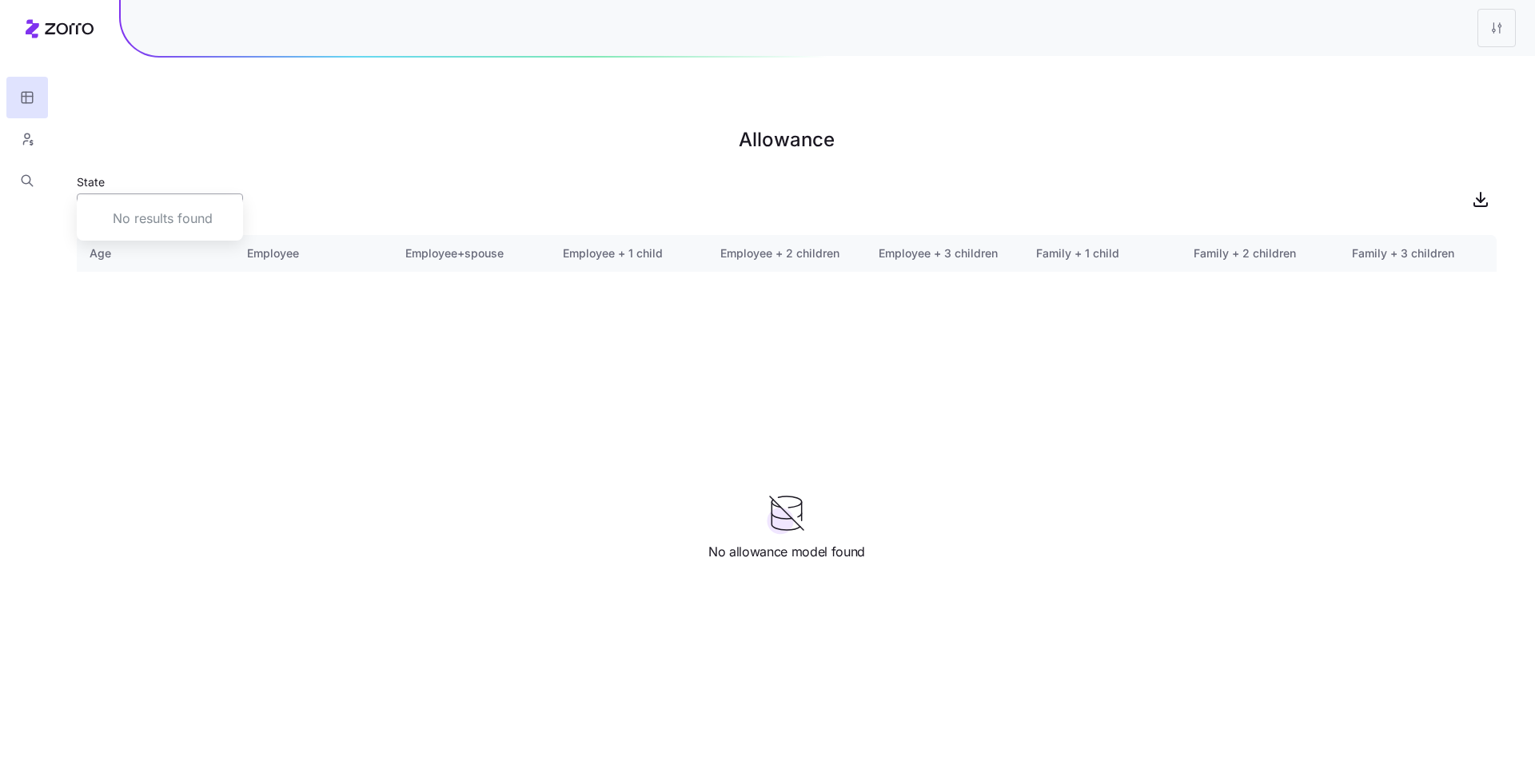
click at [158, 193] on input "All states" at bounding box center [160, 209] width 166 height 32
click at [247, 126] on main "Allowance State Age Employee Employee+spouse Employee + 1 child Employee + 2 ch…" at bounding box center [767, 418] width 1535 height 761
click at [38, 124] on button "button" at bounding box center [27, 139] width 42 height 42
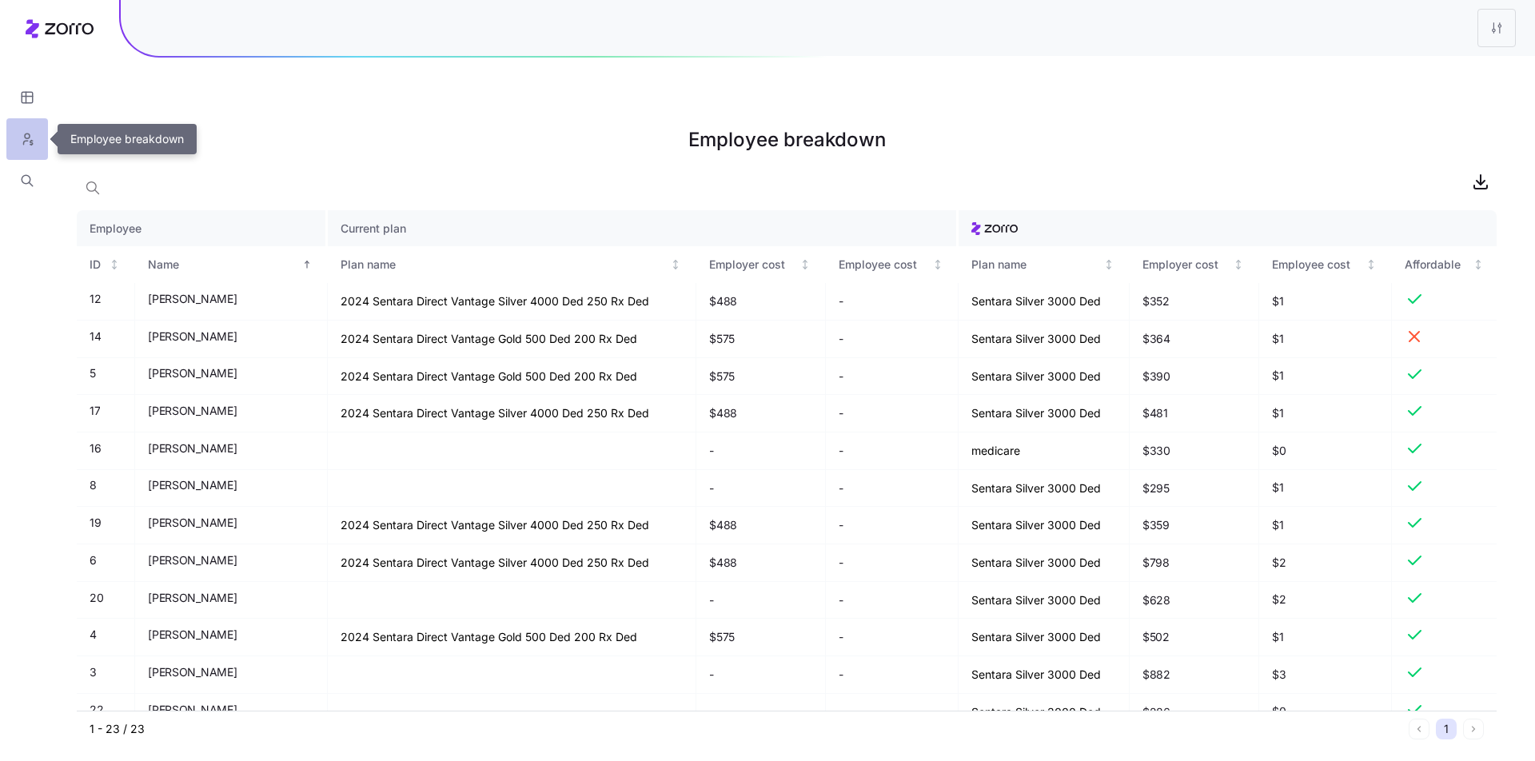
click at [34, 127] on button "button" at bounding box center [27, 139] width 42 height 42
click at [37, 109] on button "button" at bounding box center [27, 98] width 42 height 42
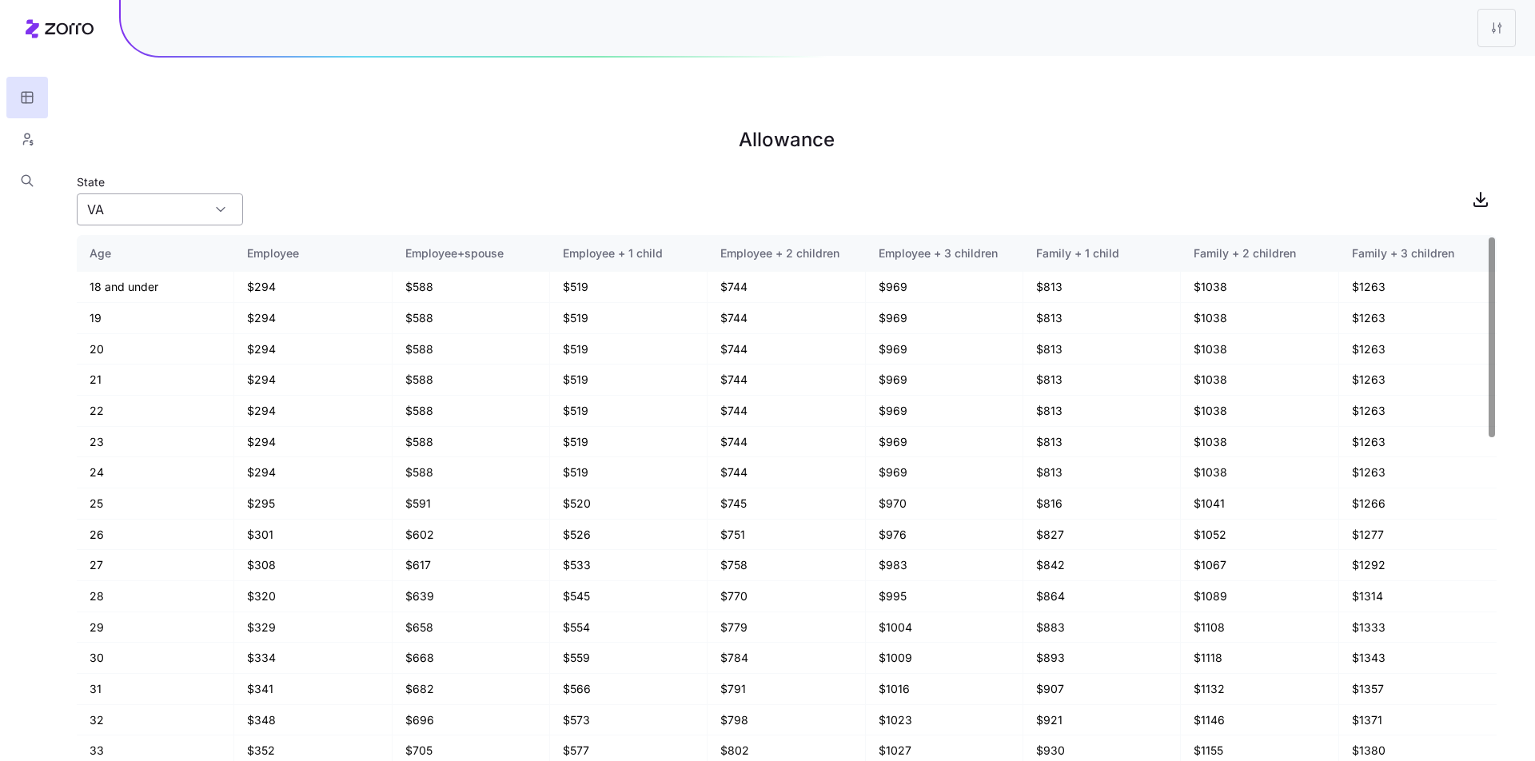
click at [194, 193] on input "VA" at bounding box center [160, 209] width 166 height 32
click at [376, 172] on div "State VA" at bounding box center [786, 199] width 1419 height 54
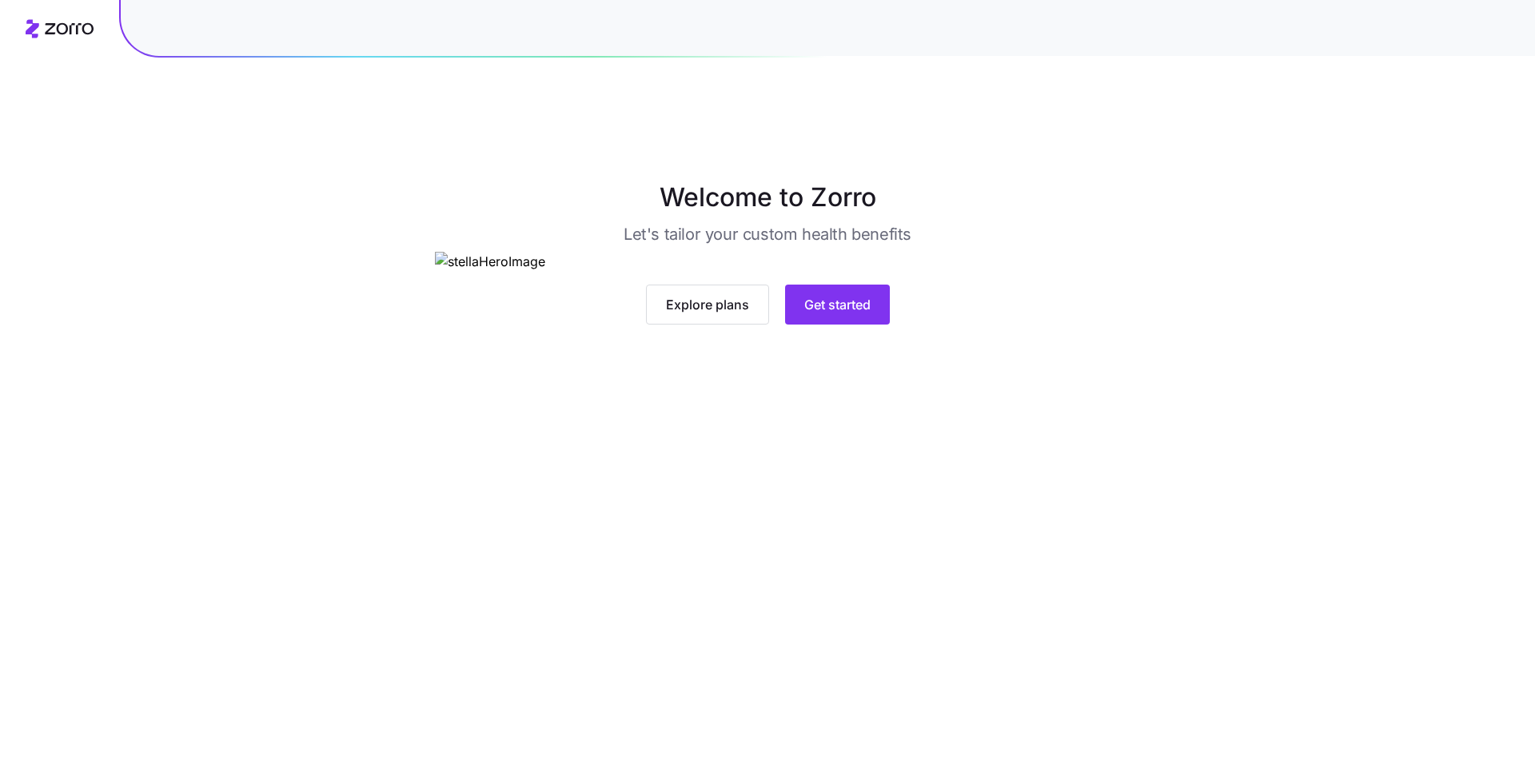
click at [776, 324] on div "Explore plans Get started" at bounding box center [768, 305] width 666 height 40
click at [829, 314] on span "Get started" at bounding box center [837, 304] width 66 height 19
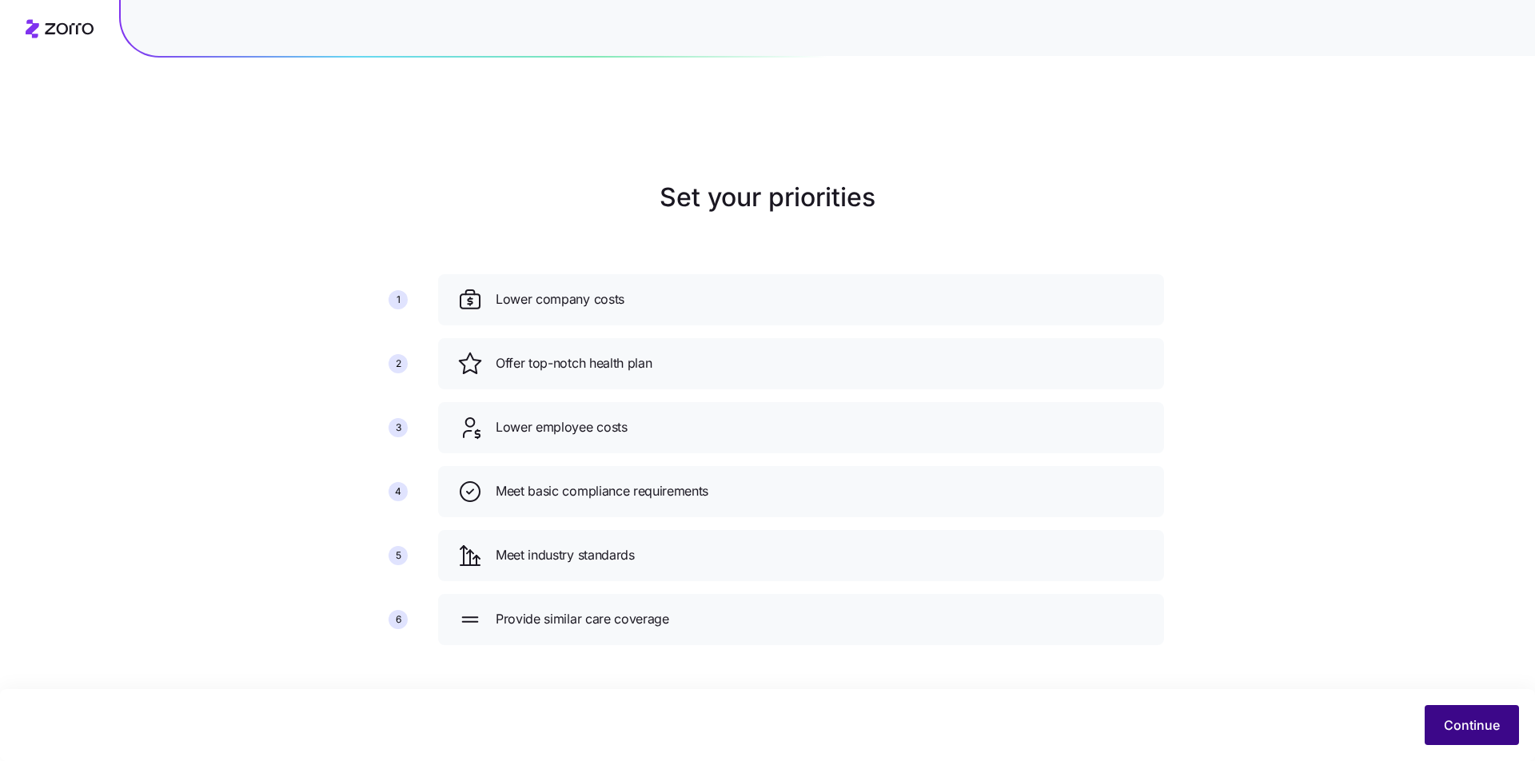
click at [1451, 731] on span "Continue" at bounding box center [1471, 724] width 56 height 19
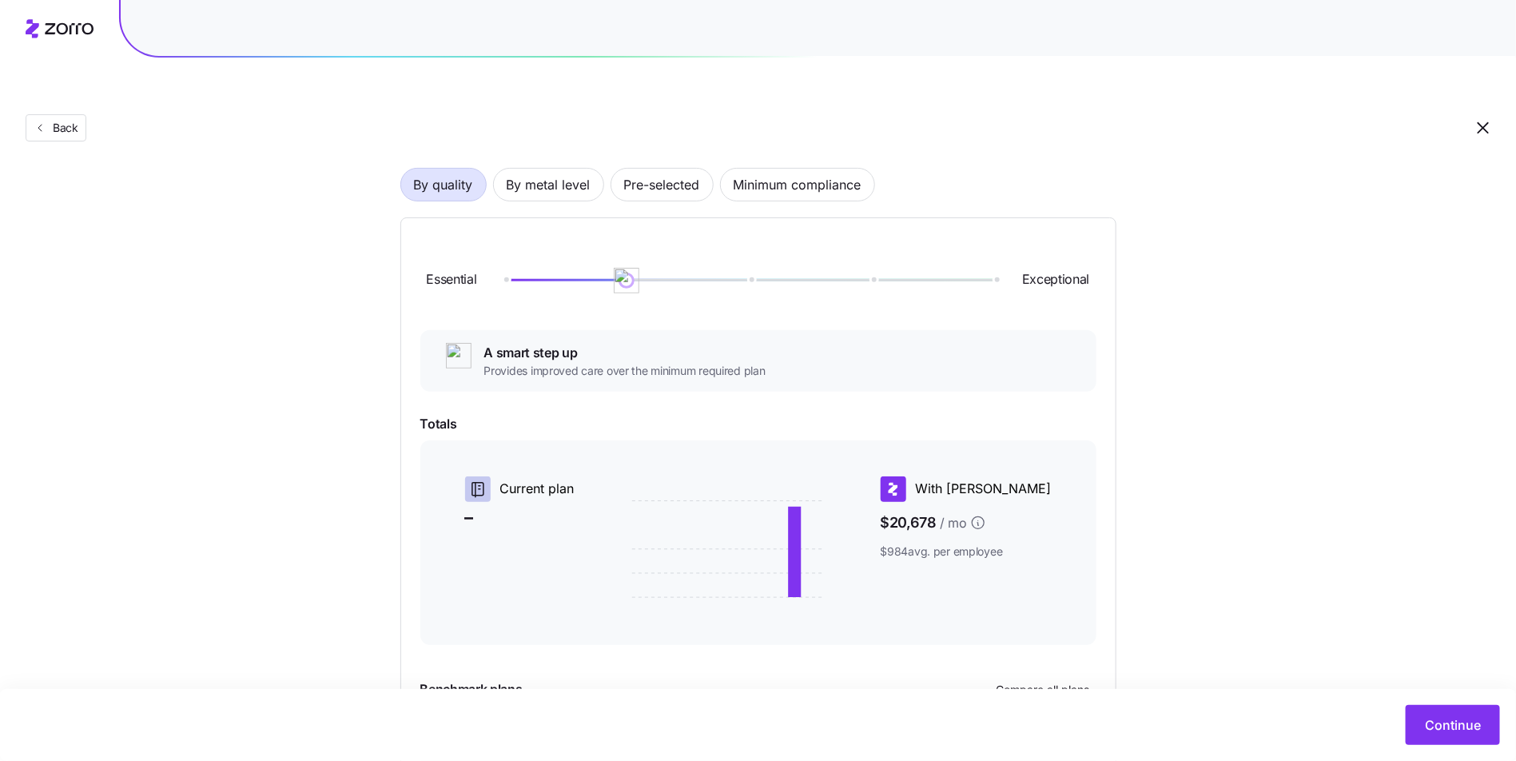
scroll to position [233, 0]
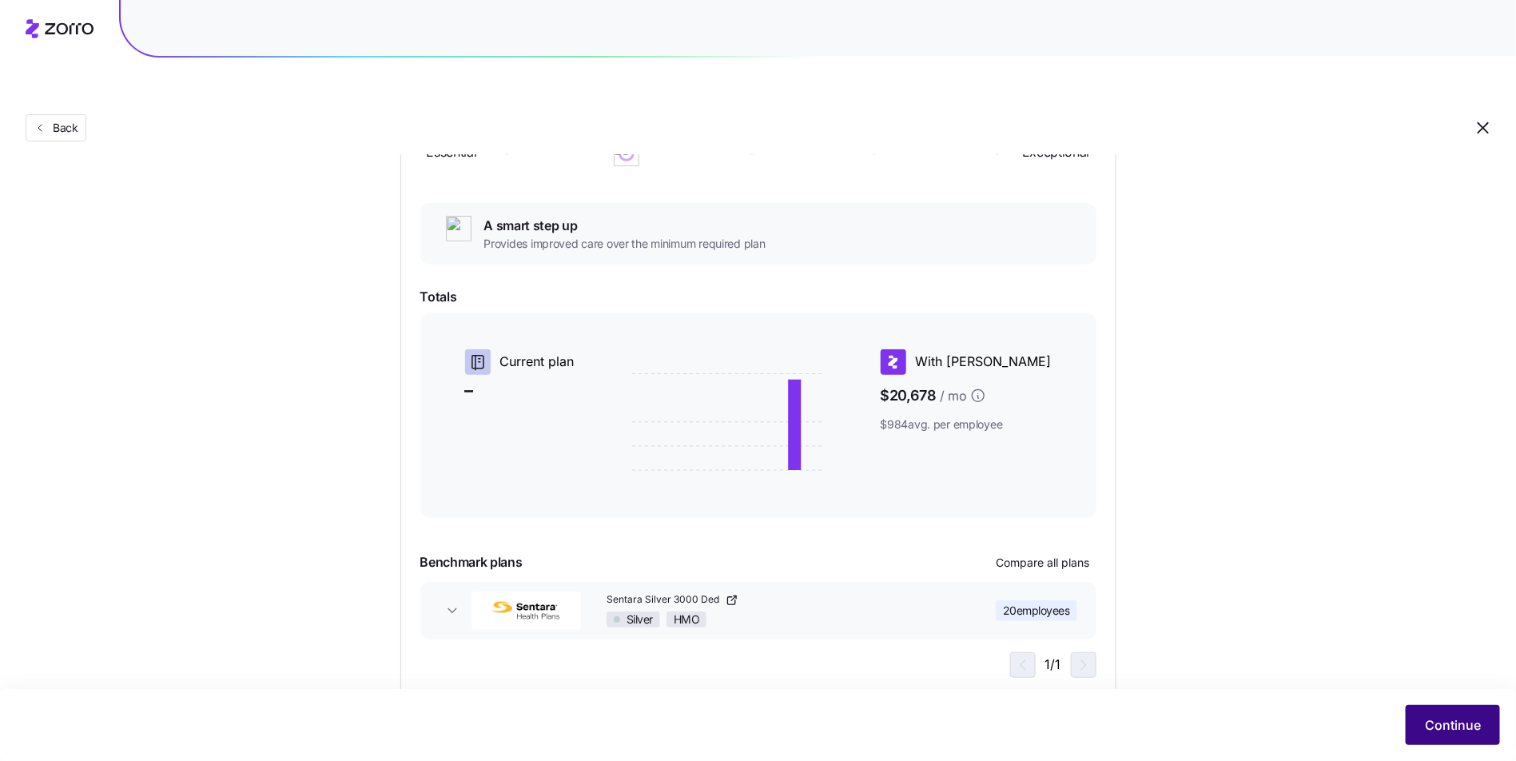
click at [1436, 718] on span "Continue" at bounding box center [1453, 724] width 56 height 19
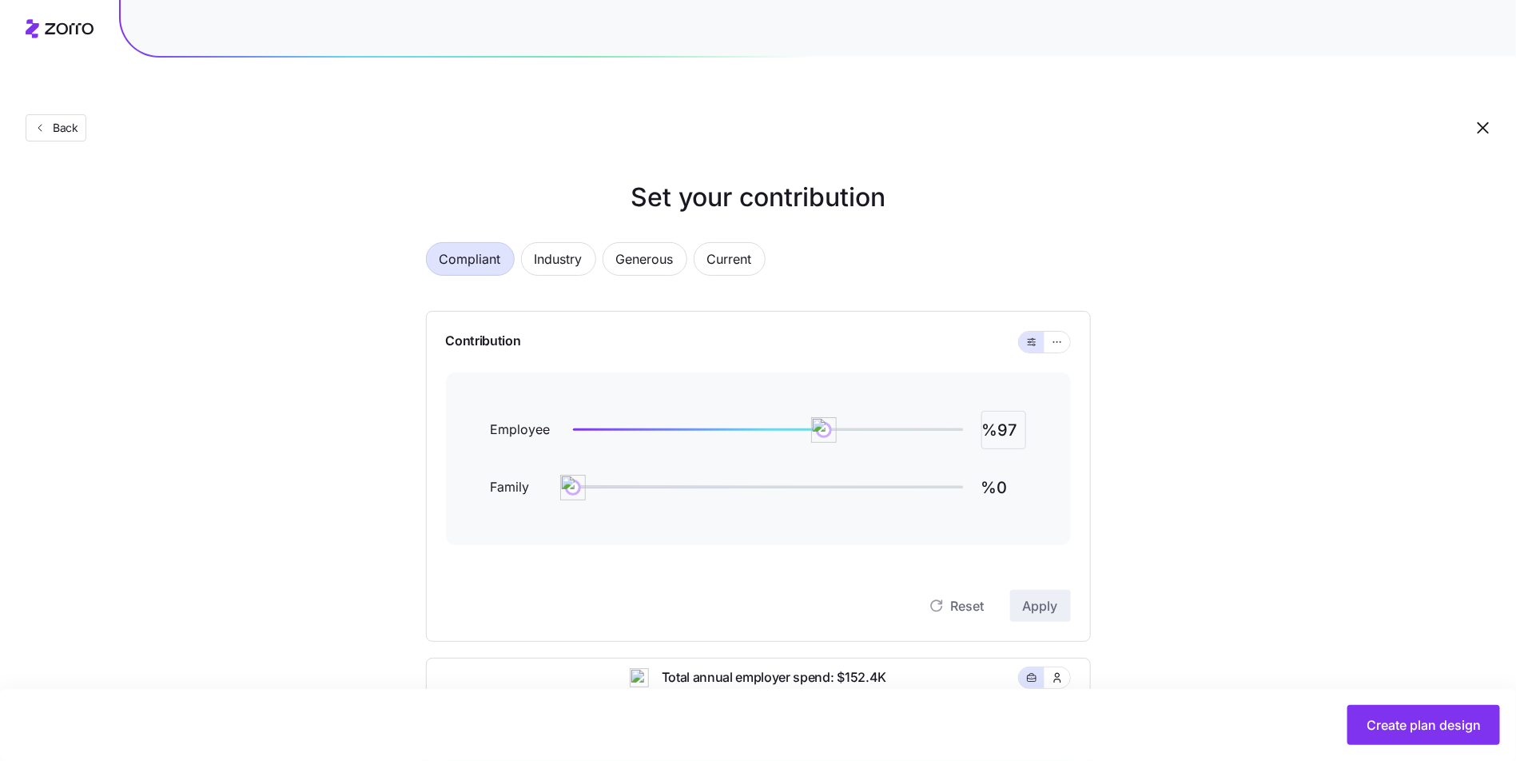
click at [1025, 411] on input "%97" at bounding box center [1003, 430] width 45 height 38
click at [1021, 411] on input "%97" at bounding box center [1003, 430] width 45 height 38
click at [1019, 411] on input "%97" at bounding box center [1003, 430] width 45 height 38
type input "%75"
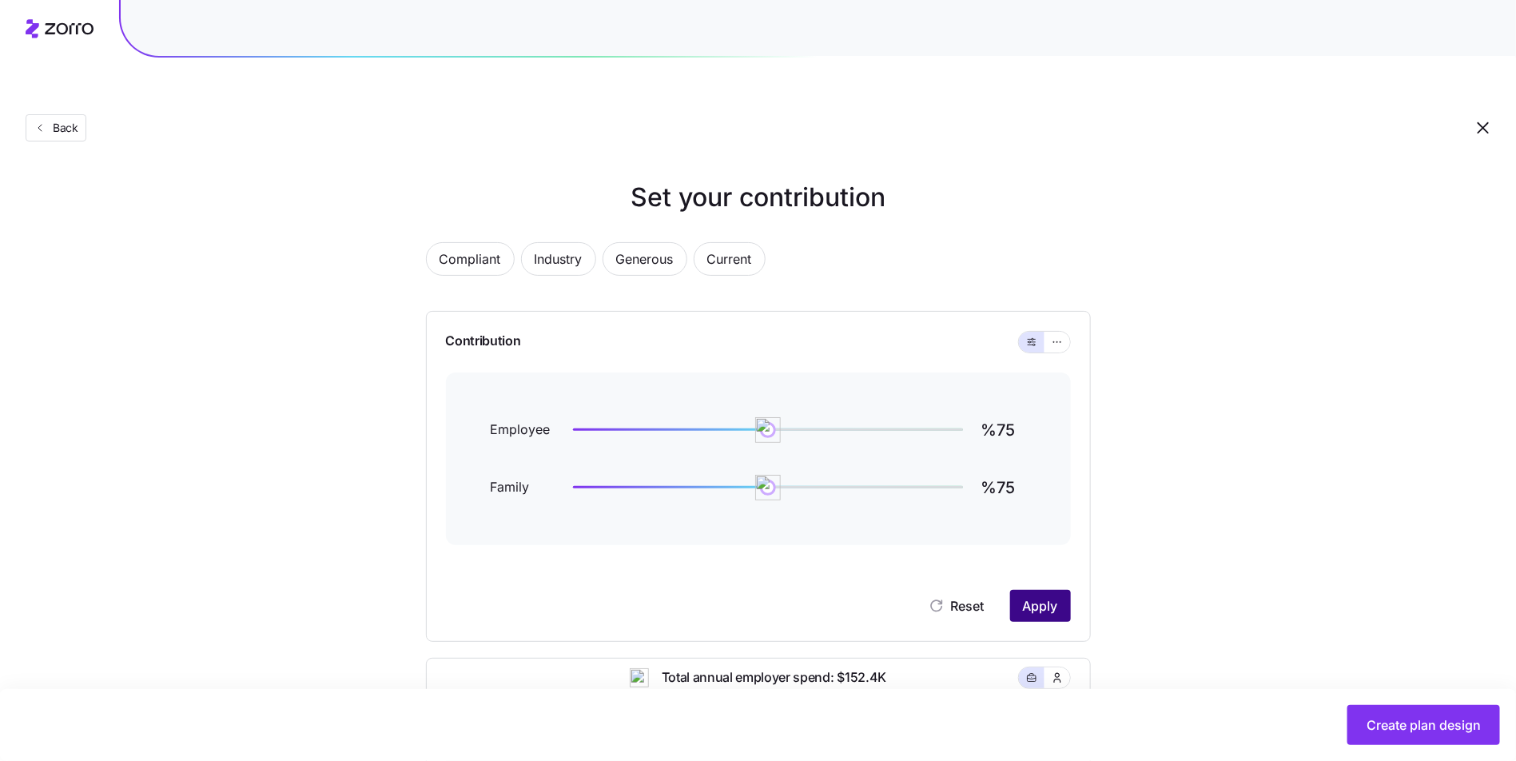
click at [1054, 596] on span "Apply" at bounding box center [1040, 605] width 35 height 19
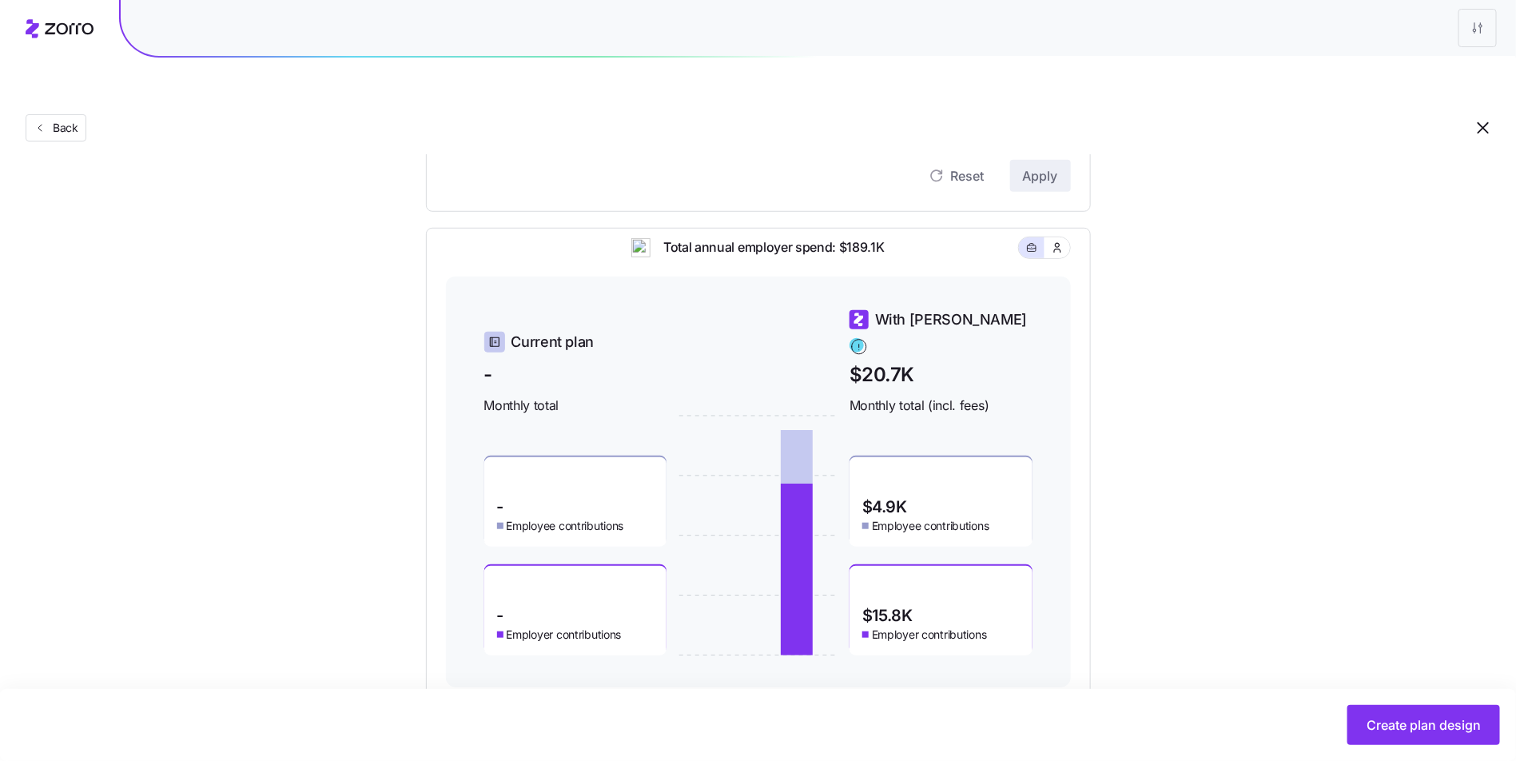
scroll to position [431, 0]
click at [1379, 724] on span "Create plan design" at bounding box center [1424, 724] width 114 height 19
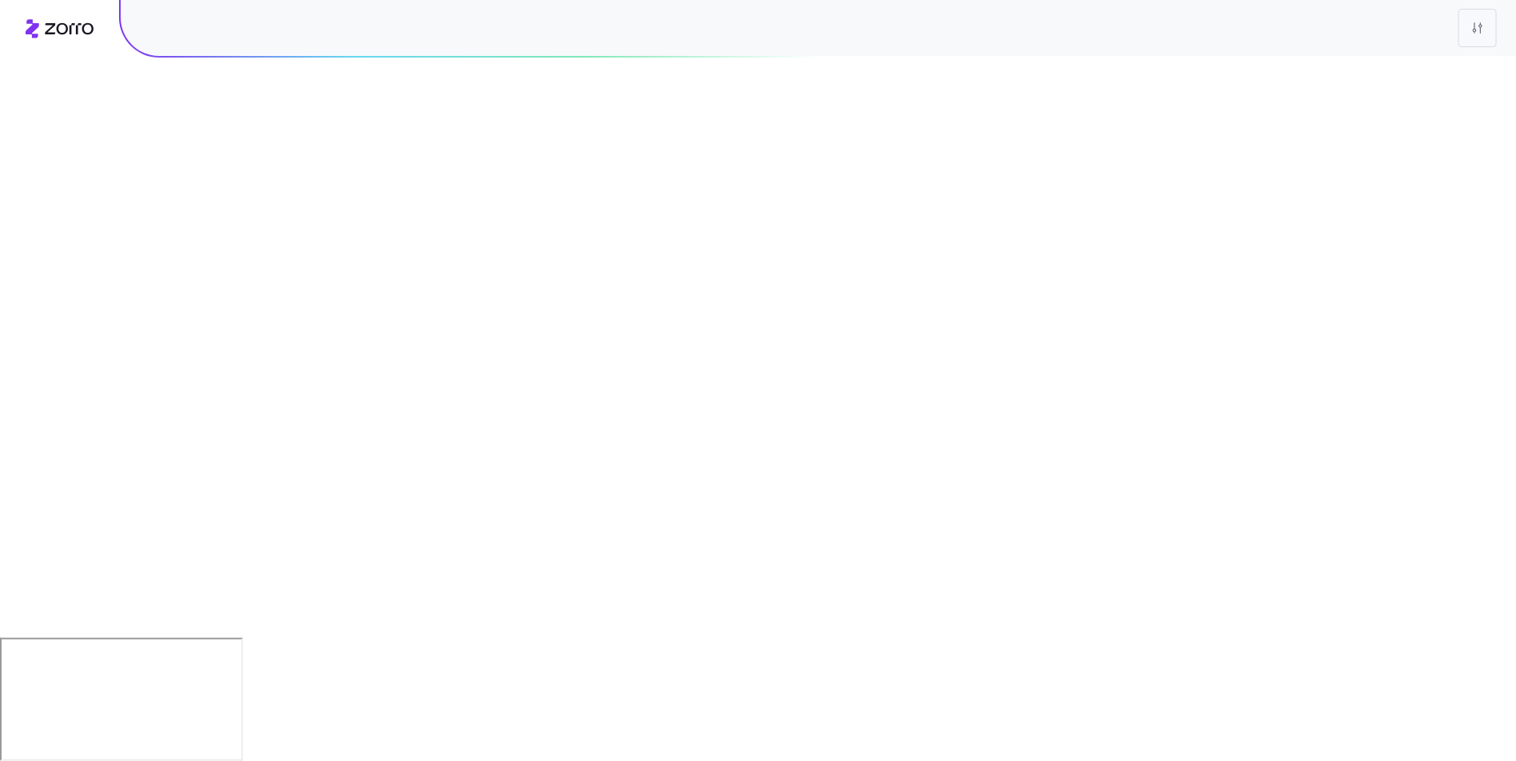
scroll to position [0, 0]
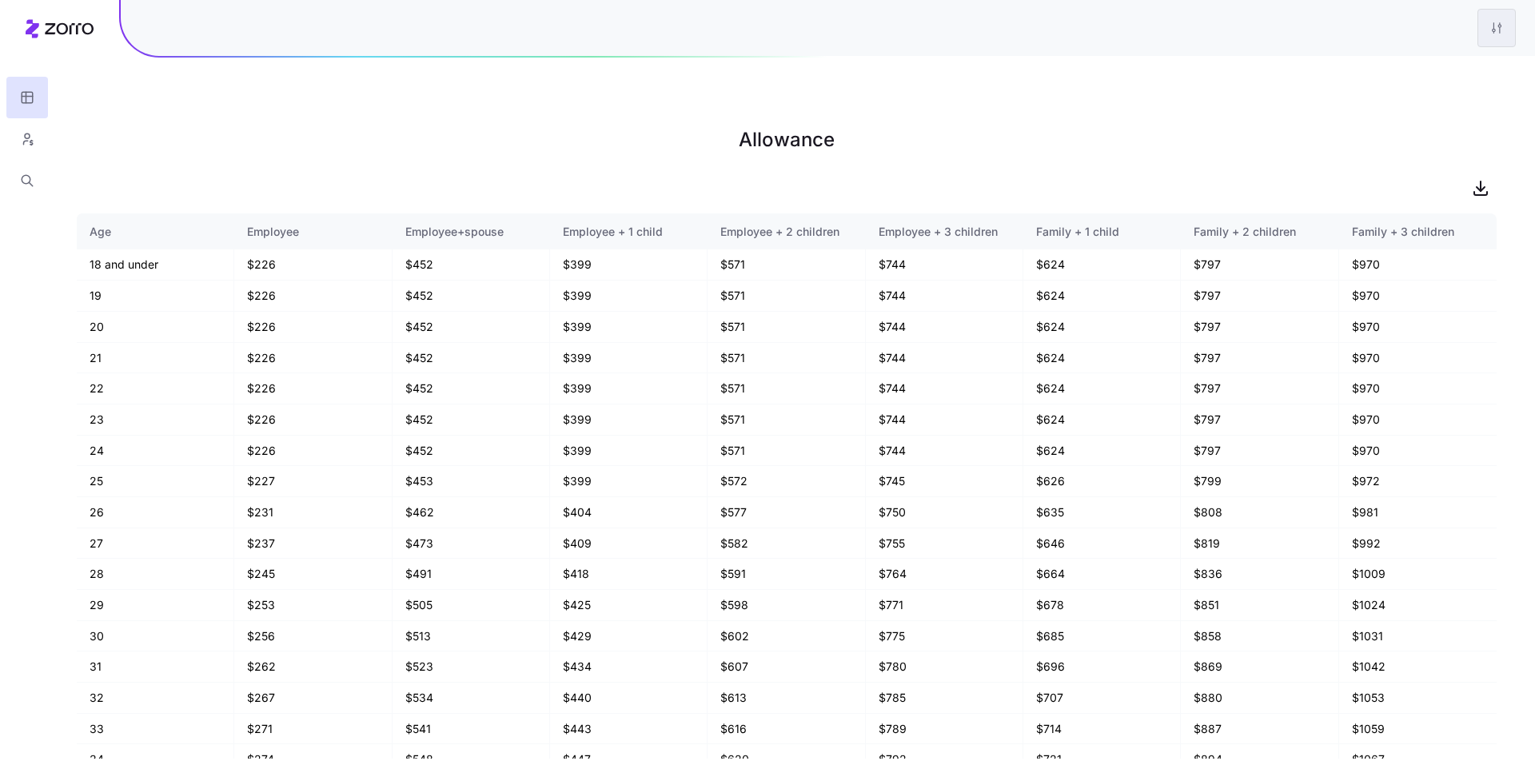
click at [1490, 46] on html "Allowance Age Employee Employee+spouse Employee + 1 child Employee + 2 children…" at bounding box center [767, 461] width 1535 height 922
click at [1443, 70] on div "Edit plan design" at bounding box center [1431, 71] width 159 height 26
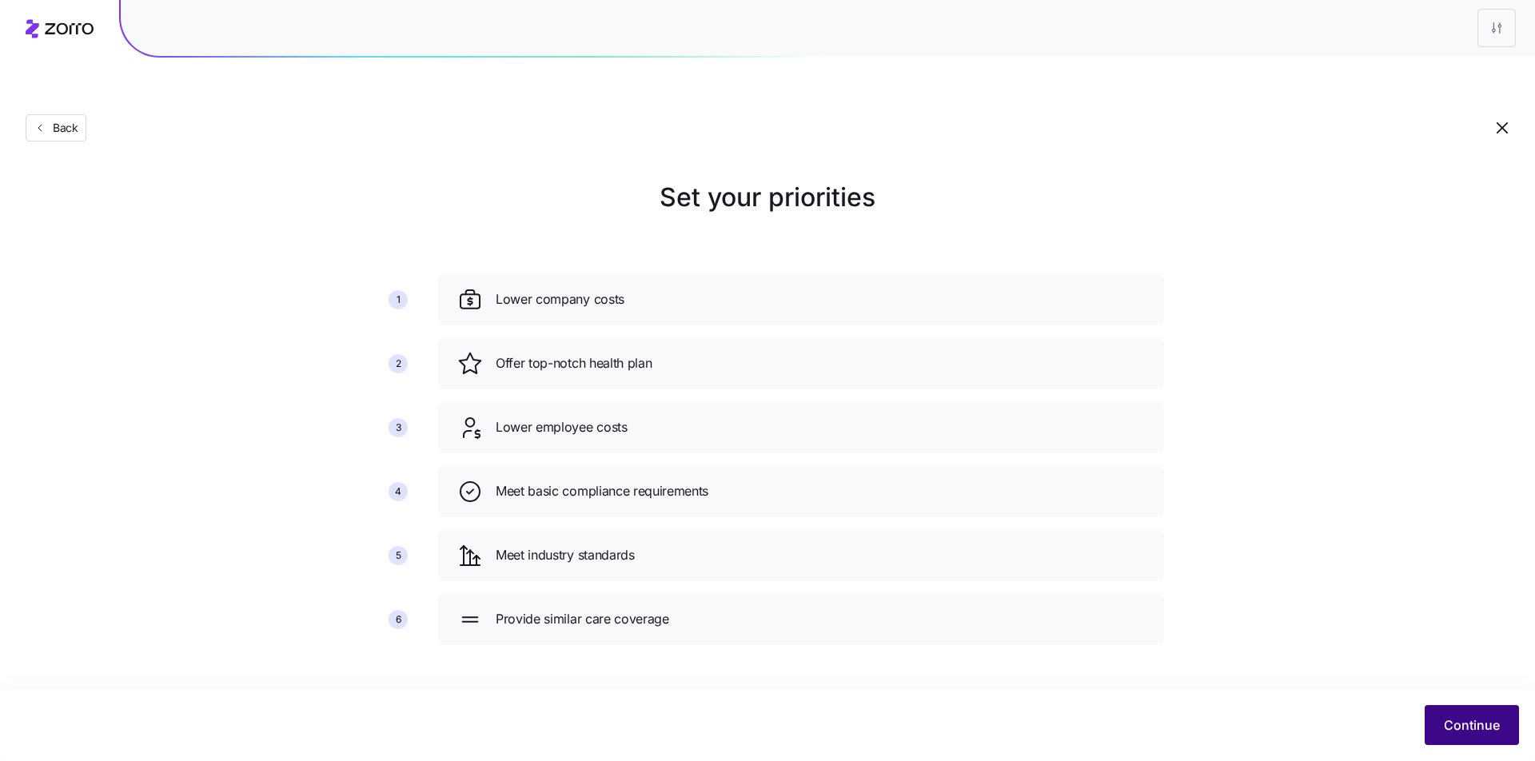
click at [1453, 710] on button "Continue" at bounding box center [1471, 725] width 94 height 40
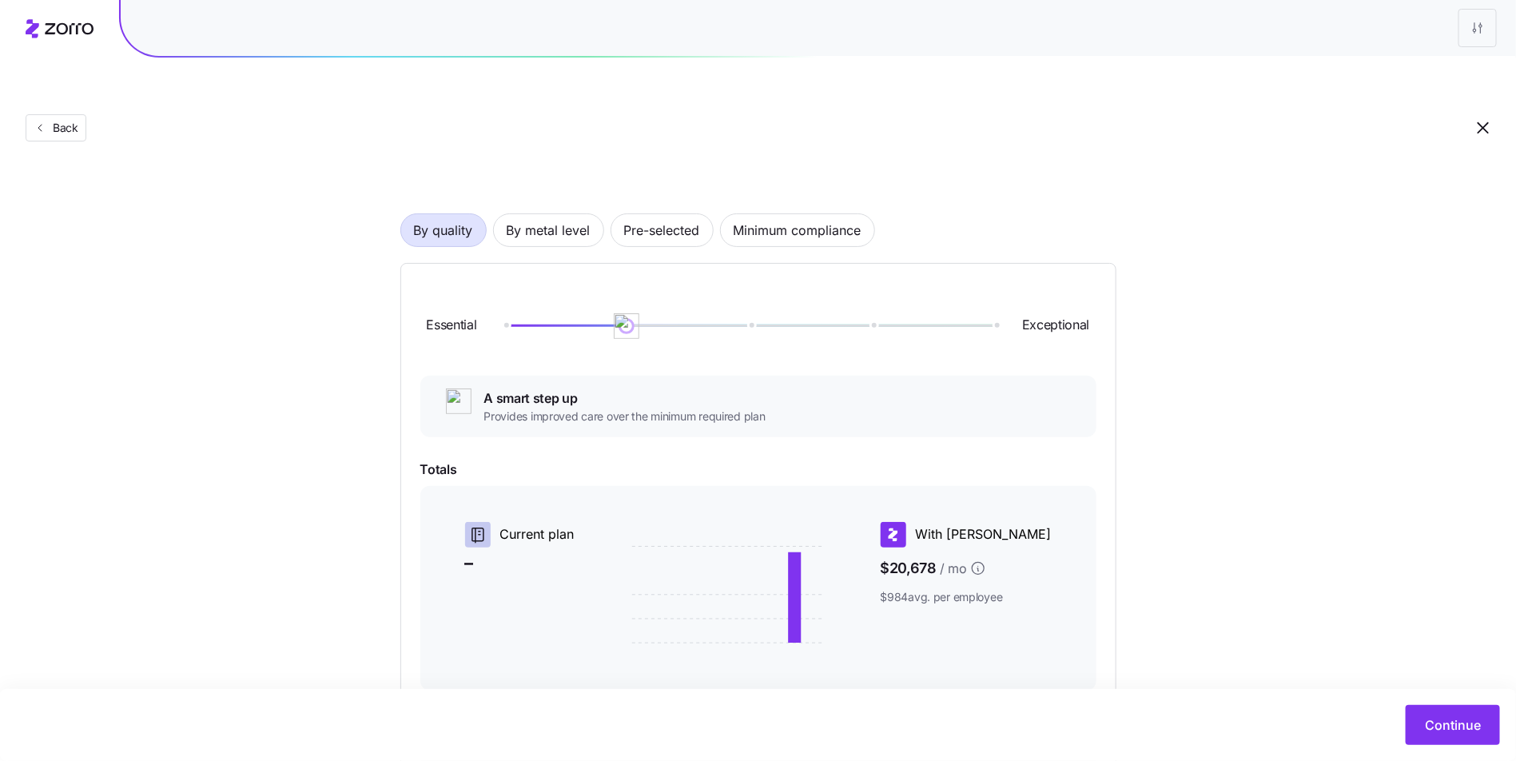
scroll to position [233, 0]
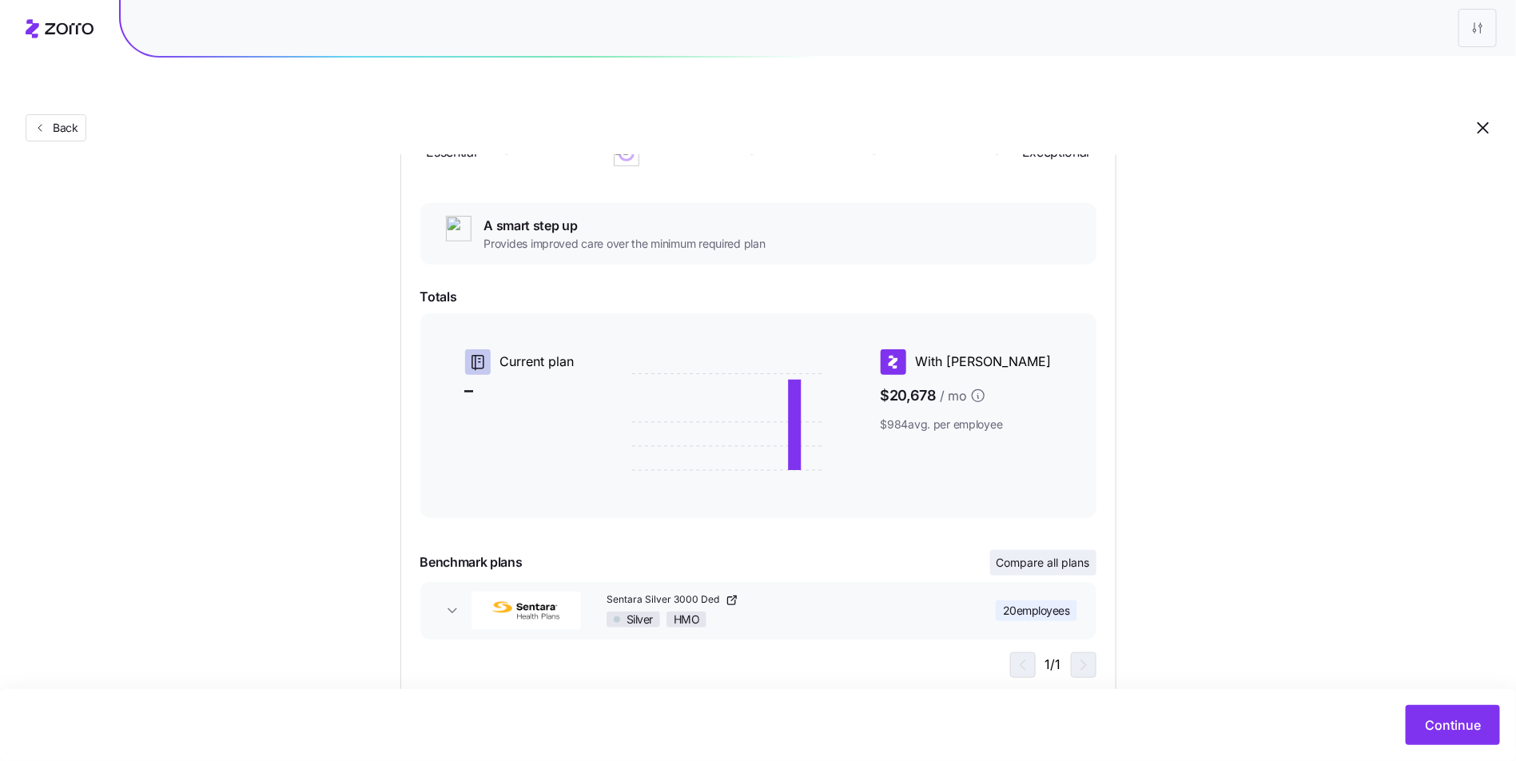
click at [1048, 555] on span "Compare all plans" at bounding box center [1044, 563] width 94 height 16
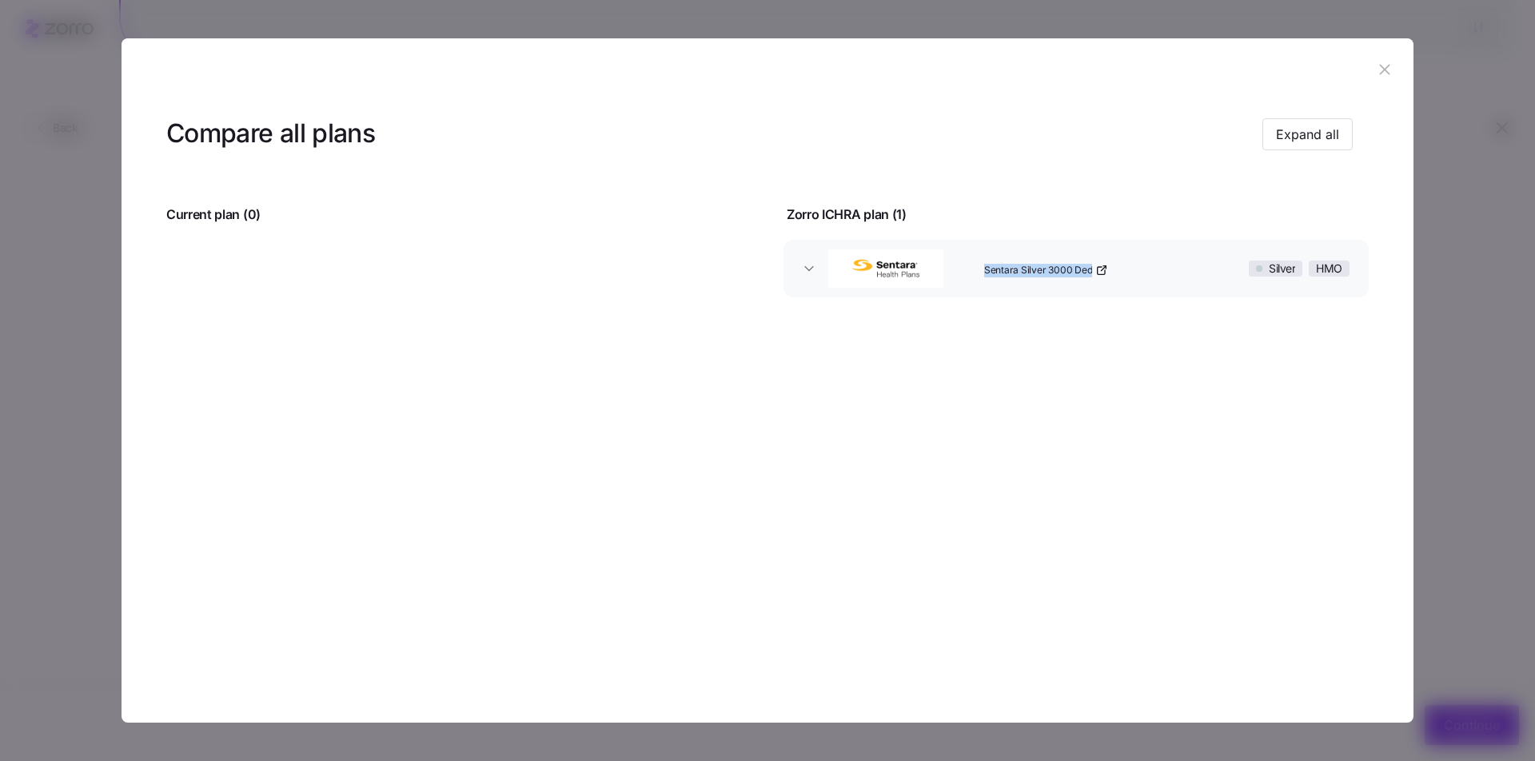
click at [1384, 71] on icon "button" at bounding box center [1384, 70] width 10 height 10
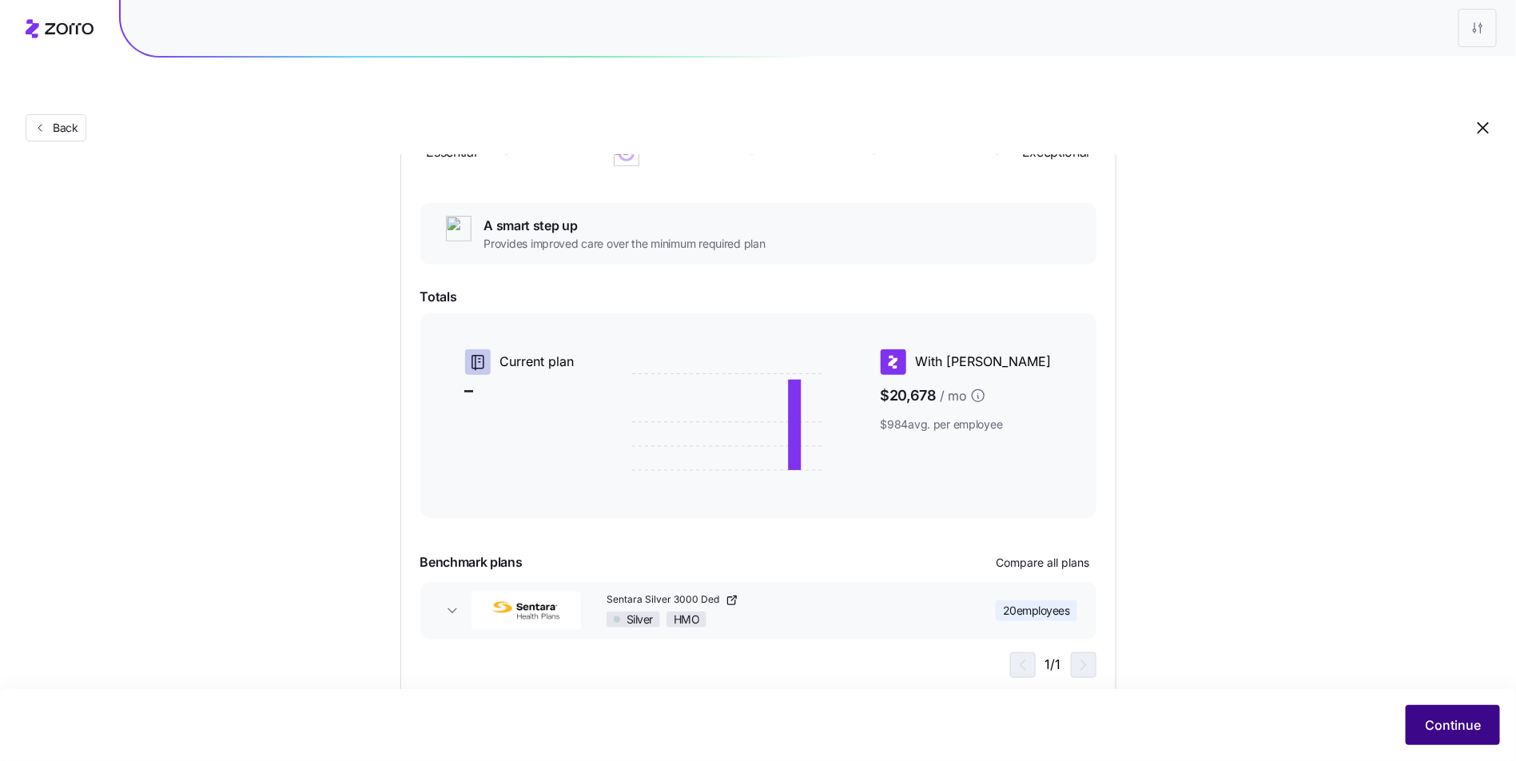
click at [1431, 714] on button "Continue" at bounding box center [1453, 725] width 94 height 40
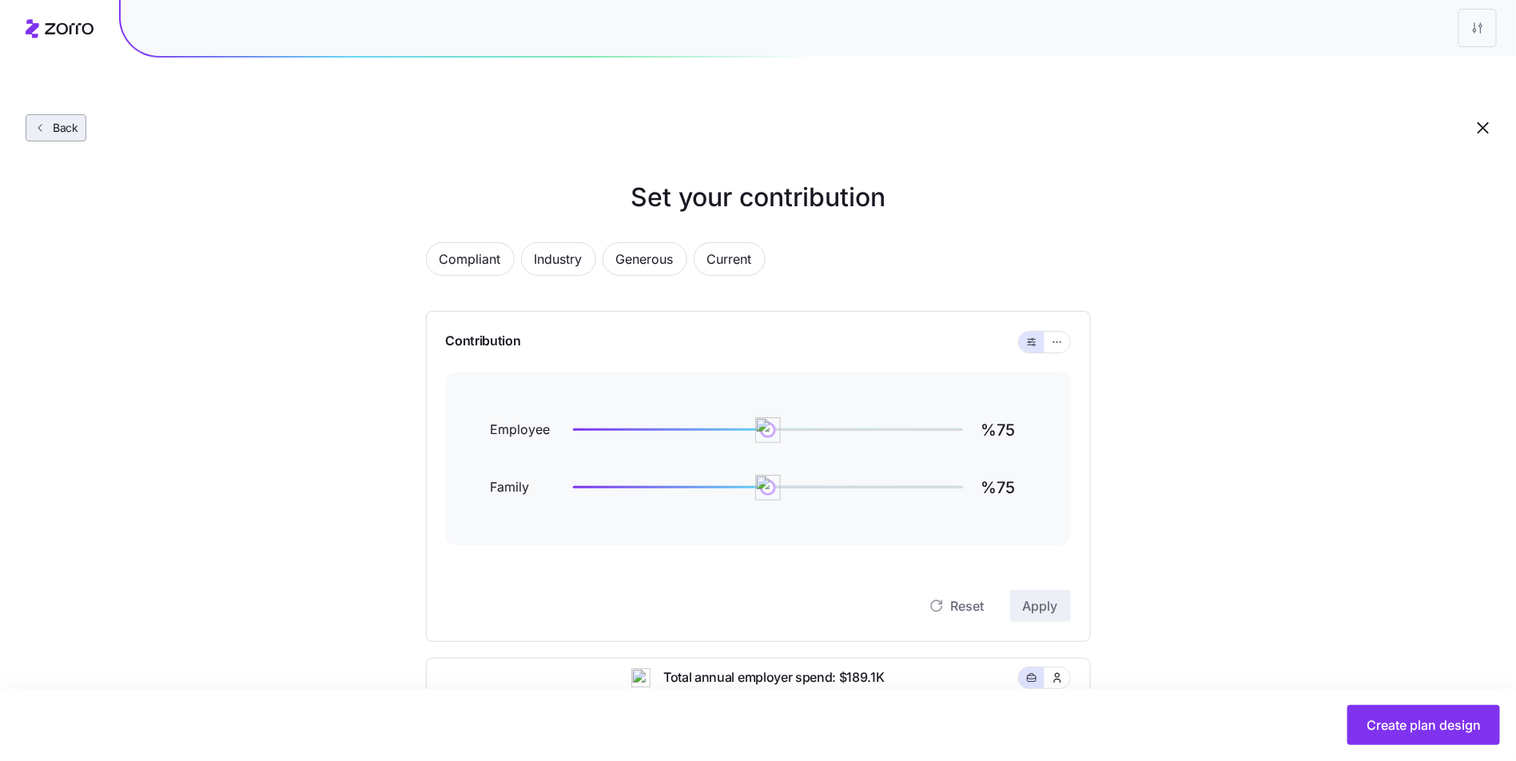
click at [63, 120] on span "Back" at bounding box center [62, 128] width 32 height 16
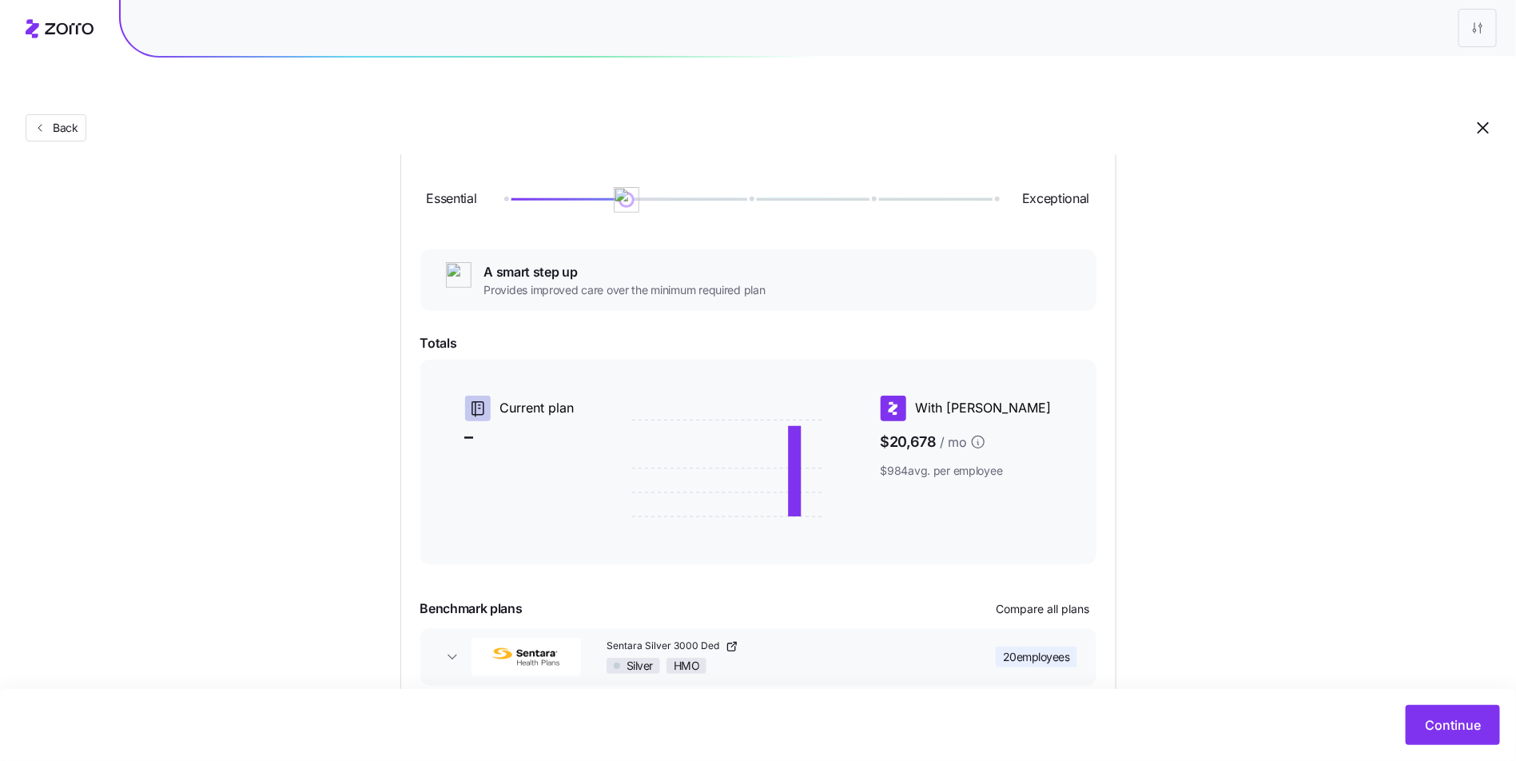
scroll to position [233, 0]
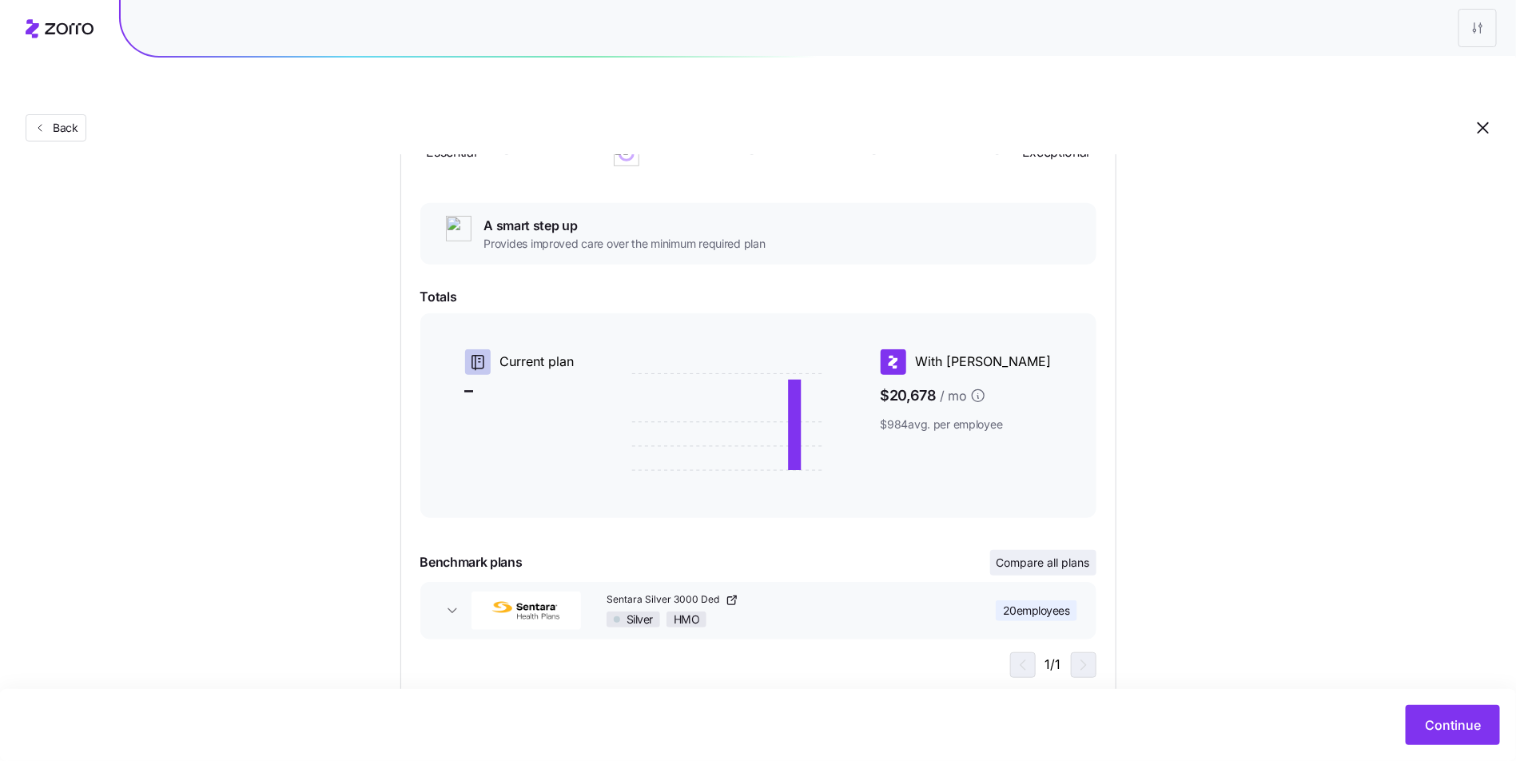
click at [1045, 555] on span "Compare all plans" at bounding box center [1044, 563] width 94 height 16
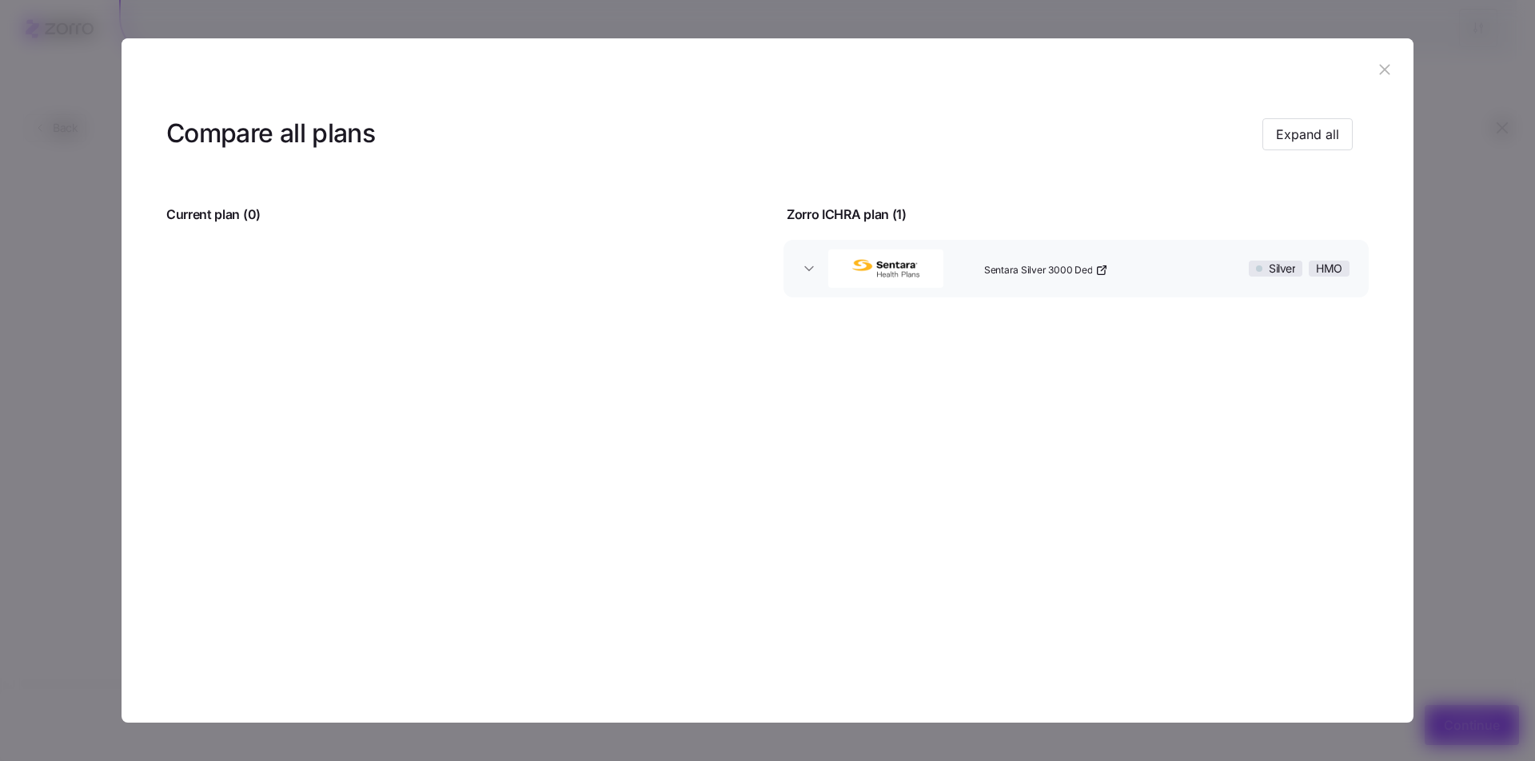
click at [1384, 71] on icon "button" at bounding box center [1384, 70] width 10 height 10
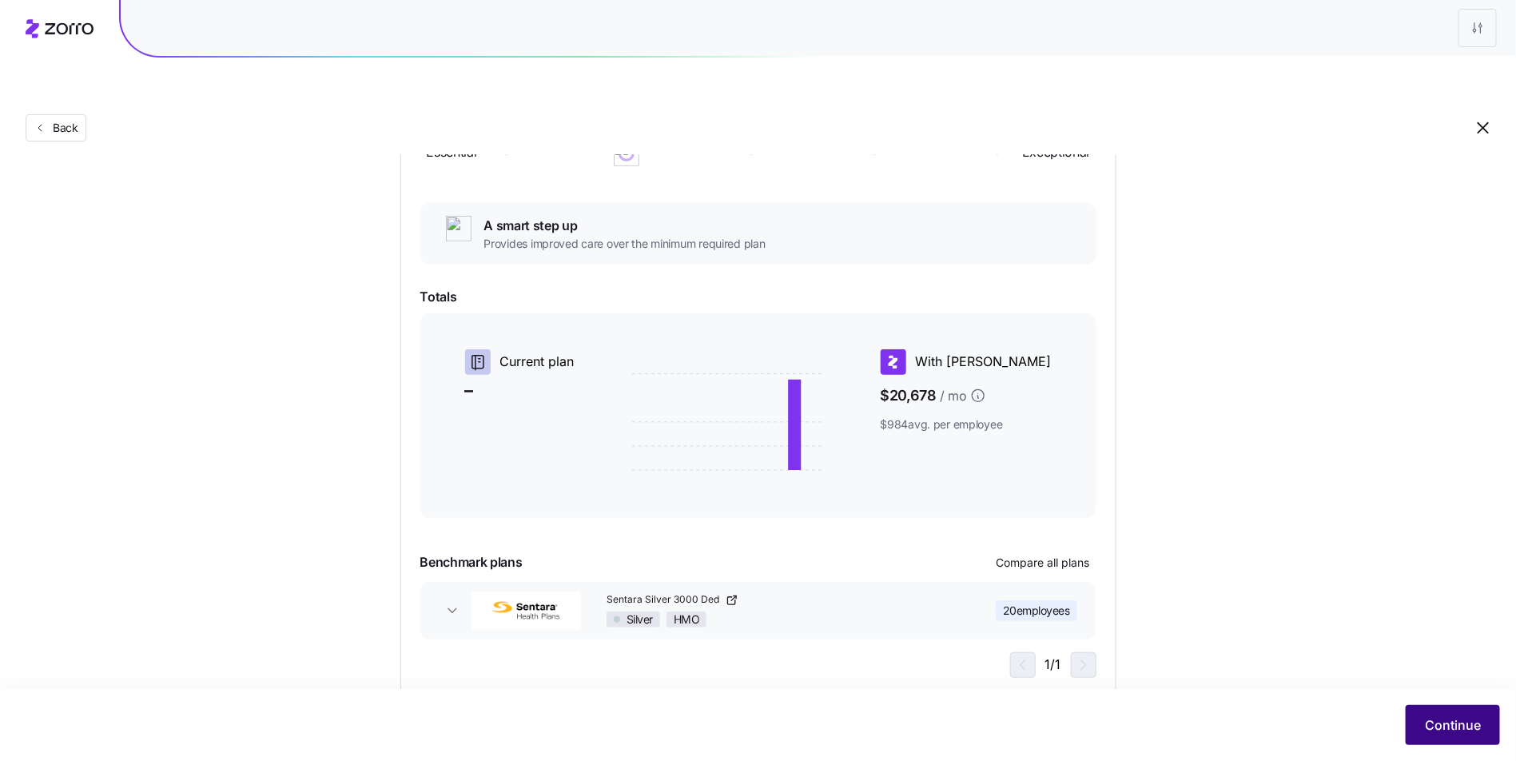
click at [1446, 743] on button "Continue" at bounding box center [1453, 725] width 94 height 40
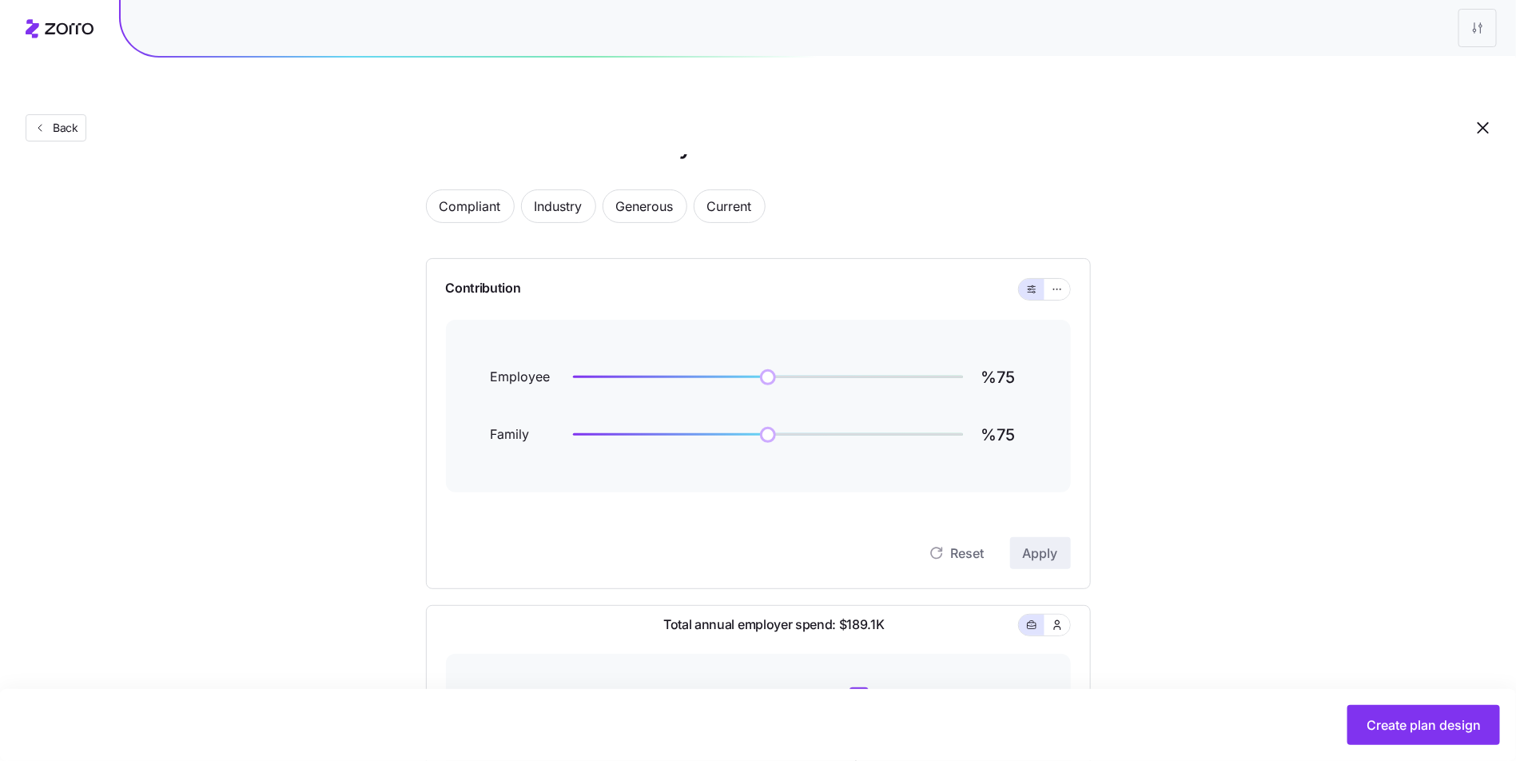
scroll to position [181, 0]
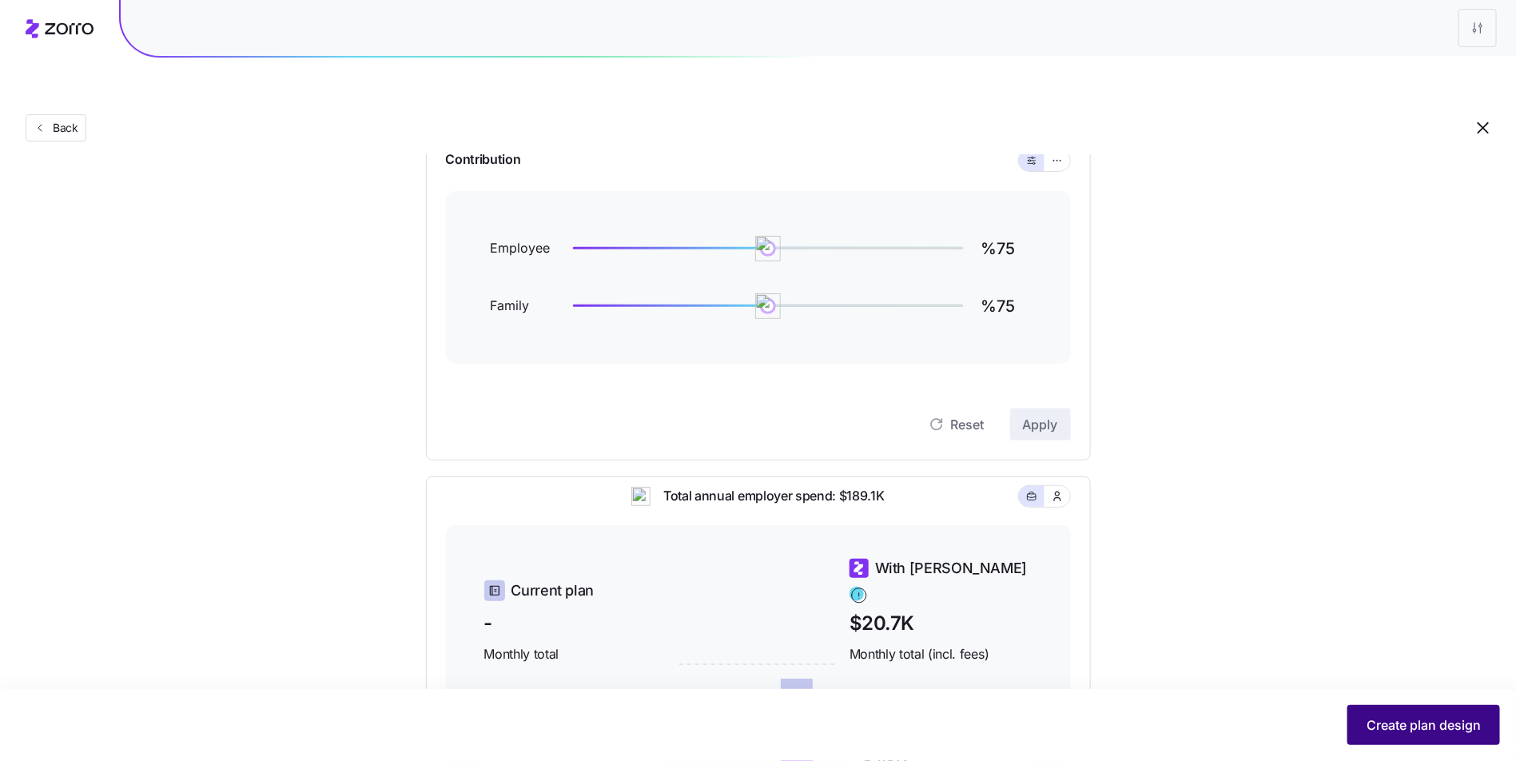
click at [1432, 727] on span "Create plan design" at bounding box center [1424, 724] width 114 height 19
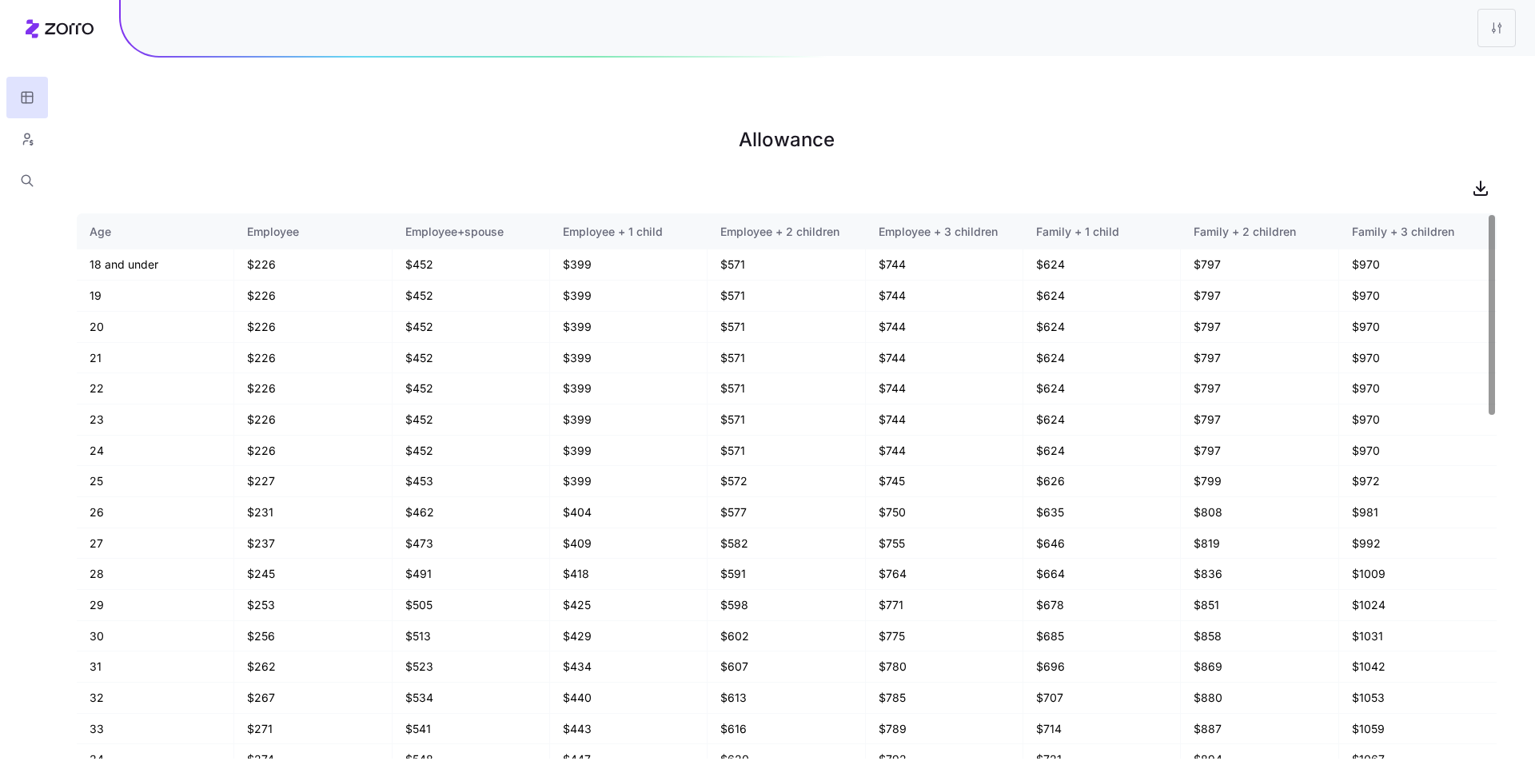
click at [1280, 131] on main "Allowance Age Employee Employee+spouse Employee + 1 child Employee + 2 children…" at bounding box center [767, 418] width 1535 height 761
click at [1482, 178] on icon "button" at bounding box center [1480, 187] width 19 height 19
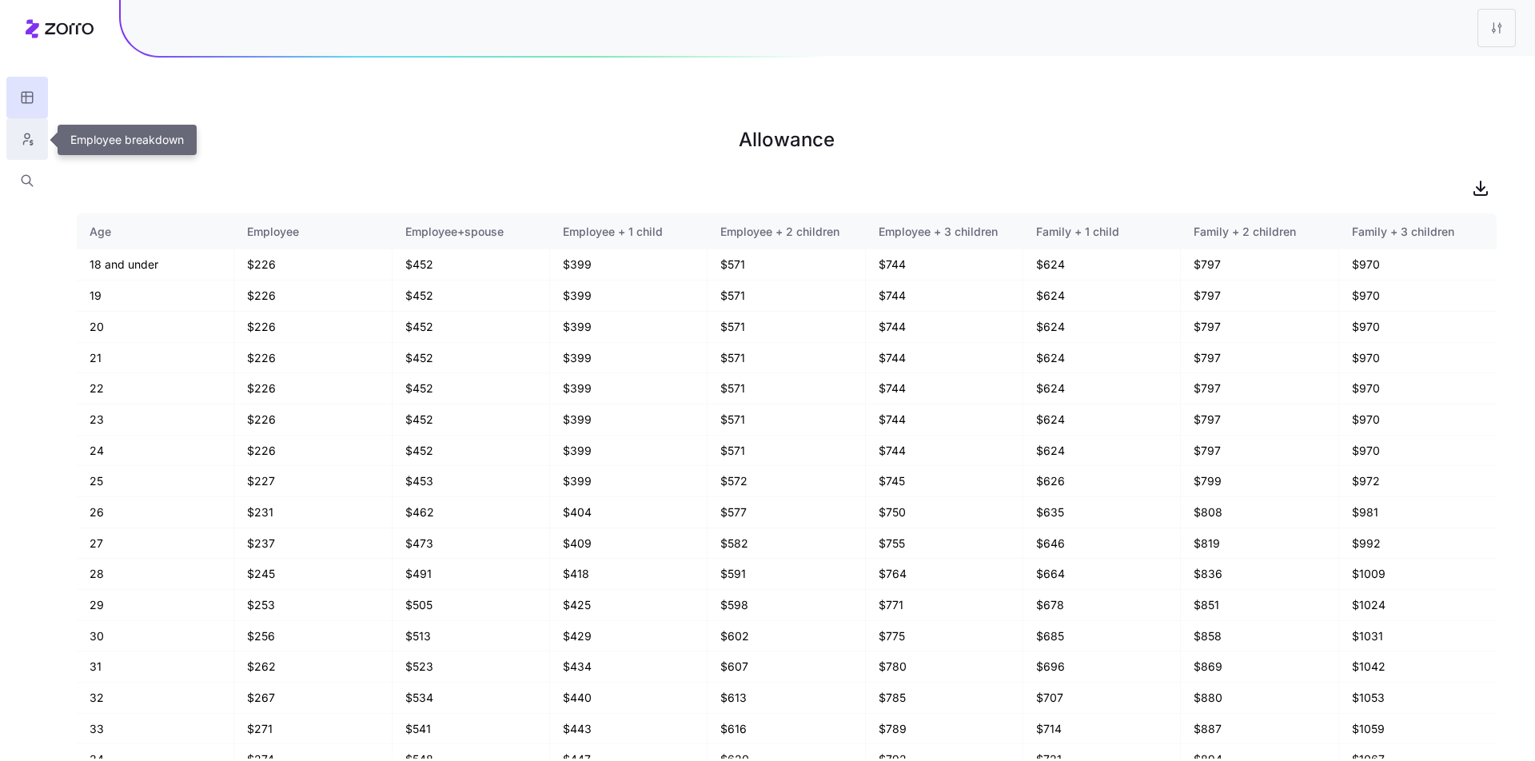
click at [35, 149] on button "button" at bounding box center [27, 139] width 42 height 42
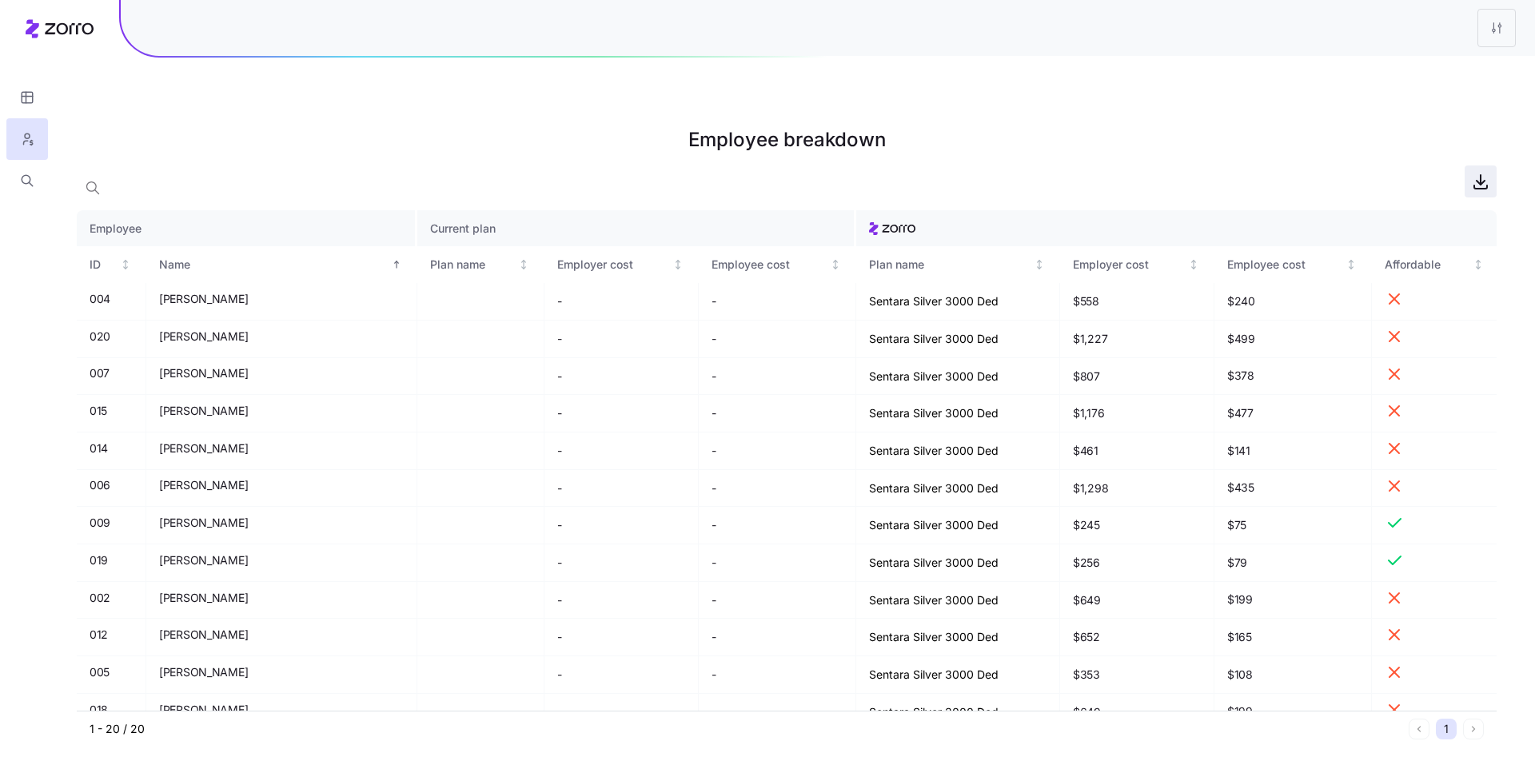
click at [1475, 172] on icon "button" at bounding box center [1480, 181] width 19 height 19
click at [1489, 29] on html "Employee breakdown Employee Current plan ID Name Plan name Employer cost Employ…" at bounding box center [767, 461] width 1535 height 922
click at [1445, 78] on div "Edit plan design" at bounding box center [1431, 71] width 159 height 26
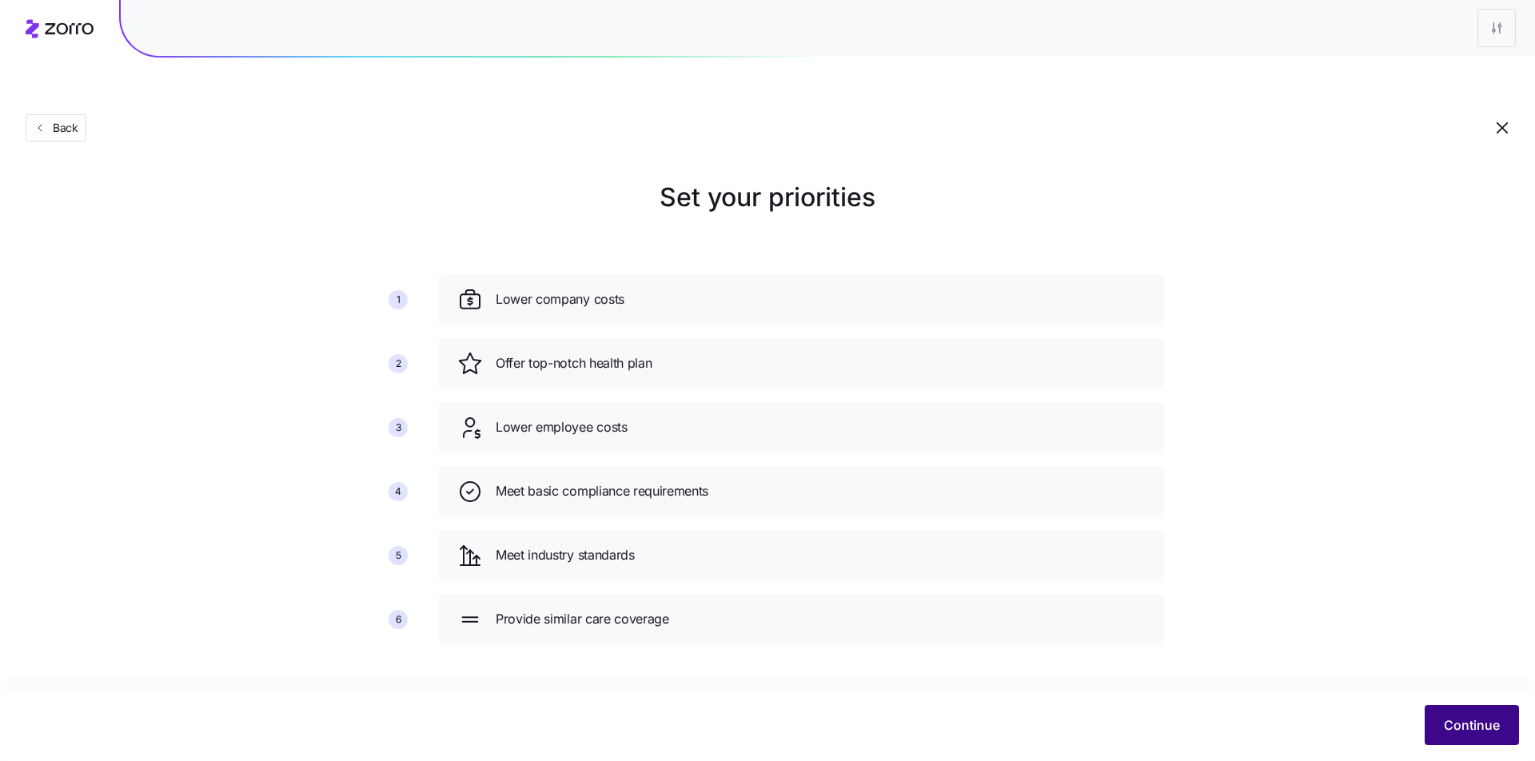
click at [1439, 723] on button "Continue" at bounding box center [1471, 725] width 94 height 40
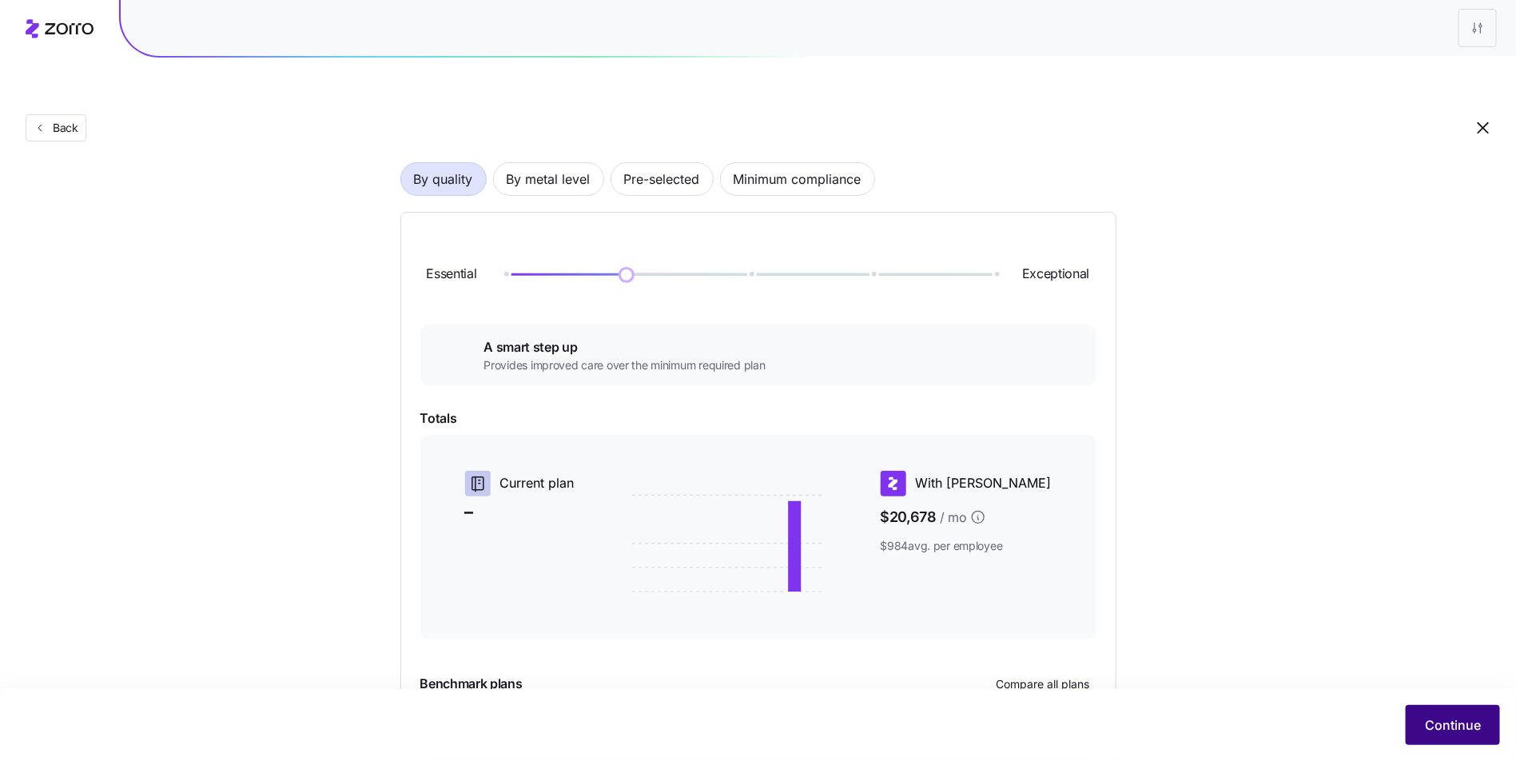
scroll to position [233, 0]
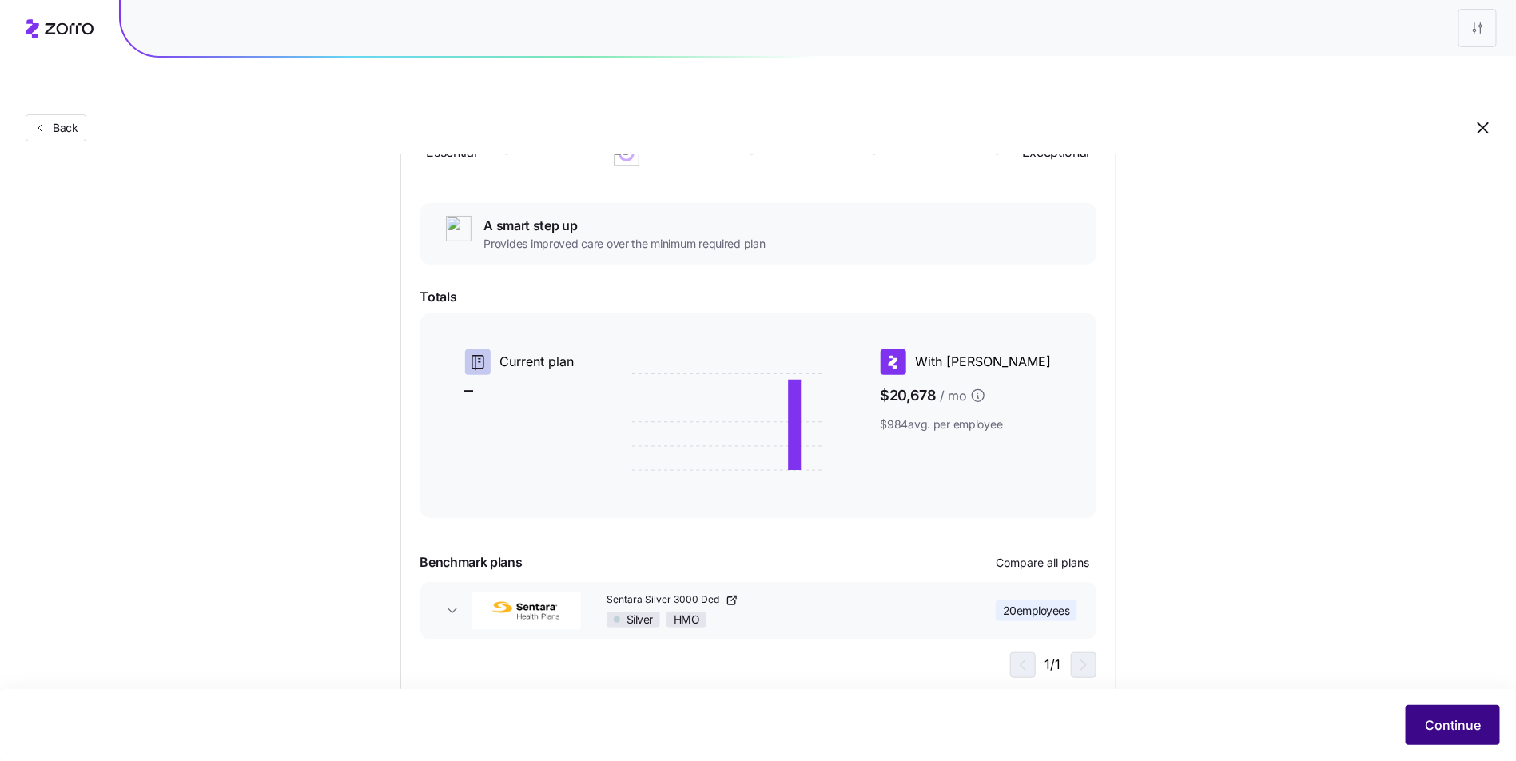
click at [1437, 723] on span "Continue" at bounding box center [1453, 724] width 56 height 19
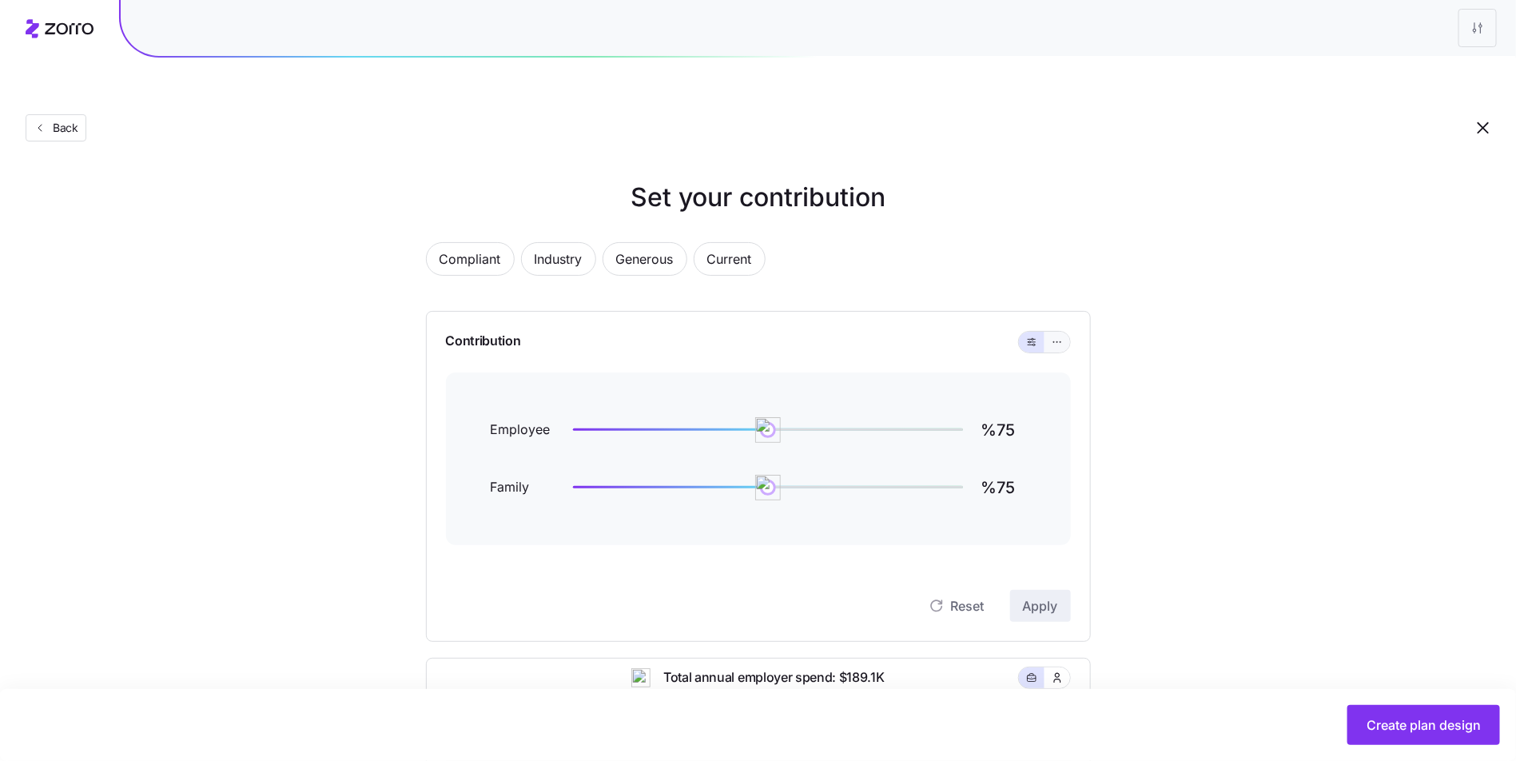
click at [1065, 332] on button "button" at bounding box center [1058, 342] width 26 height 21
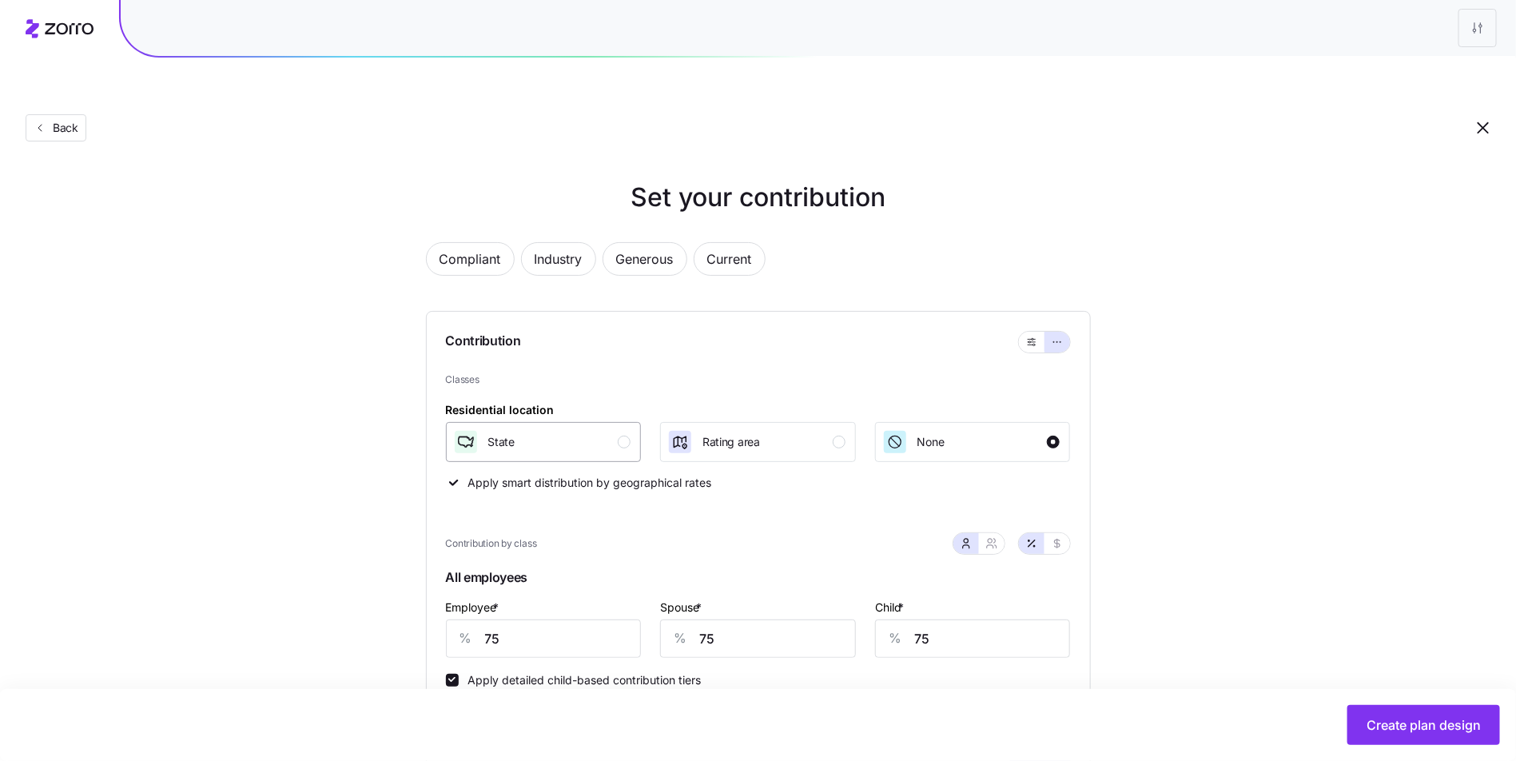
click at [492, 434] on span "State" at bounding box center [501, 442] width 27 height 16
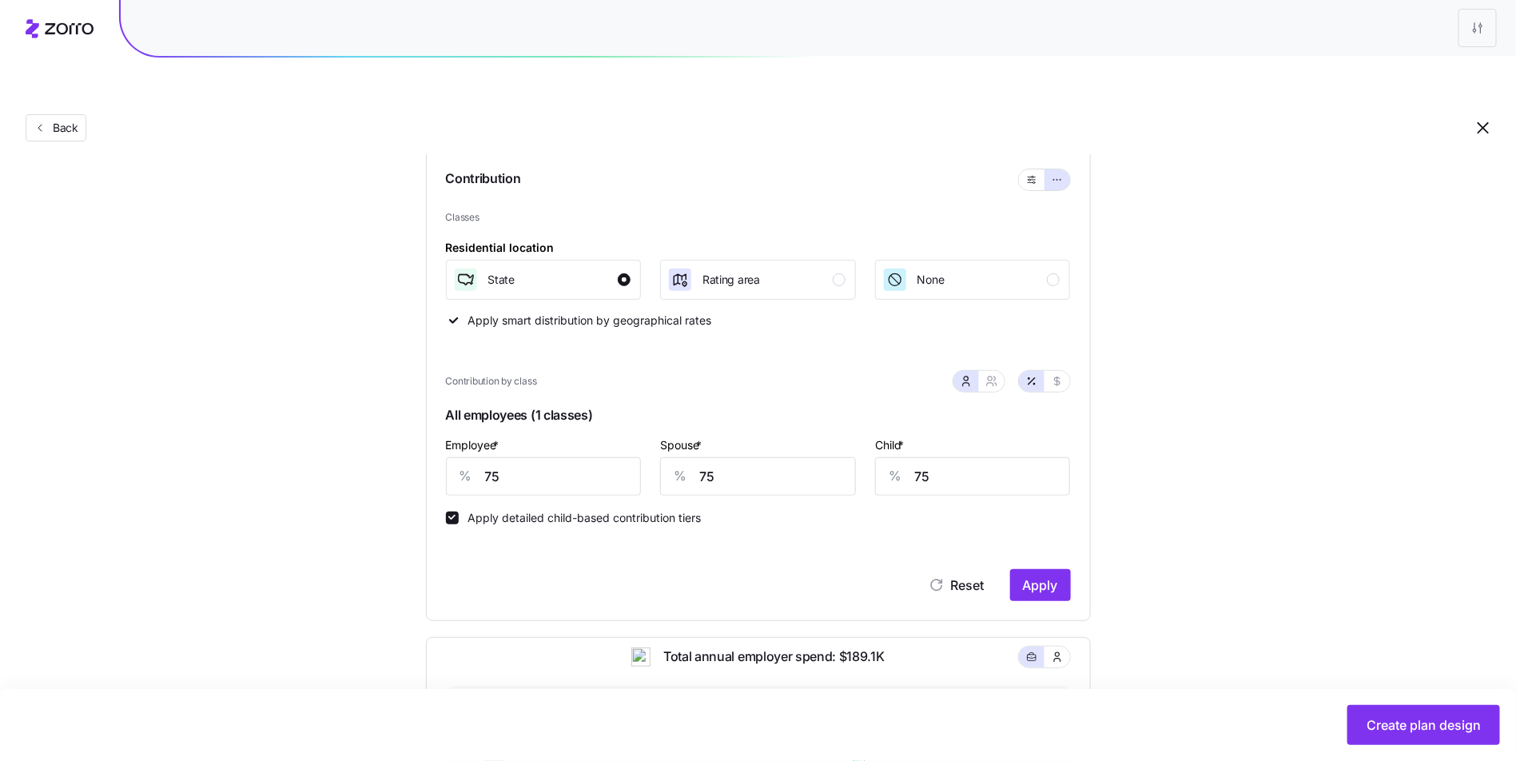
scroll to position [416, 0]
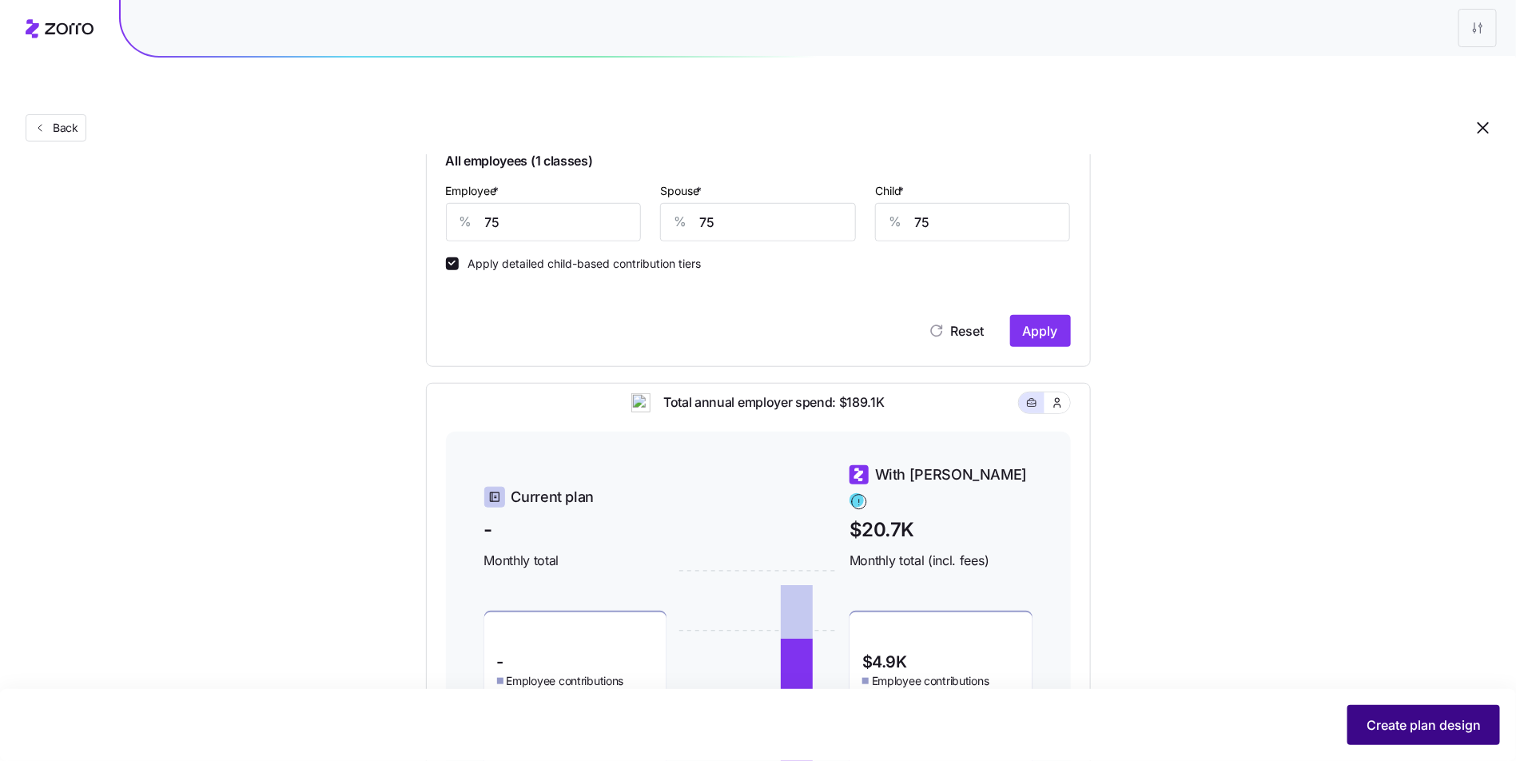
click at [1393, 732] on span "Create plan design" at bounding box center [1424, 724] width 114 height 19
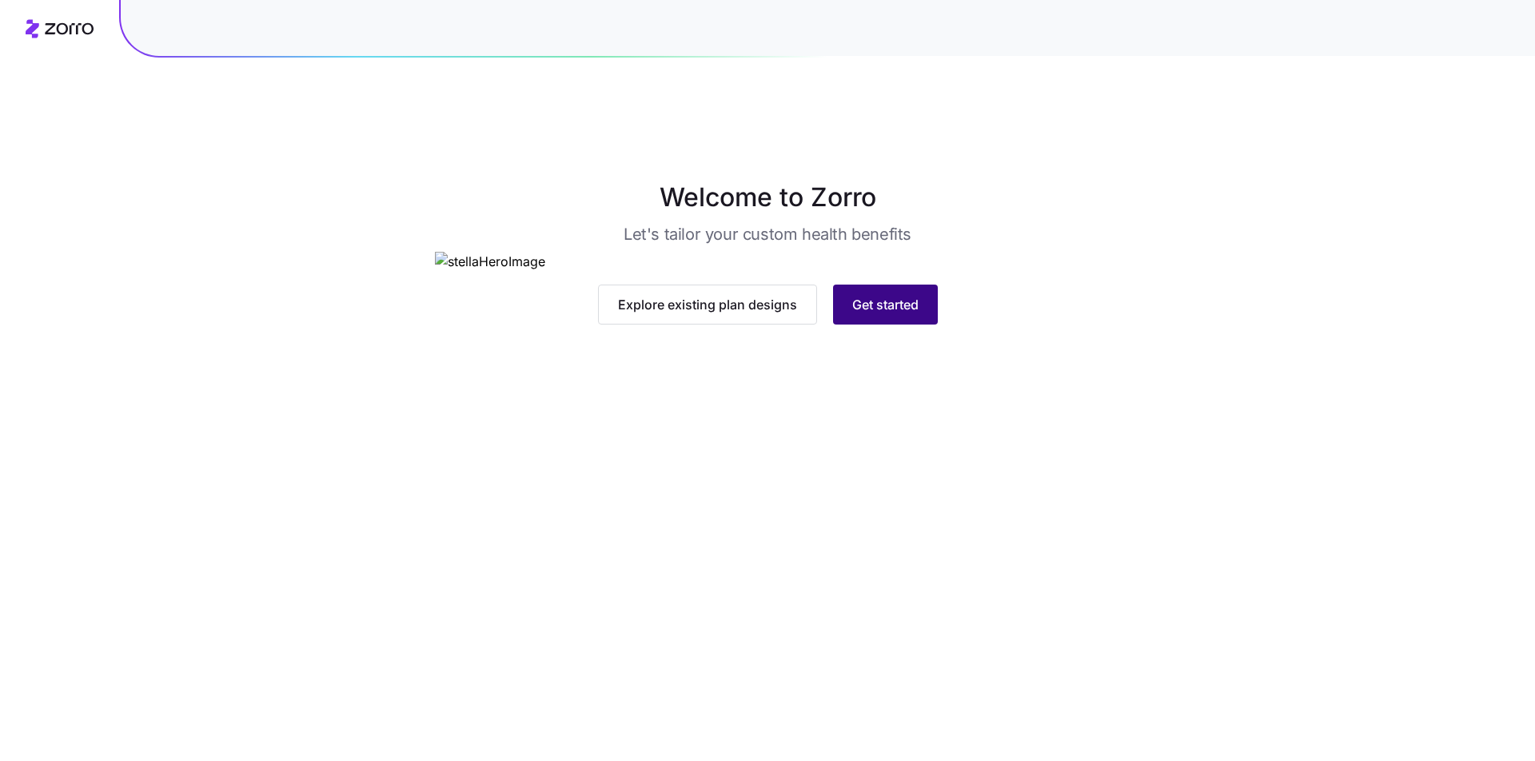
click at [888, 314] on span "Get started" at bounding box center [885, 304] width 66 height 19
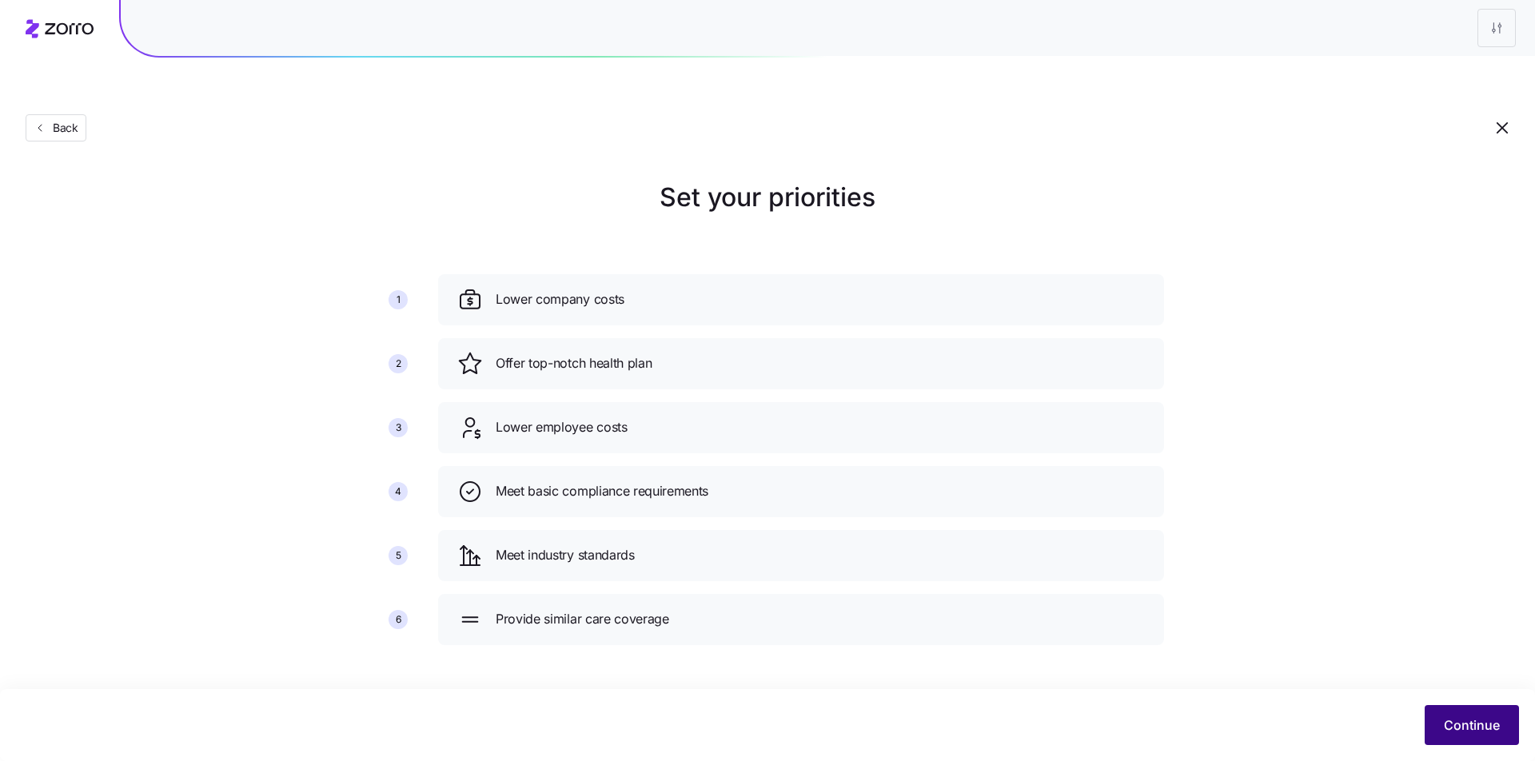
click at [1509, 736] on button "Continue" at bounding box center [1471, 725] width 94 height 40
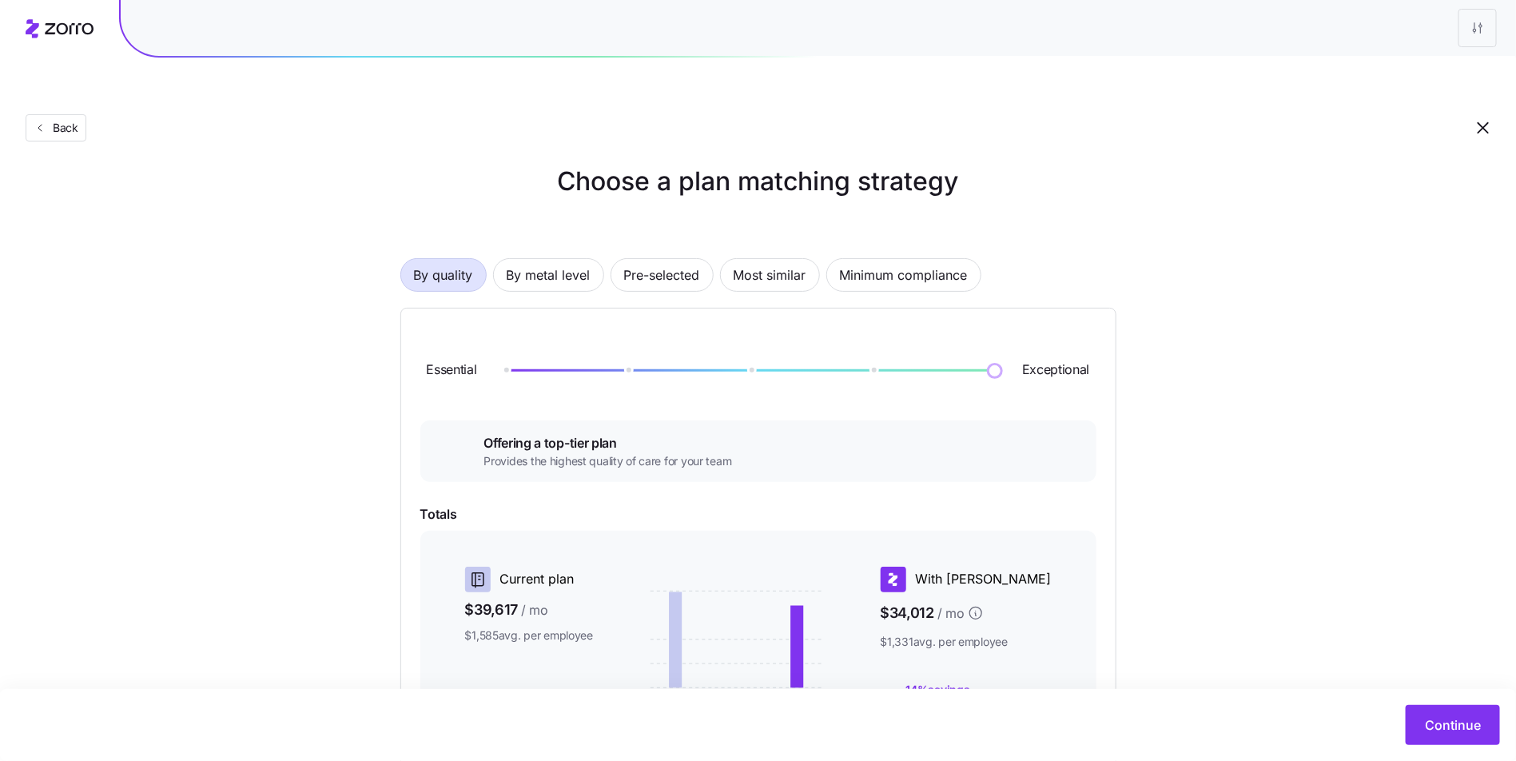
scroll to position [36, 0]
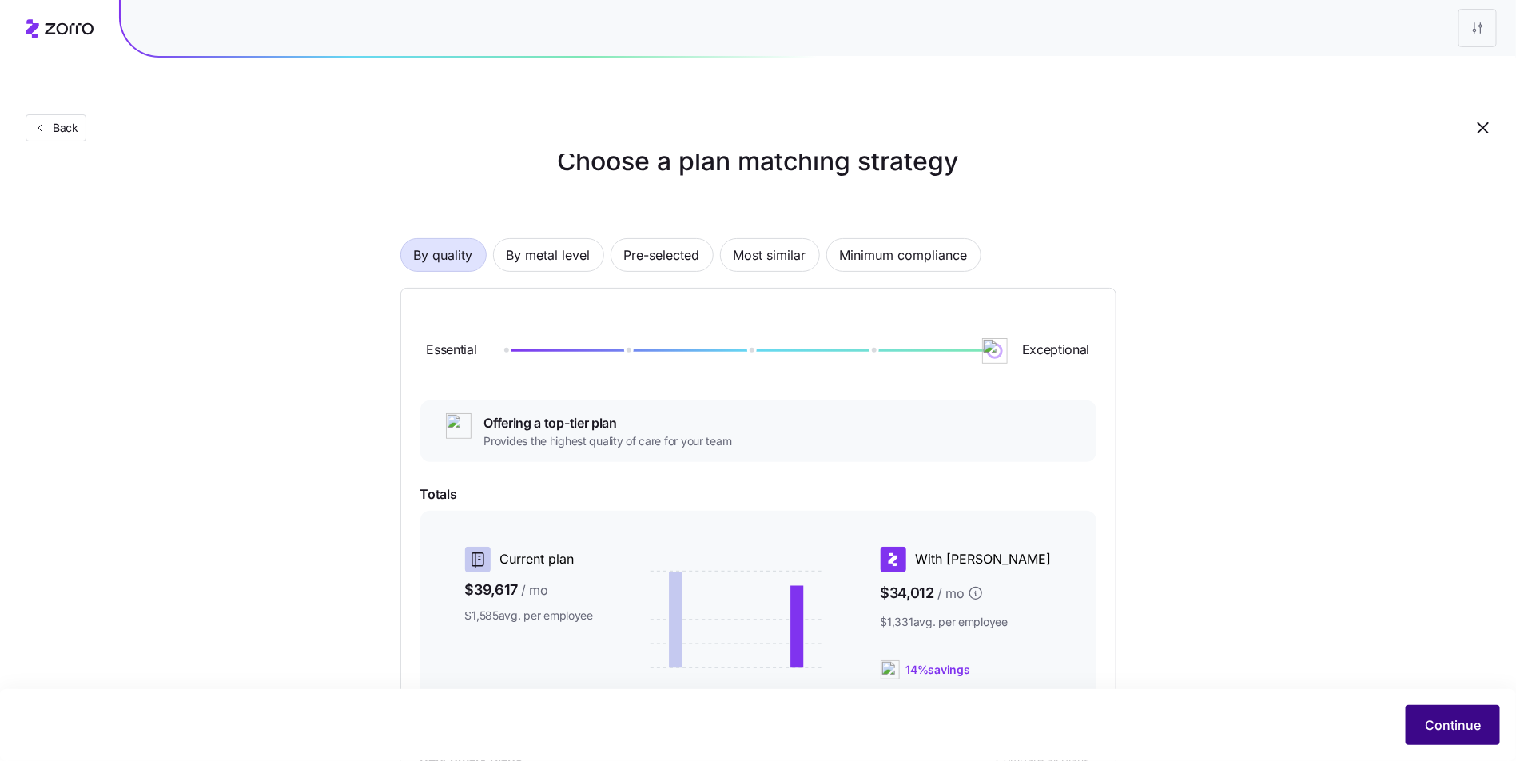
click at [1471, 718] on span "Continue" at bounding box center [1453, 724] width 56 height 19
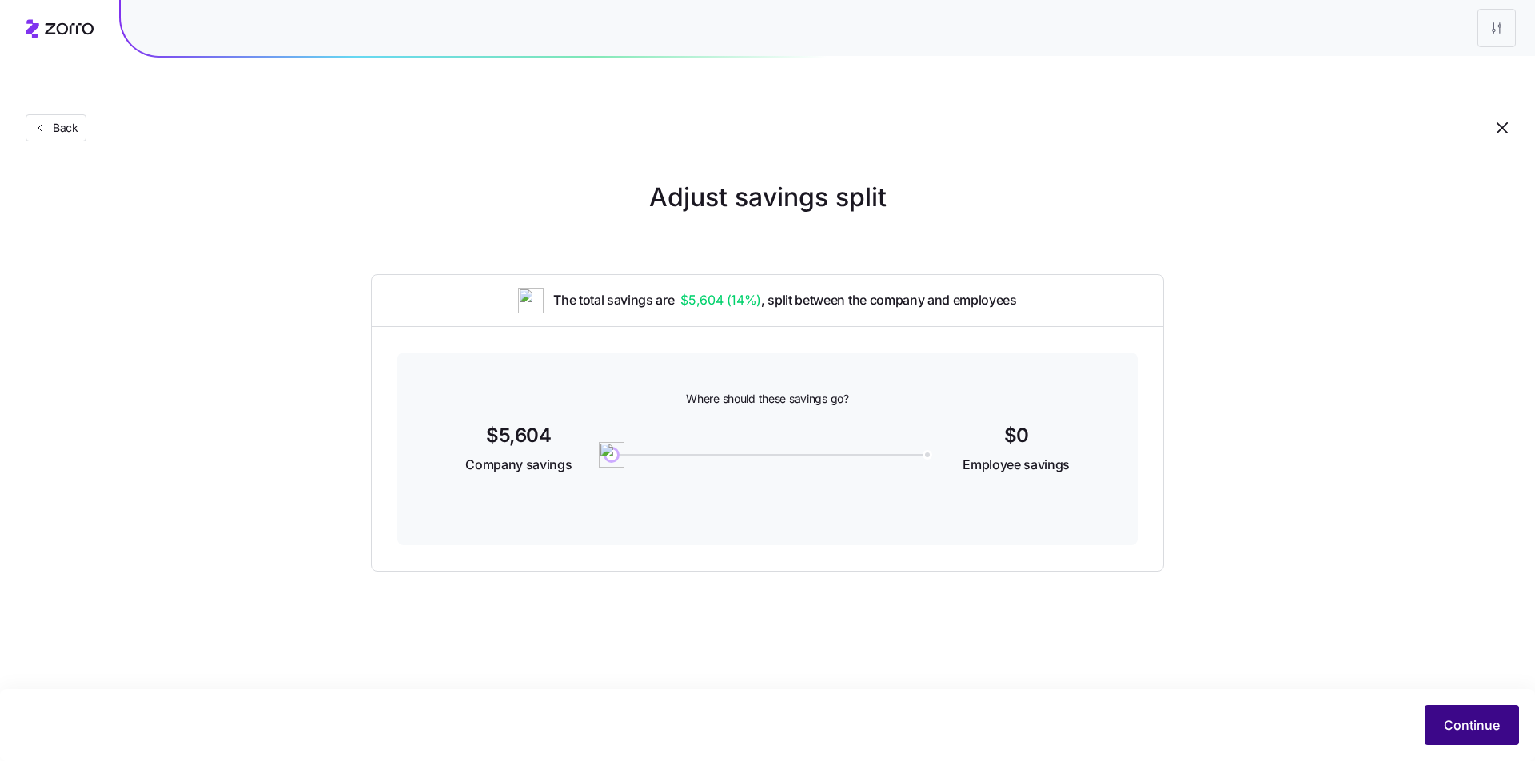
click at [1449, 720] on span "Continue" at bounding box center [1471, 724] width 56 height 19
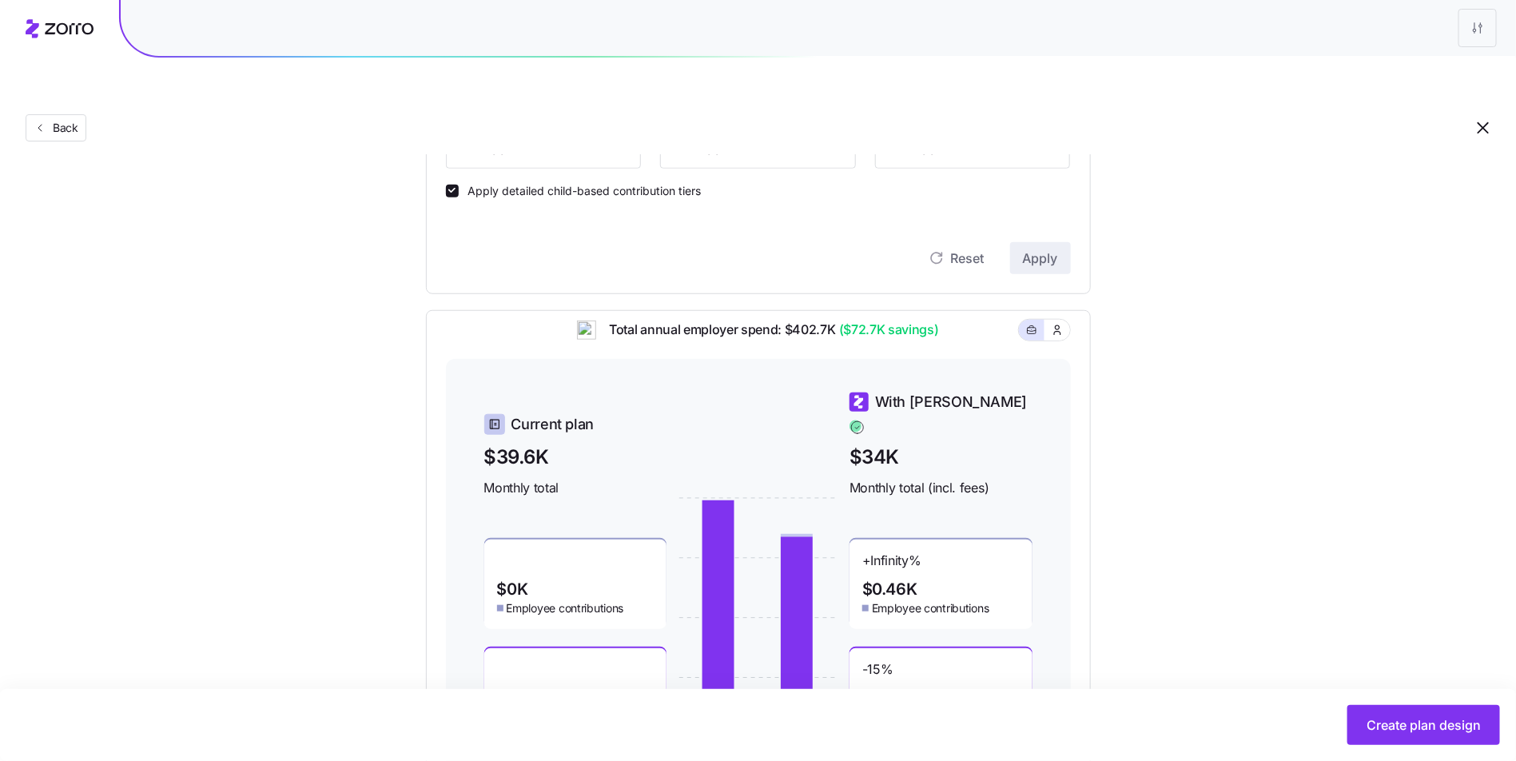
scroll to position [441, 0]
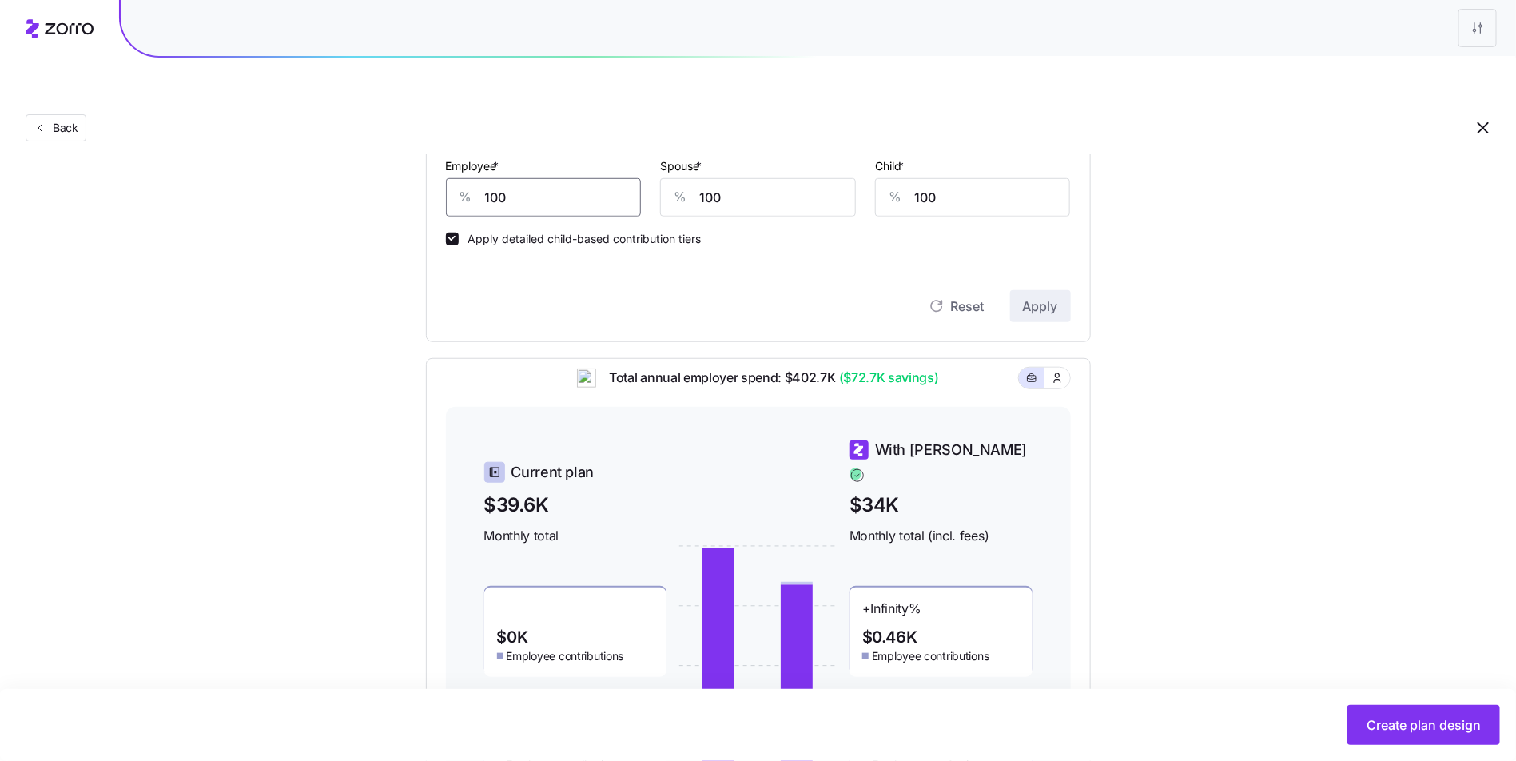
click at [522, 178] on input "100" at bounding box center [544, 197] width 196 height 38
type input "110"
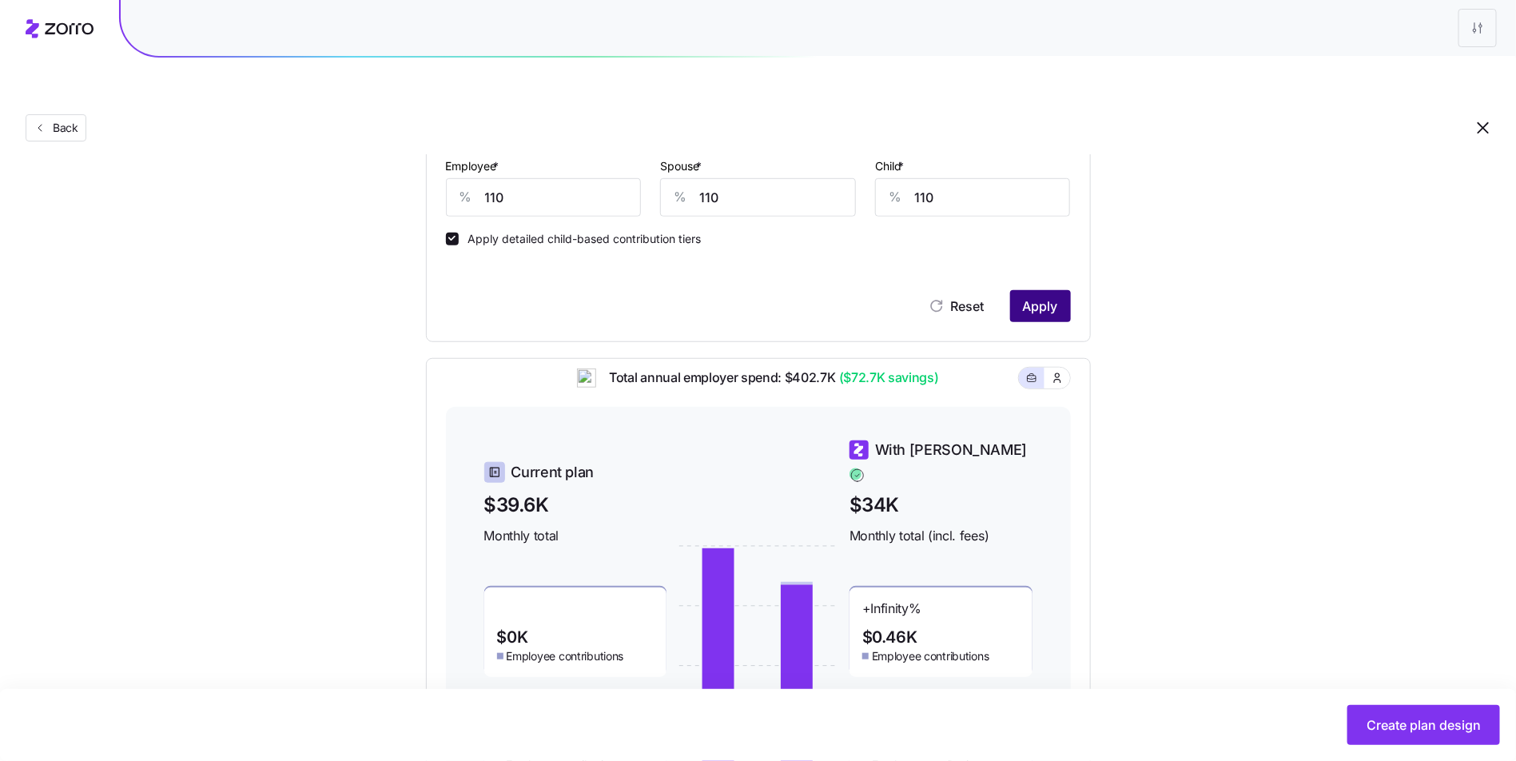
click at [1040, 297] on span "Apply" at bounding box center [1040, 306] width 35 height 19
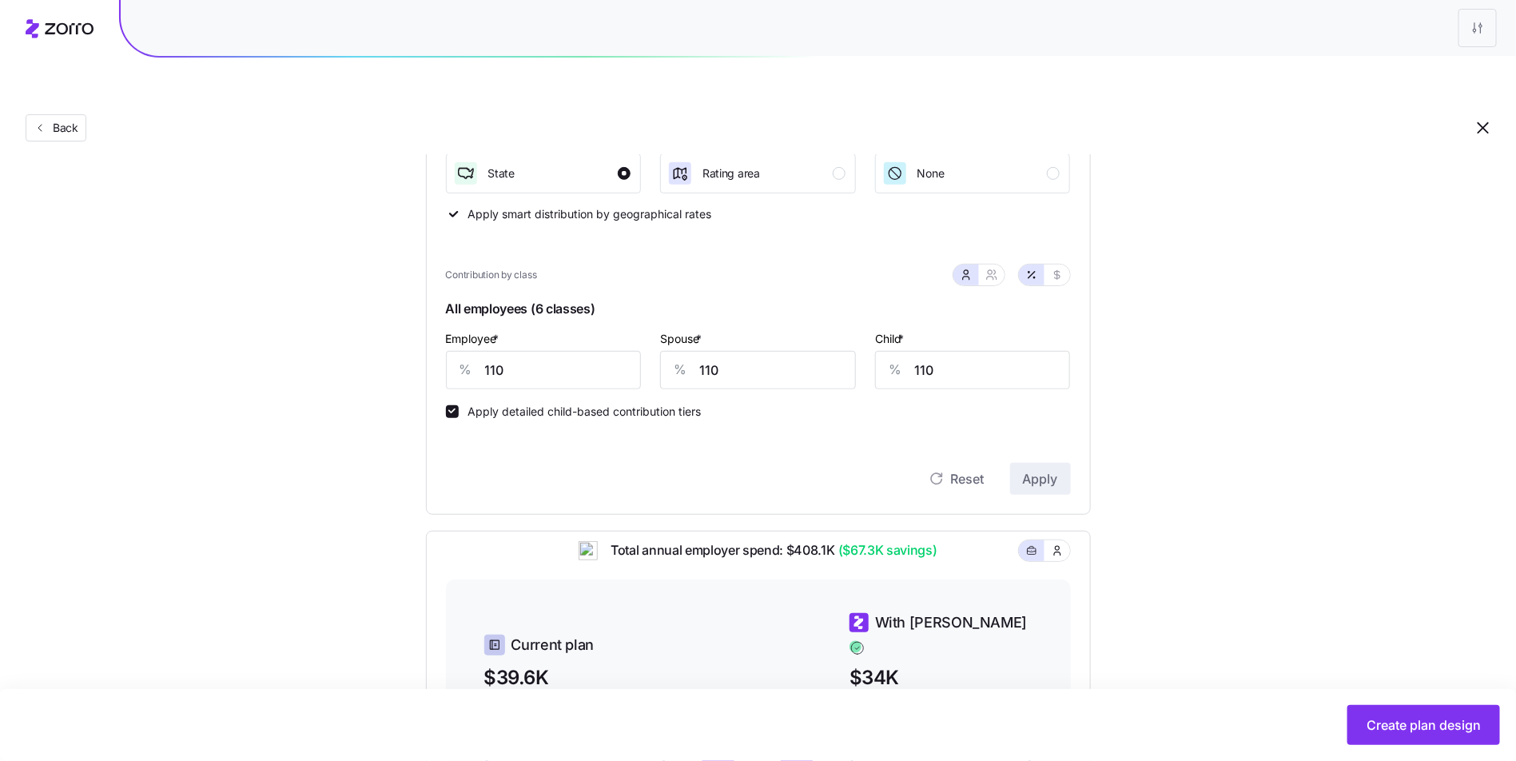
scroll to position [291, 0]
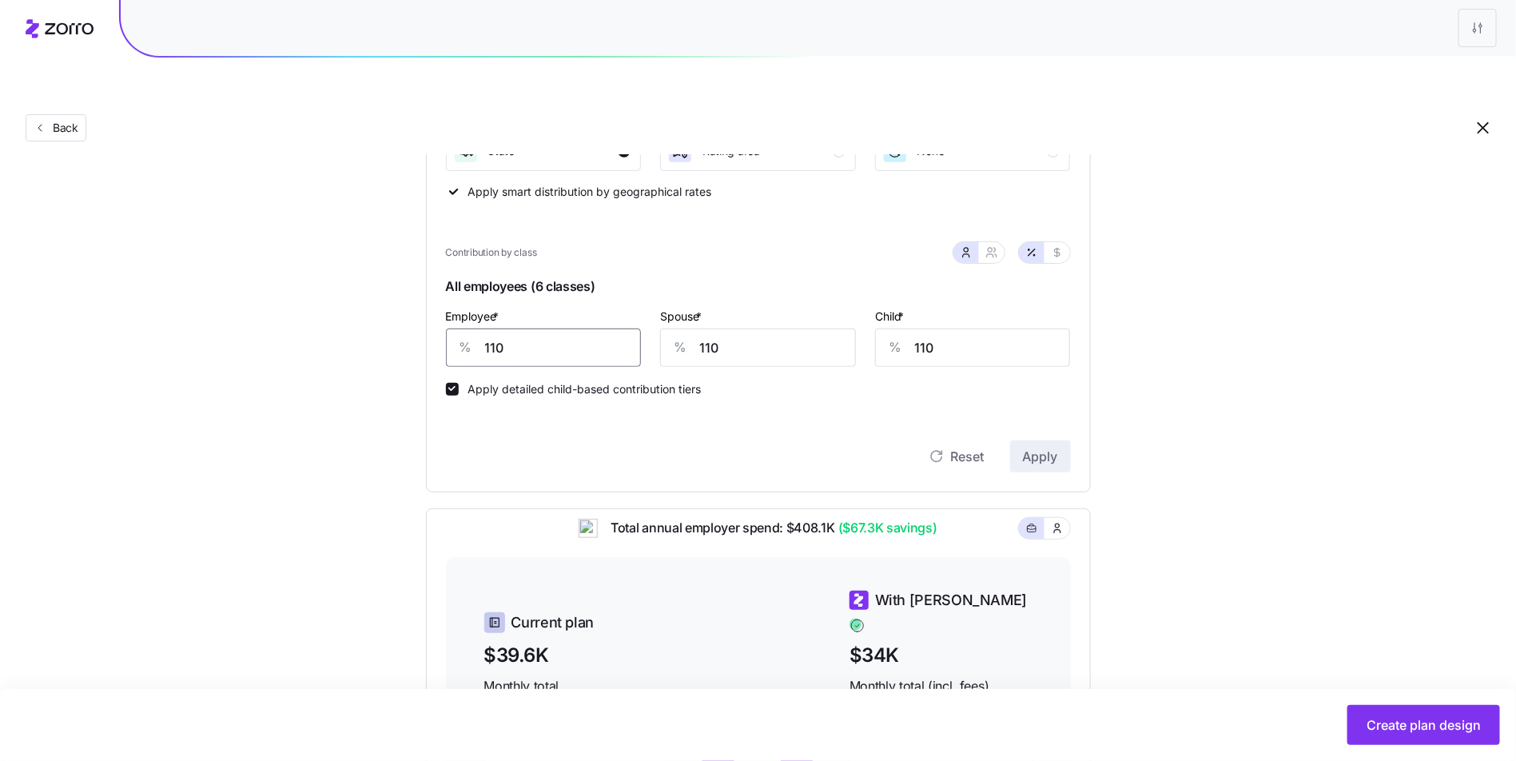
click at [538, 328] on input "110" at bounding box center [544, 347] width 196 height 38
type input "107"
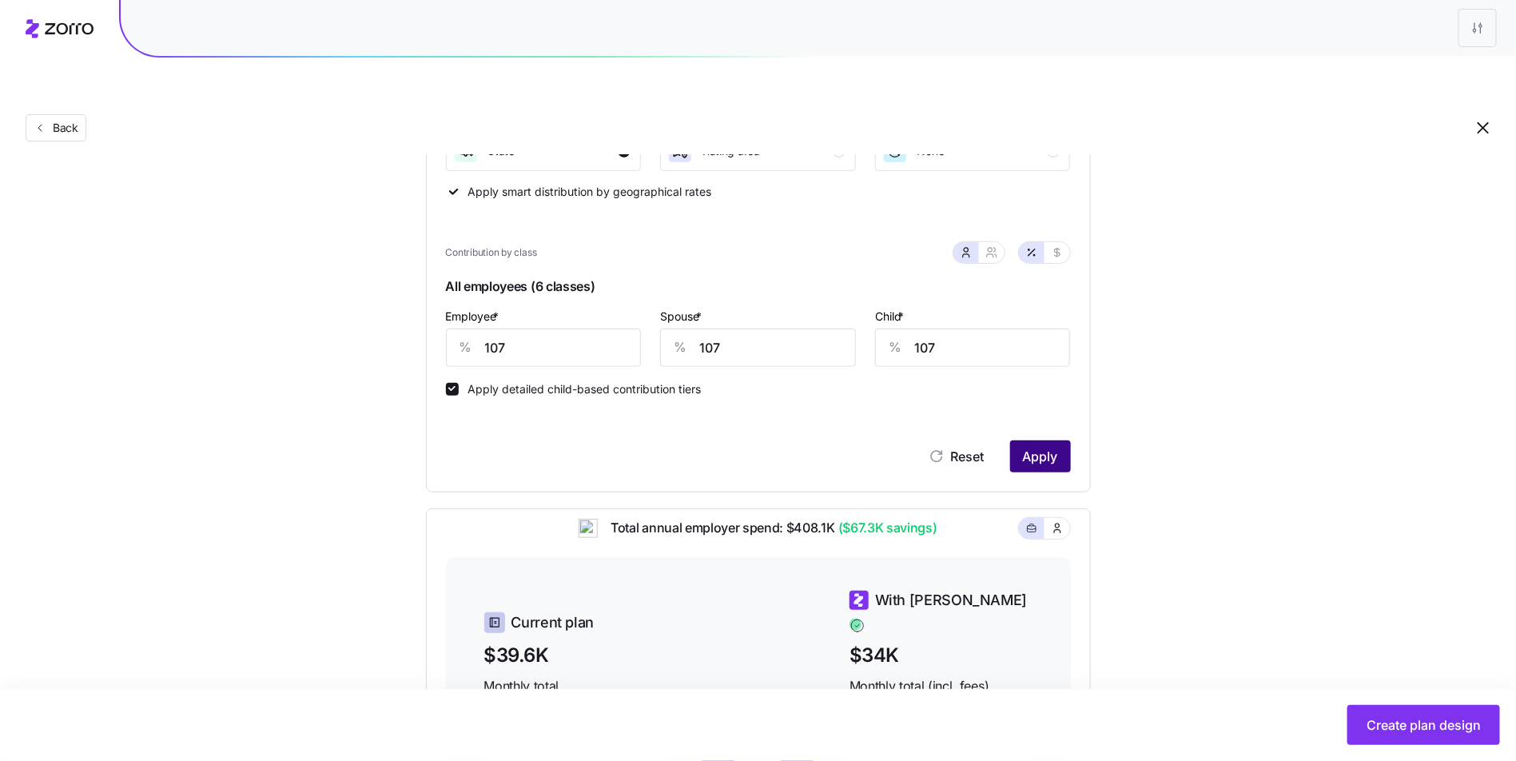
click at [1041, 447] on span "Apply" at bounding box center [1040, 456] width 35 height 19
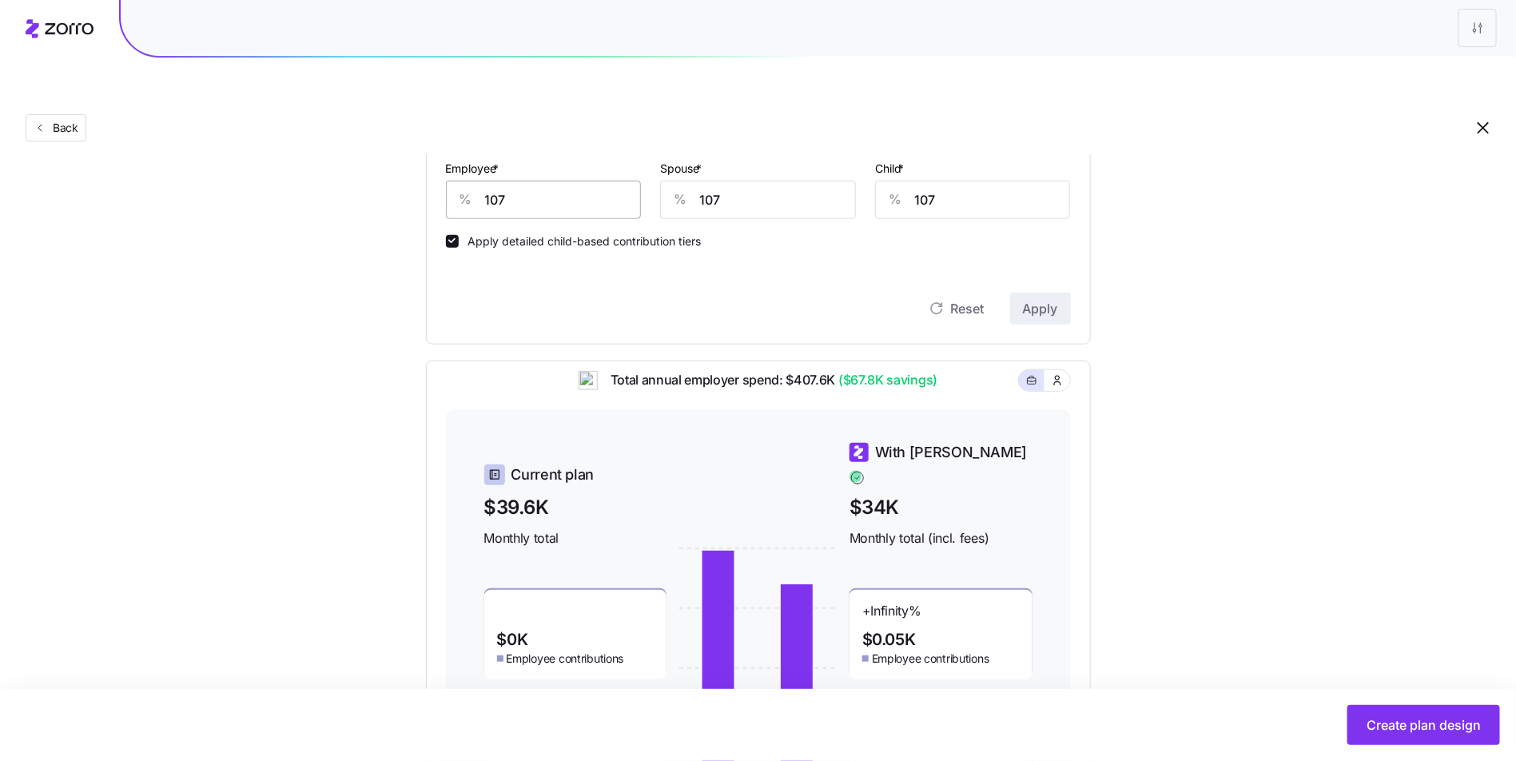
scroll to position [324, 0]
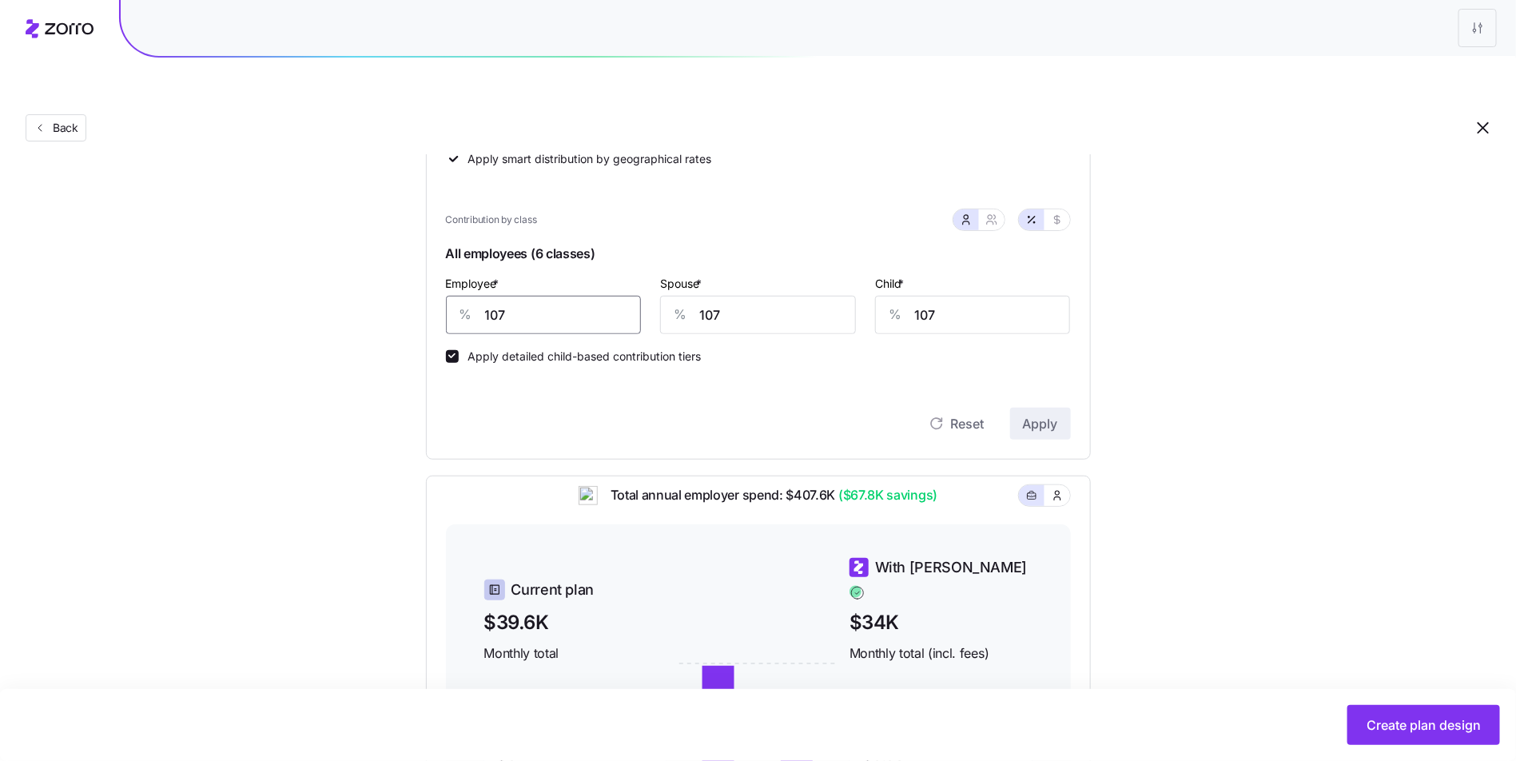
click at [540, 296] on input "107" at bounding box center [544, 315] width 196 height 38
type input "108"
click at [1021, 408] on button "Apply" at bounding box center [1040, 424] width 61 height 32
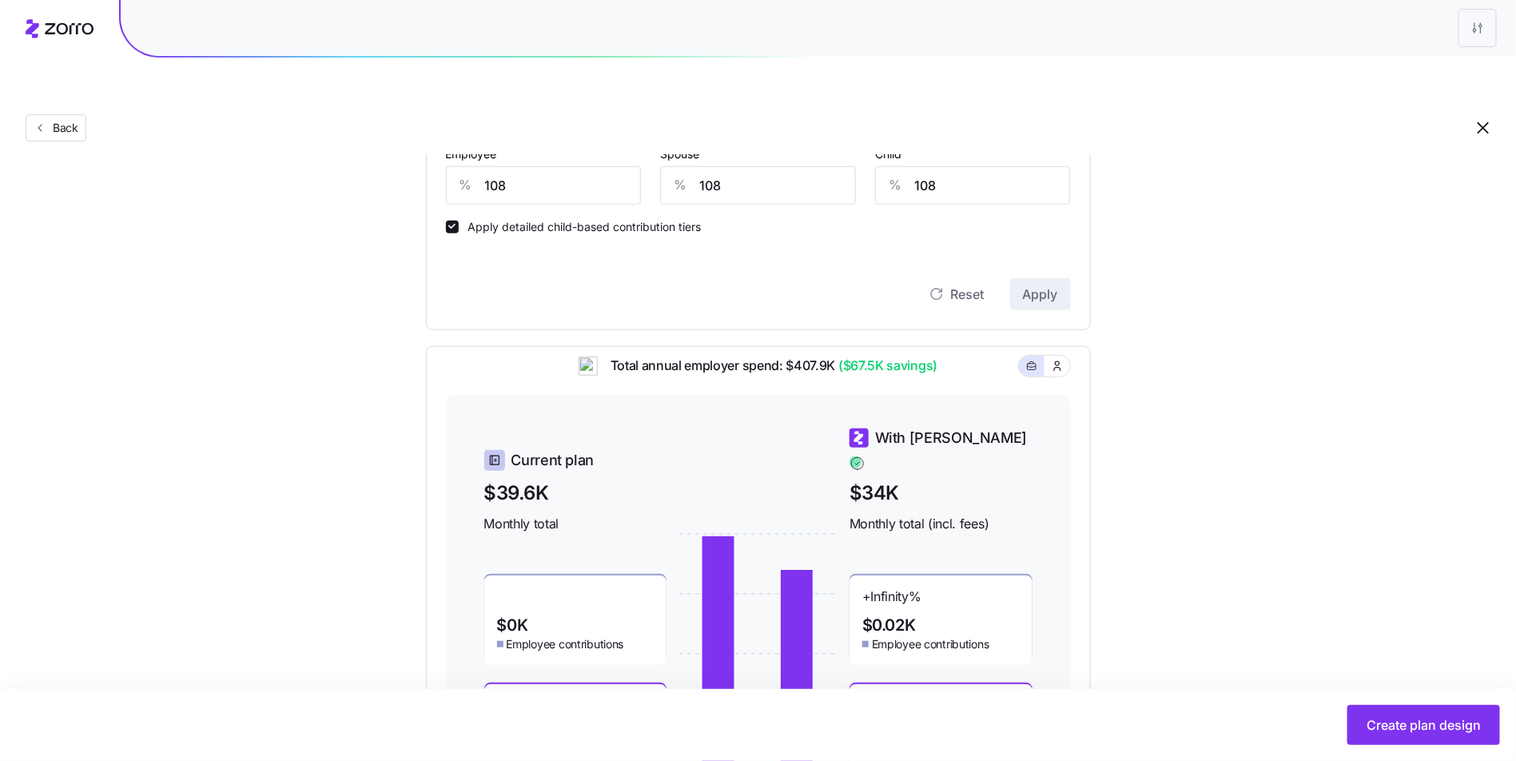
scroll to position [432, 0]
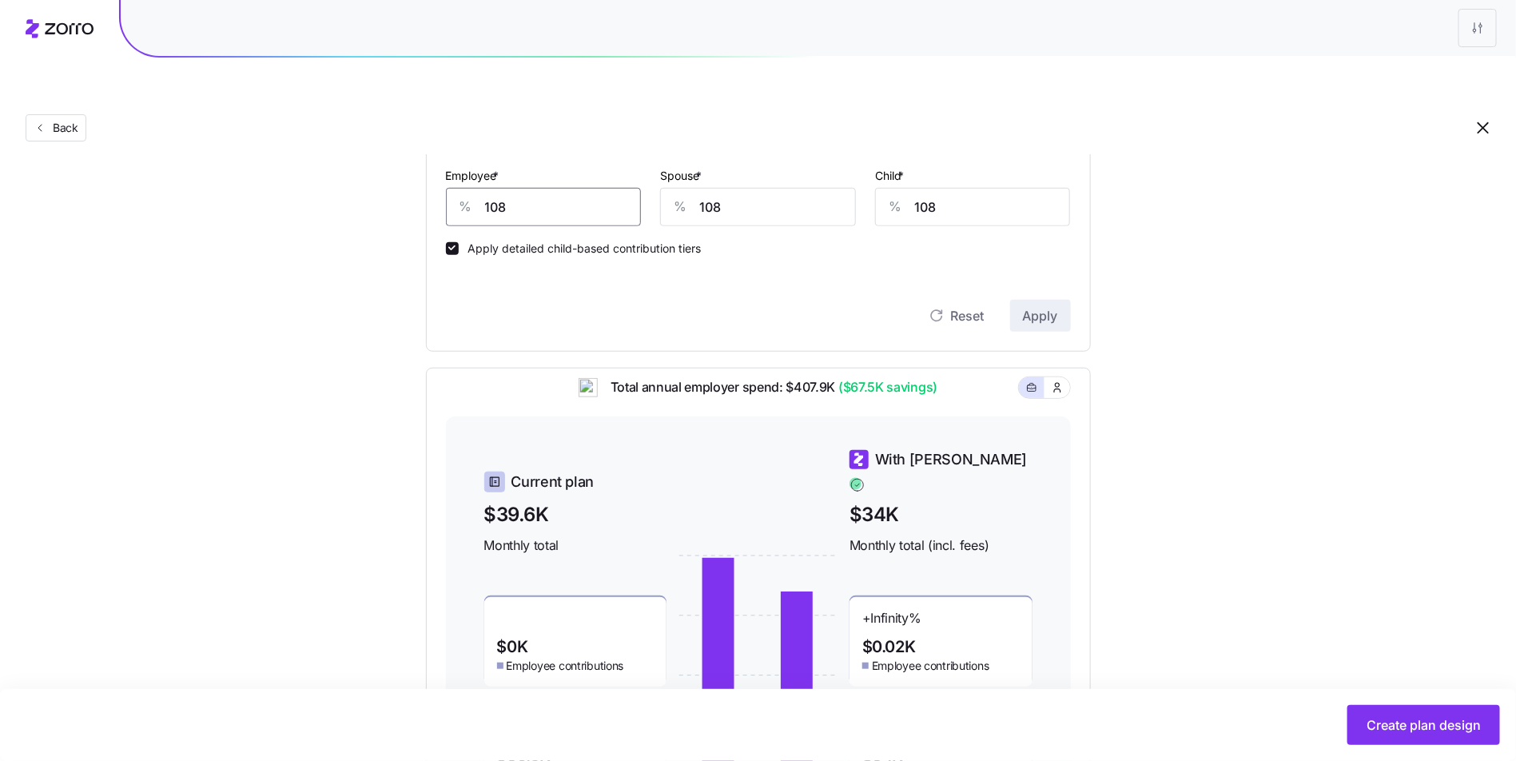
click at [520, 188] on input "108" at bounding box center [544, 207] width 196 height 38
type input "109"
click at [1030, 306] on span "Apply" at bounding box center [1040, 315] width 35 height 19
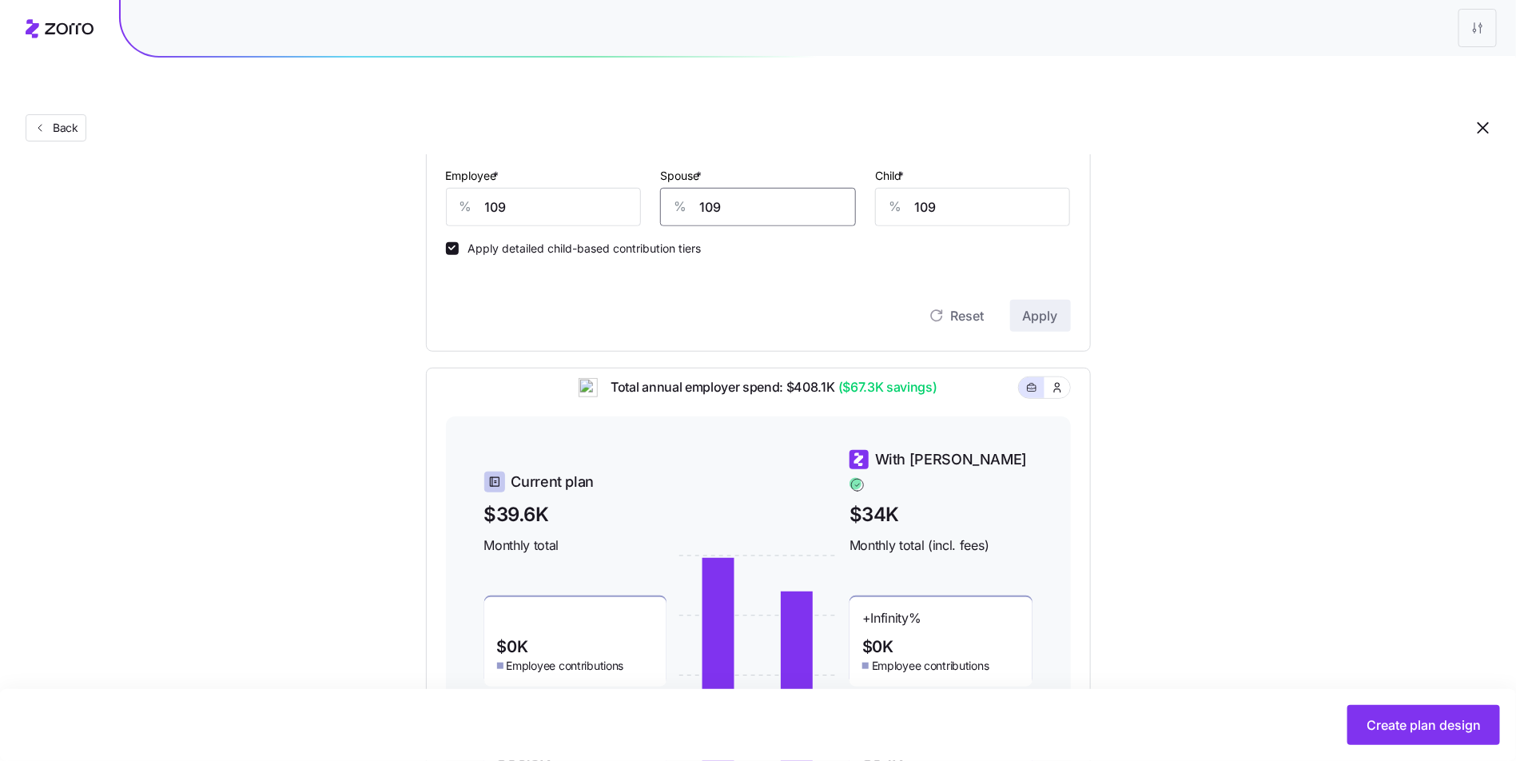
click at [822, 188] on input "109" at bounding box center [758, 207] width 196 height 38
type input "100"
click at [1060, 300] on button "Apply" at bounding box center [1040, 316] width 61 height 32
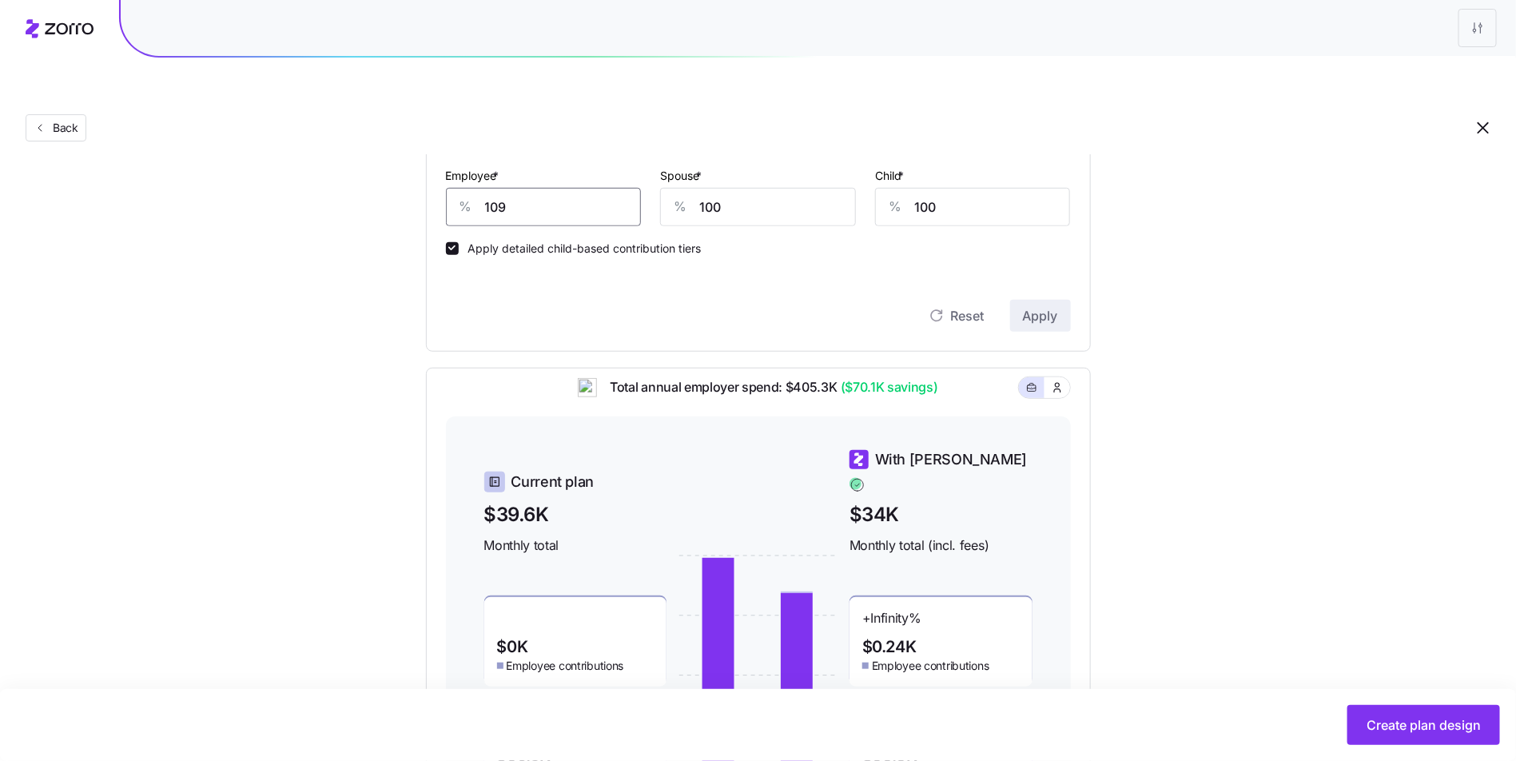
click at [592, 188] on input "109" at bounding box center [544, 207] width 196 height 38
type input "100"
type input "109"
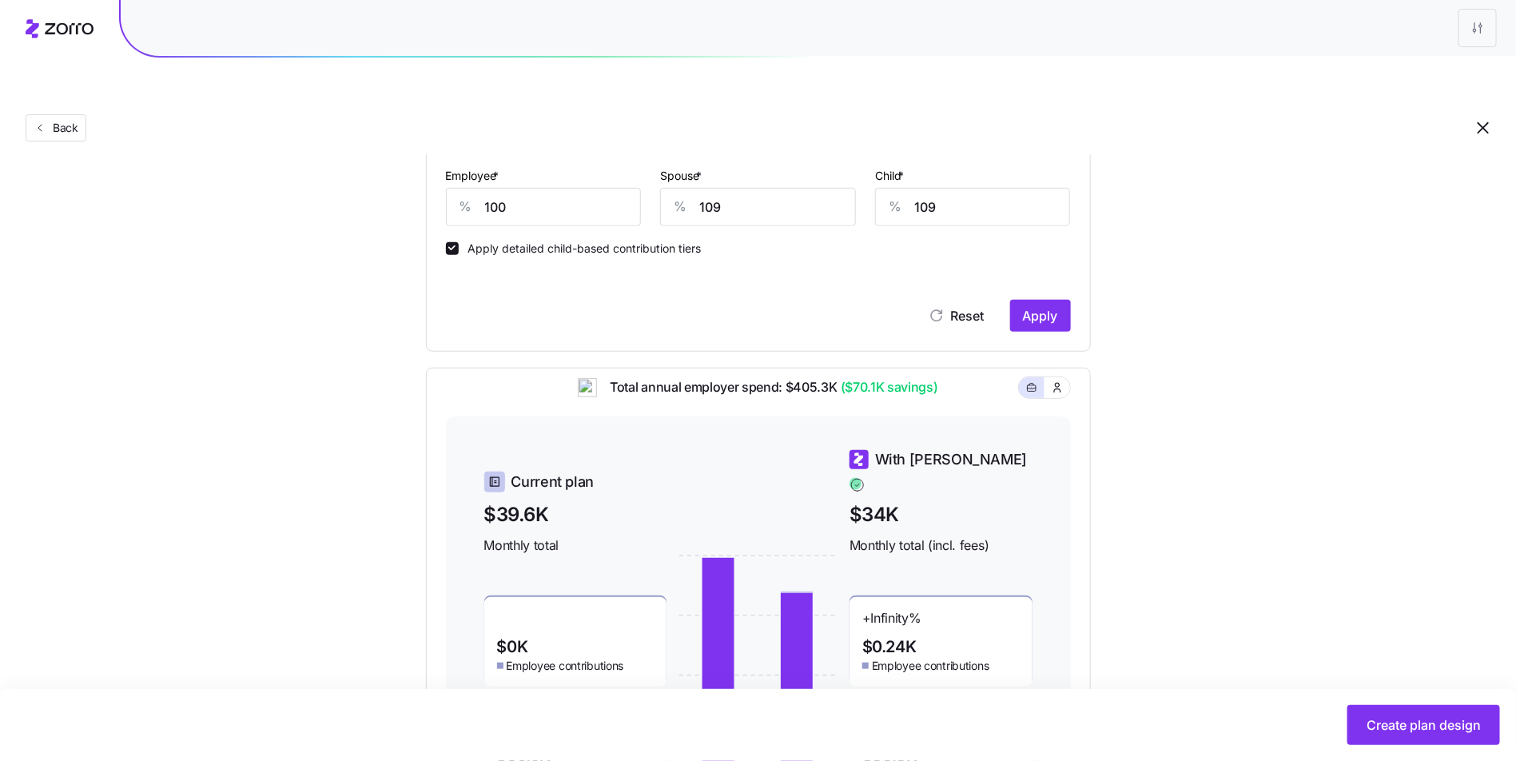
click at [1078, 290] on div "Contribution Classes Residential location State Rating area None Apply smart di…" at bounding box center [758, 115] width 665 height 472
click at [1061, 300] on button "Apply" at bounding box center [1040, 316] width 61 height 32
click at [726, 188] on input "109" at bounding box center [758, 207] width 196 height 38
click at [577, 188] on input "100" at bounding box center [544, 207] width 196 height 38
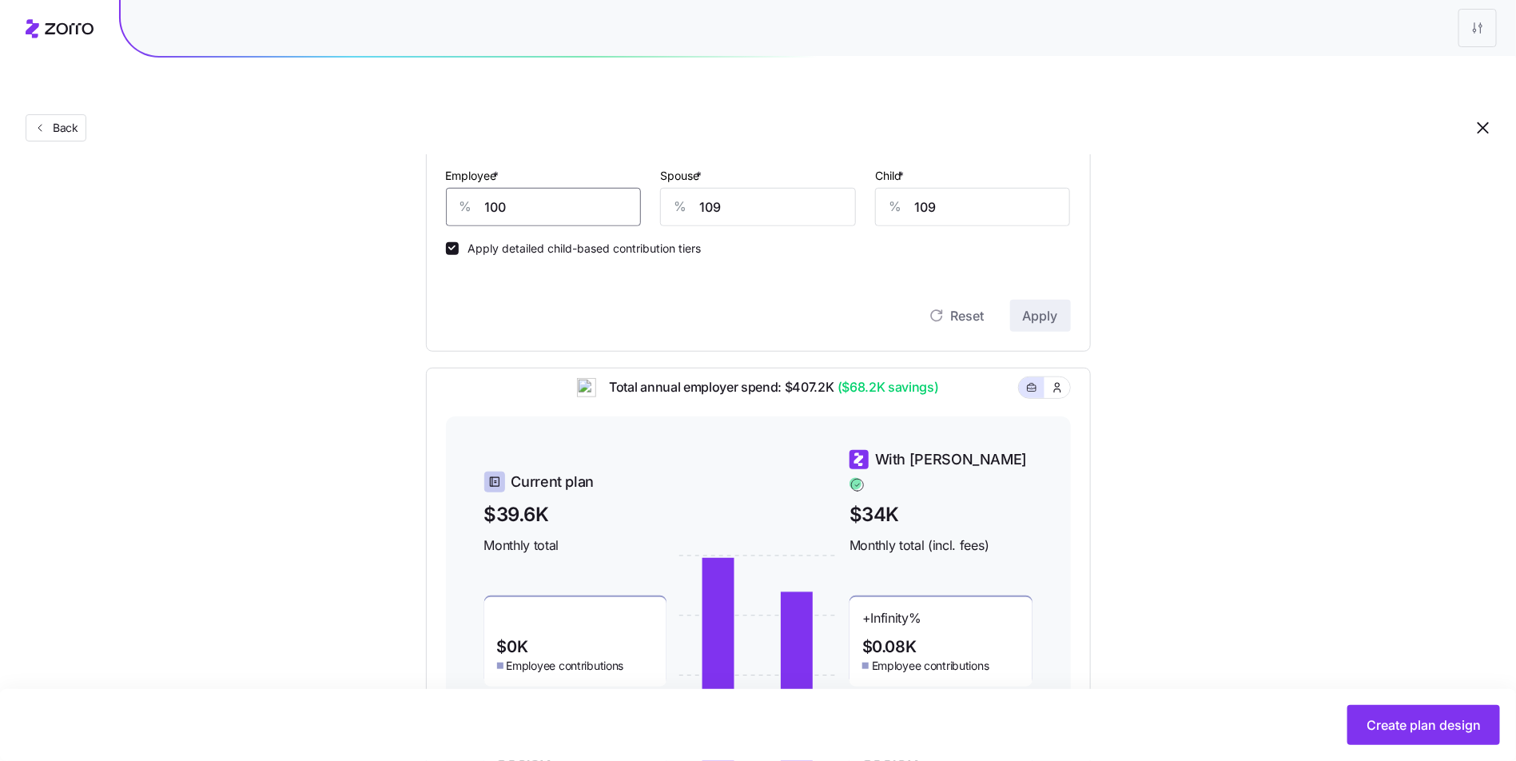
click at [577, 188] on input "100" at bounding box center [544, 207] width 196 height 38
type input "109"
click at [1036, 300] on button "Apply" at bounding box center [1040, 316] width 61 height 32
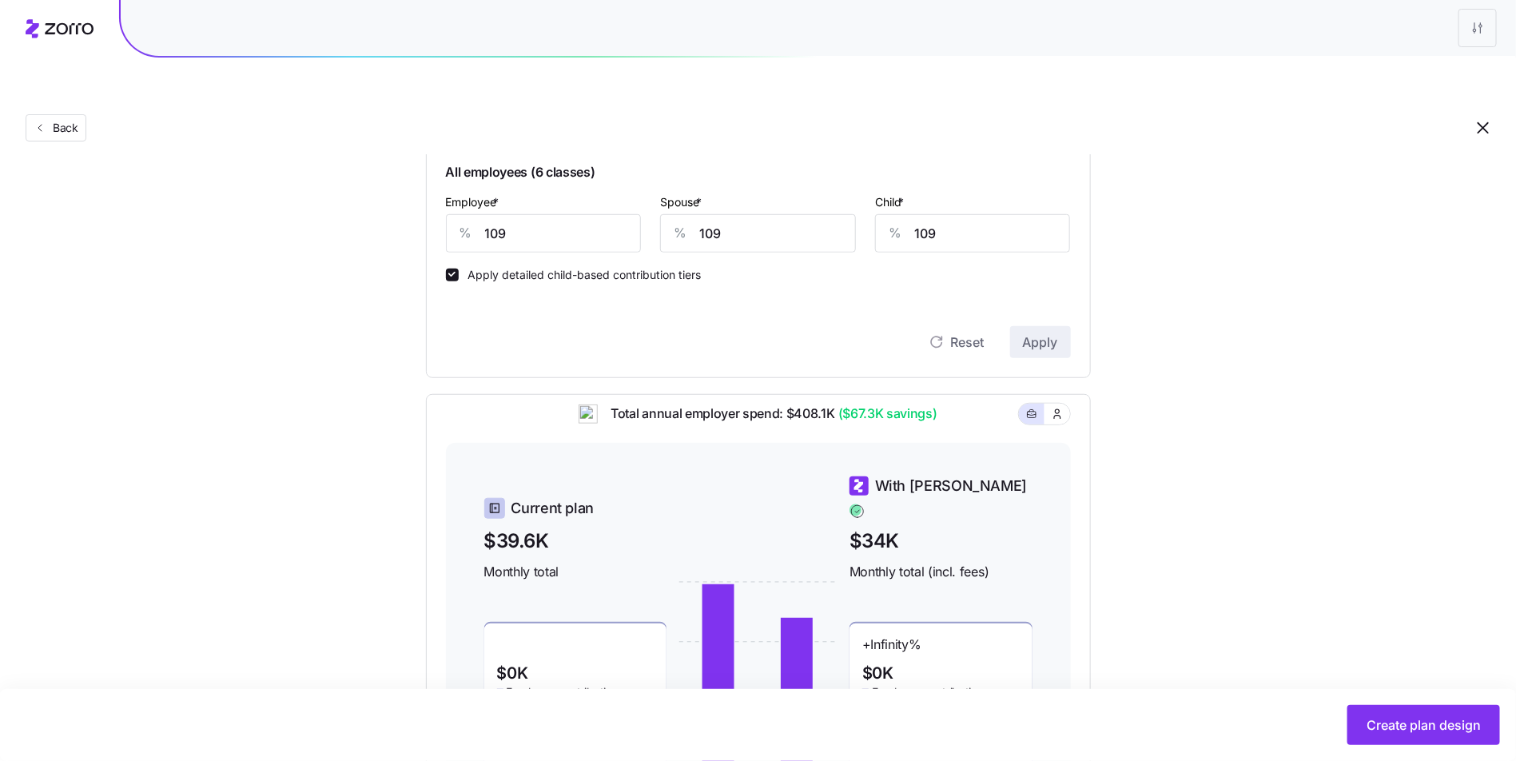
scroll to position [404, 0]
click at [774, 215] on input "109" at bounding box center [758, 234] width 196 height 38
click at [1068, 324] on div "Contribution Classes Residential location State Rating area None Apply smart di…" at bounding box center [758, 142] width 665 height 472
click at [1057, 327] on button "Apply" at bounding box center [1040, 343] width 61 height 32
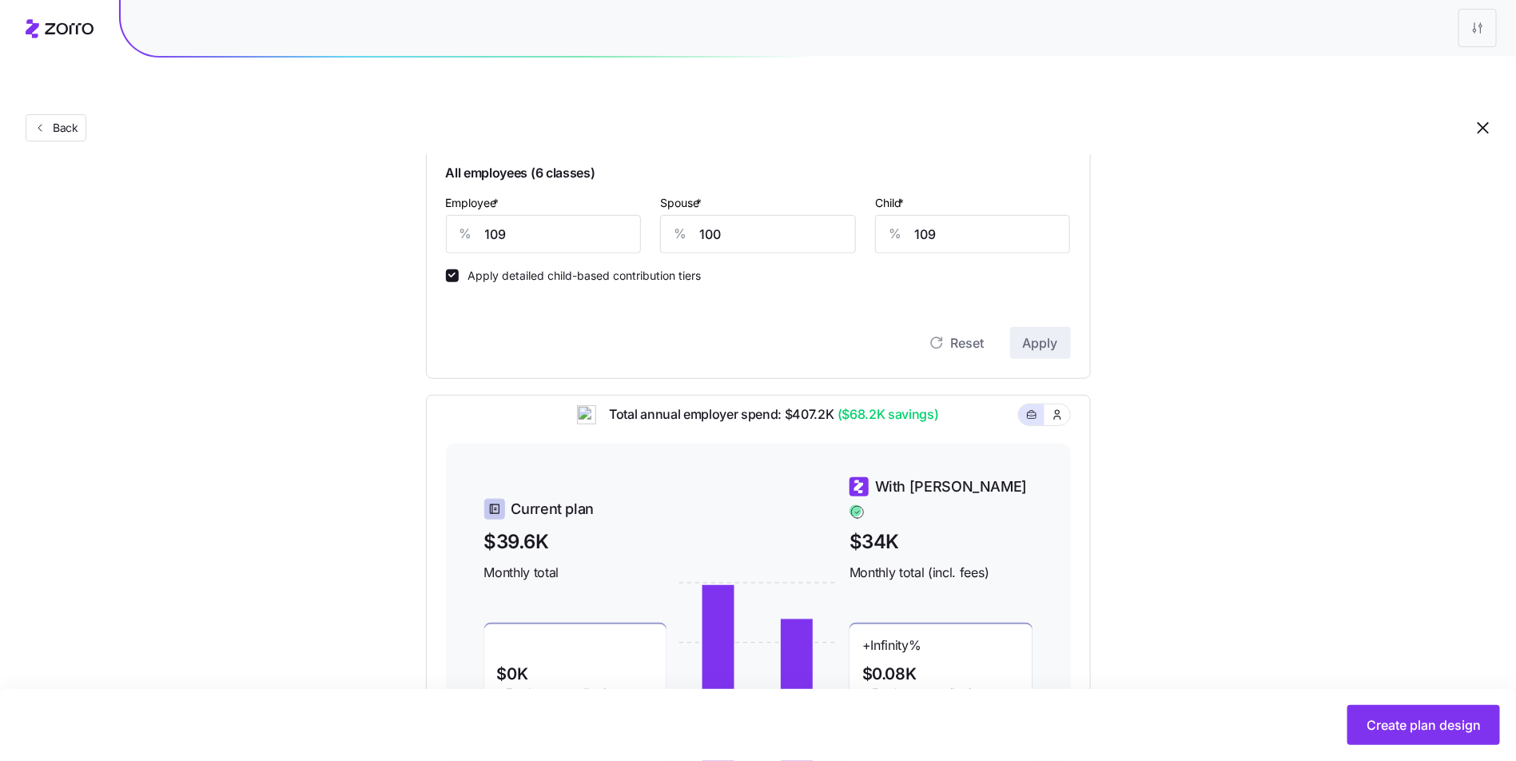
click at [764, 193] on div "Spouse * % 100" at bounding box center [758, 223] width 196 height 61
click at [756, 215] on input "100" at bounding box center [758, 234] width 196 height 38
type input "109"
click at [1041, 333] on span "Apply" at bounding box center [1040, 342] width 35 height 19
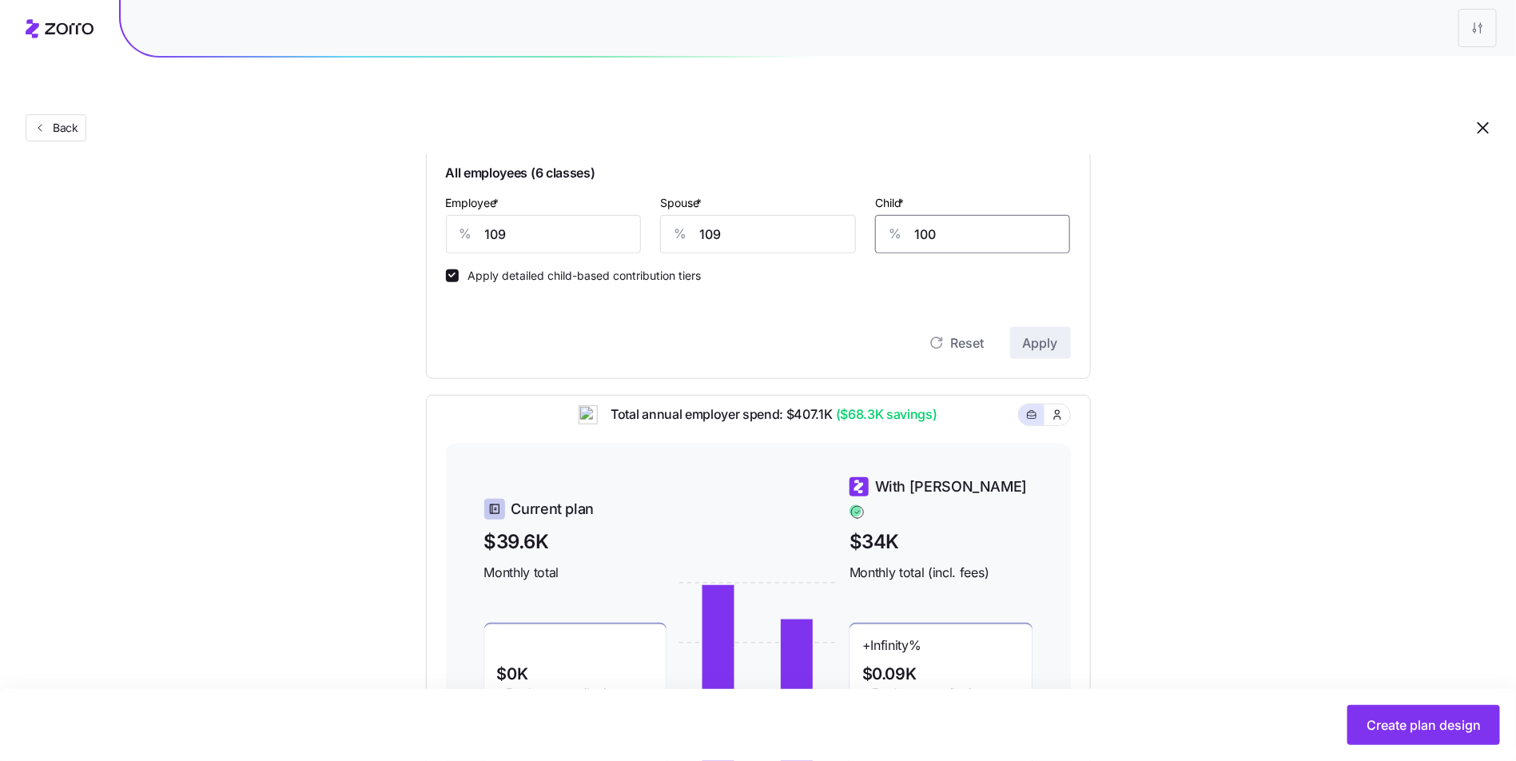
click at [950, 215] on input "100" at bounding box center [973, 234] width 196 height 38
type input "109"
click at [1061, 327] on button "Apply" at bounding box center [1040, 343] width 61 height 32
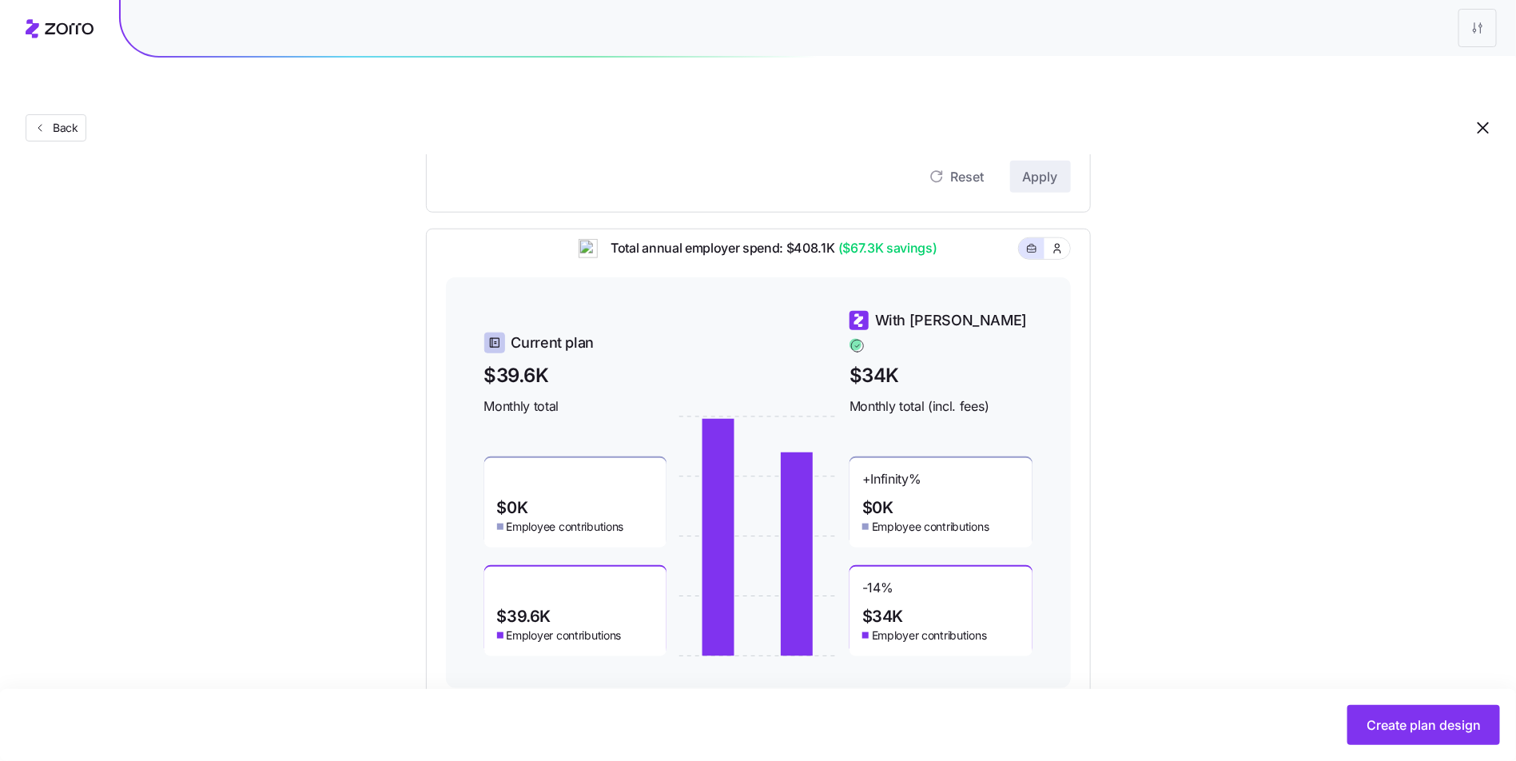
scroll to position [573, 0]
click at [1427, 716] on span "Create plan design" at bounding box center [1424, 724] width 114 height 19
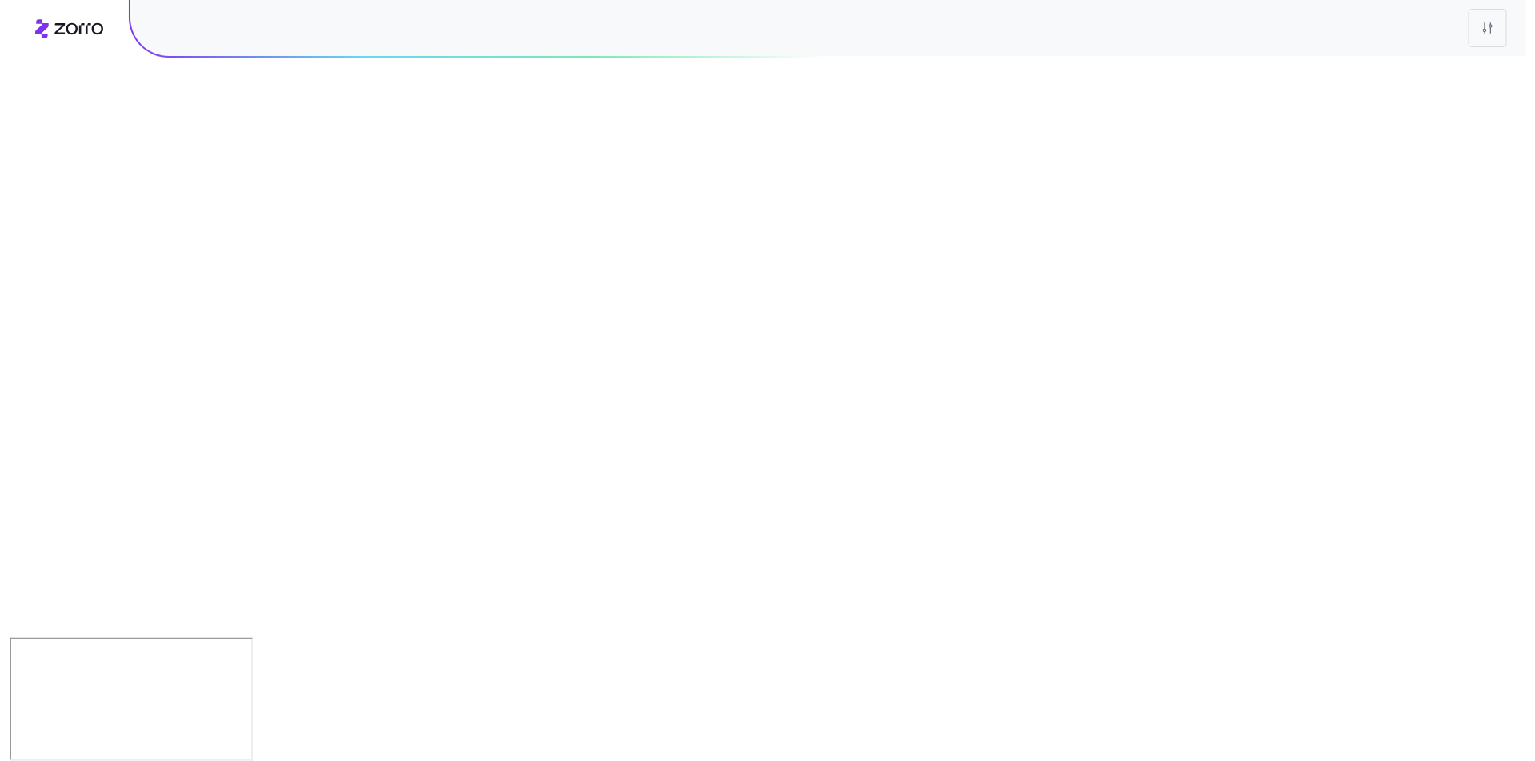
scroll to position [0, 0]
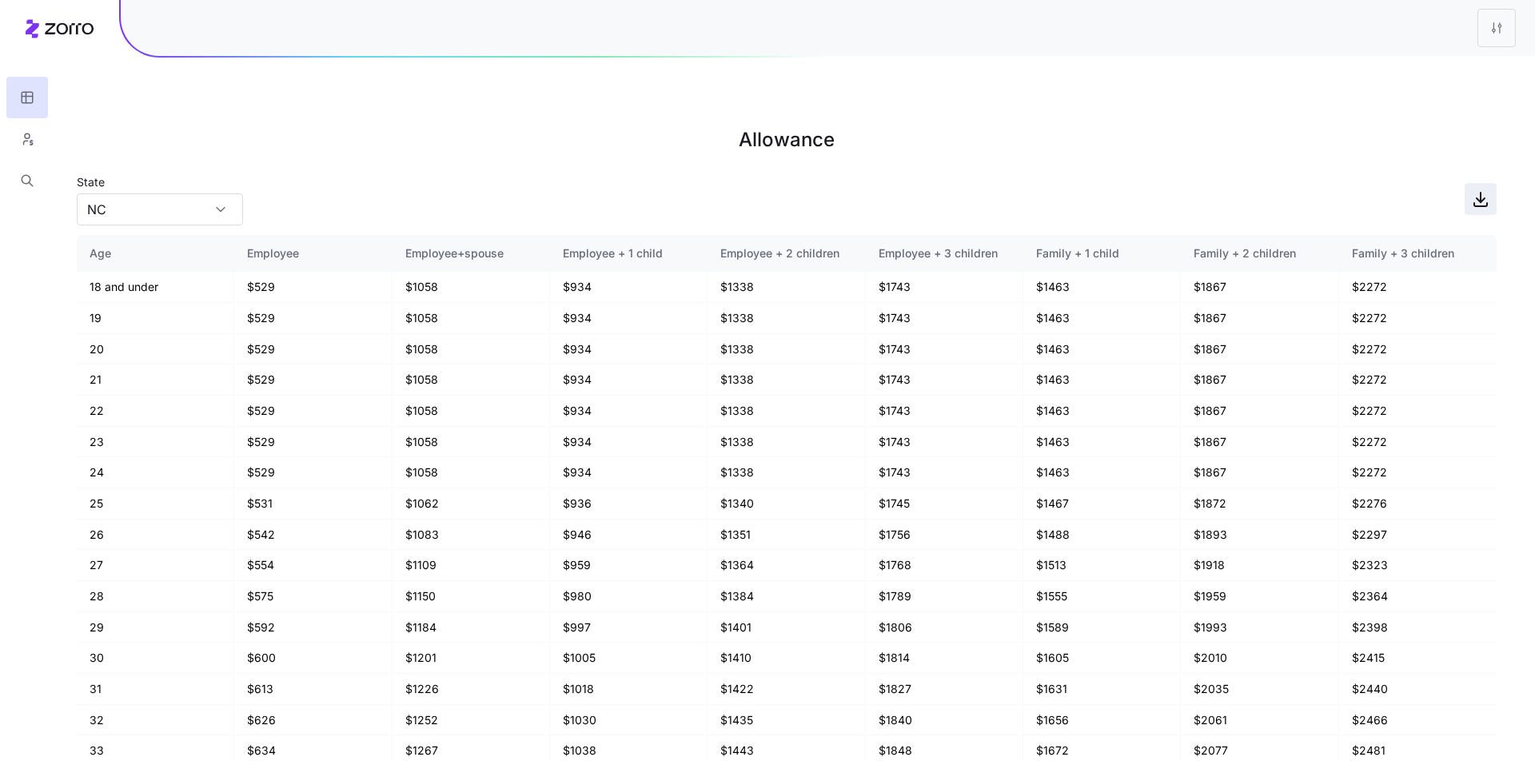
click at [1484, 189] on icon "button" at bounding box center [1480, 198] width 19 height 19
click at [14, 129] on button "button" at bounding box center [27, 139] width 42 height 42
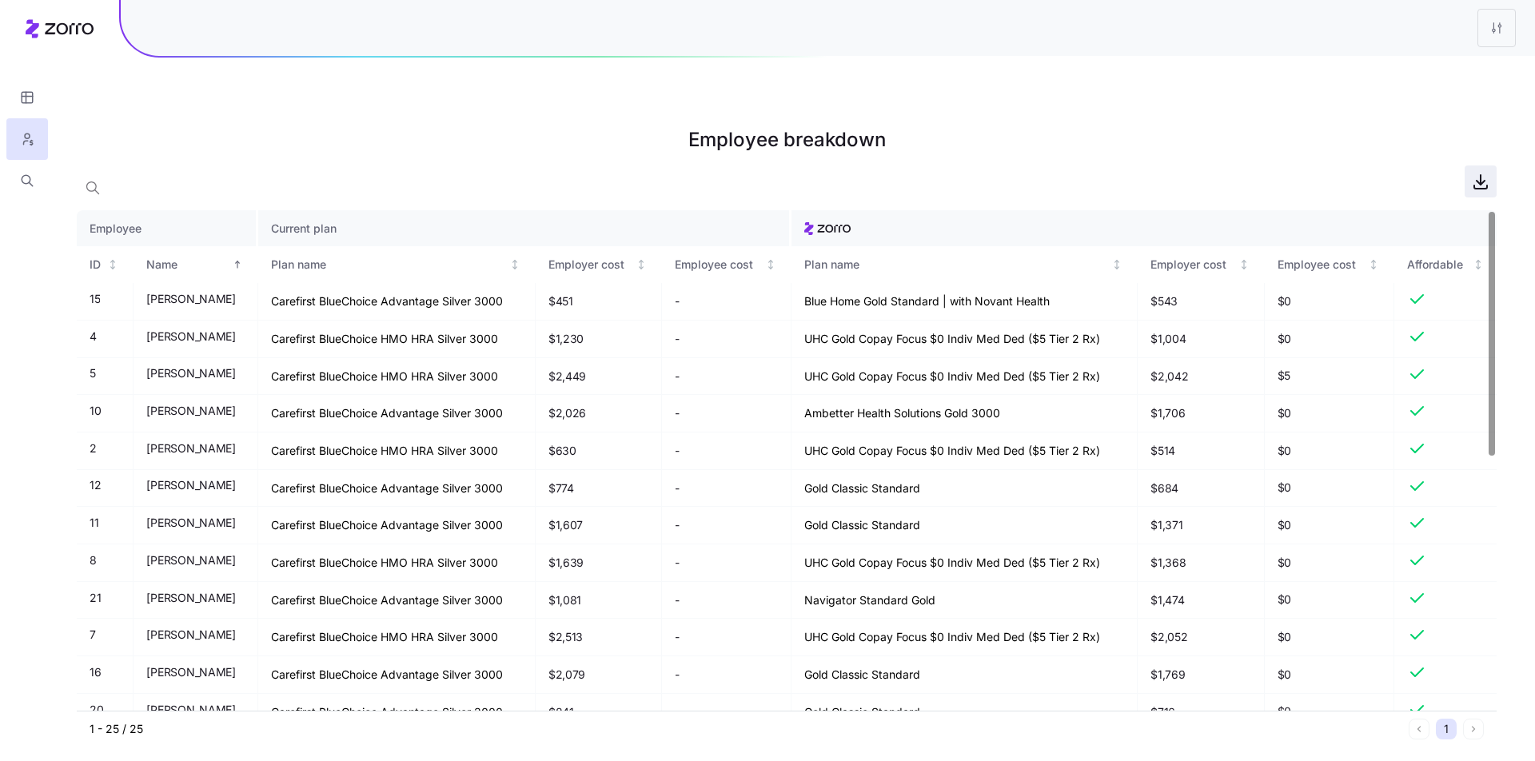
click at [1475, 172] on icon "button" at bounding box center [1480, 181] width 19 height 19
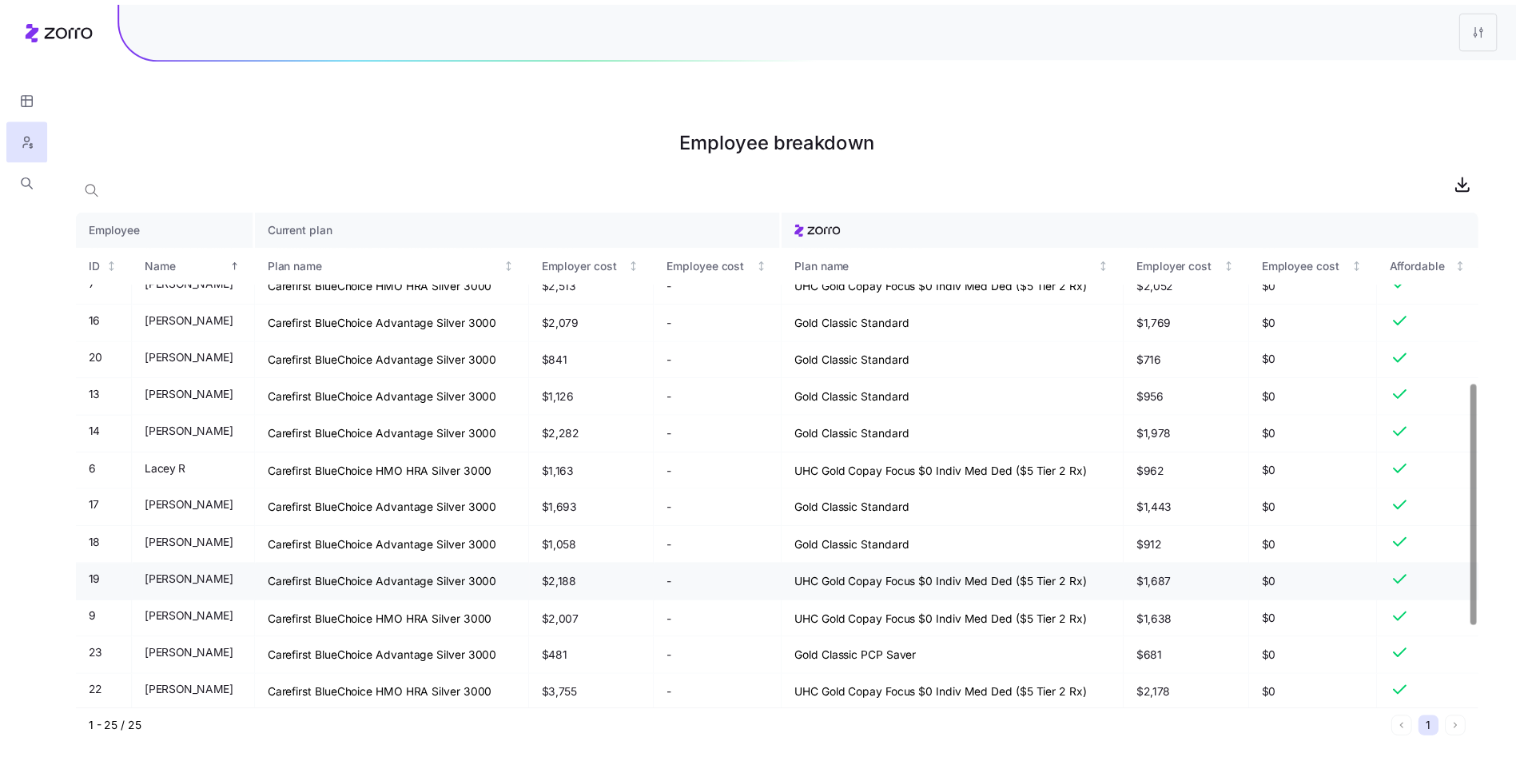
scroll to position [520, 0]
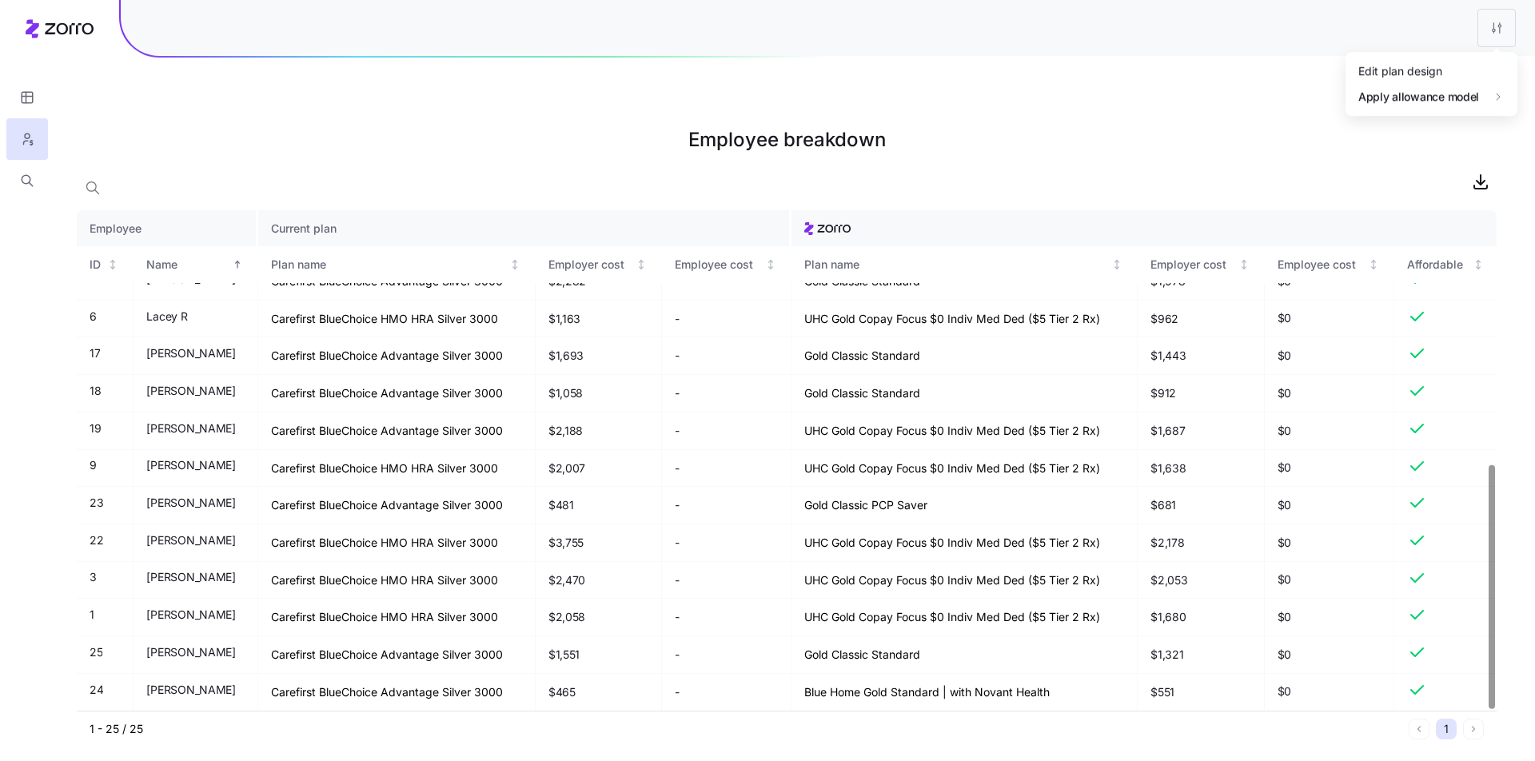
click at [1486, 35] on html "Employee breakdown Employee Current plan ID Name Plan name Employer cost Employ…" at bounding box center [767, 461] width 1535 height 922
click at [1390, 78] on div "Edit plan design" at bounding box center [1400, 71] width 84 height 18
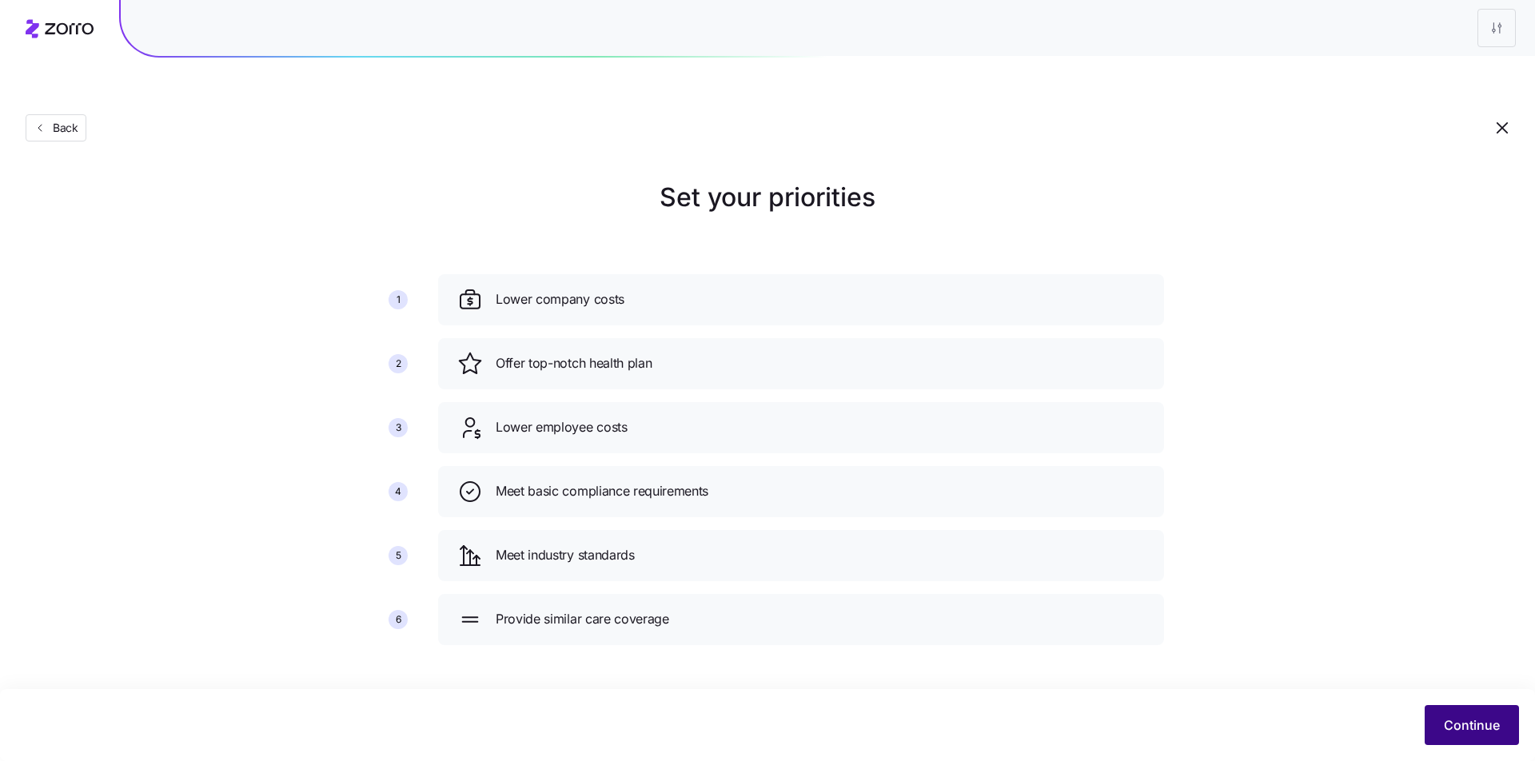
click at [1490, 718] on span "Continue" at bounding box center [1471, 724] width 56 height 19
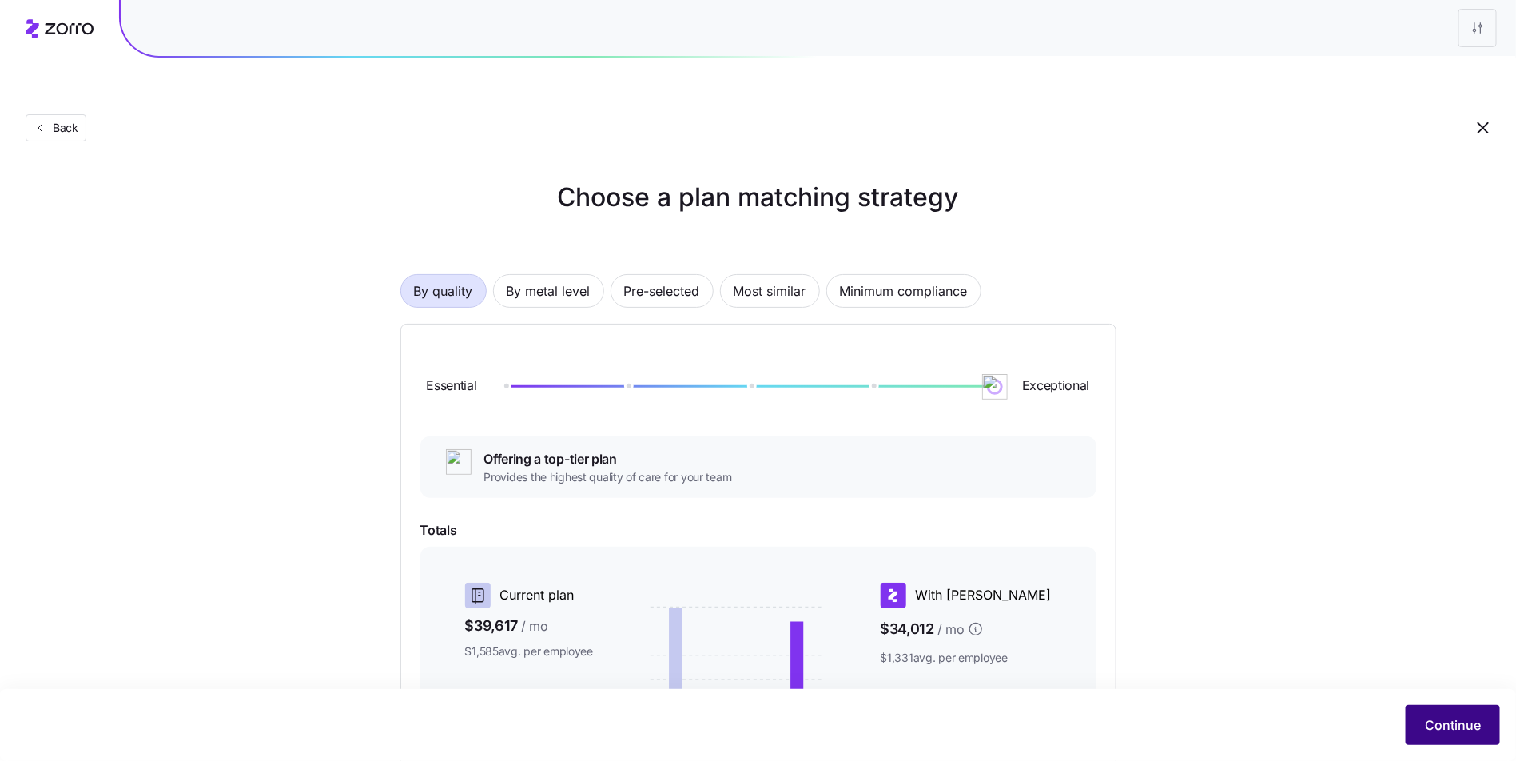
click at [1487, 734] on button "Continue" at bounding box center [1453, 725] width 94 height 40
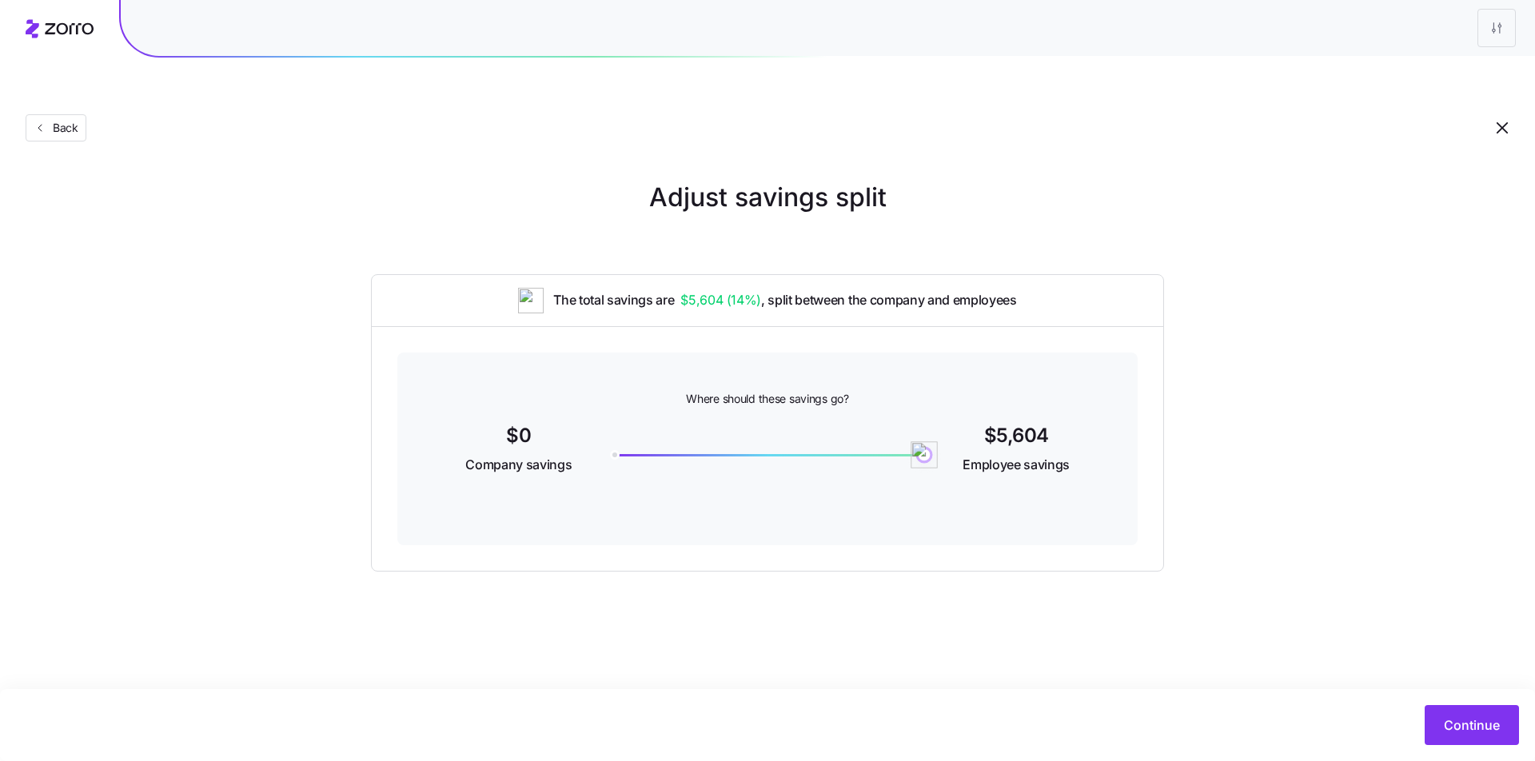
drag, startPoint x: 616, startPoint y: 414, endPoint x: 1131, endPoint y: 428, distance: 514.9
click at [1120, 427] on div "Where should these savings go? $0 Company savings 5604 $5,604 Employee savings" at bounding box center [767, 448] width 740 height 193
click at [1467, 719] on span "Continue" at bounding box center [1471, 724] width 56 height 19
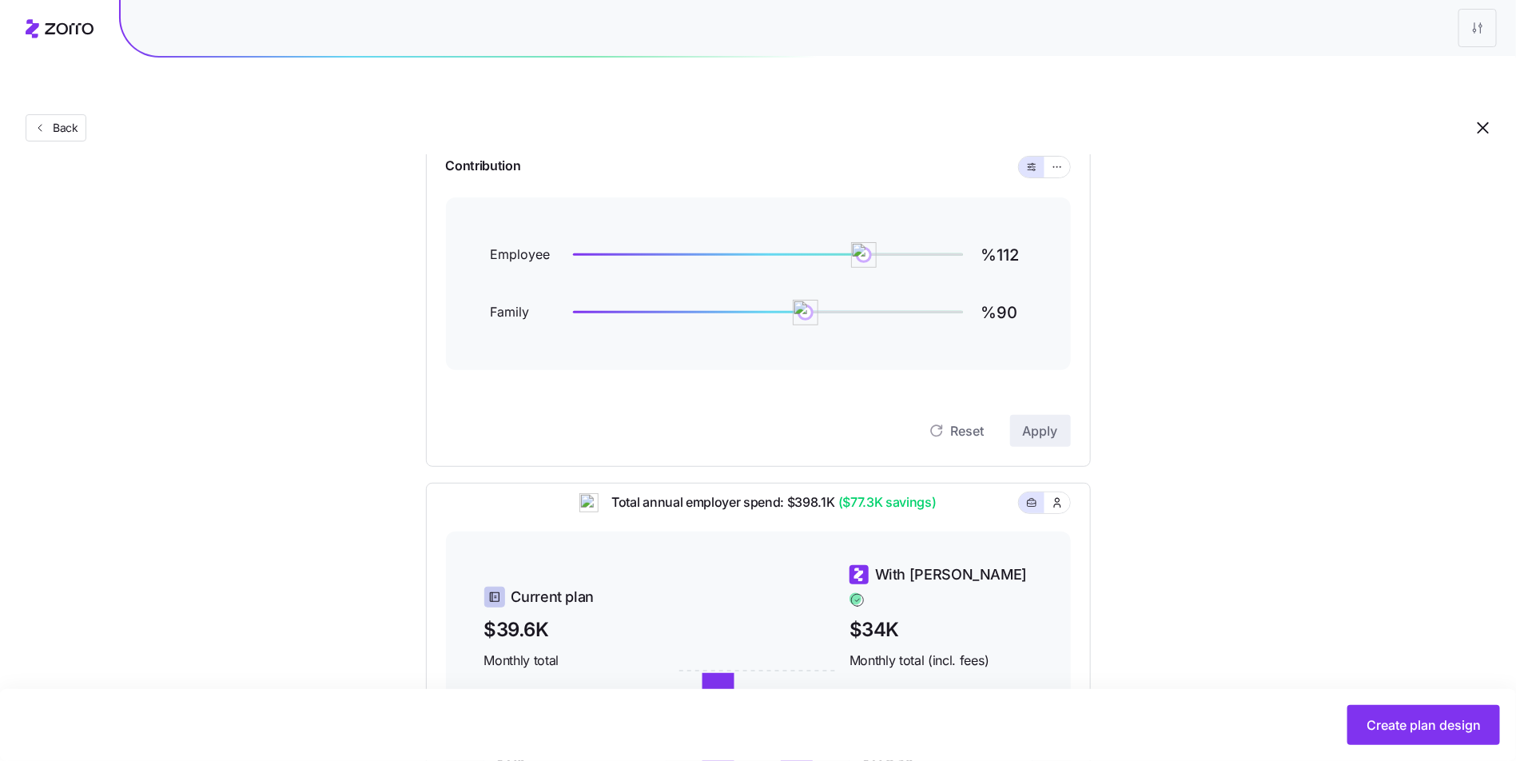
scroll to position [157, 0]
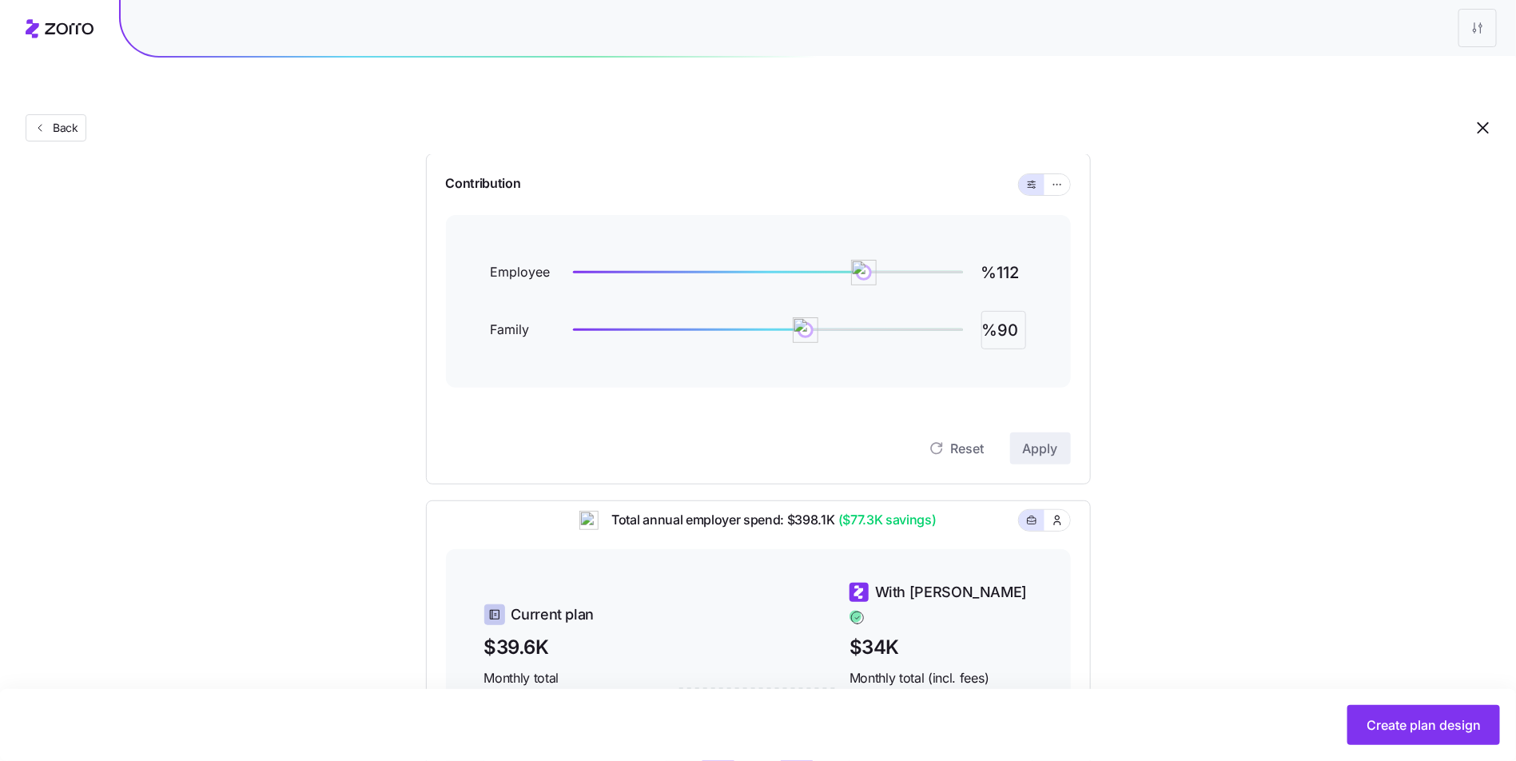
click at [1015, 311] on input "%90" at bounding box center [1003, 330] width 45 height 38
click at [1030, 432] on button "Apply" at bounding box center [1040, 448] width 61 height 32
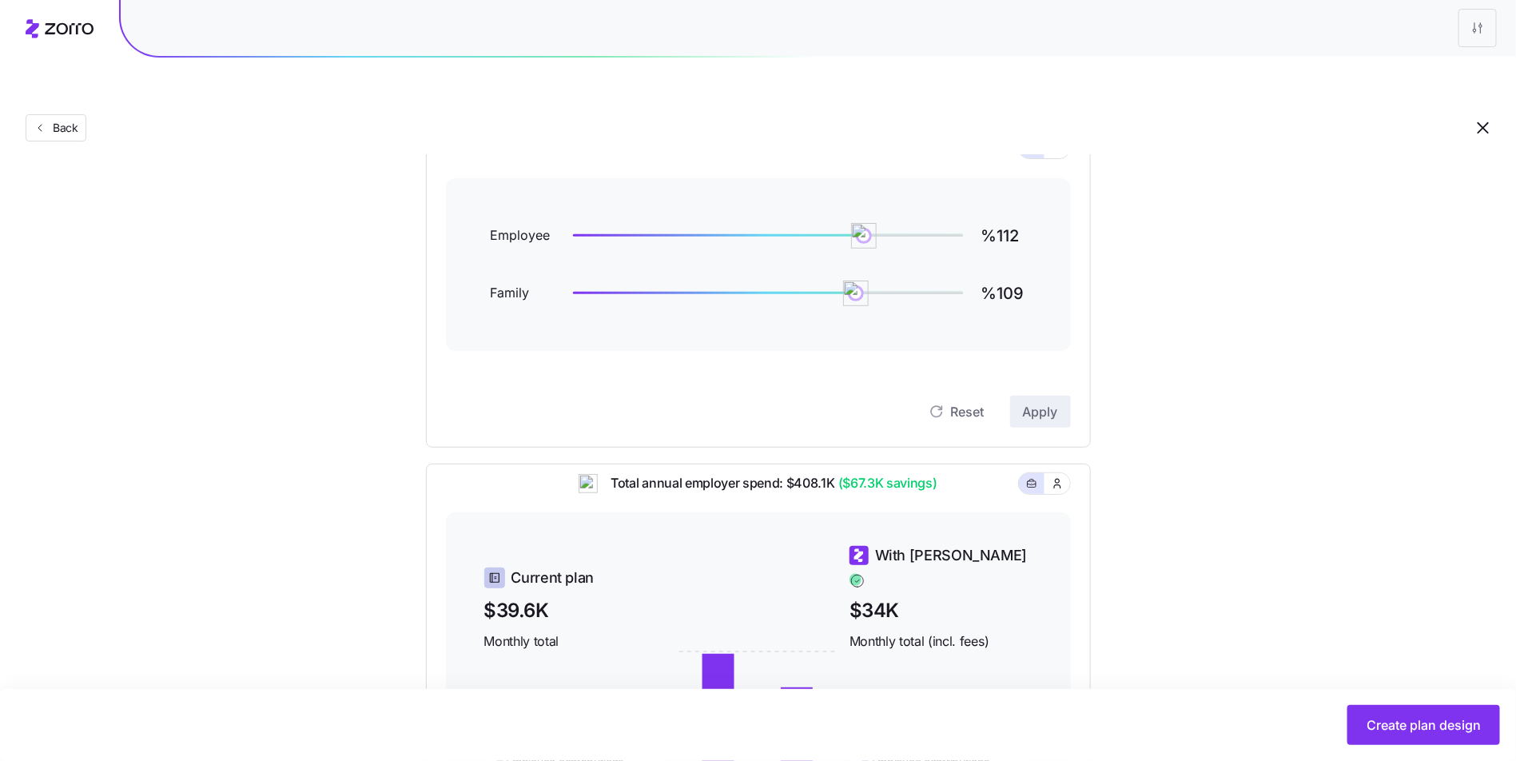
scroll to position [83, 0]
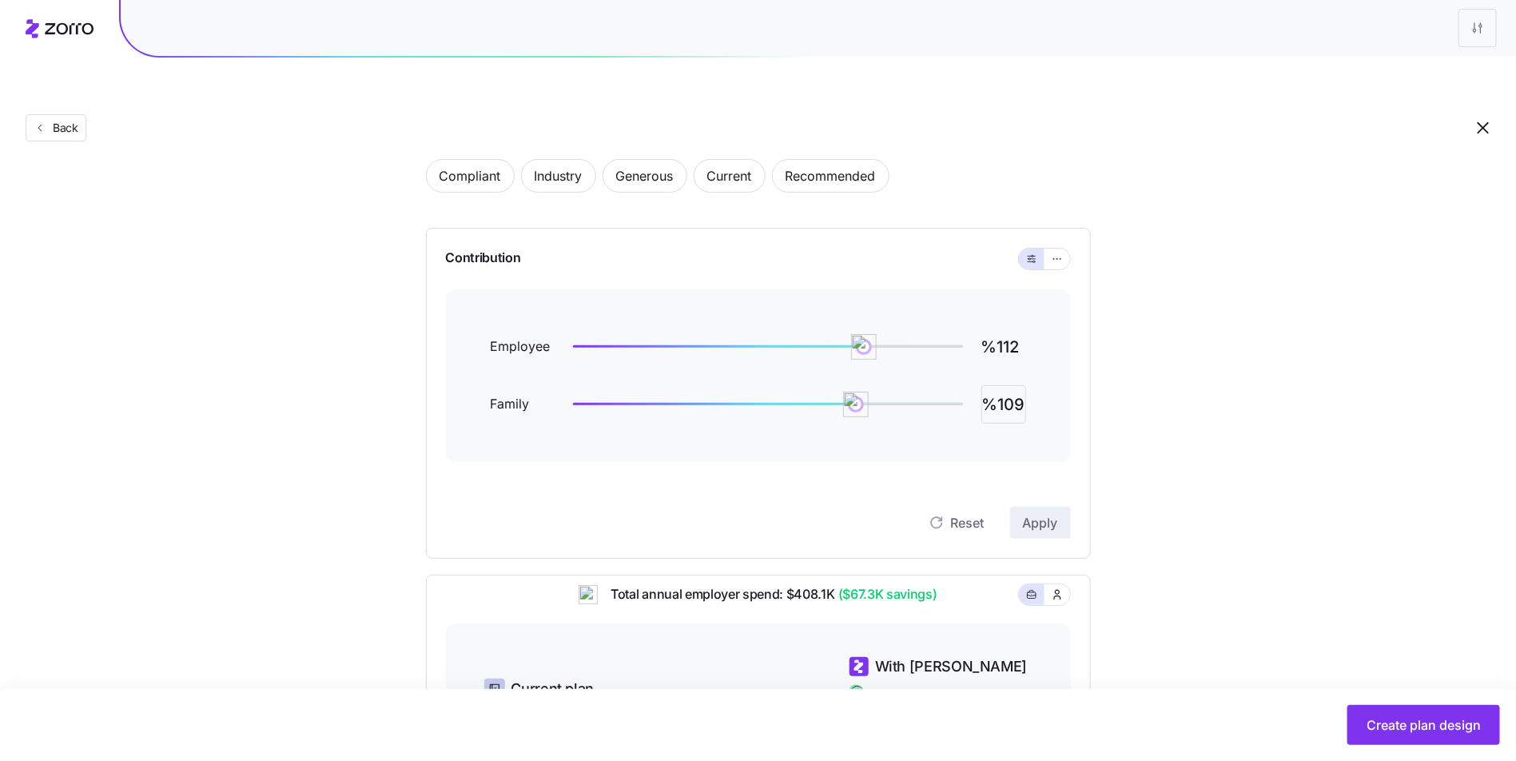
click at [1004, 385] on input "%109" at bounding box center [1003, 404] width 45 height 38
type input "%111"
click at [1046, 513] on span "Apply" at bounding box center [1040, 522] width 35 height 19
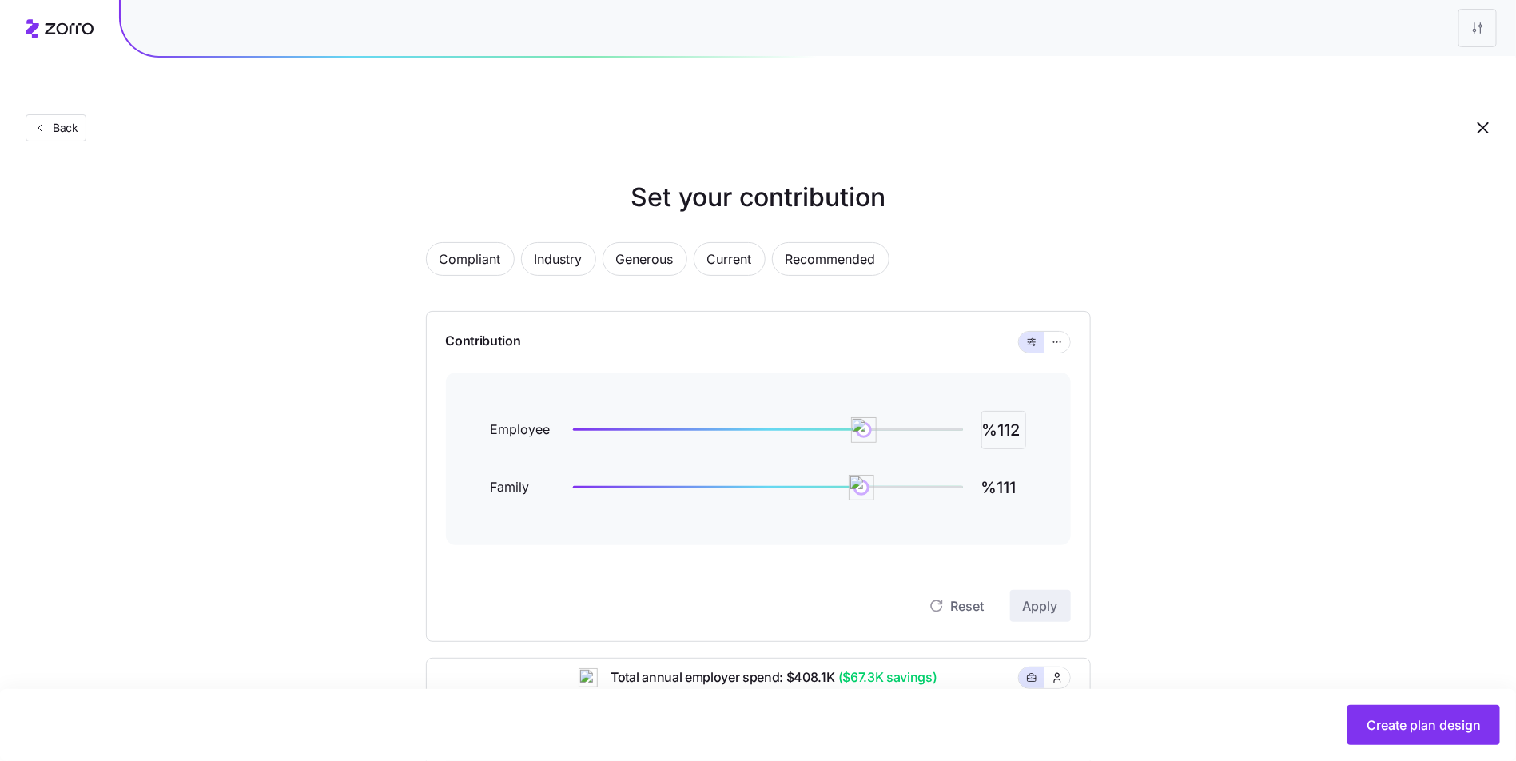
click at [1020, 411] on input "%112" at bounding box center [1003, 430] width 45 height 38
type input "%109"
click at [1031, 596] on span "Apply" at bounding box center [1040, 605] width 35 height 19
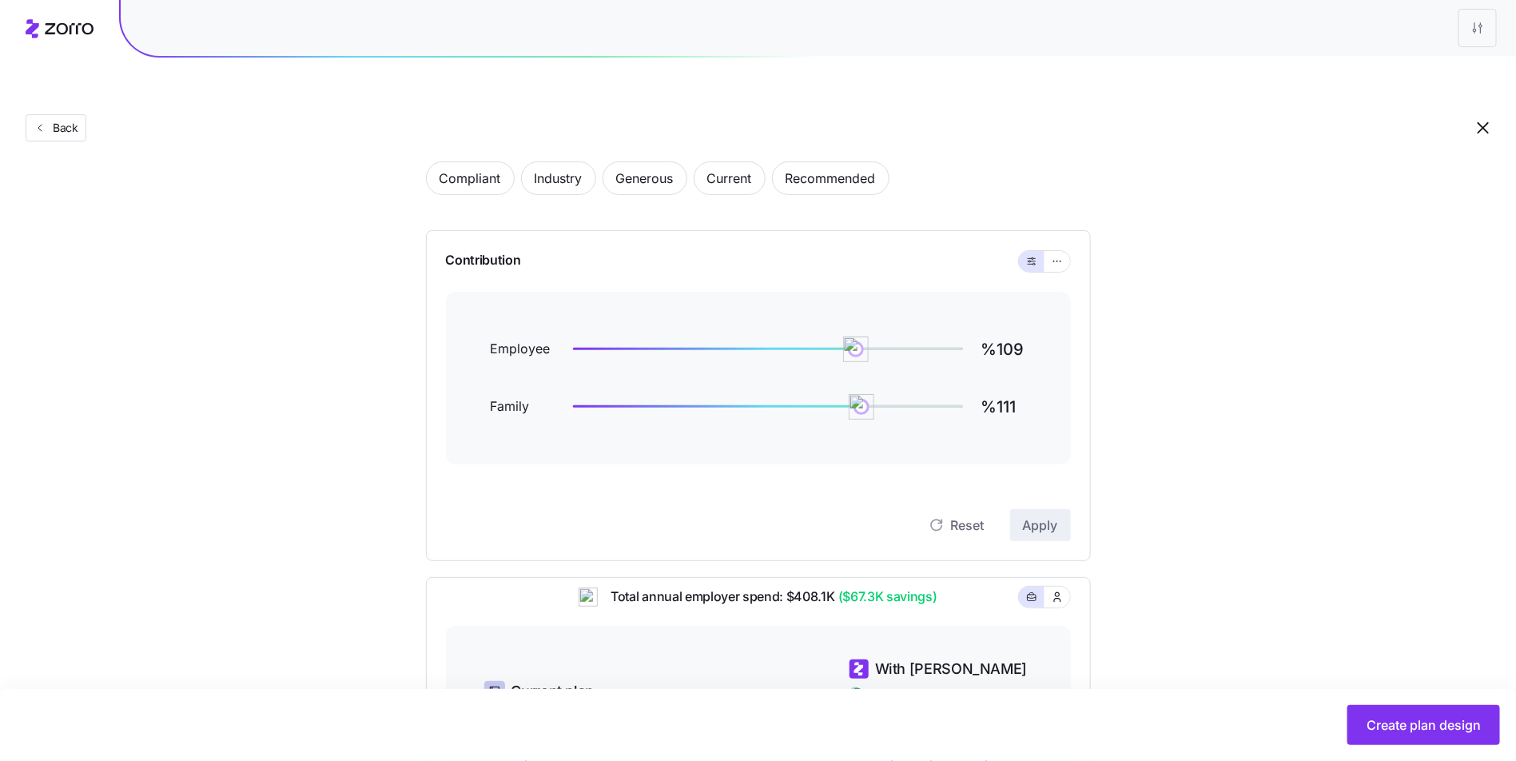
scroll to position [410, 0]
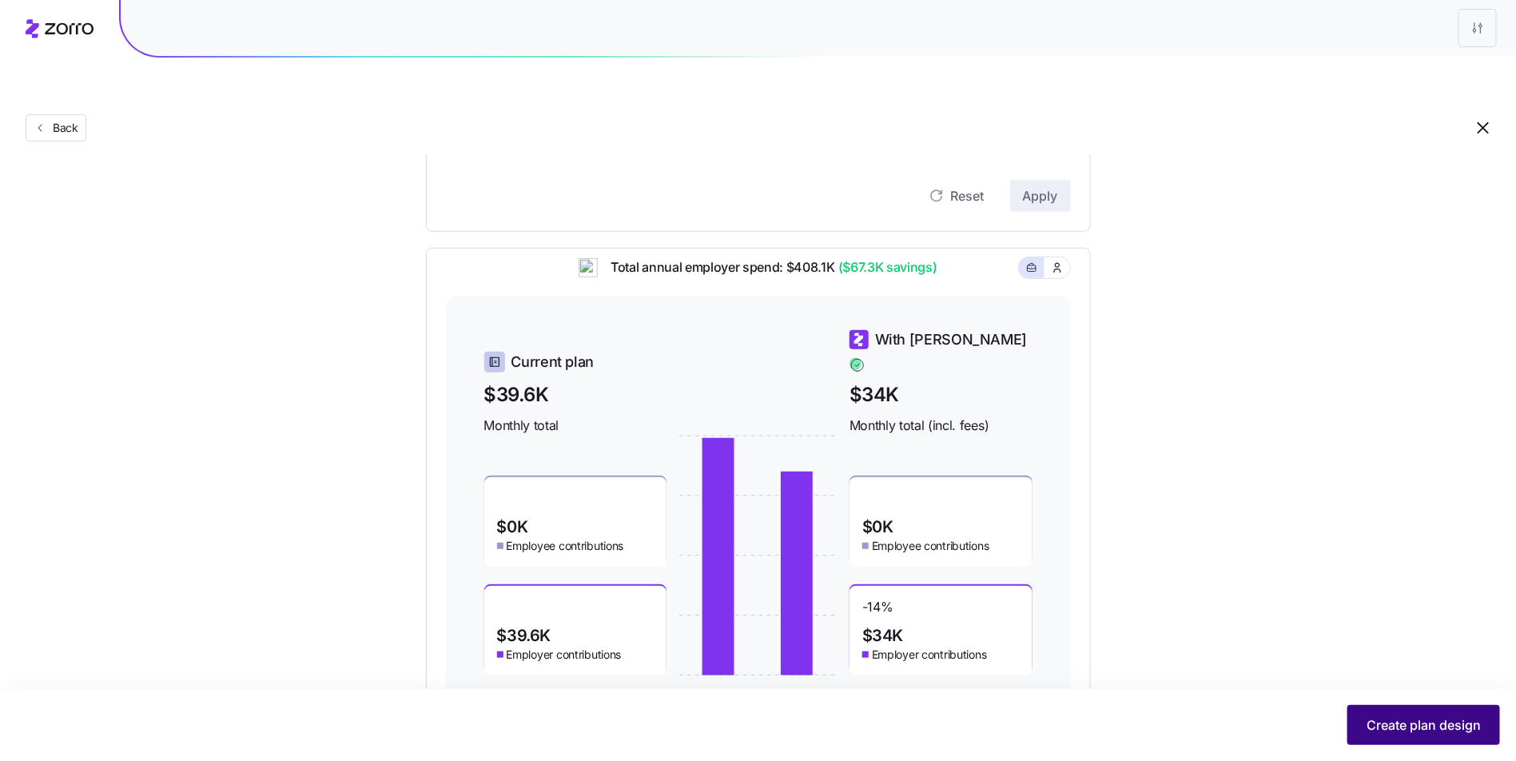
click at [1411, 719] on span "Create plan design" at bounding box center [1424, 724] width 114 height 19
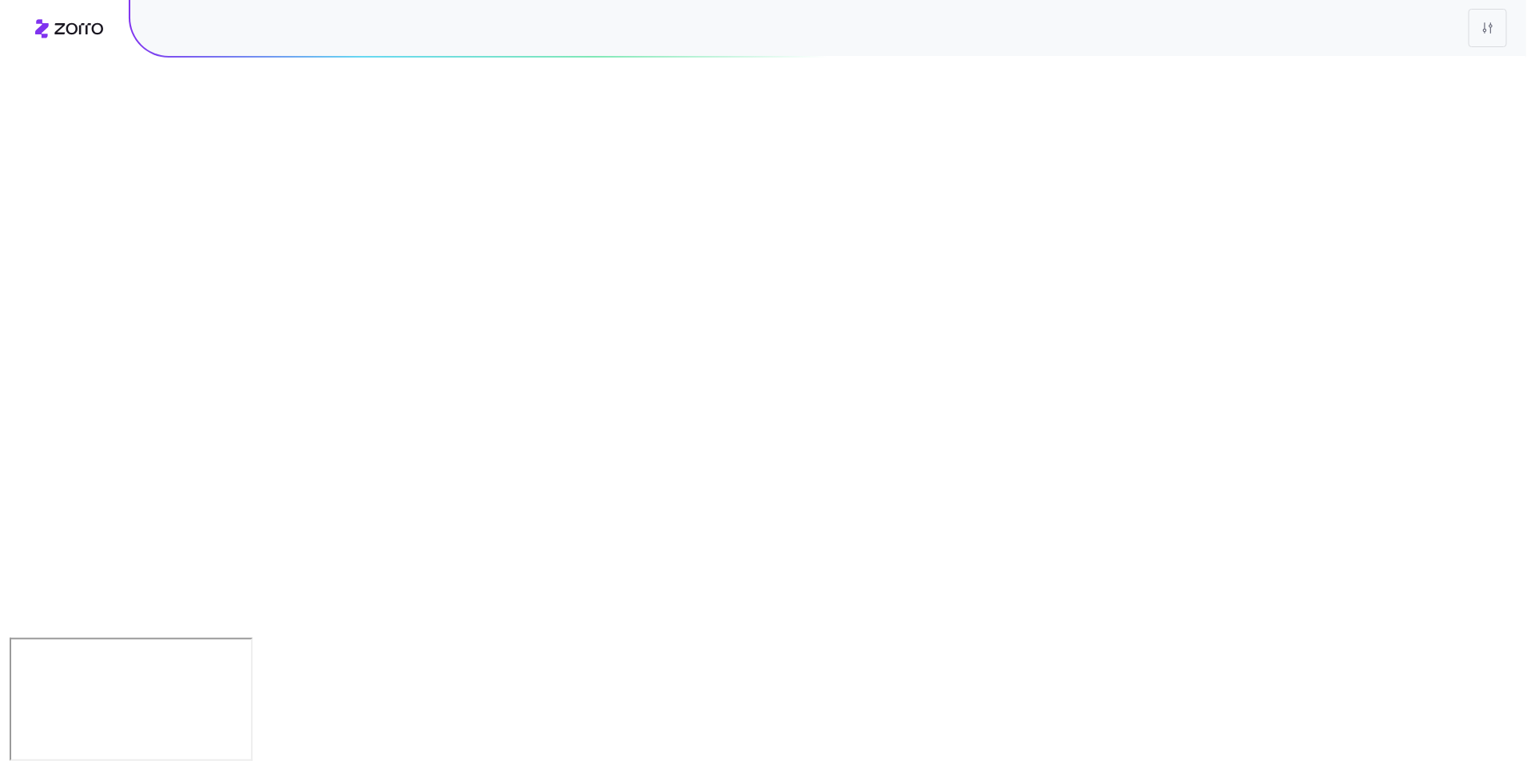
scroll to position [0, 0]
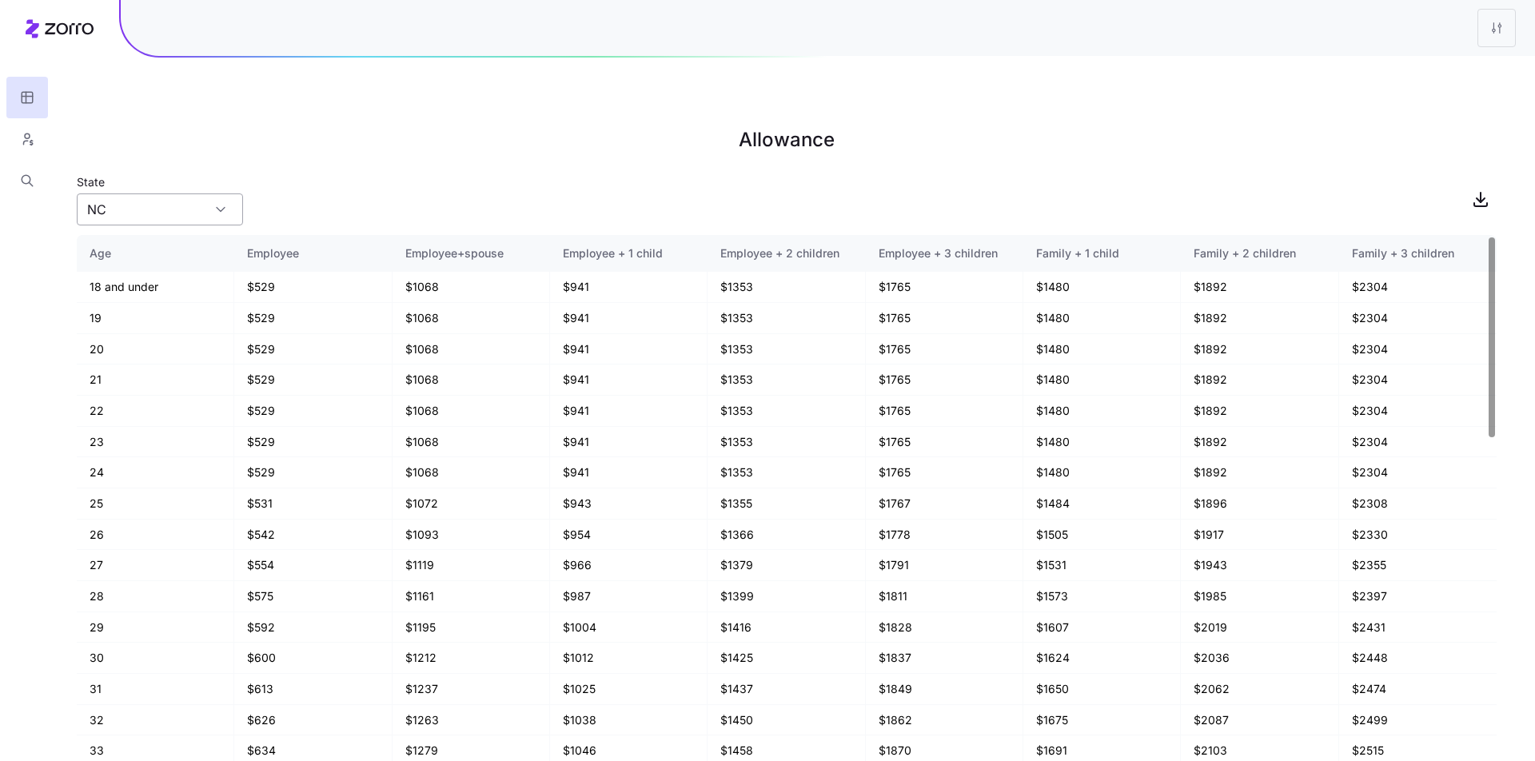
click at [147, 193] on input "NC" at bounding box center [160, 209] width 166 height 32
click at [421, 172] on div "State NC" at bounding box center [786, 199] width 1419 height 54
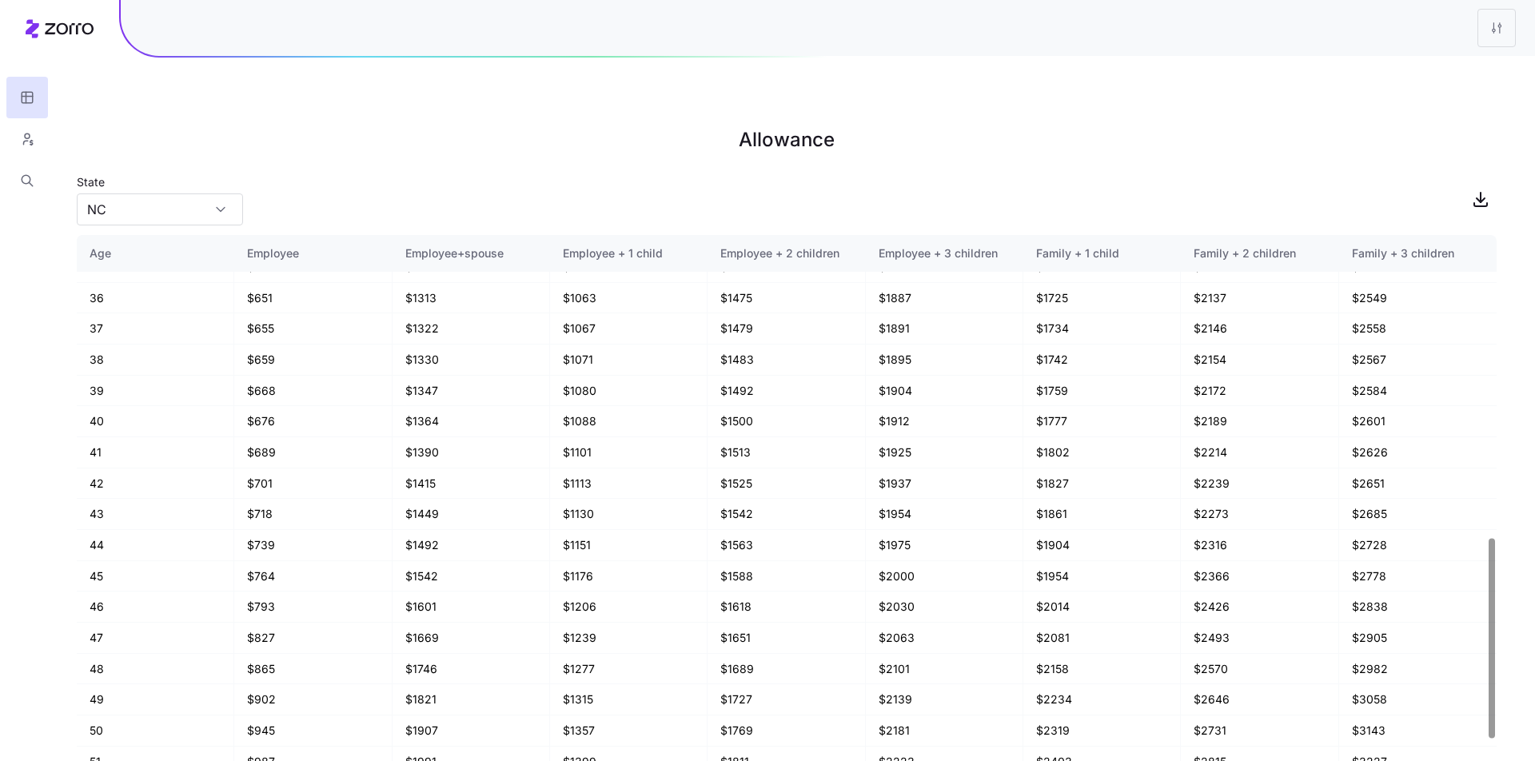
scroll to position [129, 0]
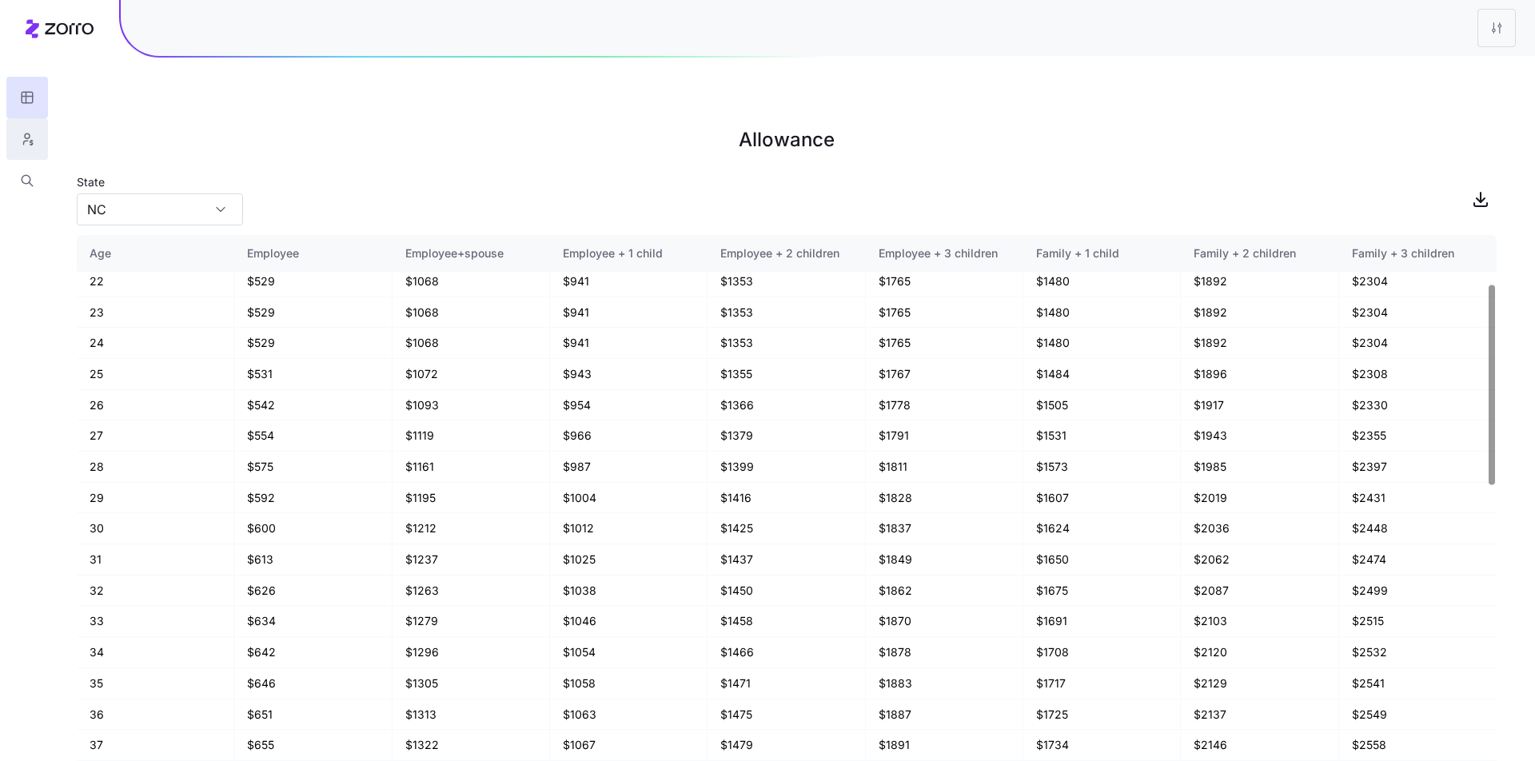
click at [31, 137] on icon "button" at bounding box center [27, 139] width 14 height 16
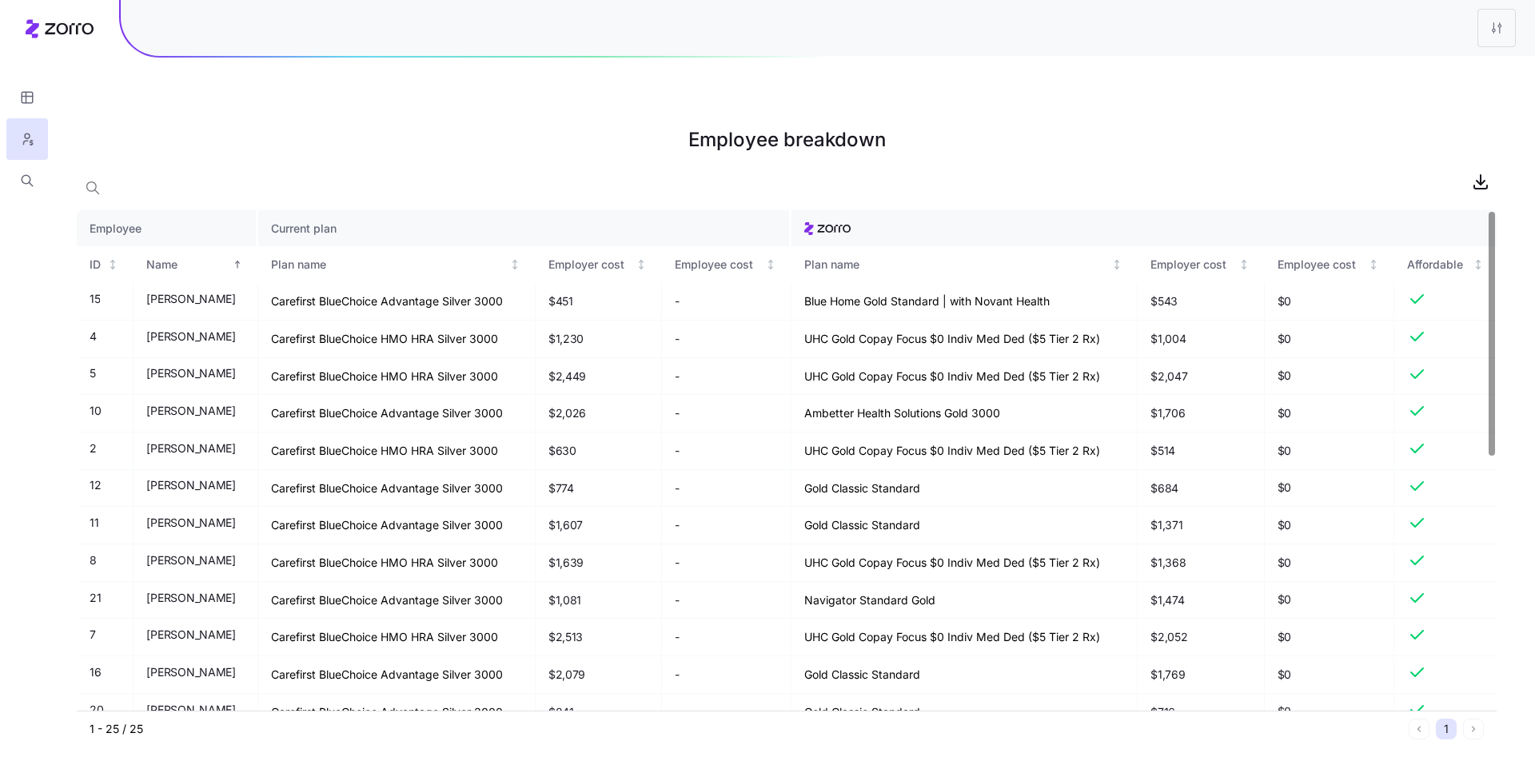
click at [1390, 165] on div at bounding box center [786, 181] width 1419 height 32
click at [1486, 172] on icon "button" at bounding box center [1480, 181] width 19 height 19
click at [1348, 122] on div "Employee breakdown" at bounding box center [786, 143] width 1419 height 45
click at [23, 89] on button "button" at bounding box center [27, 98] width 42 height 42
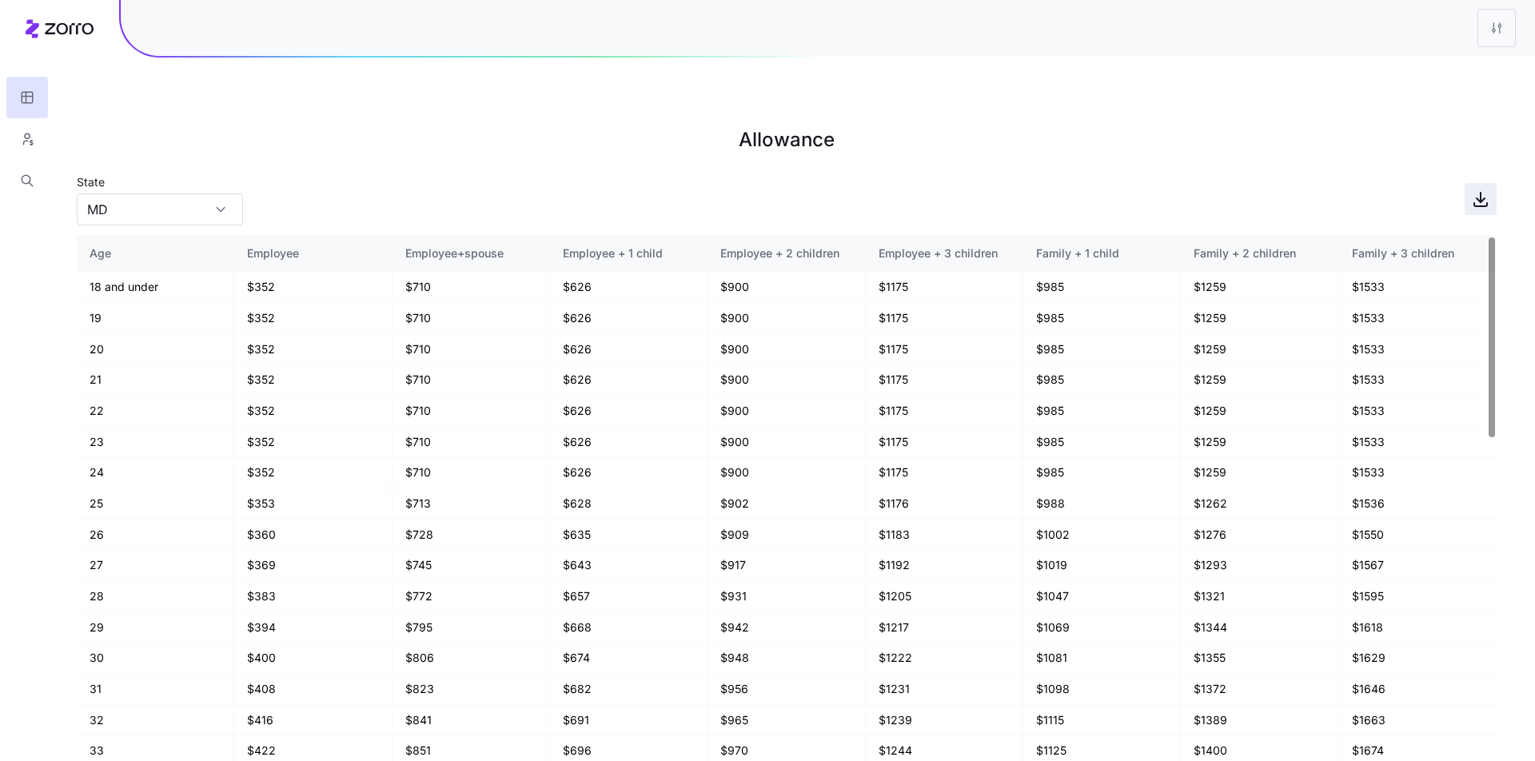
click at [1482, 189] on icon "button" at bounding box center [1480, 198] width 19 height 19
click at [1488, 23] on html "Allowance State MD Age Employee Employee+spouse Employee + 1 child Employee + 2…" at bounding box center [767, 461] width 1535 height 922
click at [1435, 74] on div "Edit plan design" at bounding box center [1400, 71] width 84 height 18
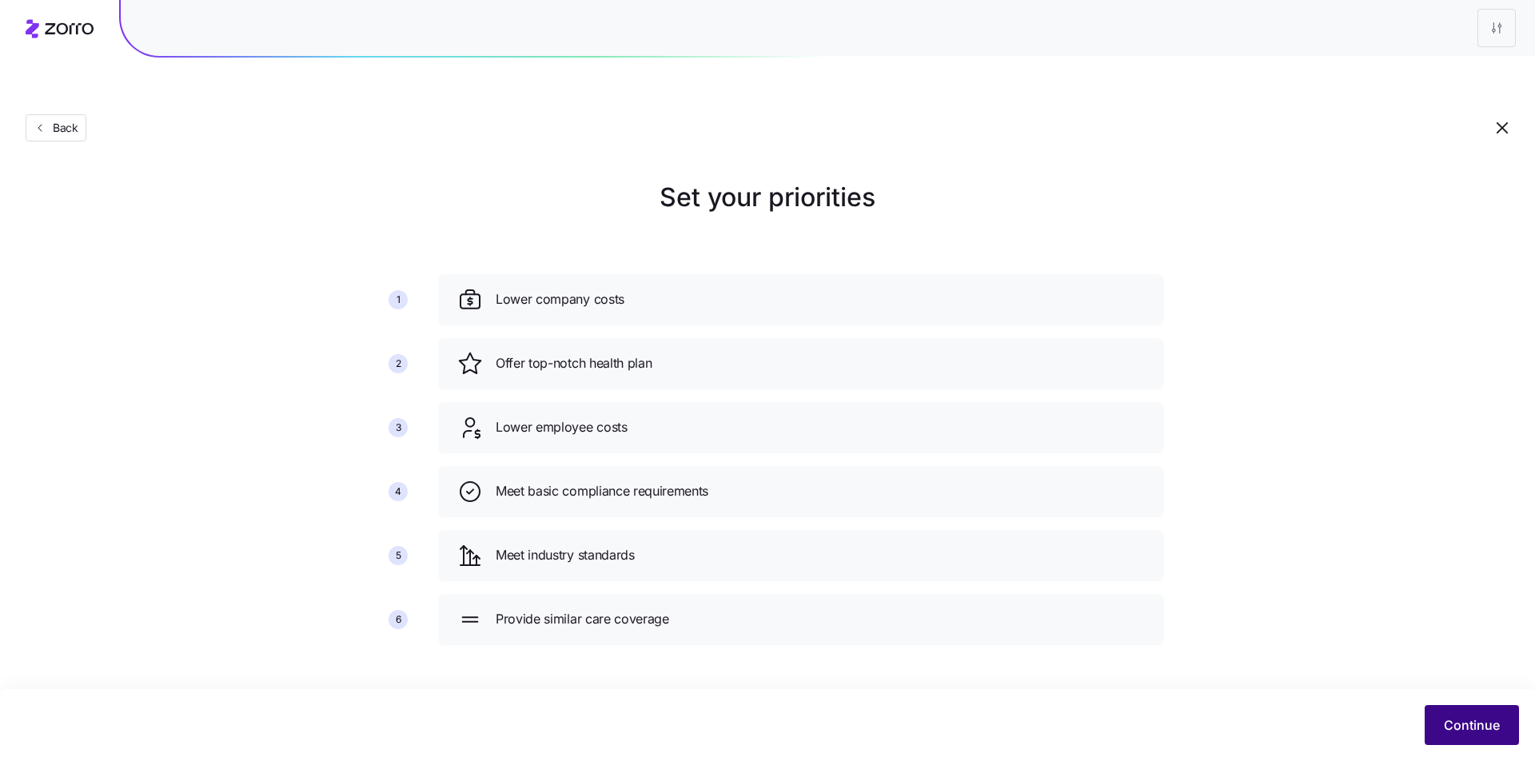
click at [1496, 734] on span "Continue" at bounding box center [1471, 724] width 56 height 19
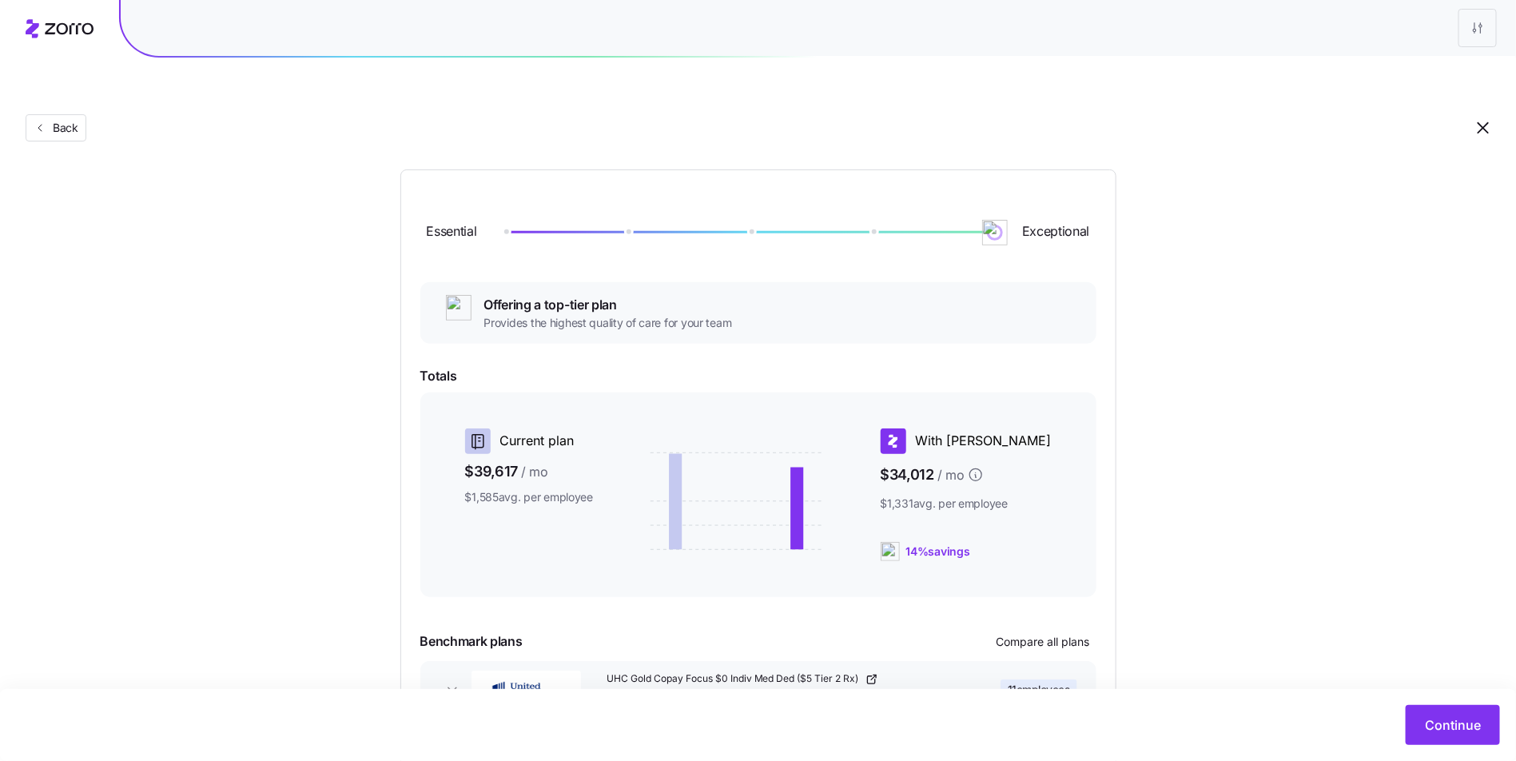
scroll to position [161, 0]
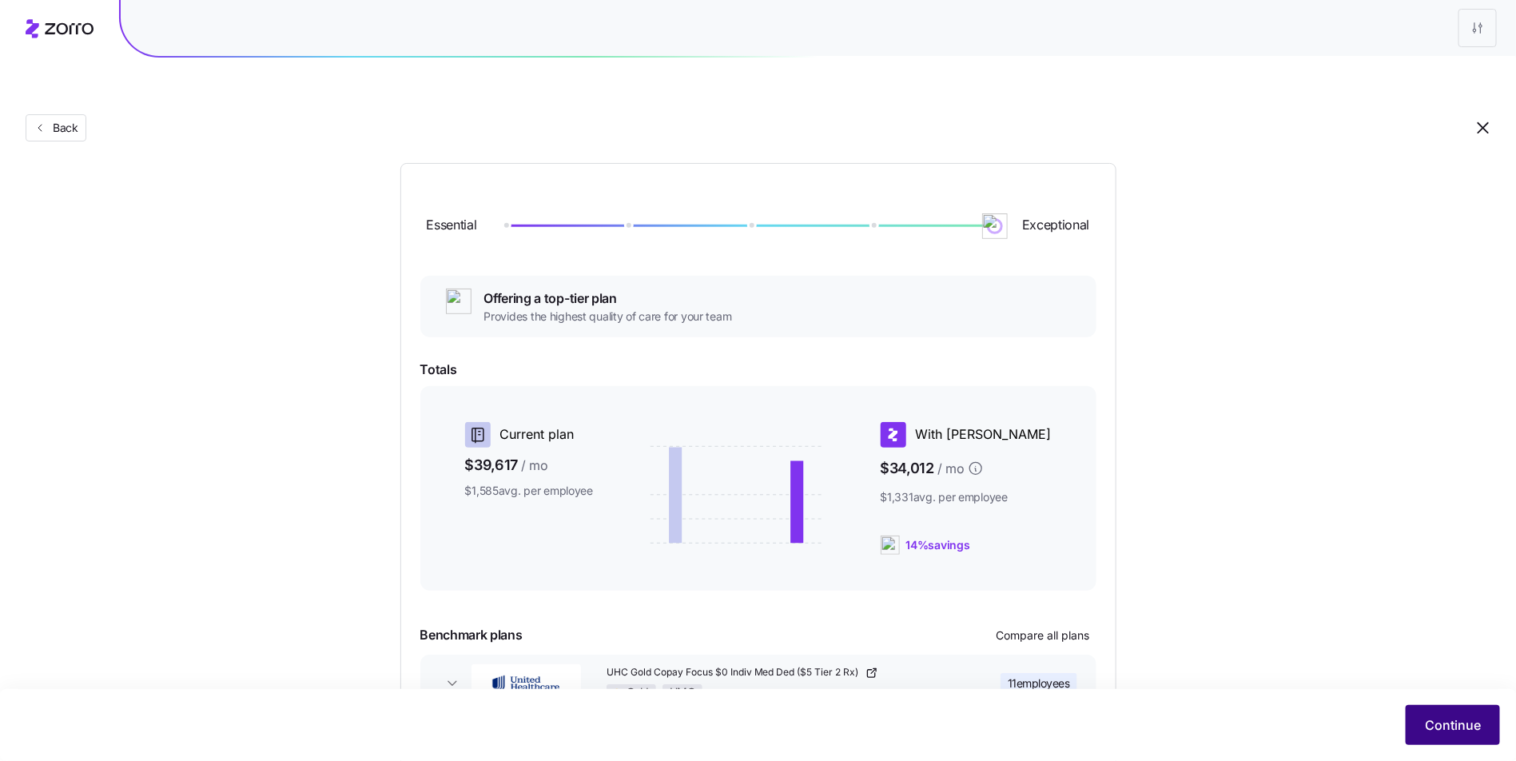
click at [1452, 712] on button "Continue" at bounding box center [1453, 725] width 94 height 40
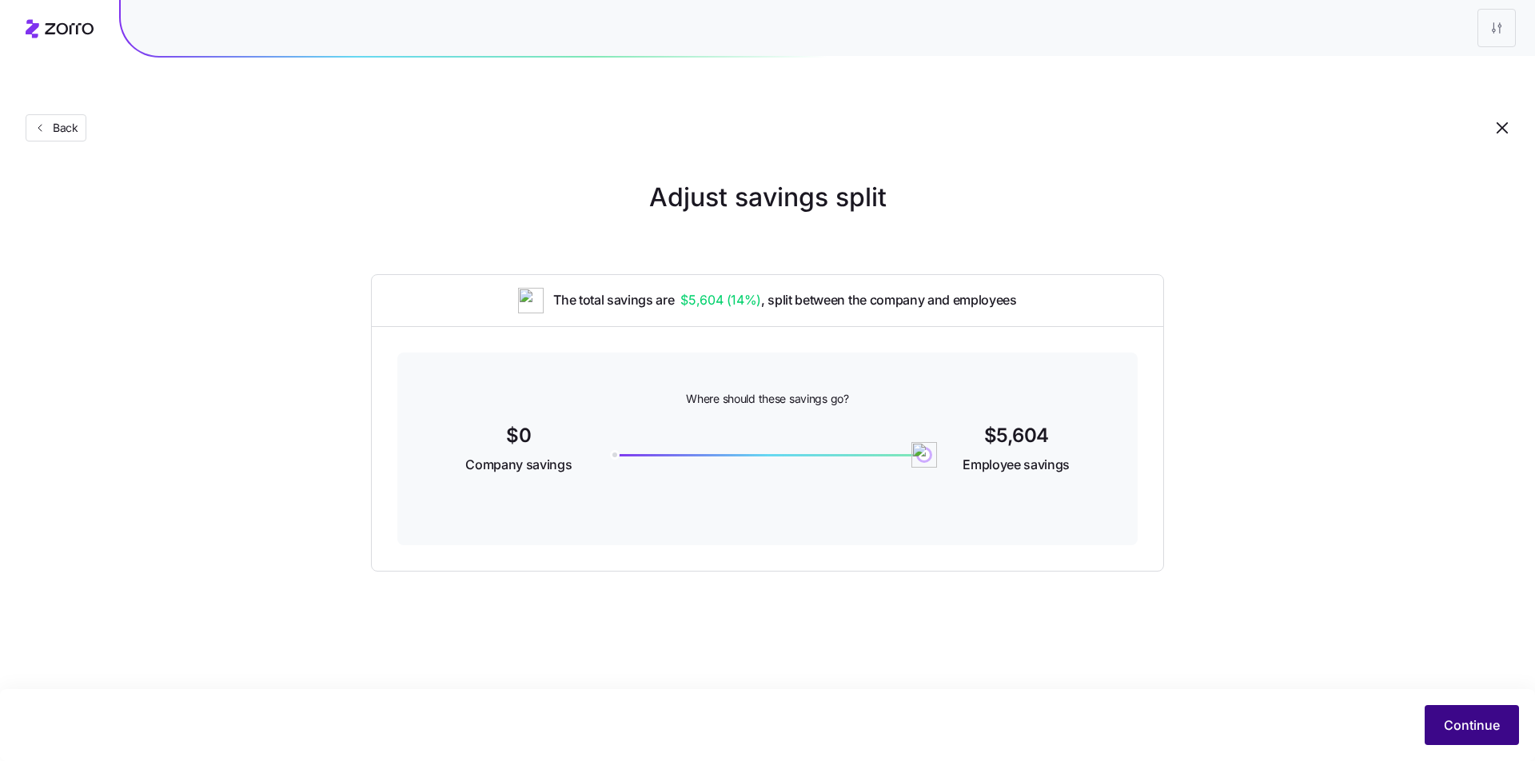
click at [1464, 727] on span "Continue" at bounding box center [1471, 724] width 56 height 19
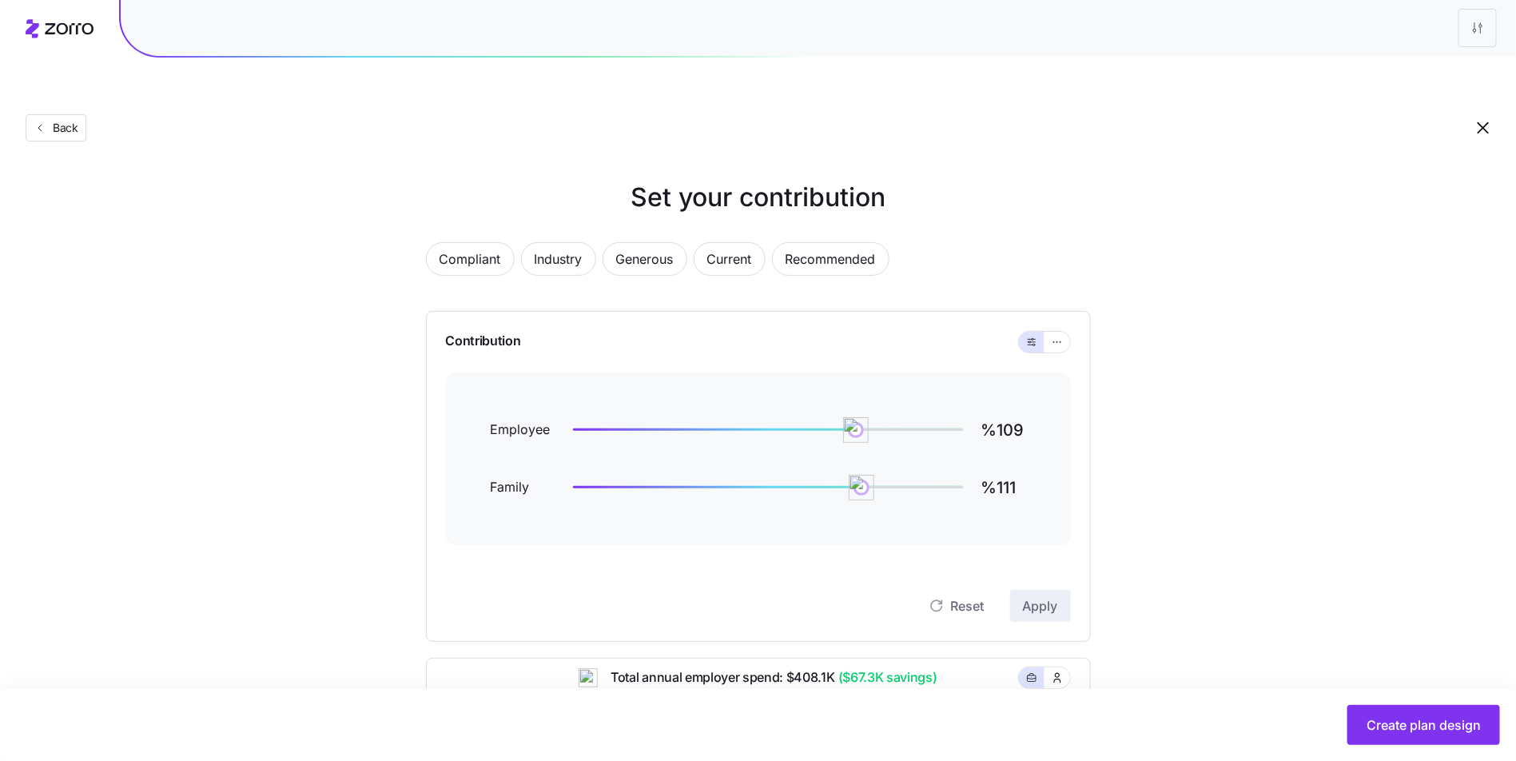
click at [1338, 221] on div "Set your contribution Compliant Industry Generous Current Recommended Contribut…" at bounding box center [758, 652] width 1516 height 949
click at [1424, 725] on span "Create plan design" at bounding box center [1424, 724] width 114 height 19
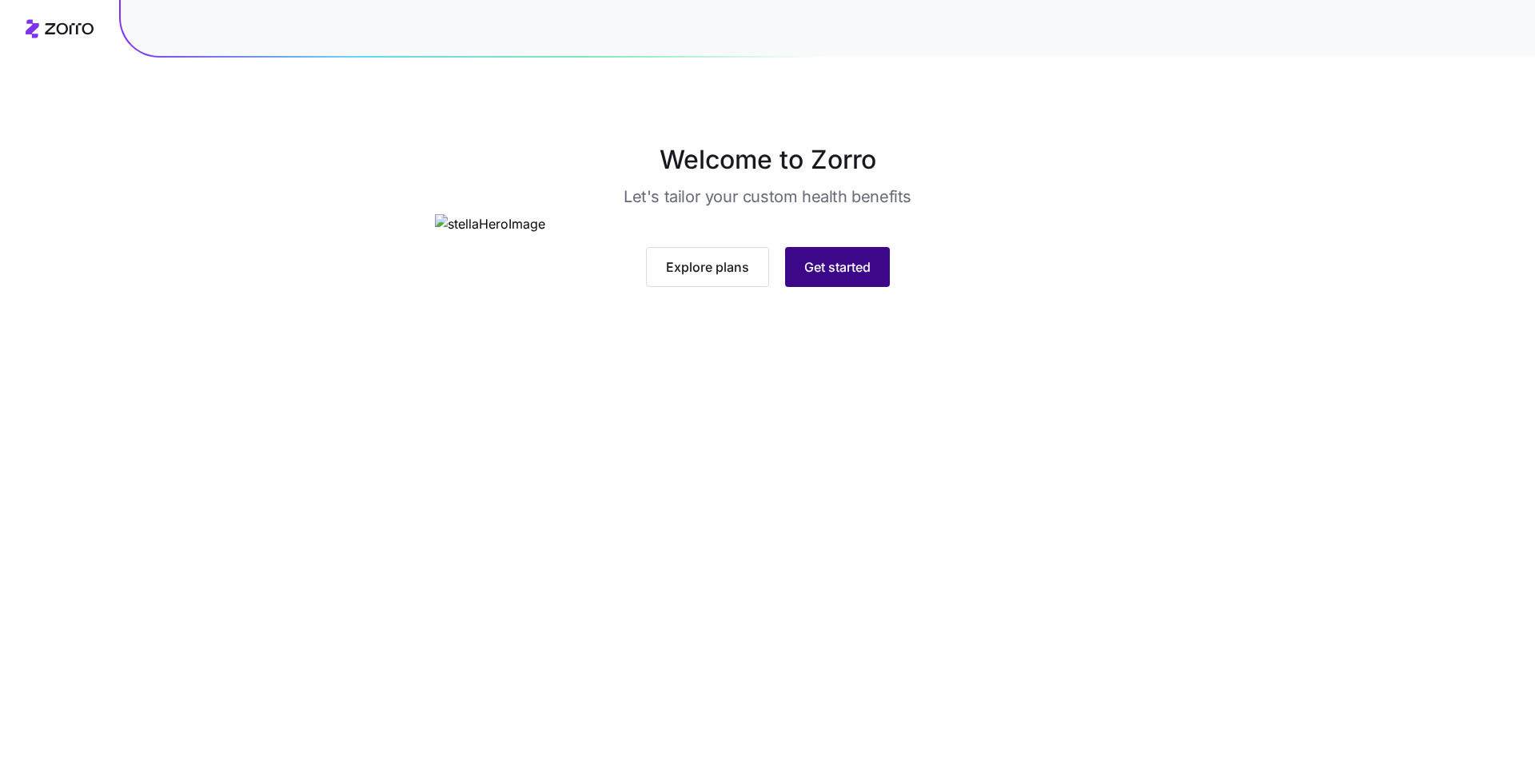
click at [827, 277] on span "Get started" at bounding box center [837, 266] width 66 height 19
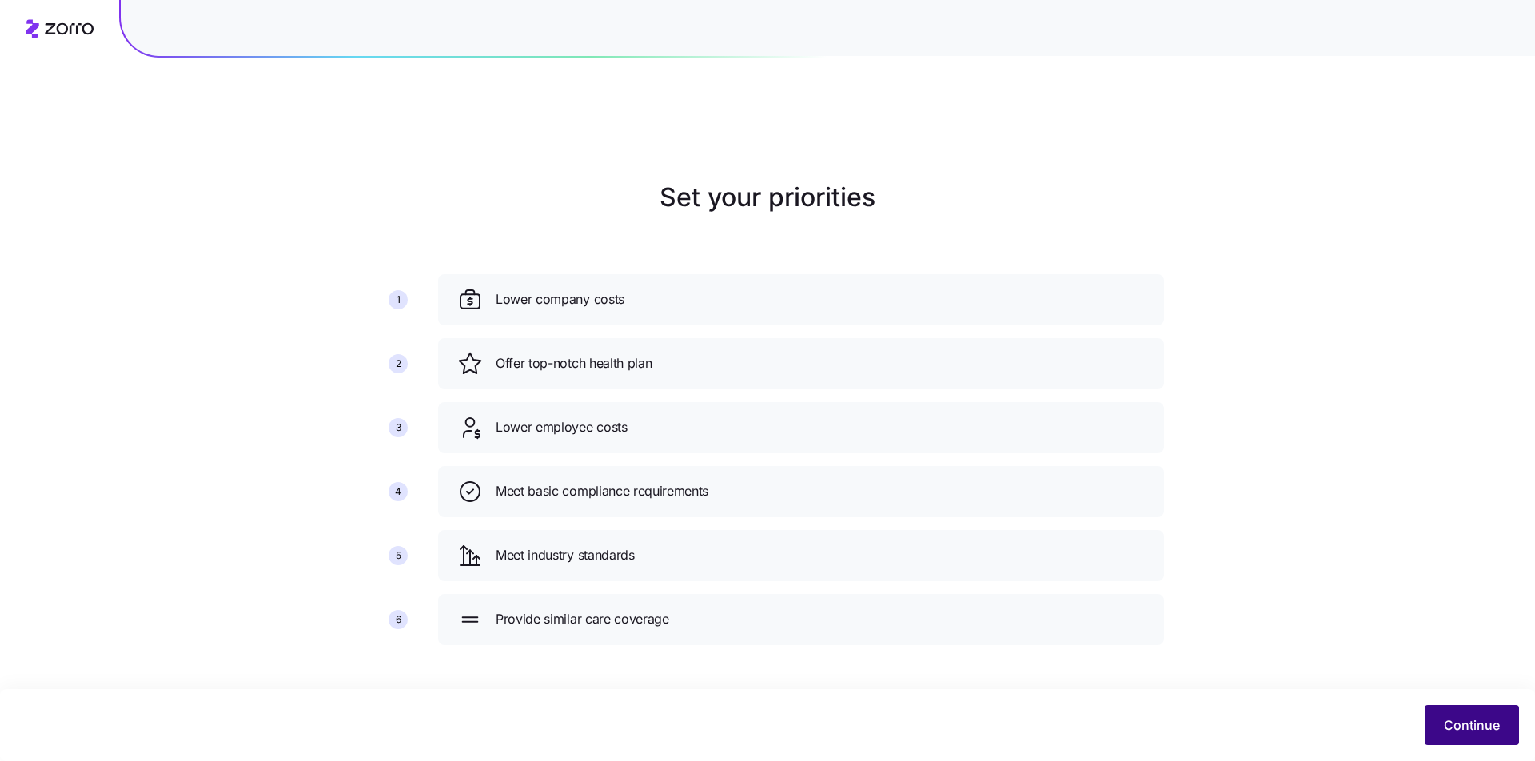
click at [1475, 738] on button "Continue" at bounding box center [1471, 725] width 94 height 40
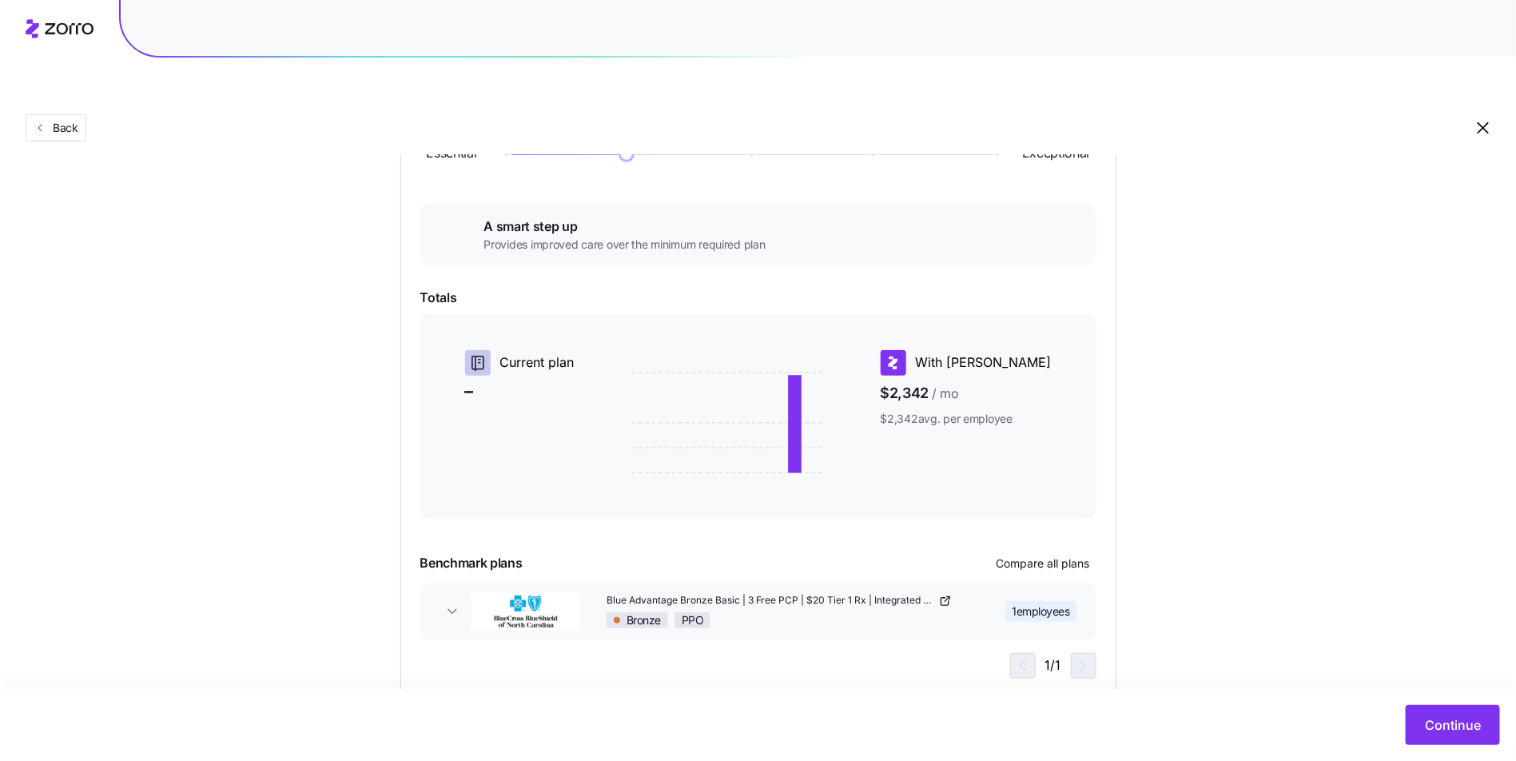
scroll to position [233, 0]
click at [1424, 711] on button "Continue" at bounding box center [1453, 725] width 94 height 40
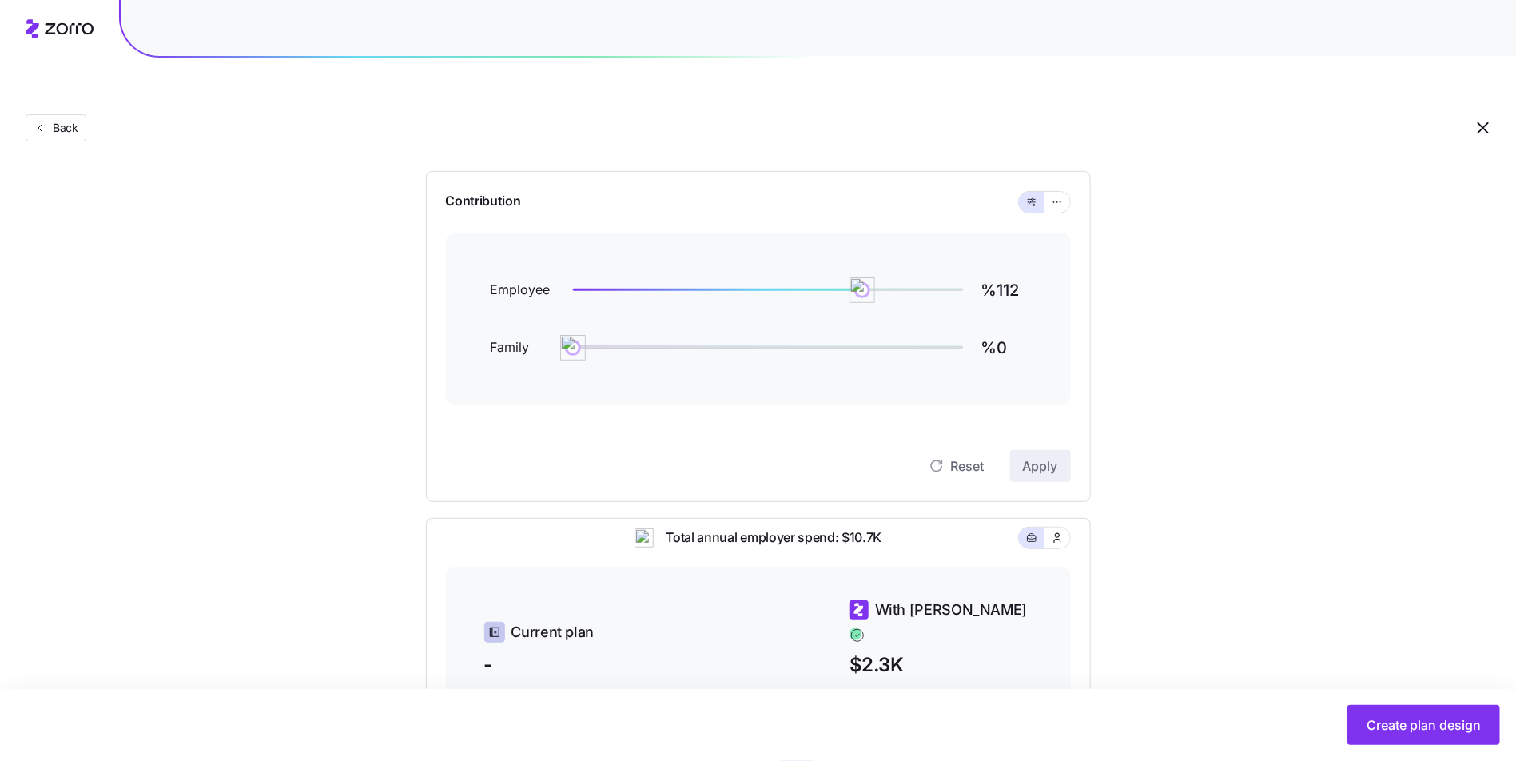
scroll to position [149, 0]
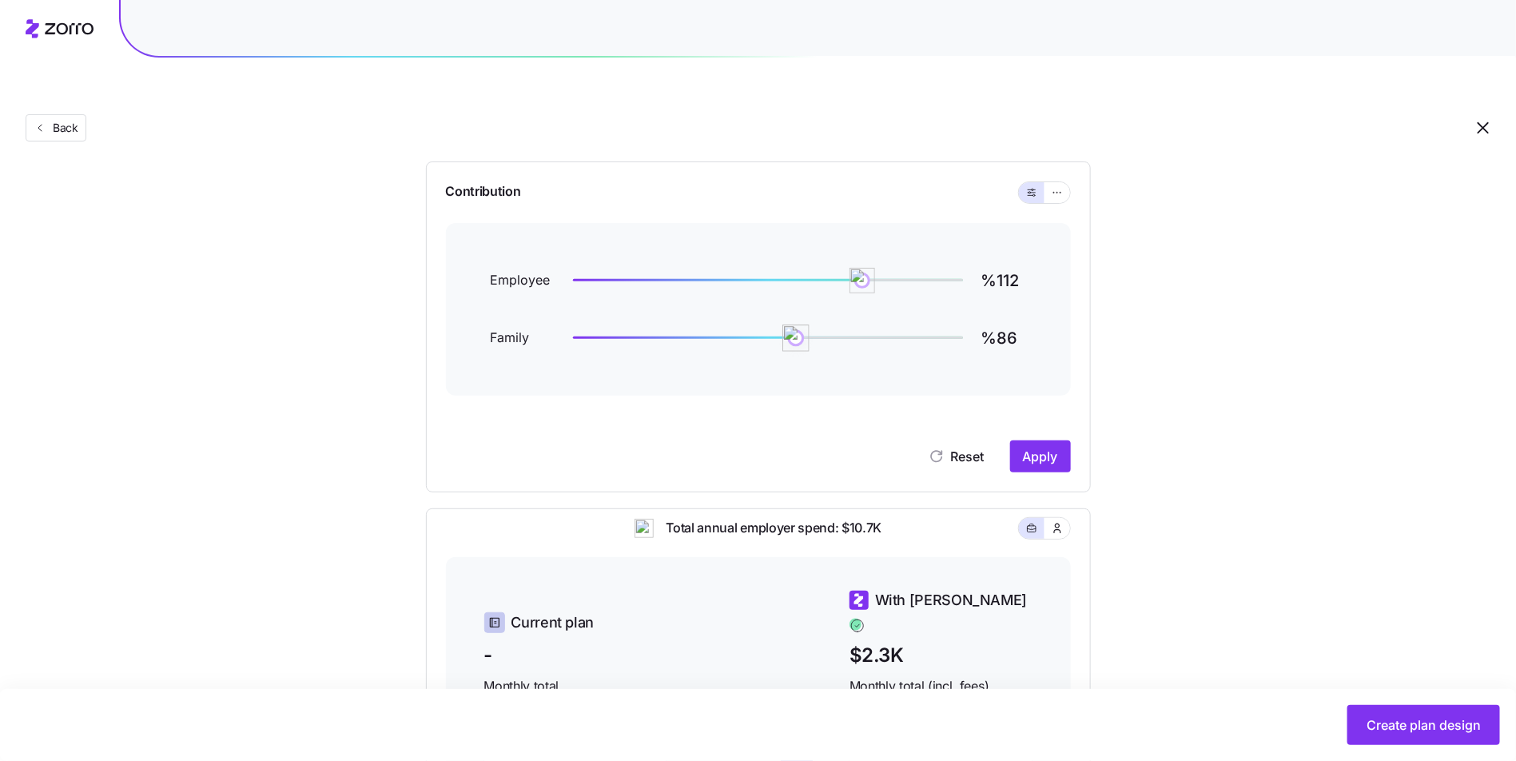
type input "%85"
drag, startPoint x: 573, startPoint y: 301, endPoint x: 806, endPoint y: 281, distance: 234.2
click at [793, 324] on img at bounding box center [793, 337] width 27 height 27
drag, startPoint x: 858, startPoint y: 247, endPoint x: 795, endPoint y: 246, distance: 62.3
click at [795, 267] on img at bounding box center [795, 280] width 27 height 27
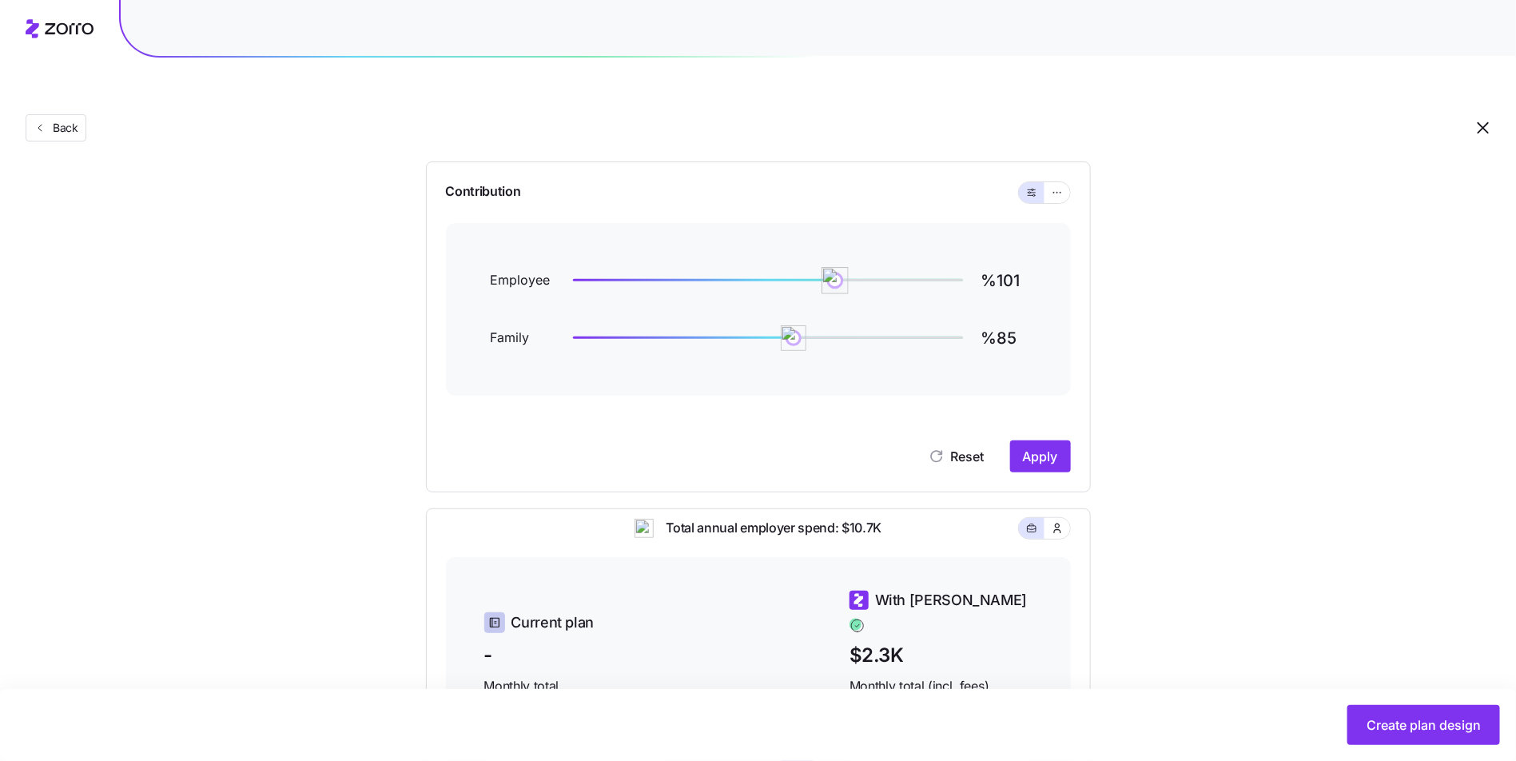
type input "%100"
drag, startPoint x: 795, startPoint y: 246, endPoint x: 833, endPoint y: 248, distance: 37.6
click at [833, 267] on img at bounding box center [832, 280] width 27 height 27
click at [1033, 447] on span "Apply" at bounding box center [1040, 456] width 35 height 19
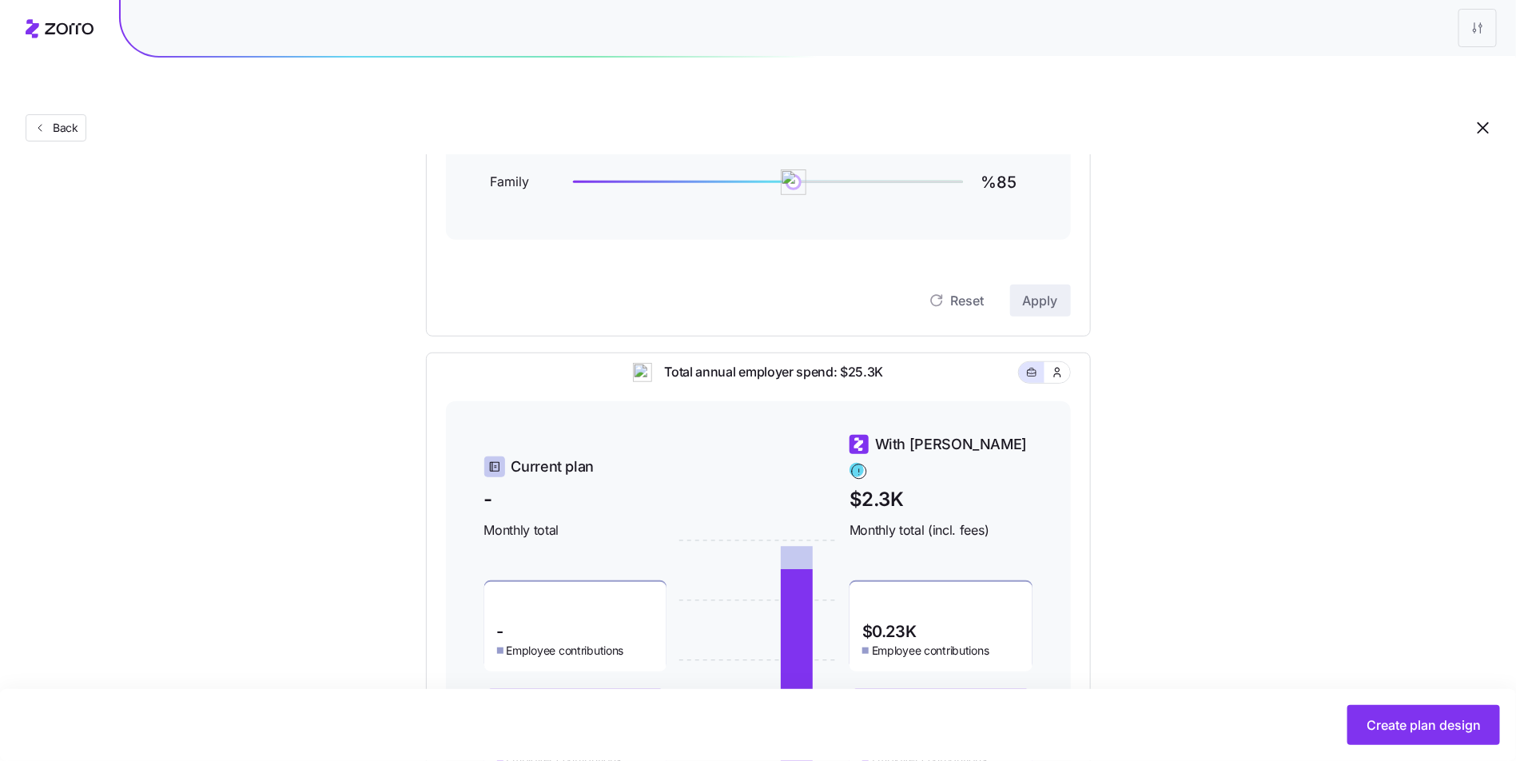
scroll to position [169, 0]
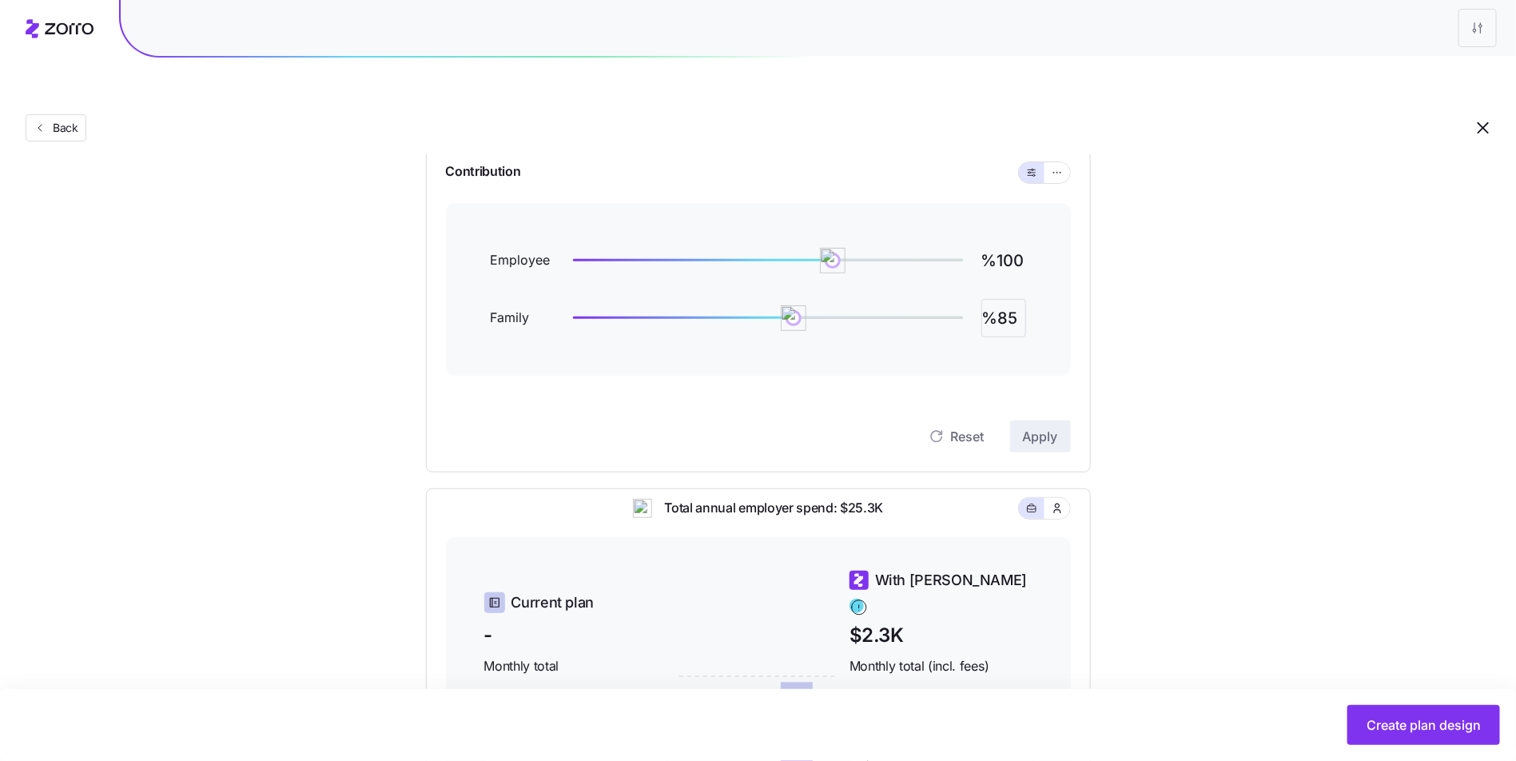
click at [1009, 299] on input "%85" at bounding box center [1003, 318] width 45 height 38
type input "%80"
click at [1052, 427] on span "Apply" at bounding box center [1040, 436] width 35 height 19
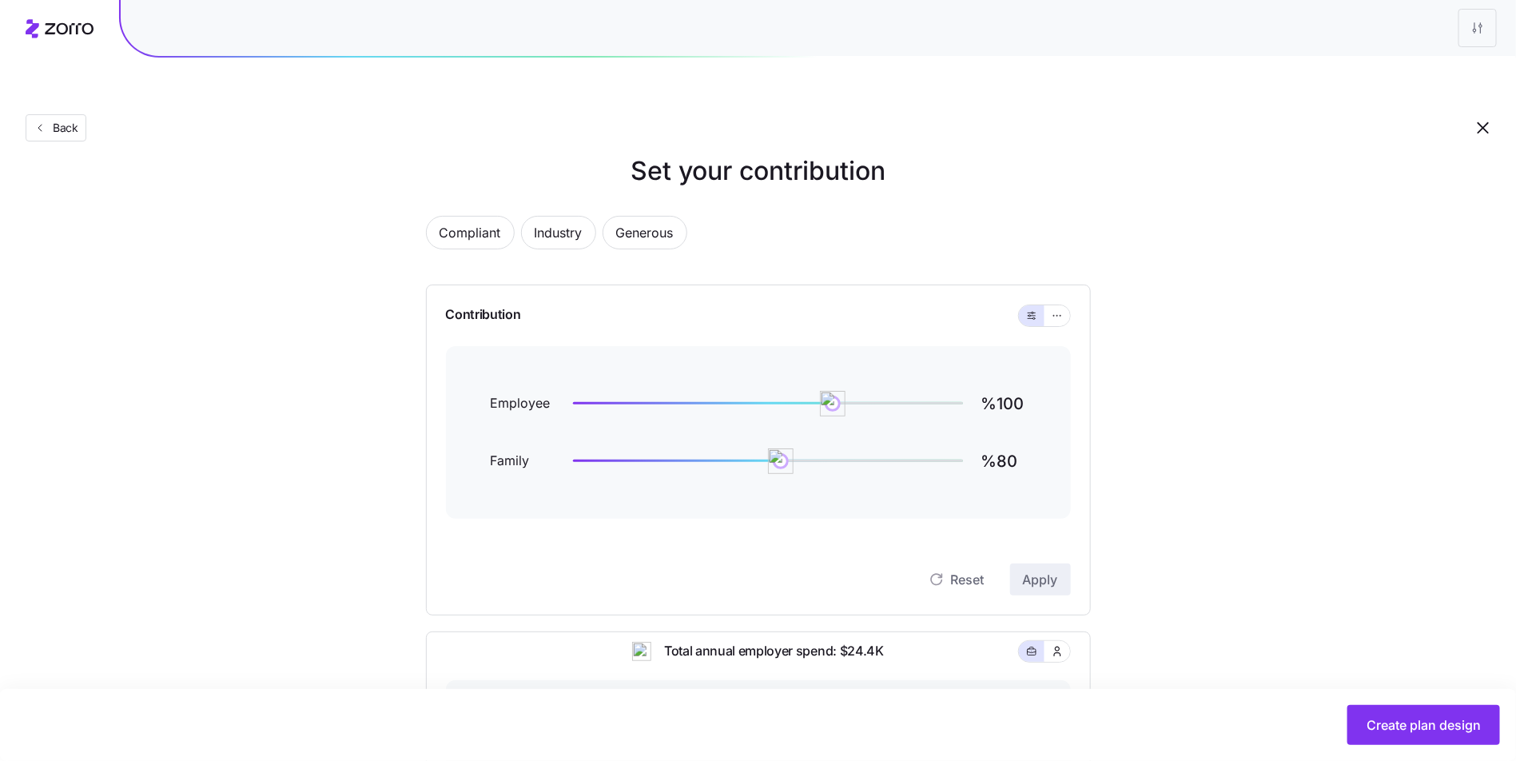
scroll to position [0, 0]
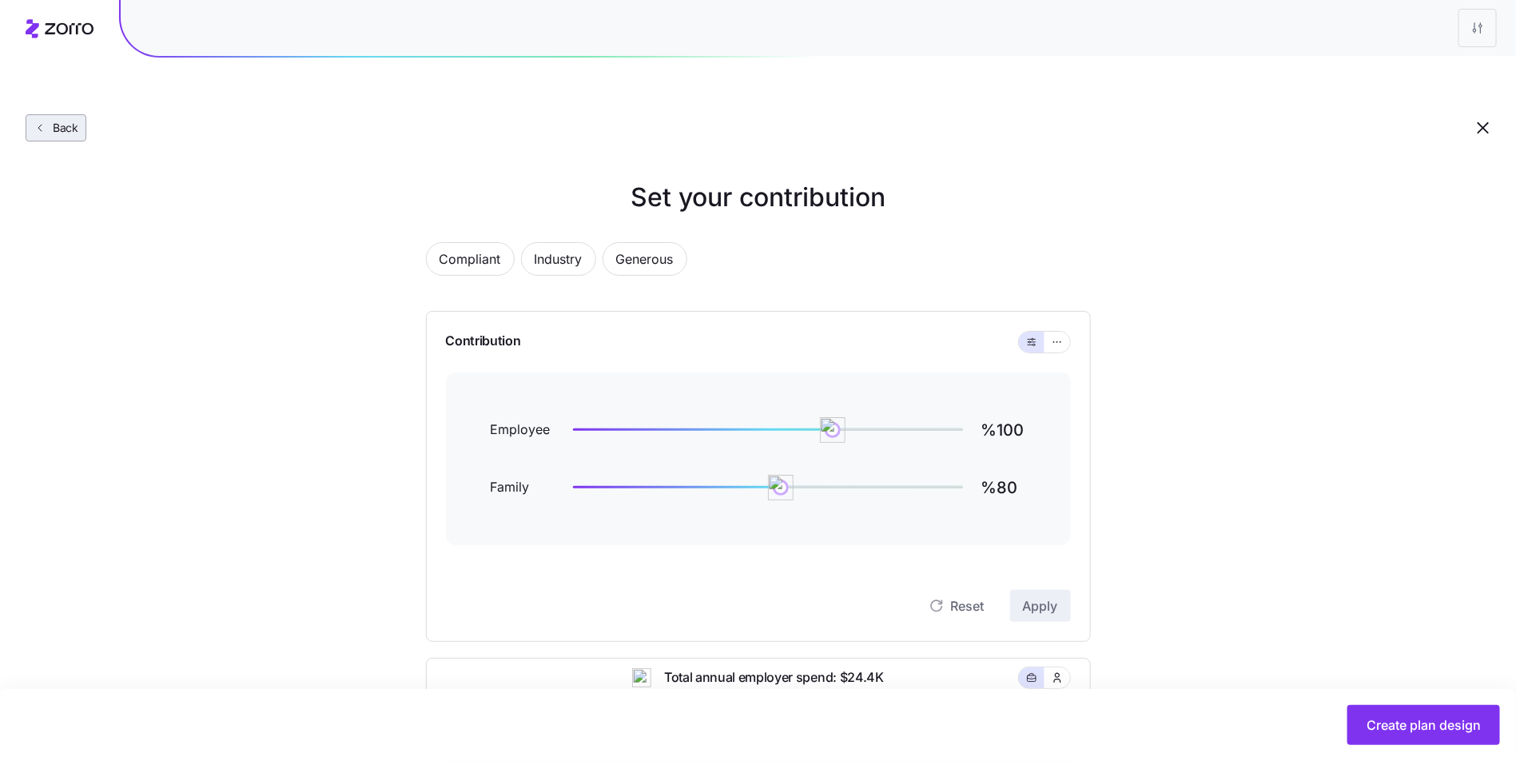
click at [78, 114] on button "Back" at bounding box center [56, 127] width 61 height 27
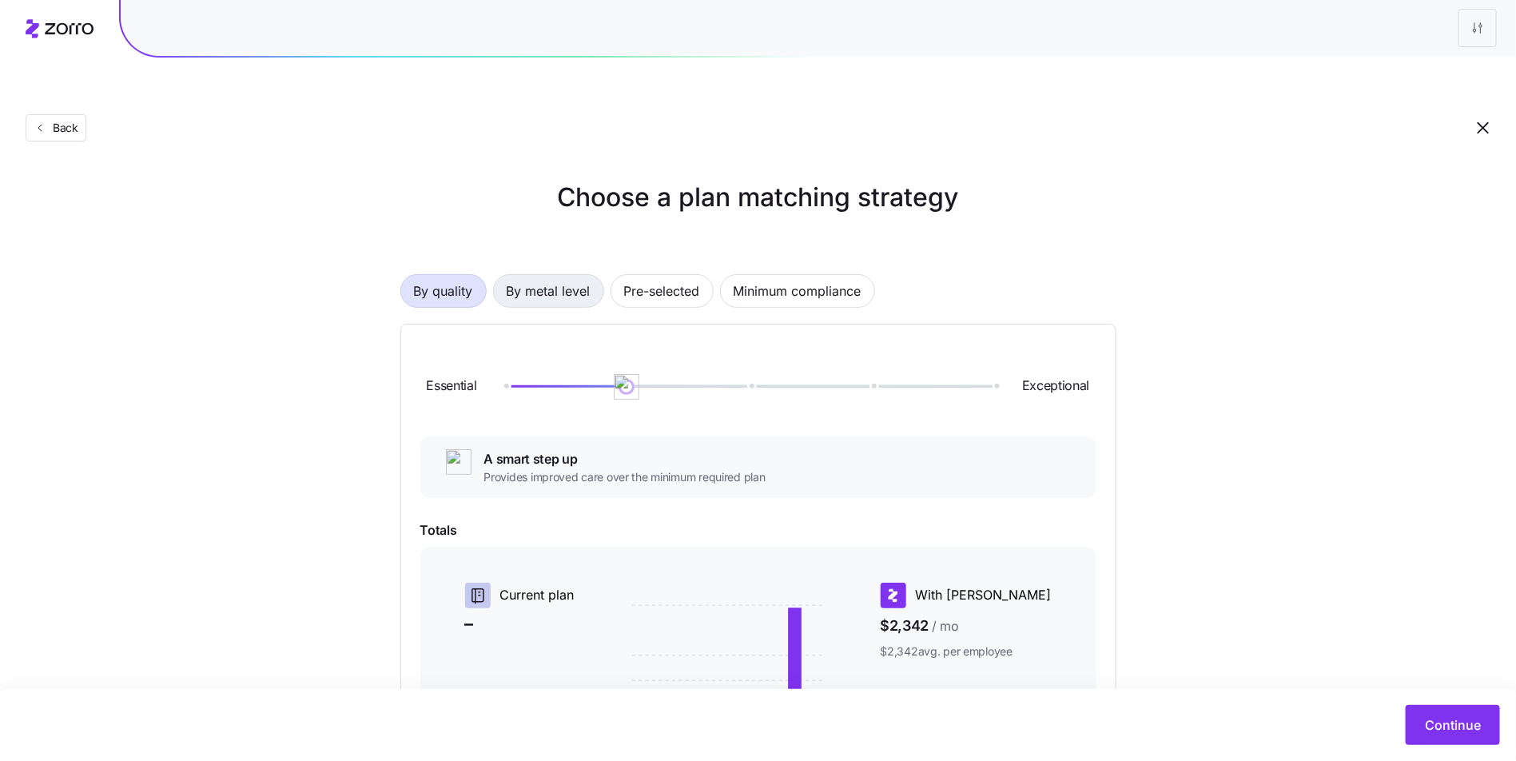
click at [564, 275] on span "By metal level" at bounding box center [549, 291] width 84 height 32
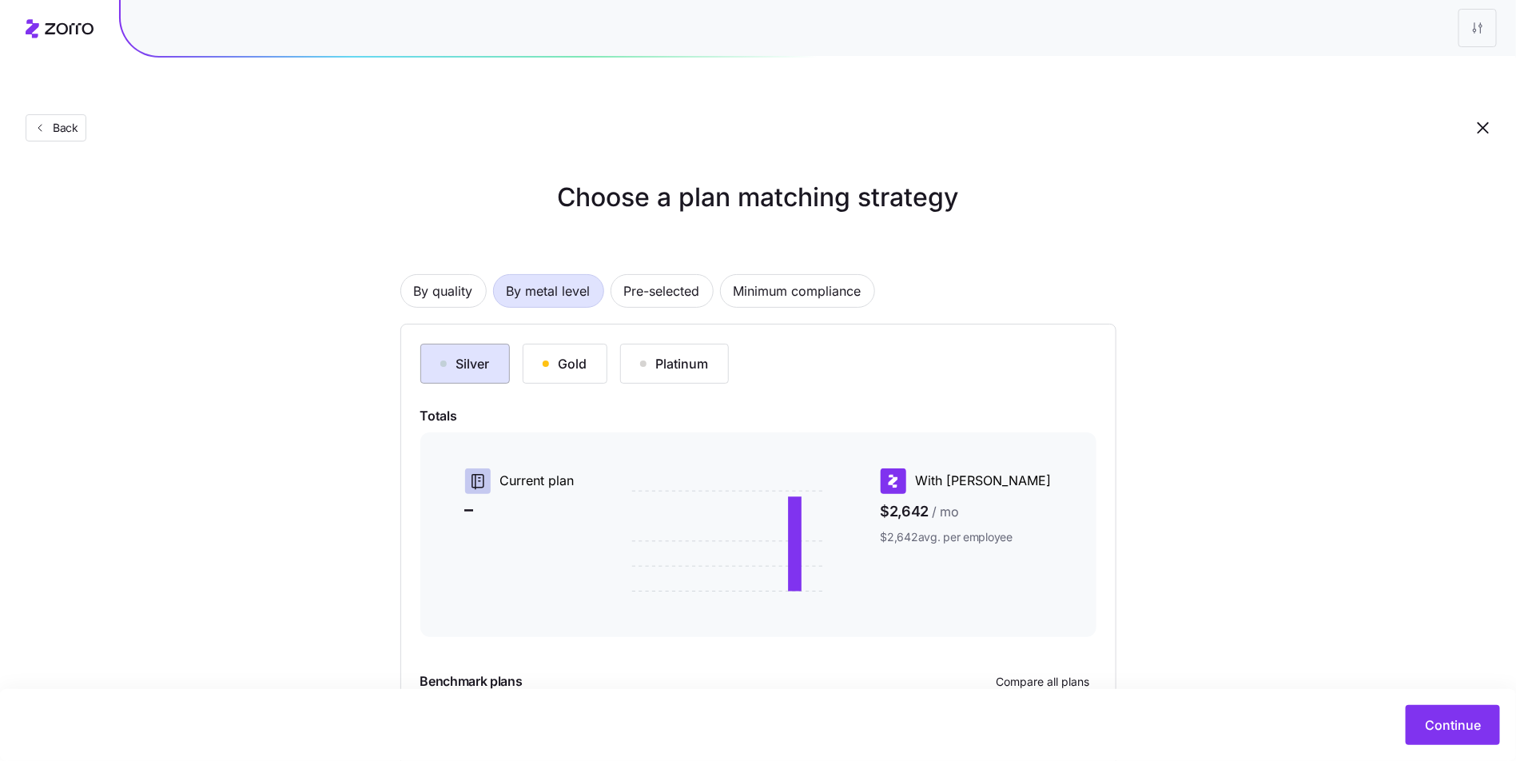
click at [505, 344] on button "Silver" at bounding box center [465, 364] width 90 height 40
click at [504, 344] on button "Silver" at bounding box center [465, 364] width 90 height 40
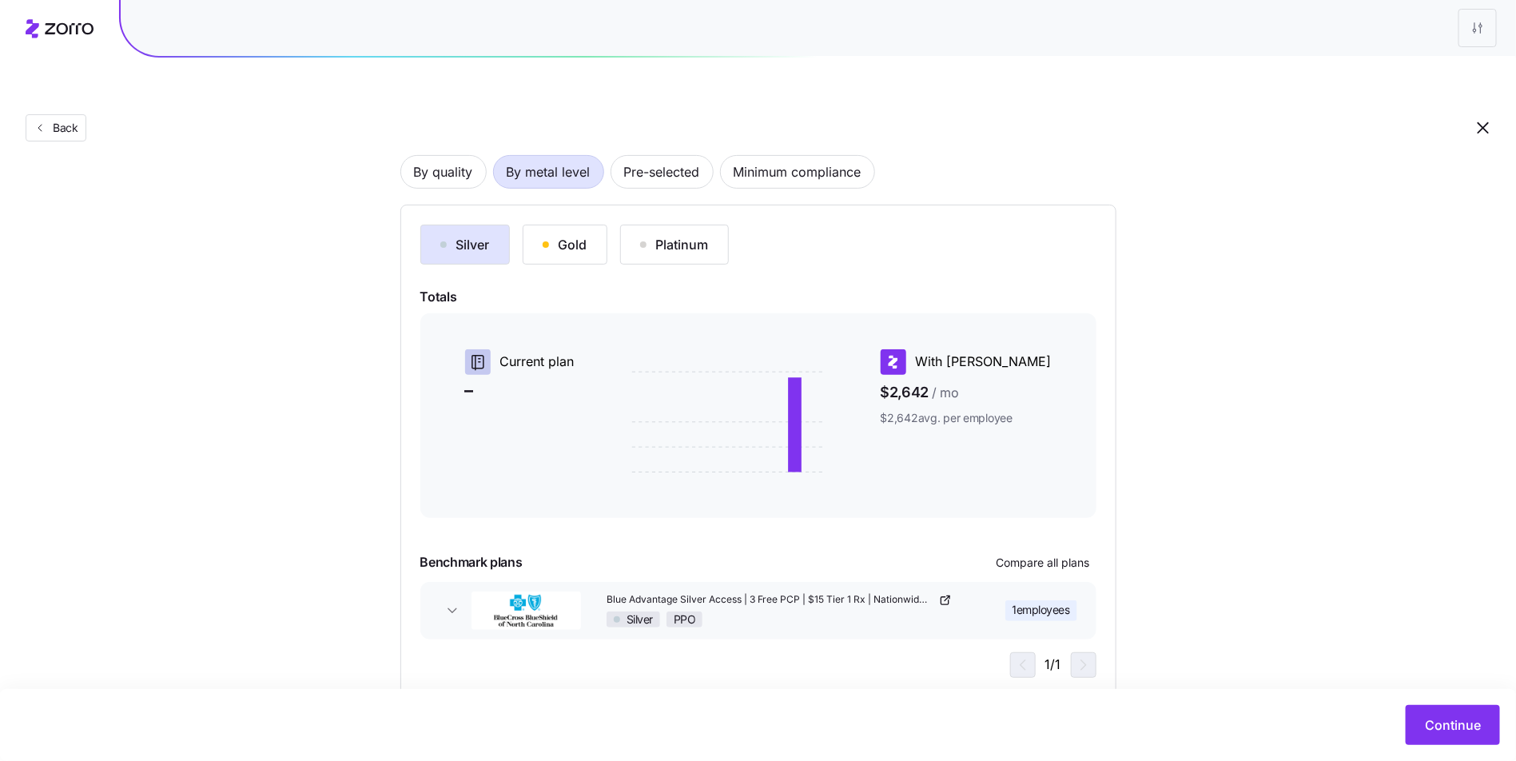
scroll to position [120, 0]
click at [432, 581] on button "Blue Advantage Silver Access | 3 Free PCP | $15 Tier 1 Rx | Nationwide Doctors …" at bounding box center [758, 610] width 676 height 58
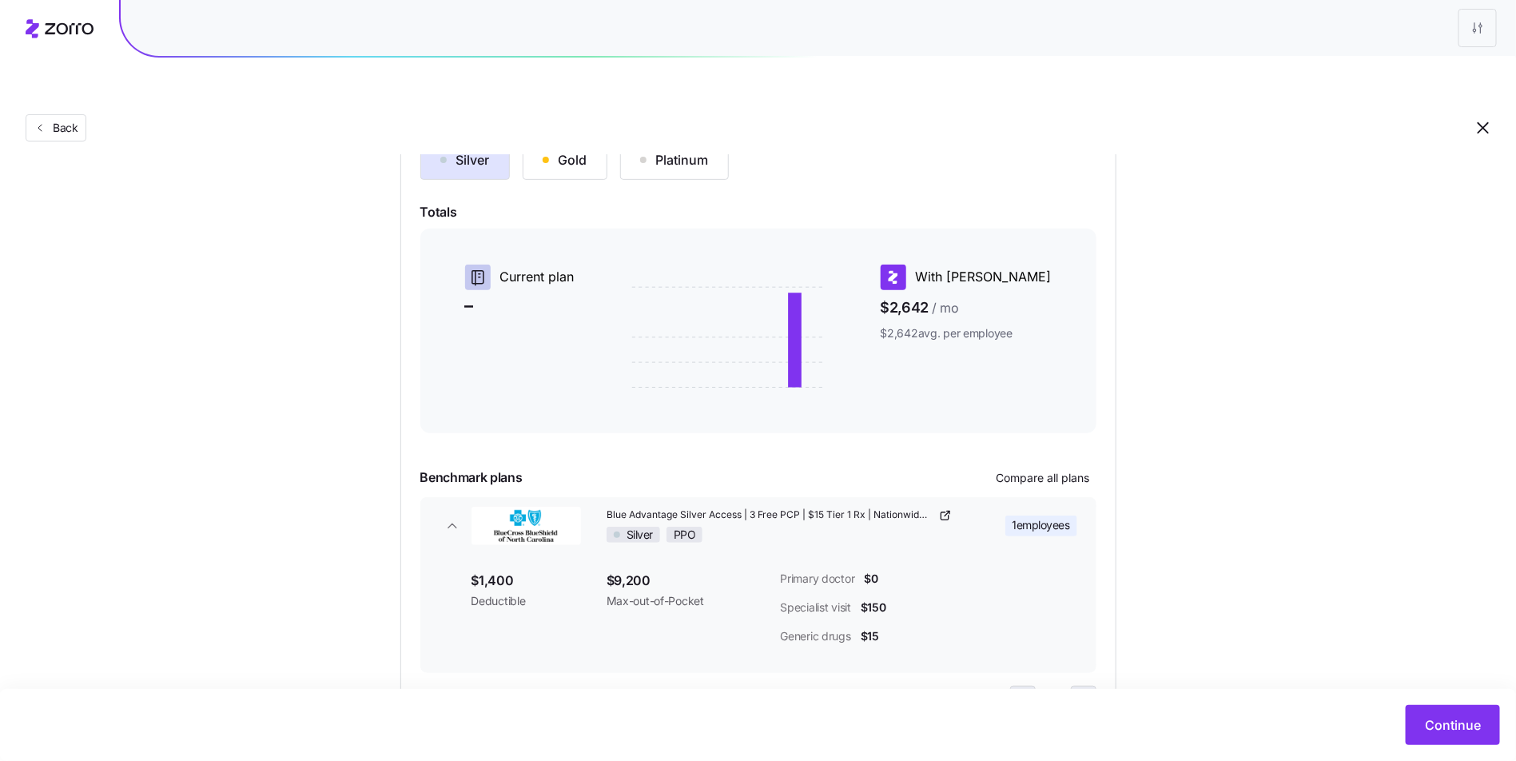
scroll to position [201, 0]
click at [548, 142] on button "Gold" at bounding box center [565, 162] width 85 height 40
click at [719, 142] on button "Platinum" at bounding box center [674, 162] width 109 height 40
click at [498, 142] on button "Silver" at bounding box center [465, 162] width 90 height 40
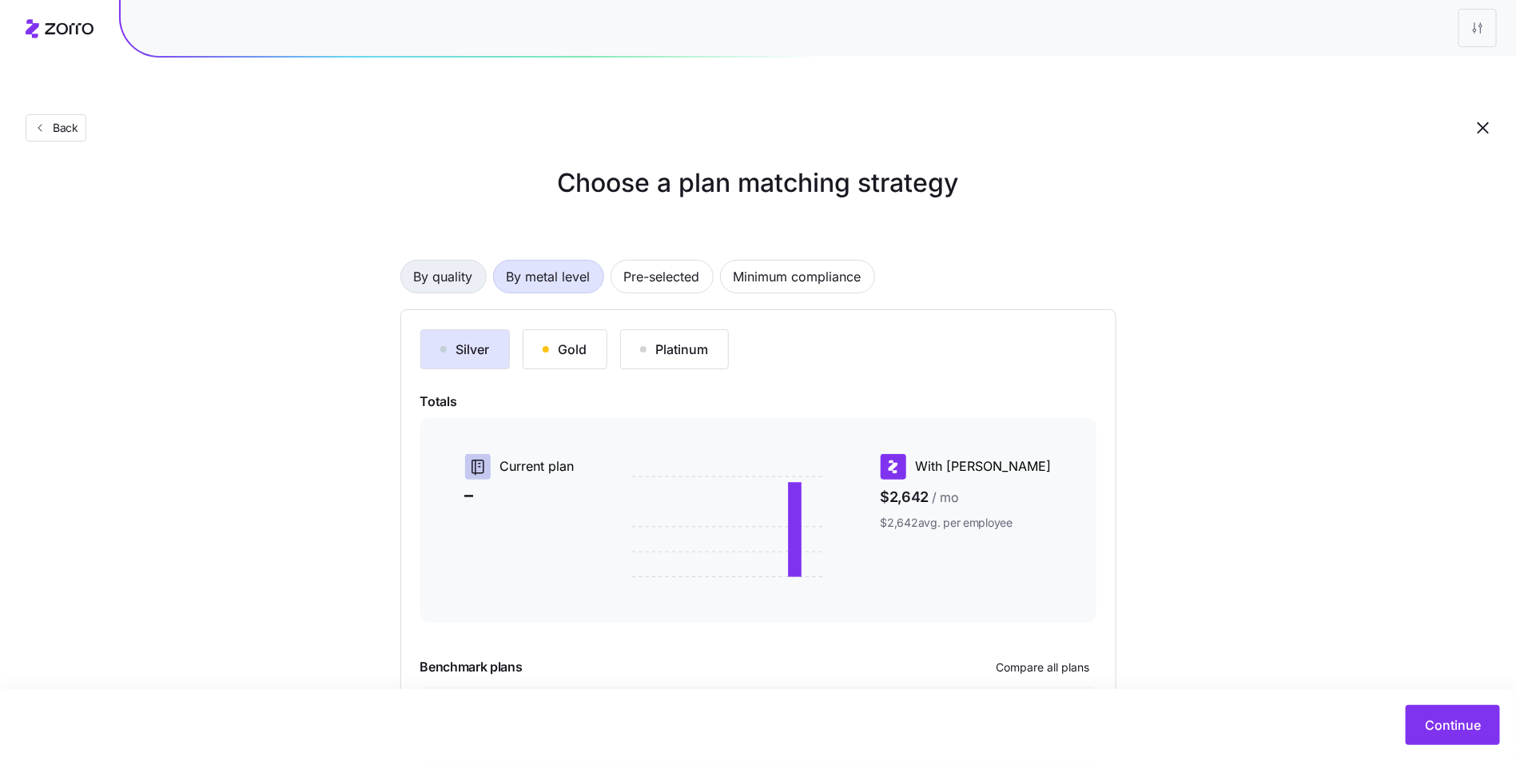
click at [456, 261] on span "By quality" at bounding box center [443, 277] width 59 height 32
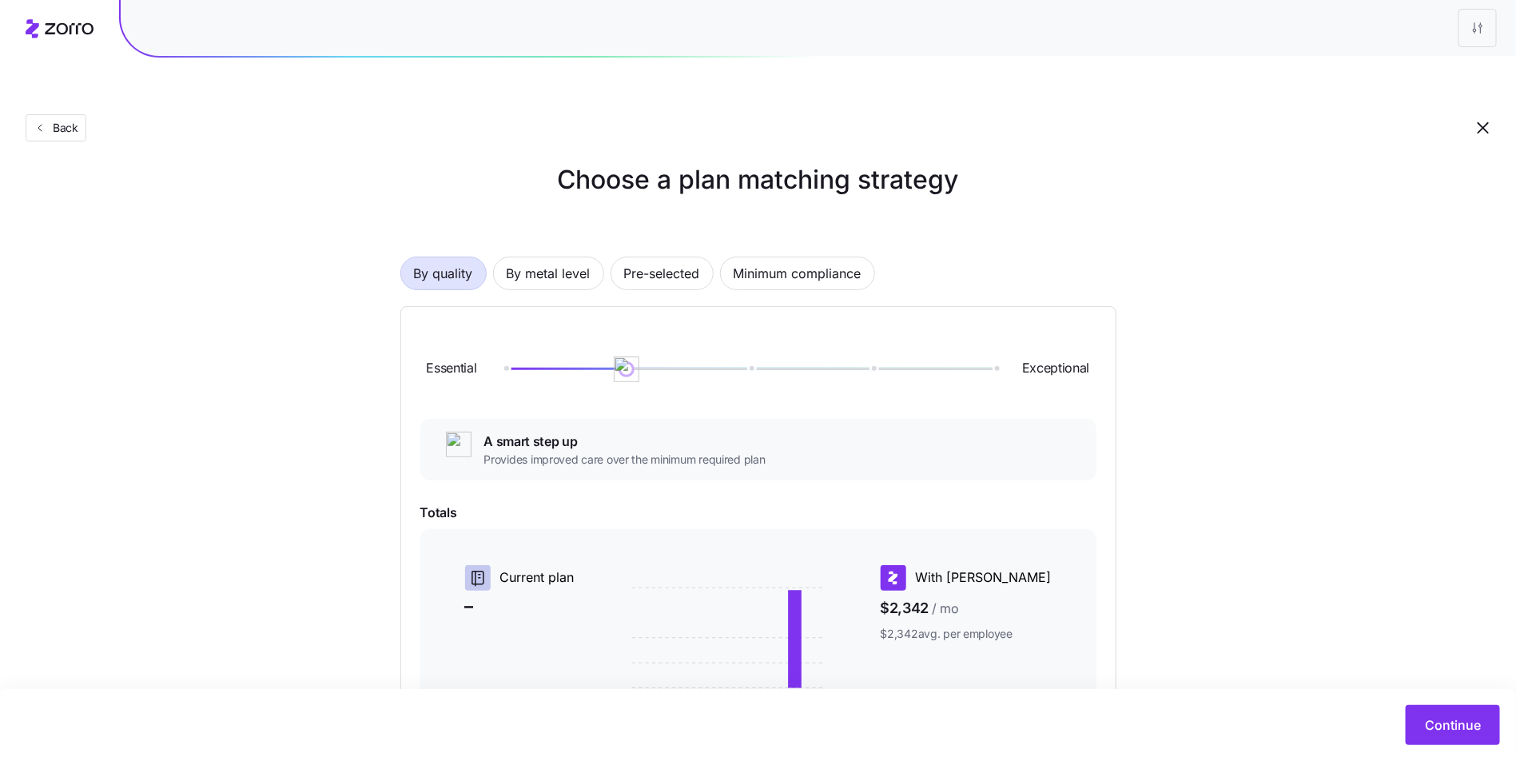
scroll to position [19, 0]
drag, startPoint x: 623, startPoint y: 326, endPoint x: 775, endPoint y: 328, distance: 152.7
click at [775, 366] on div at bounding box center [749, 367] width 491 height 2
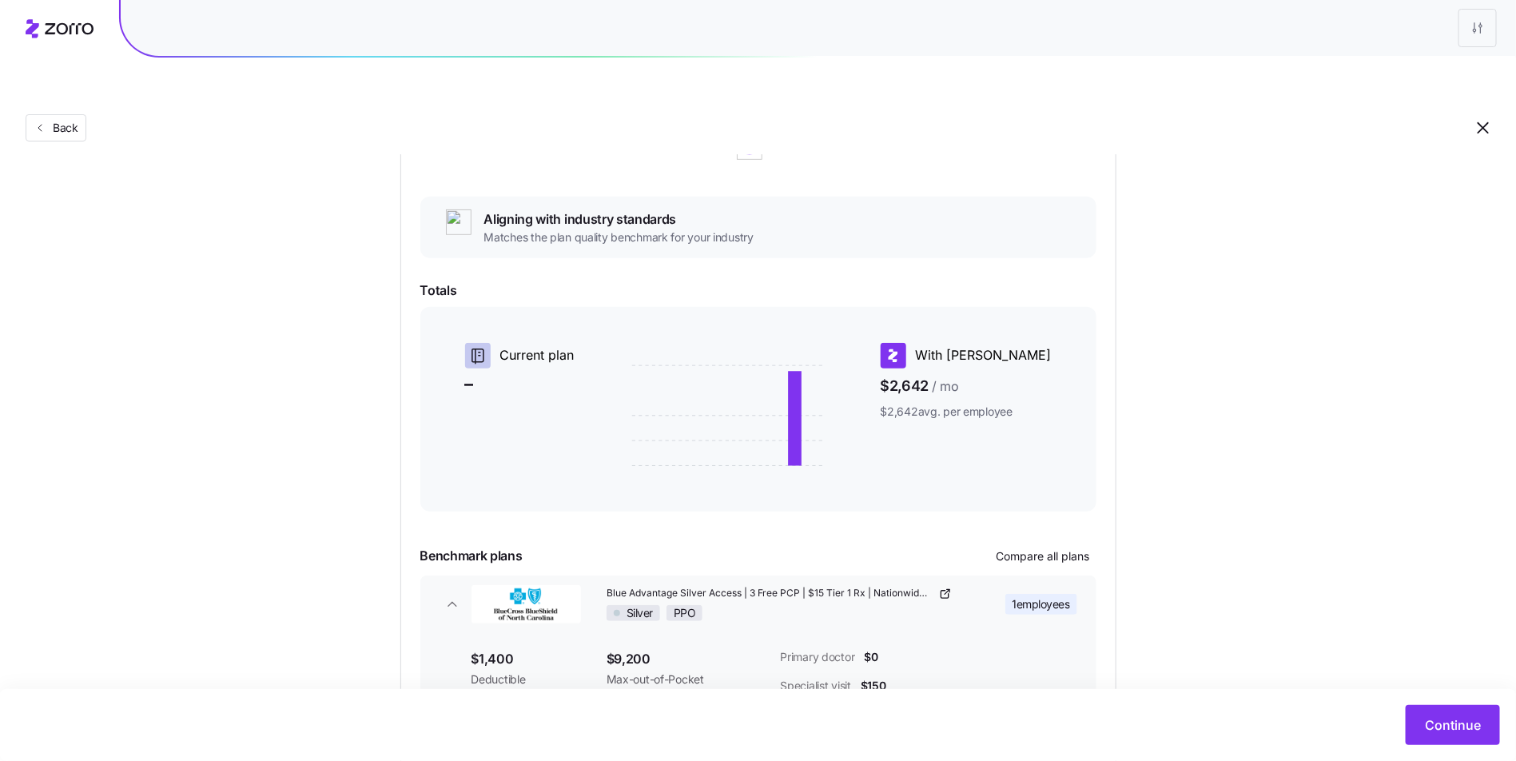
scroll to position [197, 0]
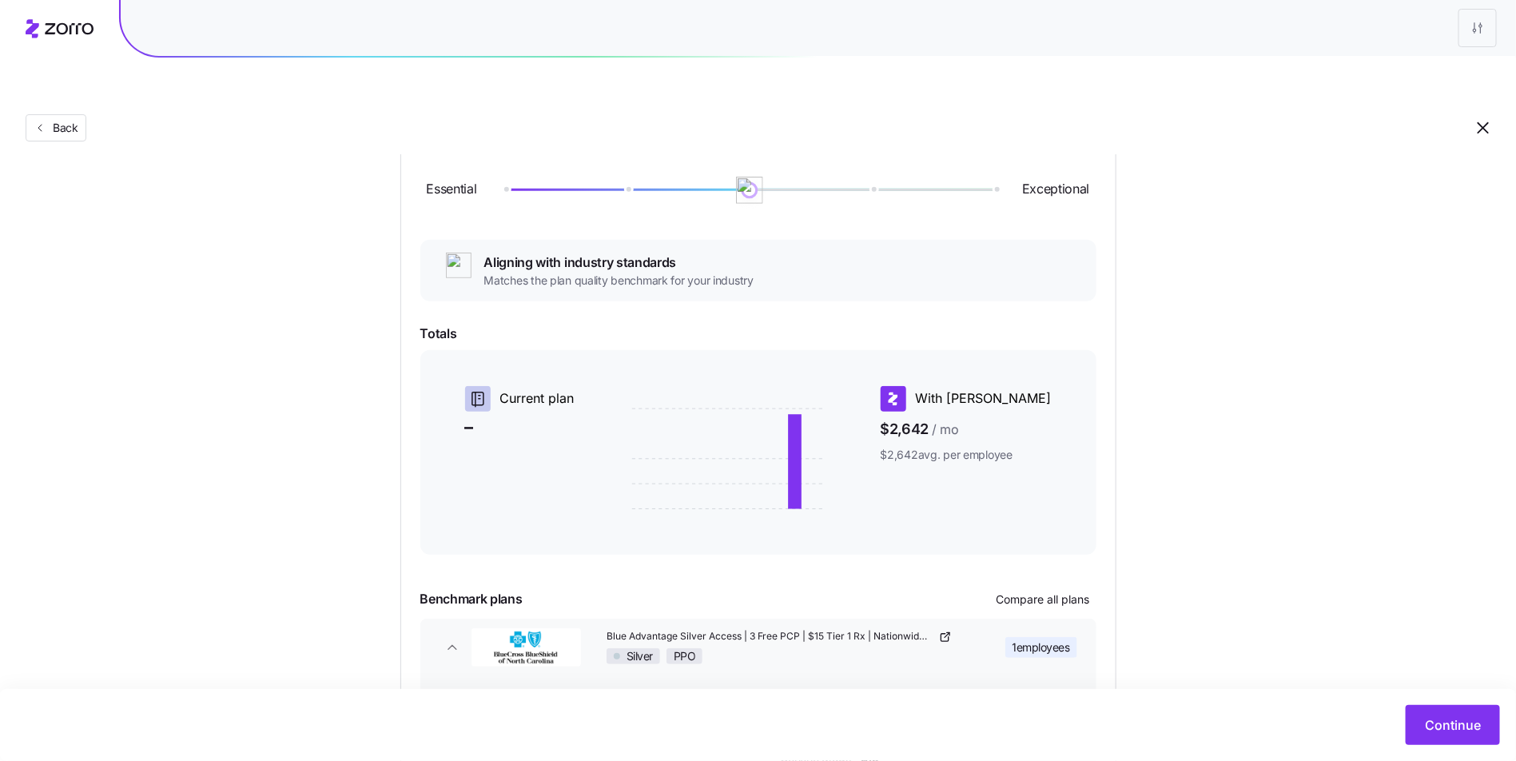
drag, startPoint x: 752, startPoint y: 150, endPoint x: 732, endPoint y: 149, distance: 20.0
click at [732, 185] on div at bounding box center [749, 190] width 491 height 10
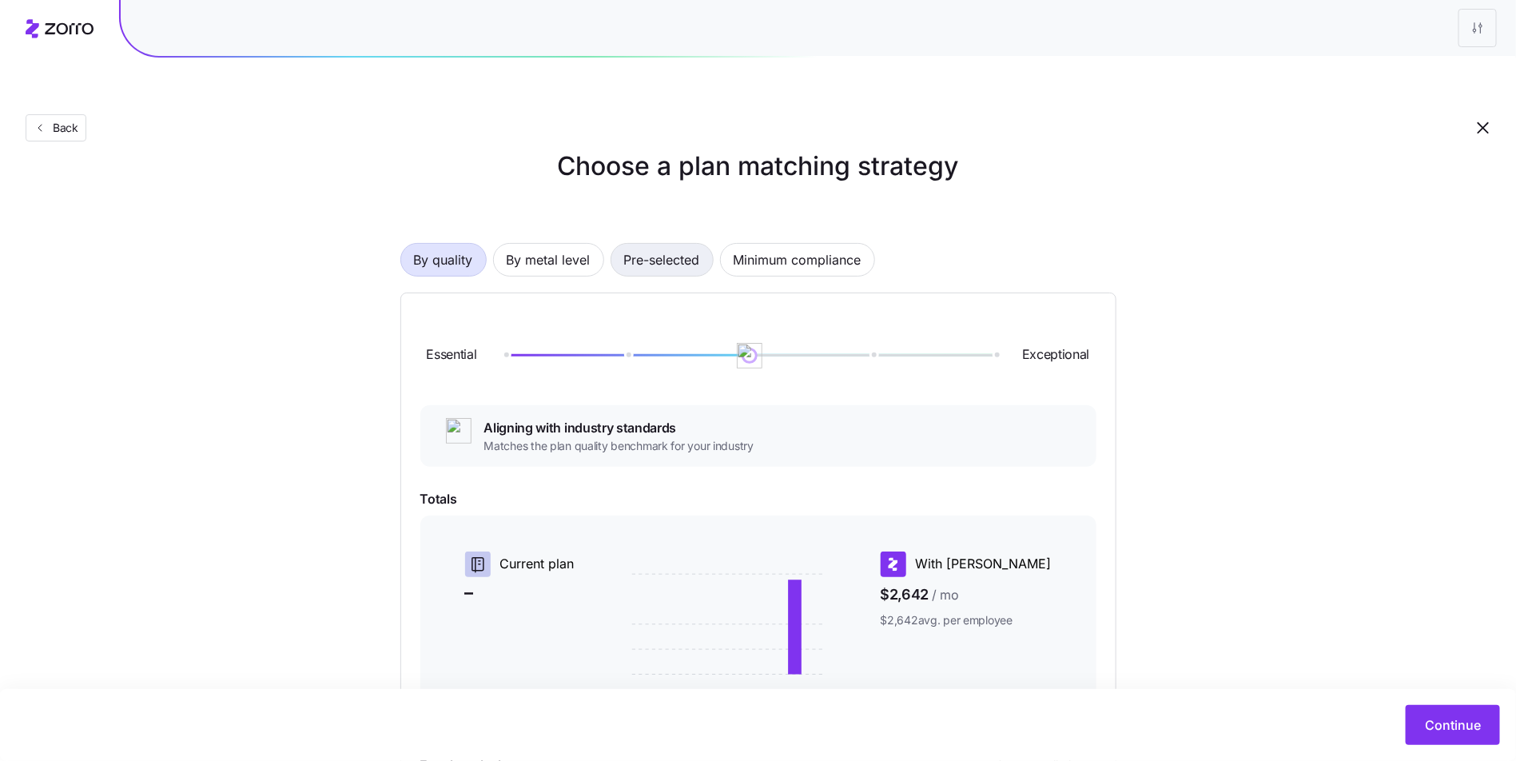
scroll to position [0, 0]
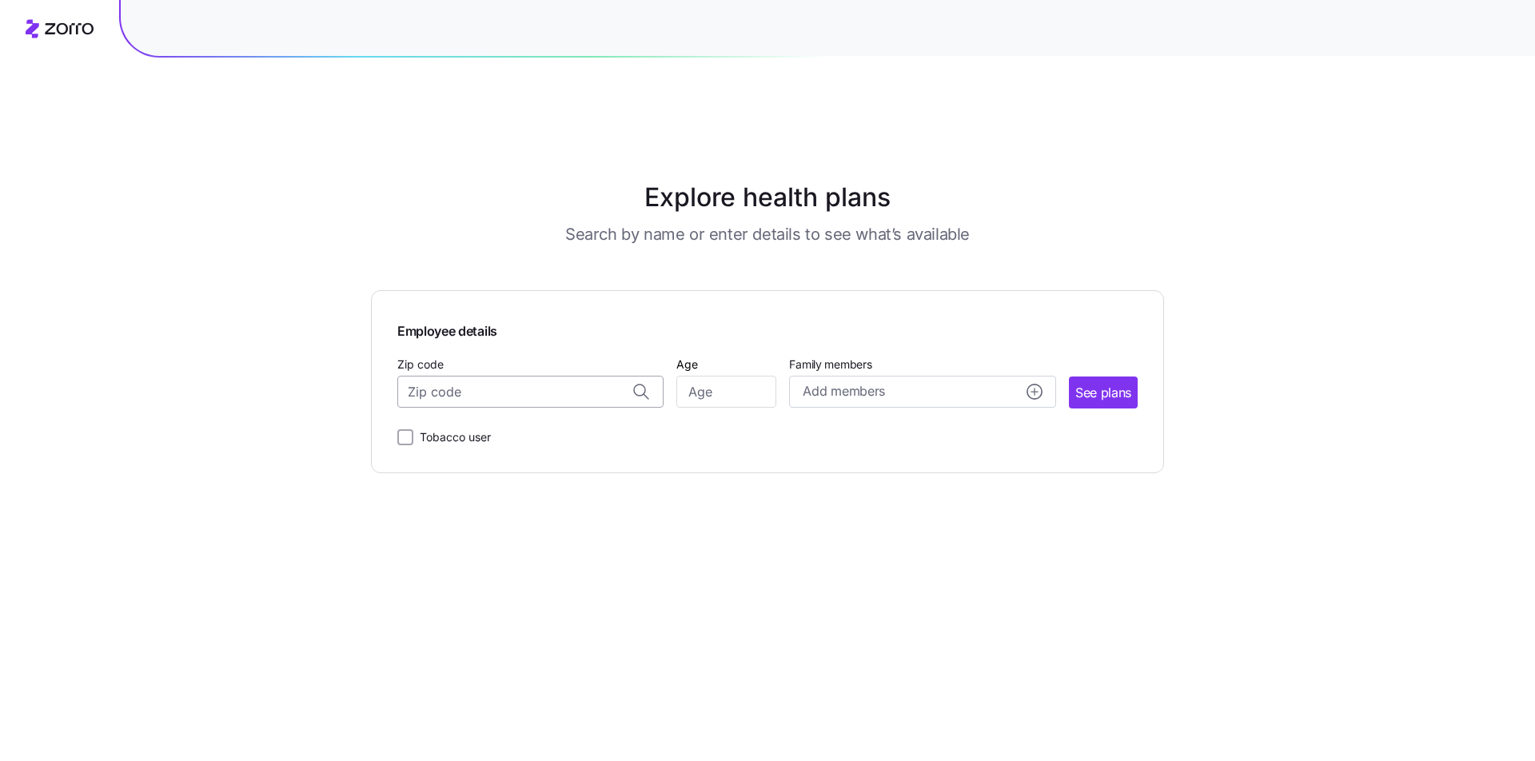
click at [526, 376] on input "Zip code" at bounding box center [530, 392] width 266 height 32
paste input "27939"
click at [579, 418] on div "27939, [GEOGRAPHIC_DATA], [GEOGRAPHIC_DATA]" at bounding box center [530, 434] width 249 height 33
type input "27939, [GEOGRAPHIC_DATA], [GEOGRAPHIC_DATA]"
click at [762, 376] on input "Age" at bounding box center [726, 392] width 100 height 32
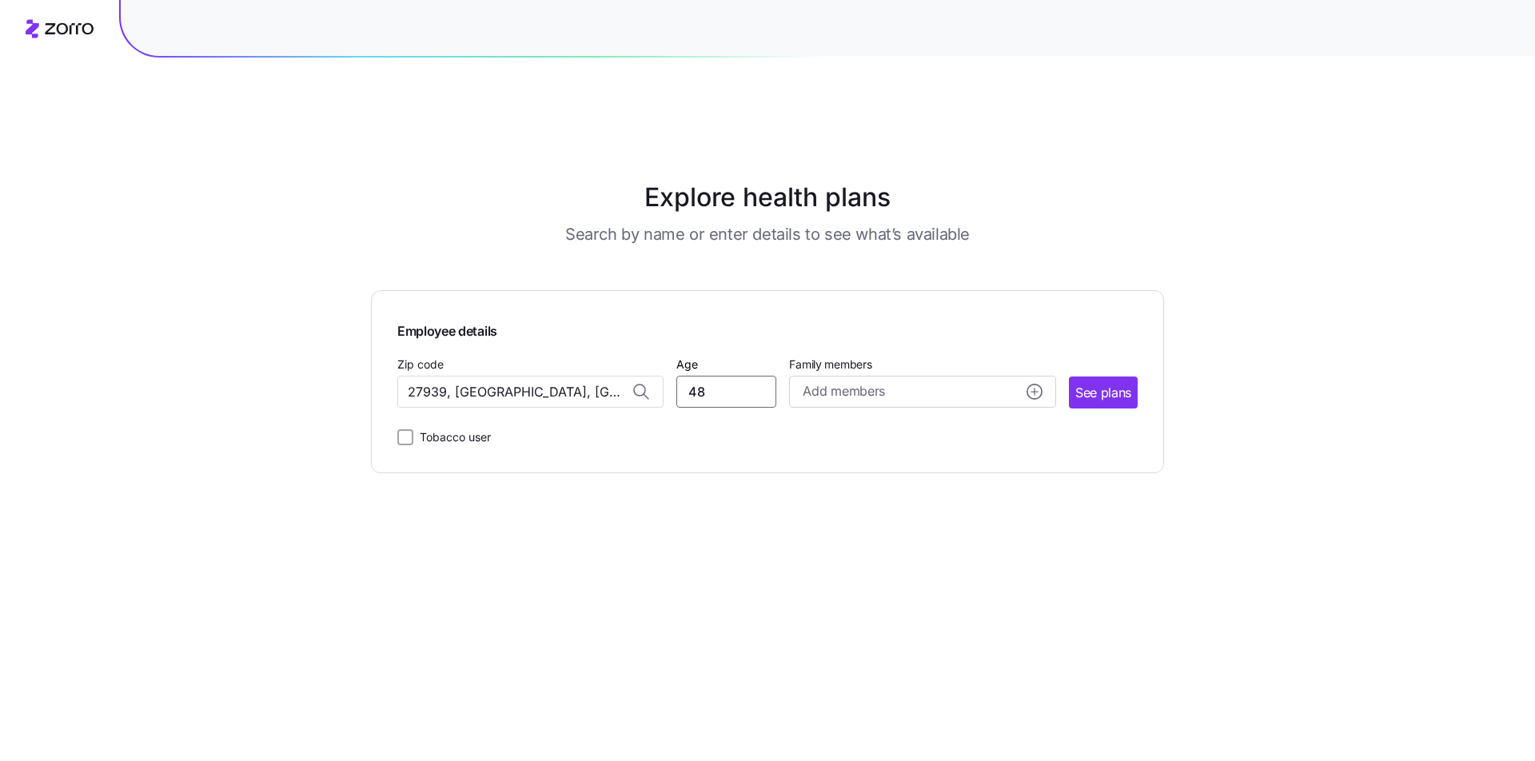
type input "48"
drag, startPoint x: 1149, startPoint y: 452, endPoint x: 1114, endPoint y: 347, distance: 110.2
click at [1149, 451] on main "Explore health plans Search by name or enter details to see what’s available Em…" at bounding box center [767, 418] width 793 height 761
click at [1113, 383] on span "See plans" at bounding box center [1103, 393] width 56 height 20
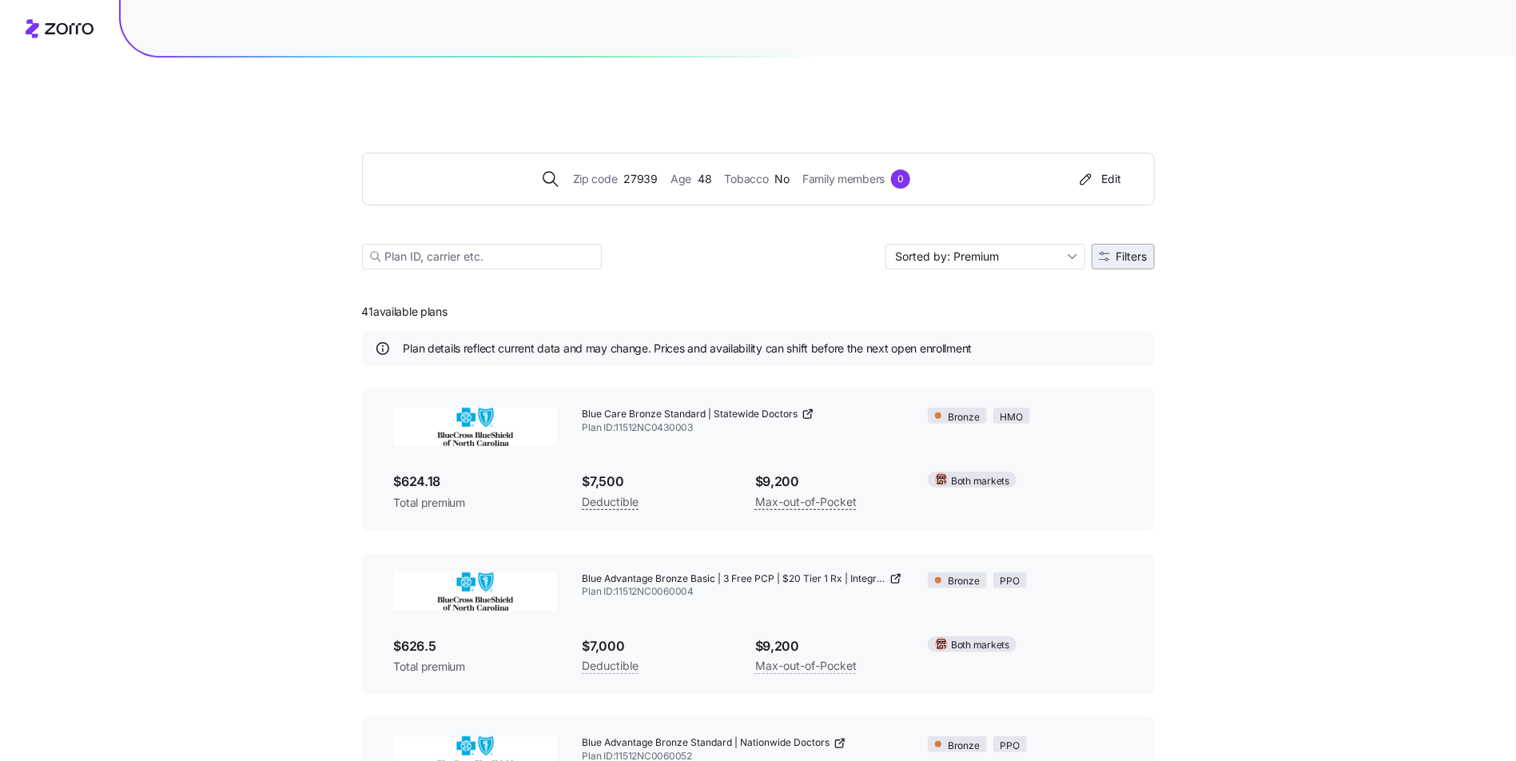
click at [1105, 244] on button "Filters" at bounding box center [1123, 257] width 63 height 26
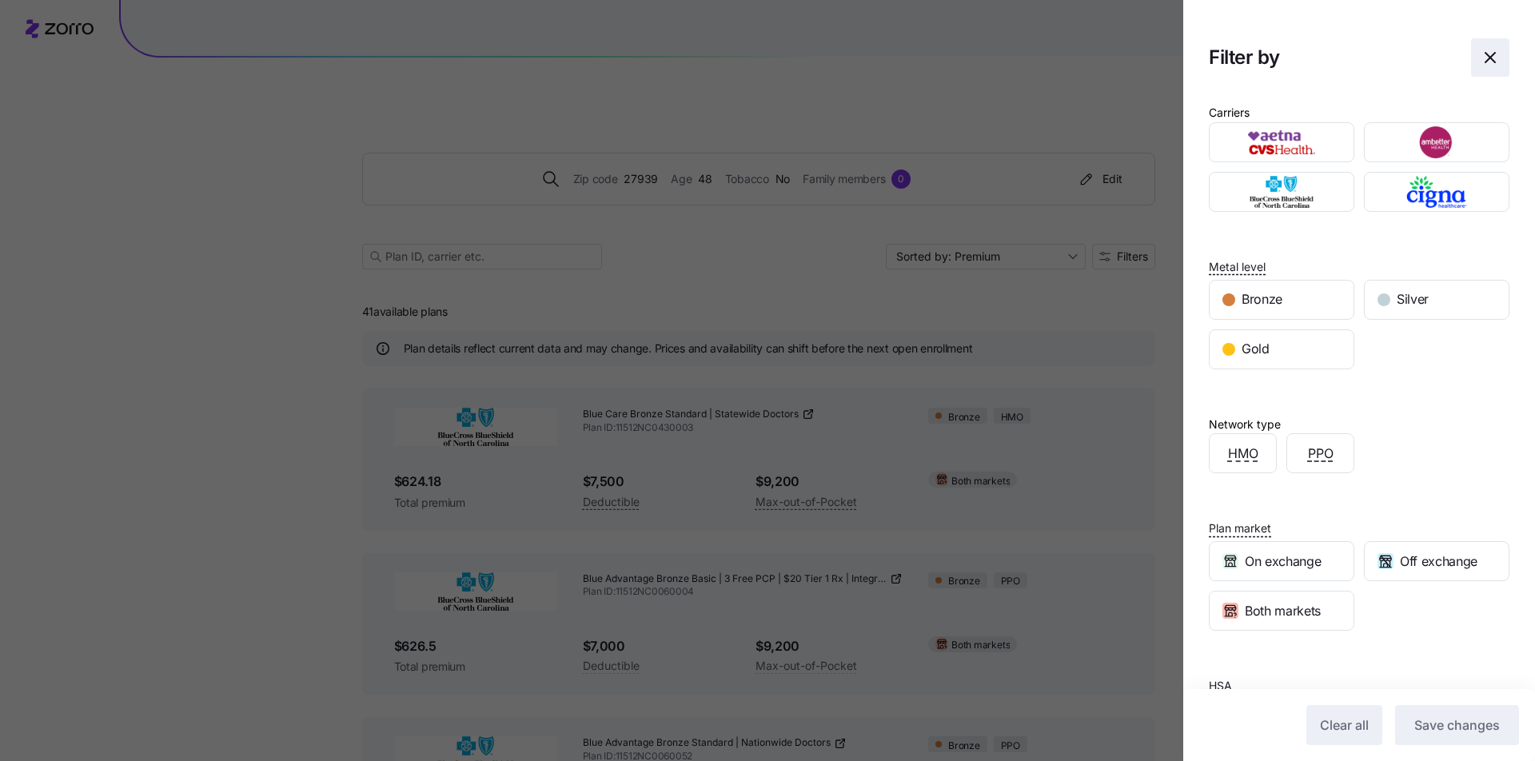
click at [1479, 48] on span "button" at bounding box center [1489, 57] width 37 height 37
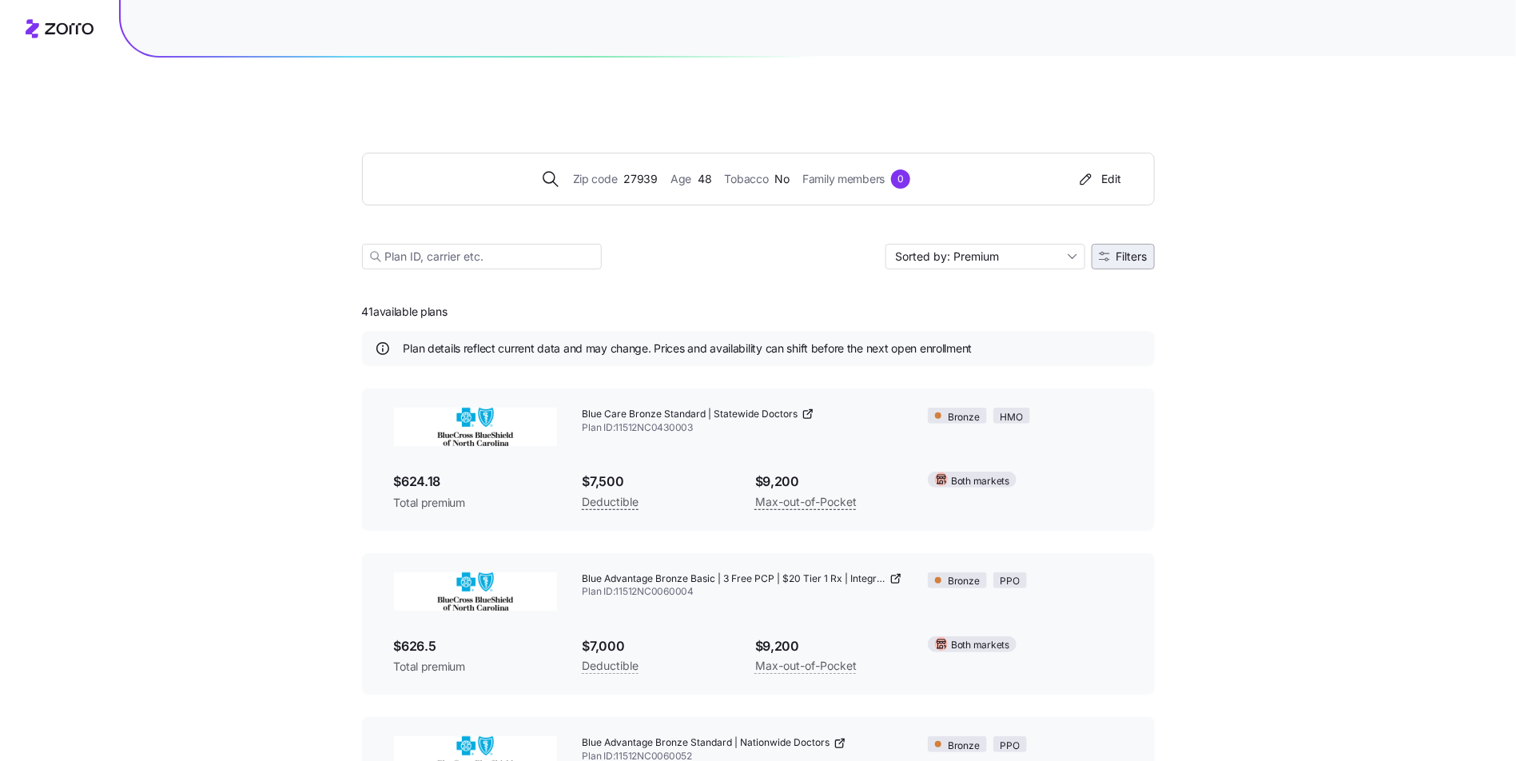
click at [1133, 251] on span "Filters" at bounding box center [1132, 256] width 31 height 11
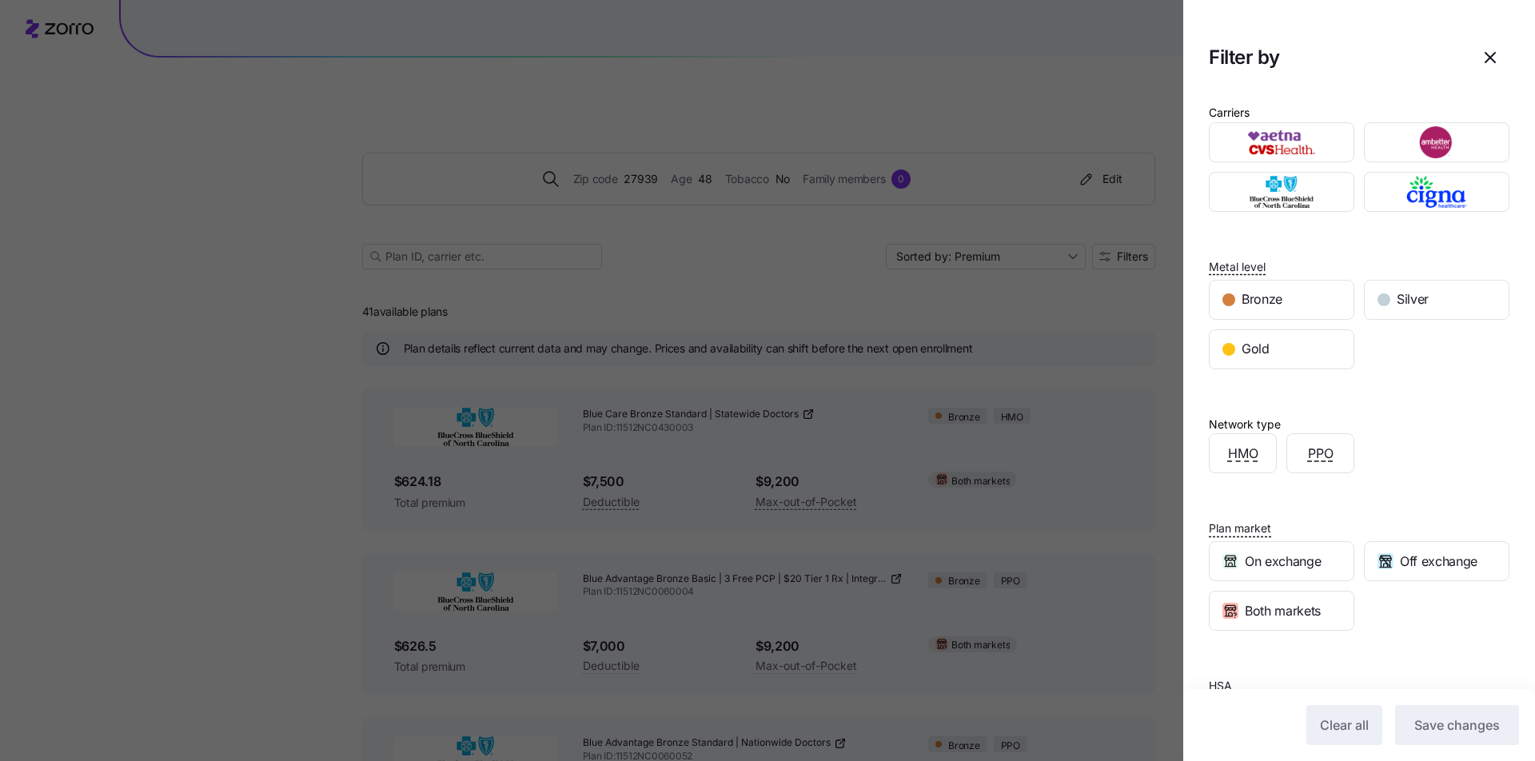
click at [1118, 206] on div at bounding box center [767, 380] width 1535 height 761
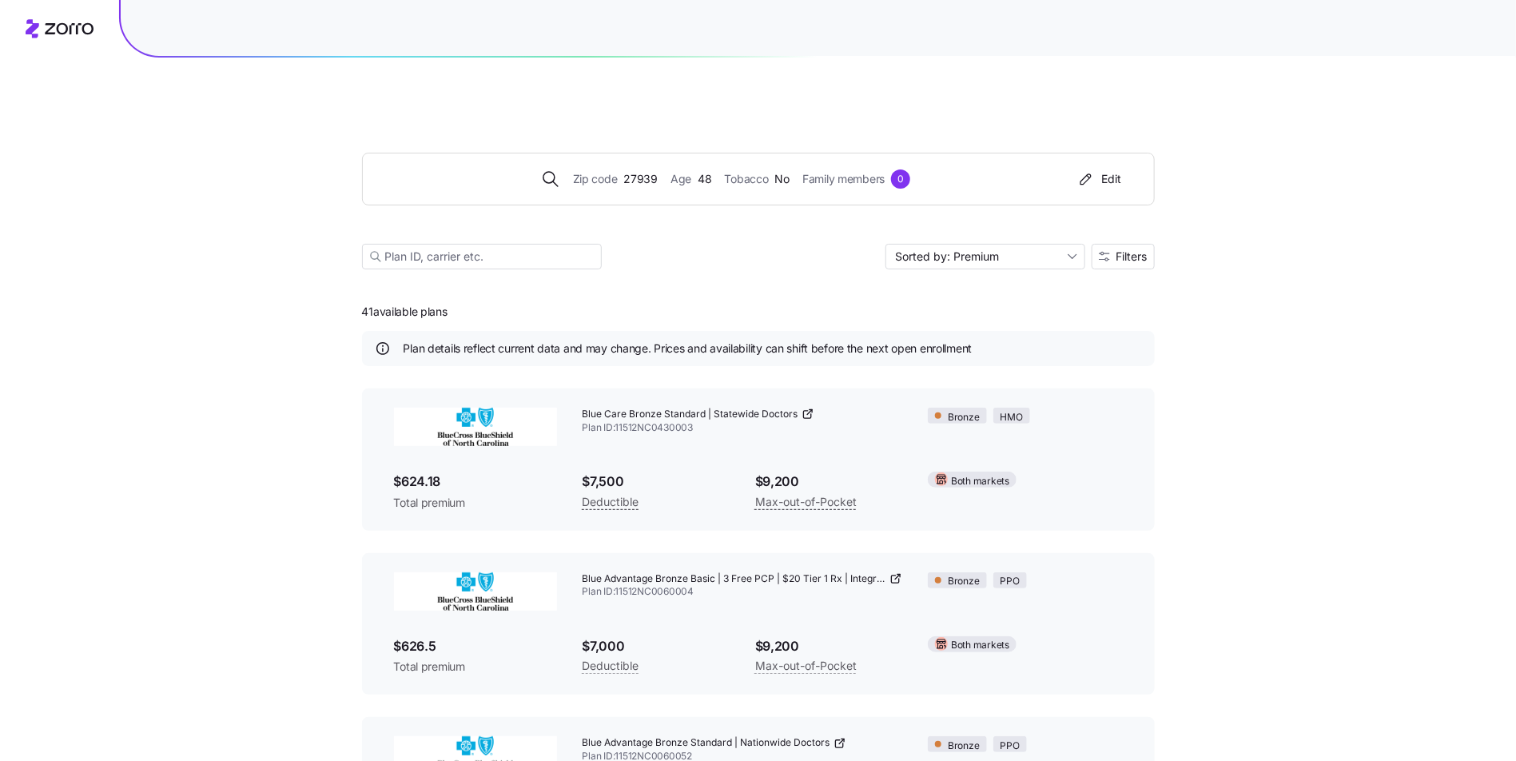
click at [1088, 244] on div "Sorted by: Premium Filters" at bounding box center [1020, 257] width 269 height 26
click at [1080, 244] on input "Sorted by: Premium" at bounding box center [986, 257] width 200 height 26
click at [1033, 281] on div "Deductible" at bounding box center [984, 280] width 187 height 24
type input "Sorted by: Deductible"
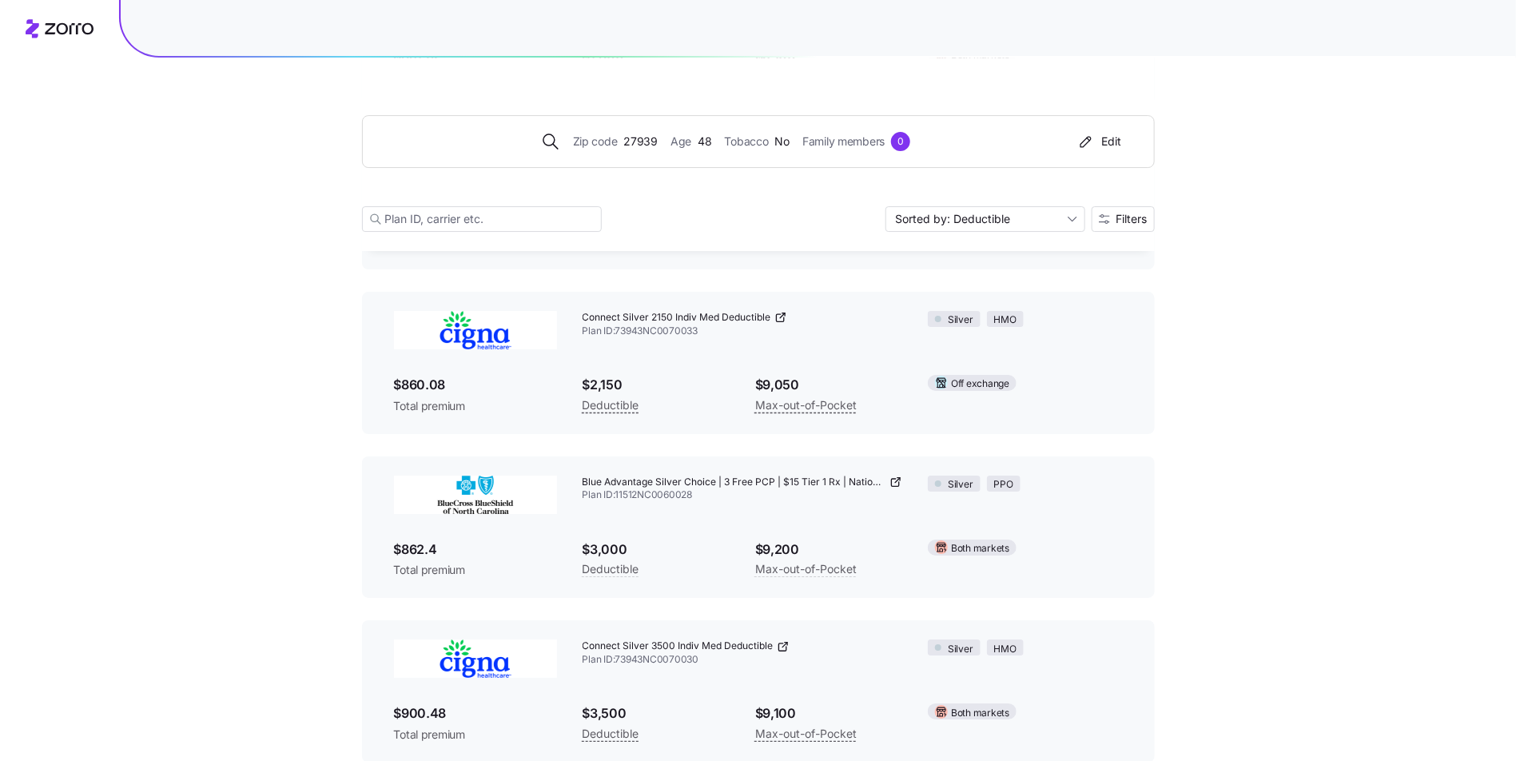
scroll to position [2563, 0]
